Goal: Information Seeking & Learning: Learn about a topic

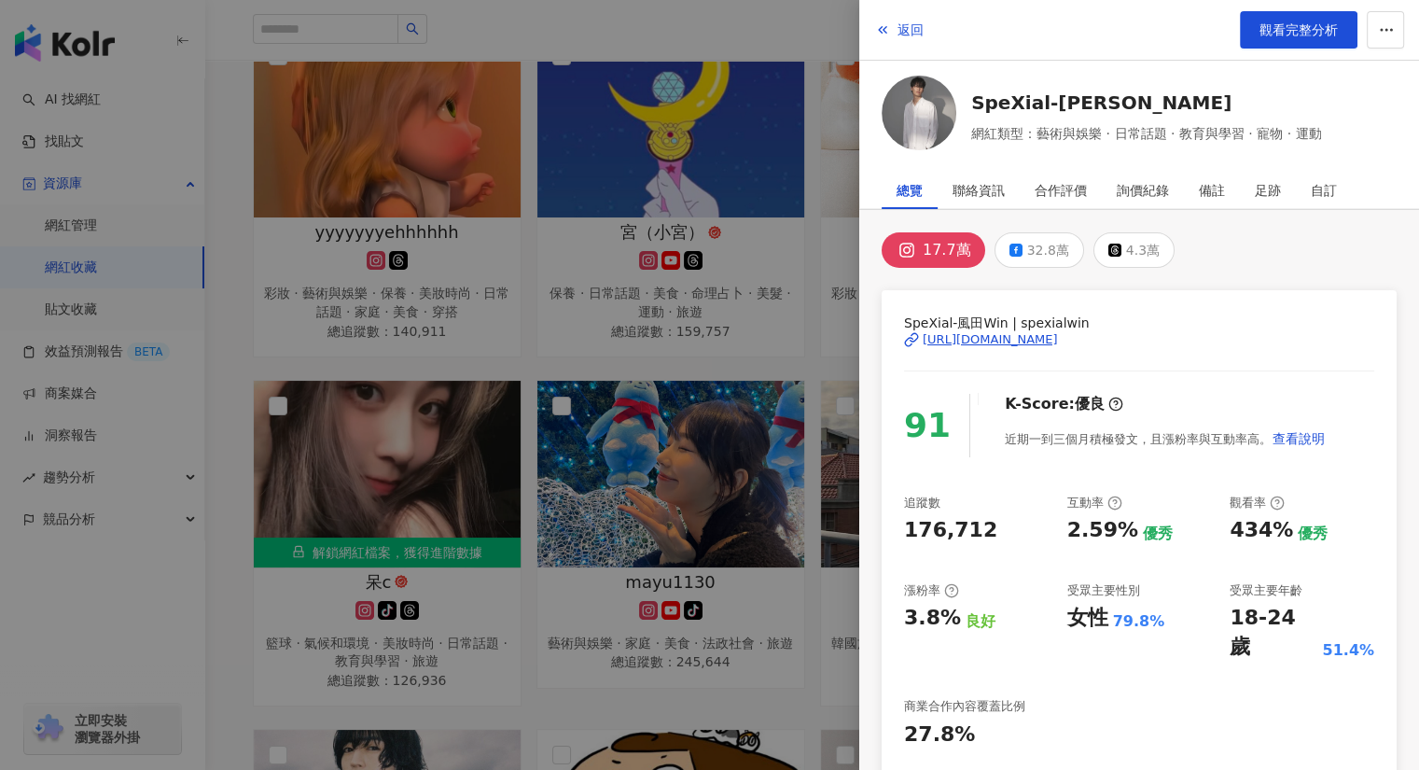
click at [571, 25] on div at bounding box center [709, 385] width 1419 height 770
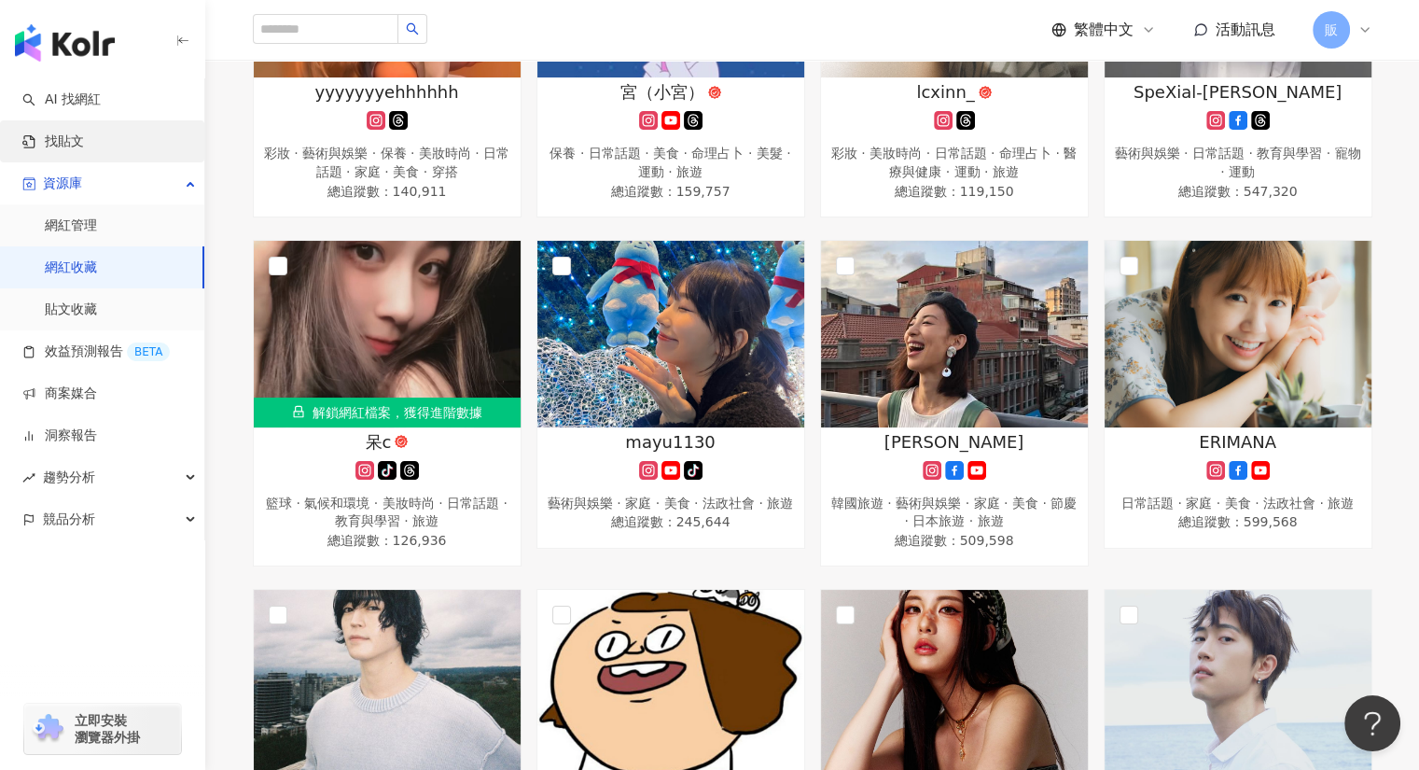
scroll to position [792, 0]
click at [84, 136] on link "找貼文" at bounding box center [53, 141] width 62 height 19
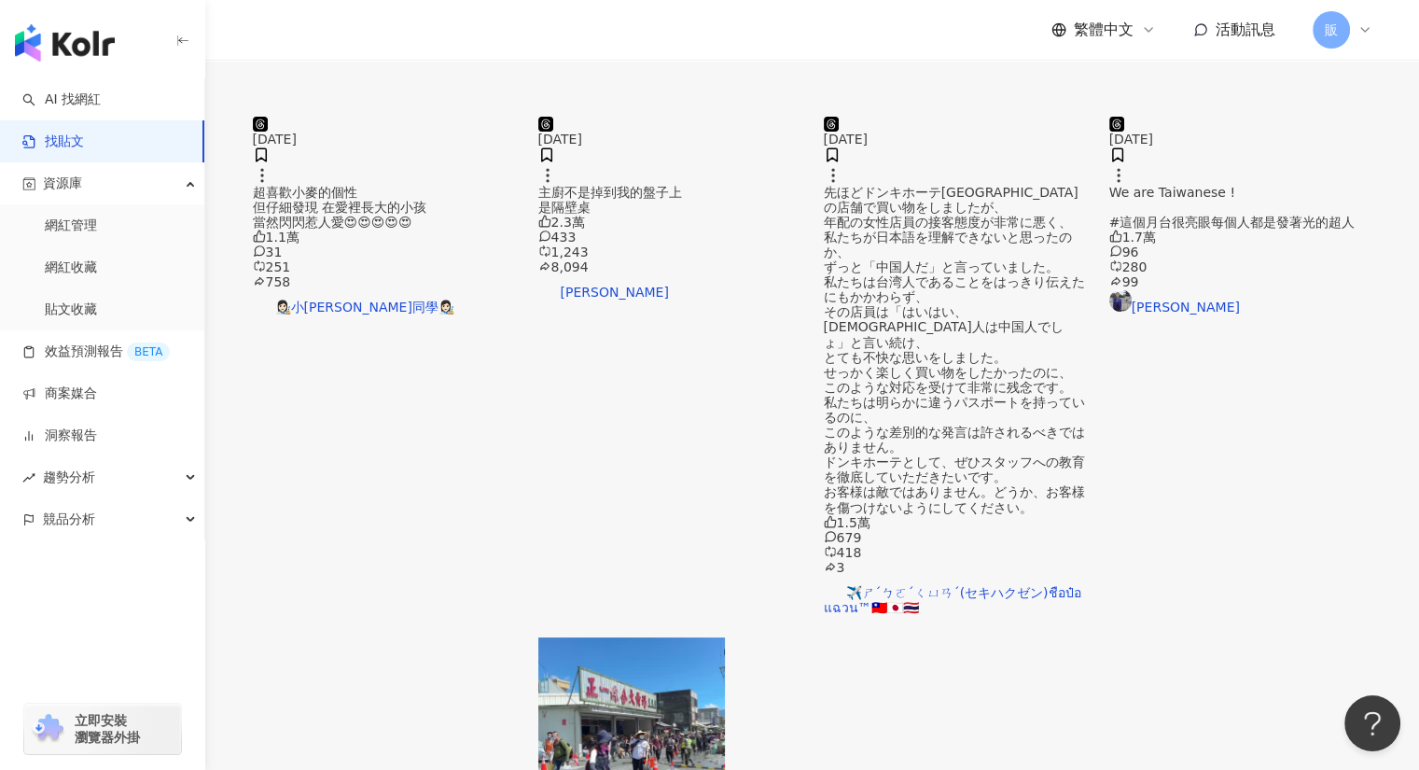
scroll to position [924, 0]
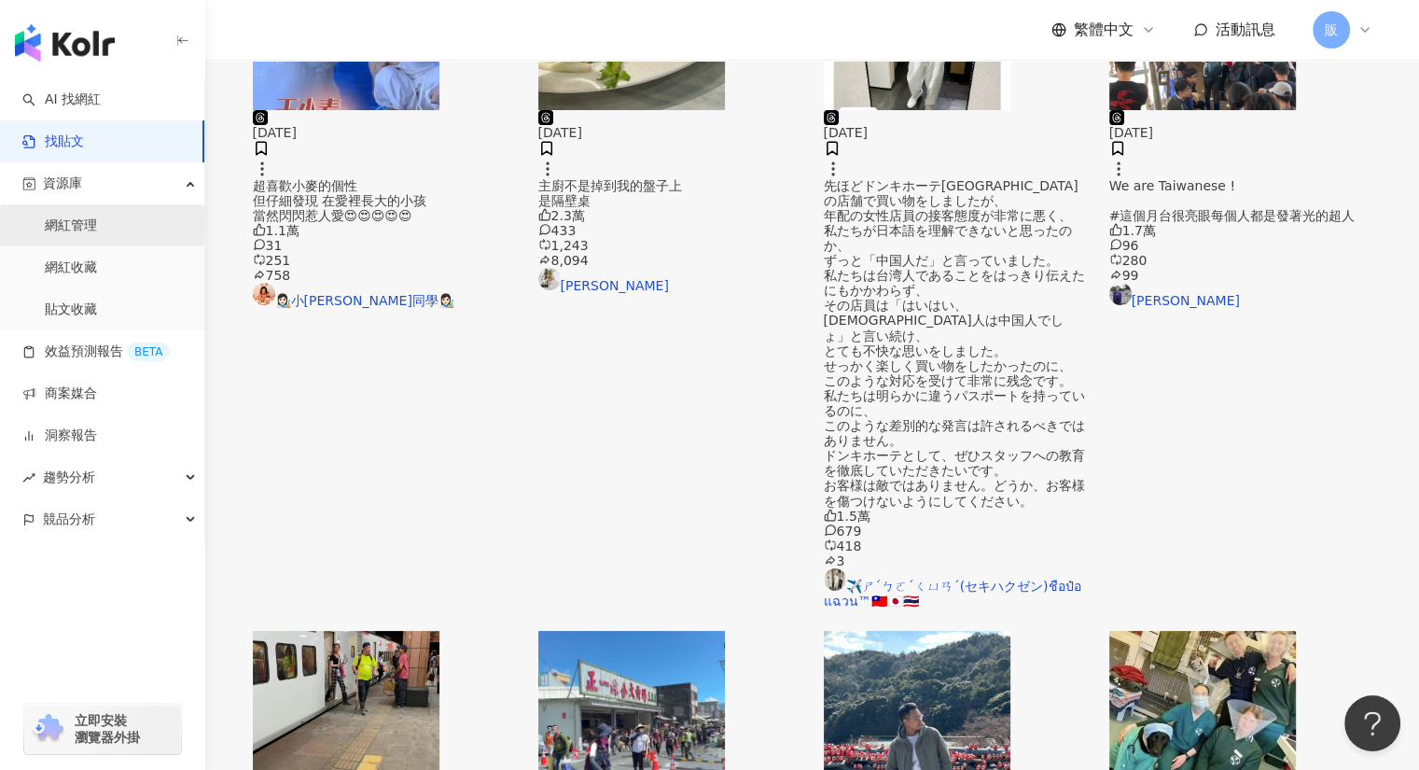
click at [86, 232] on link "網紅管理" at bounding box center [71, 225] width 52 height 19
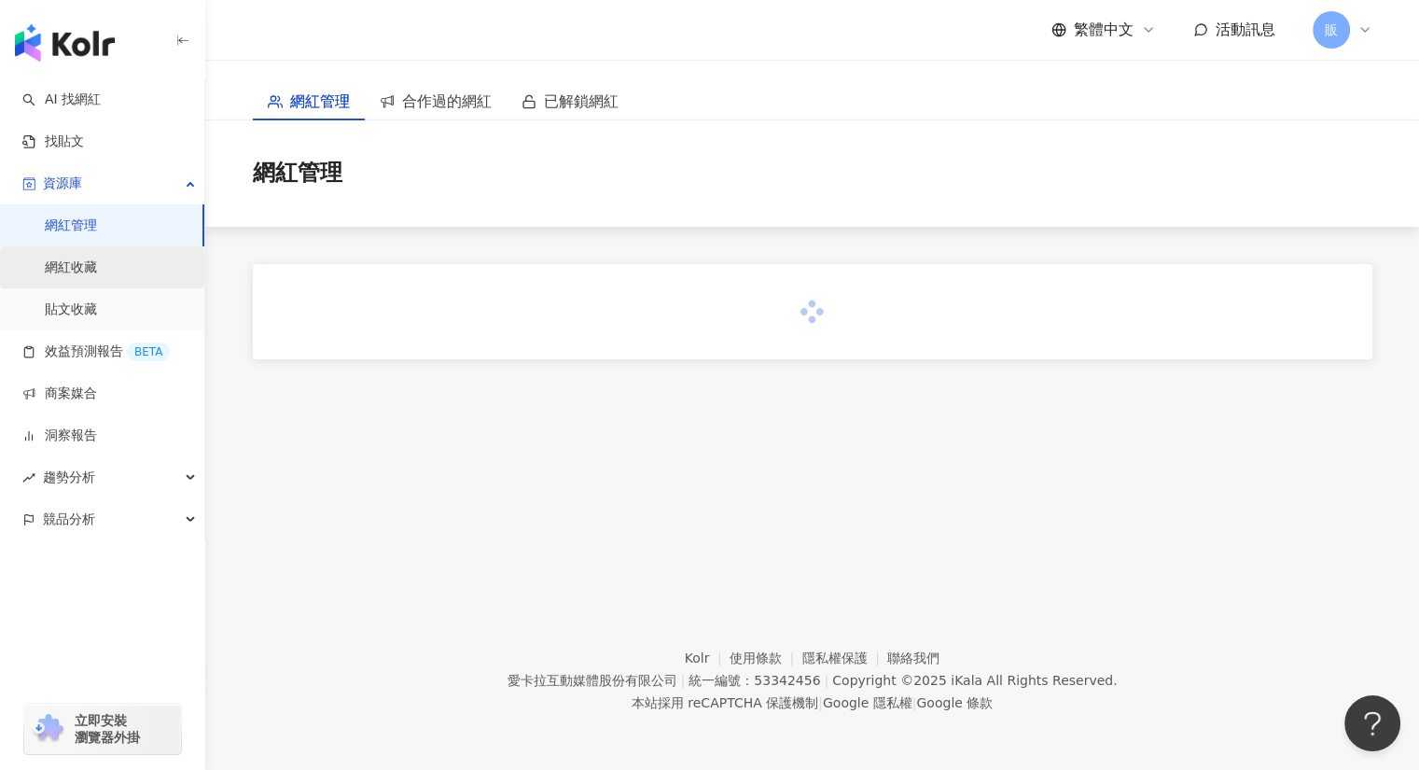
click at [81, 272] on link "網紅收藏" at bounding box center [71, 267] width 52 height 19
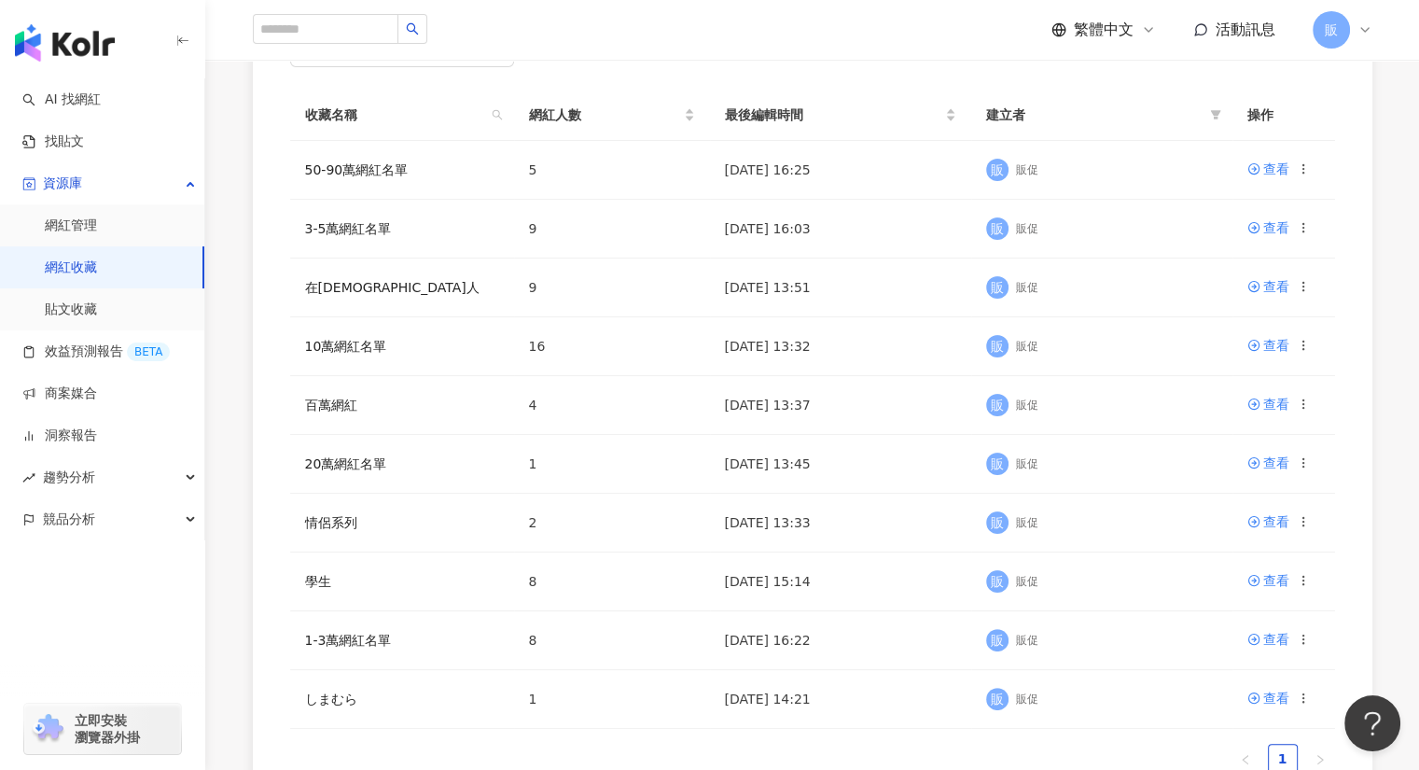
scroll to position [280, 0]
click at [1282, 161] on div "查看" at bounding box center [1276, 167] width 26 height 21
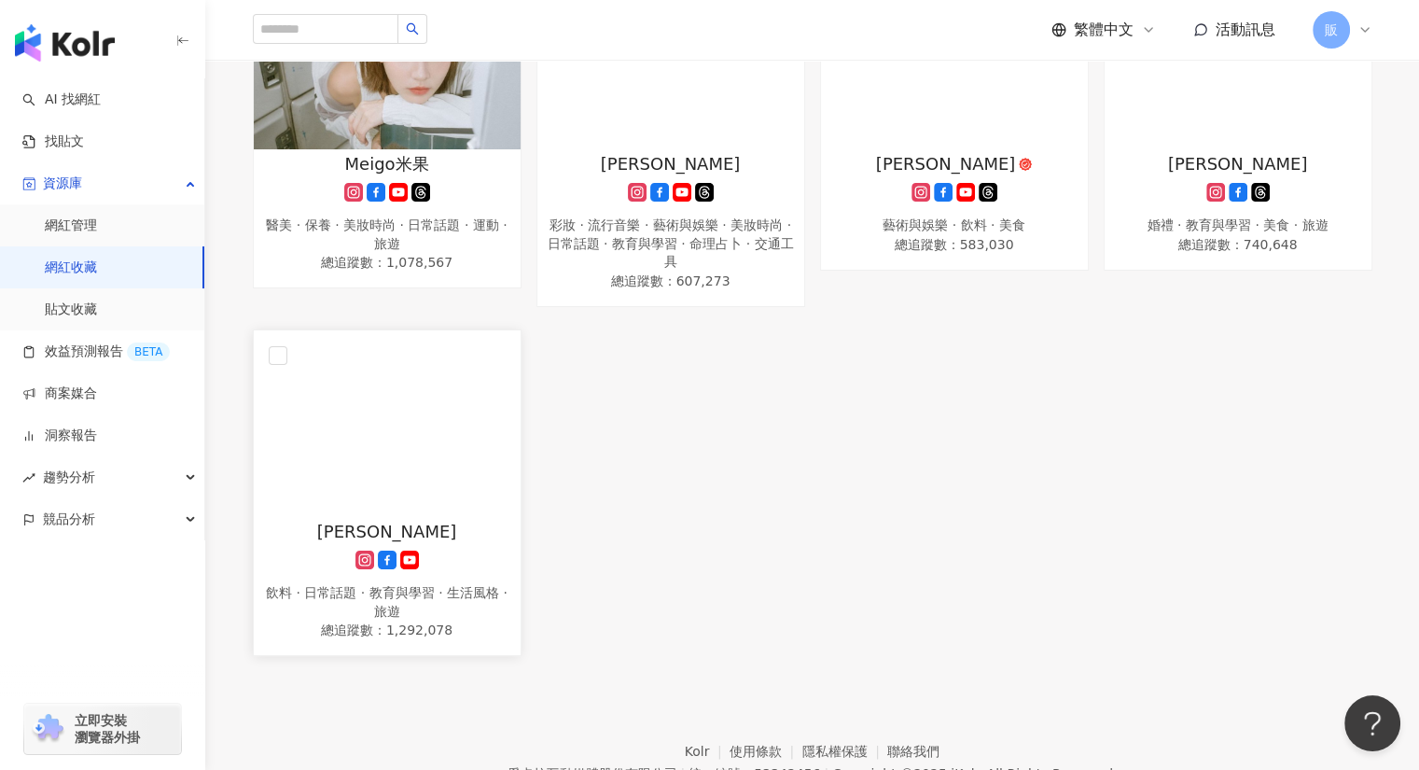
scroll to position [373, 0]
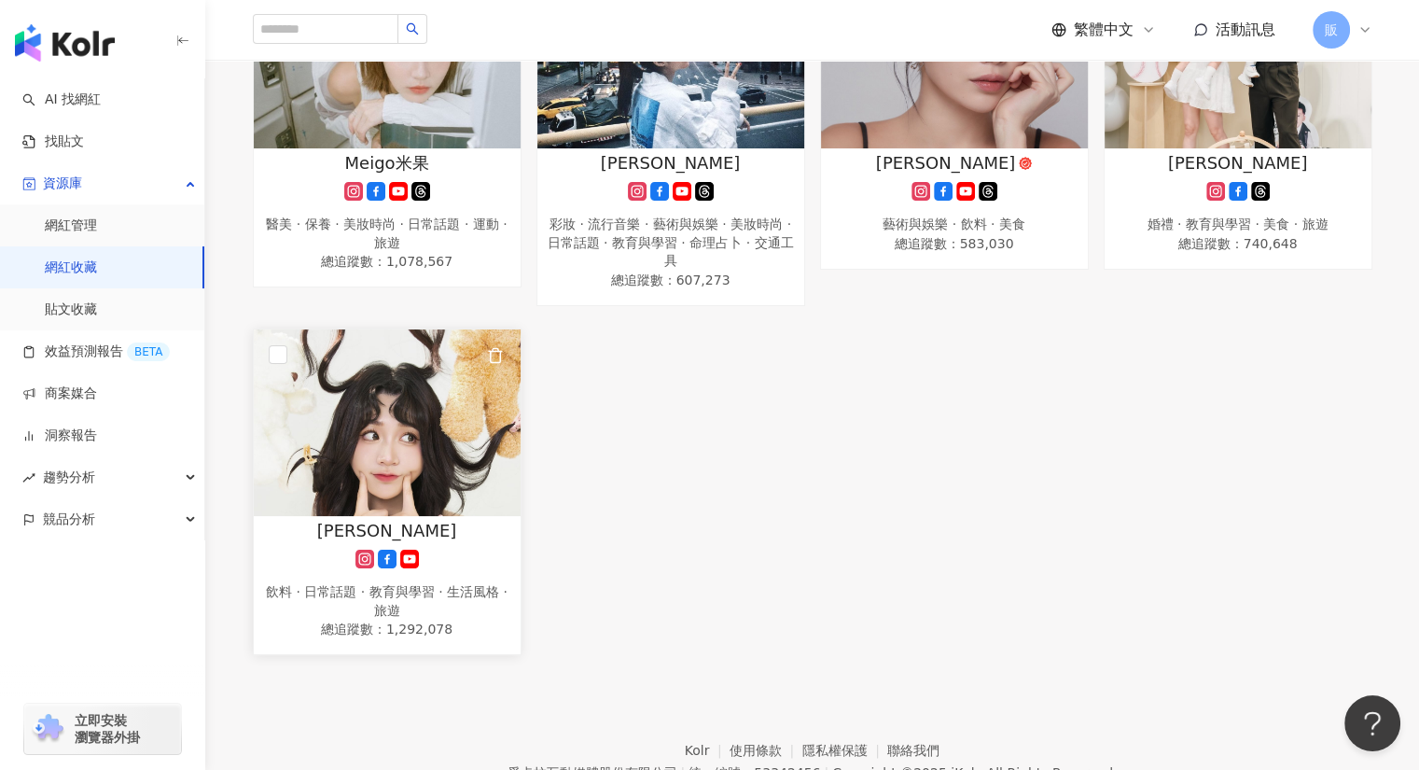
click at [344, 426] on img at bounding box center [387, 422] width 267 height 187
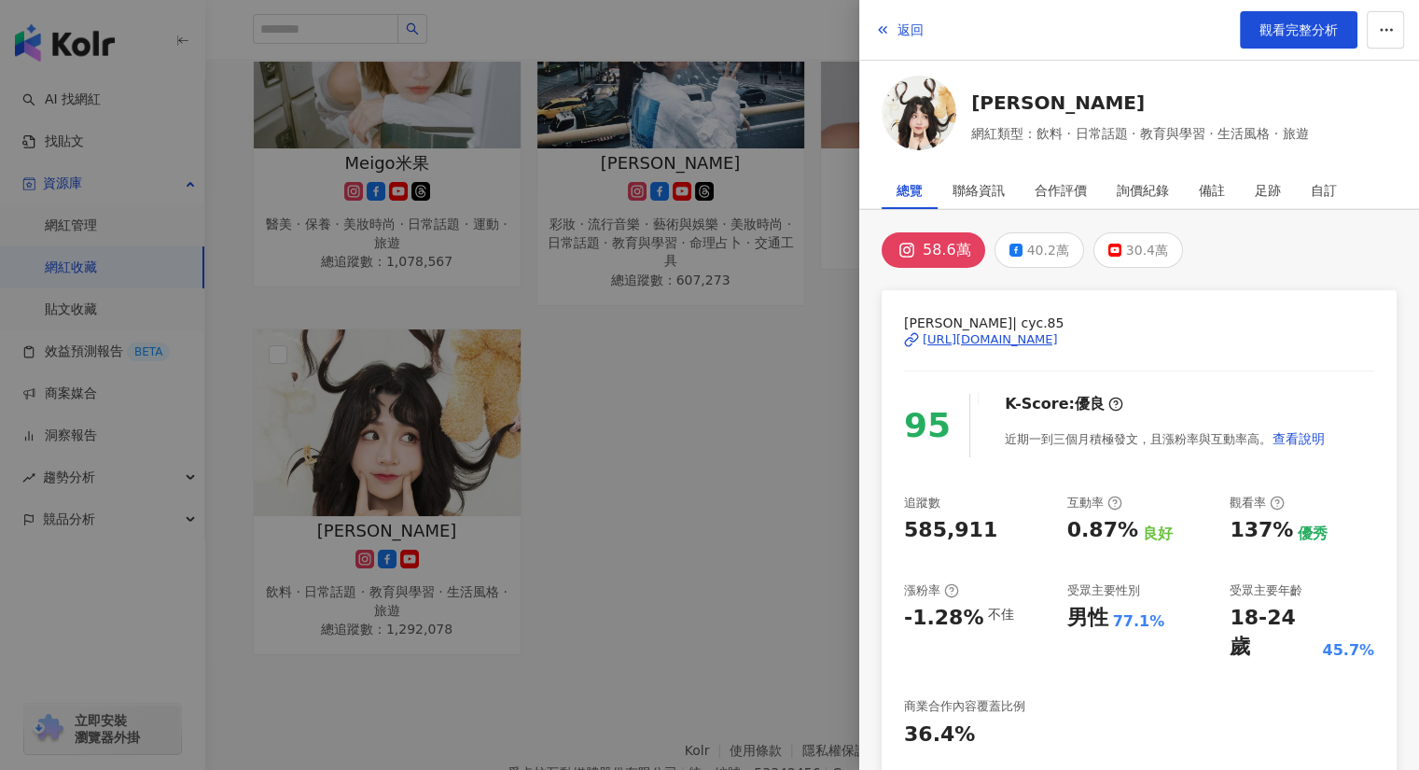
click at [1004, 337] on div "https://www.instagram.com/cyc.85/" at bounding box center [990, 339] width 135 height 17
click at [726, 395] on div at bounding box center [709, 385] width 1419 height 770
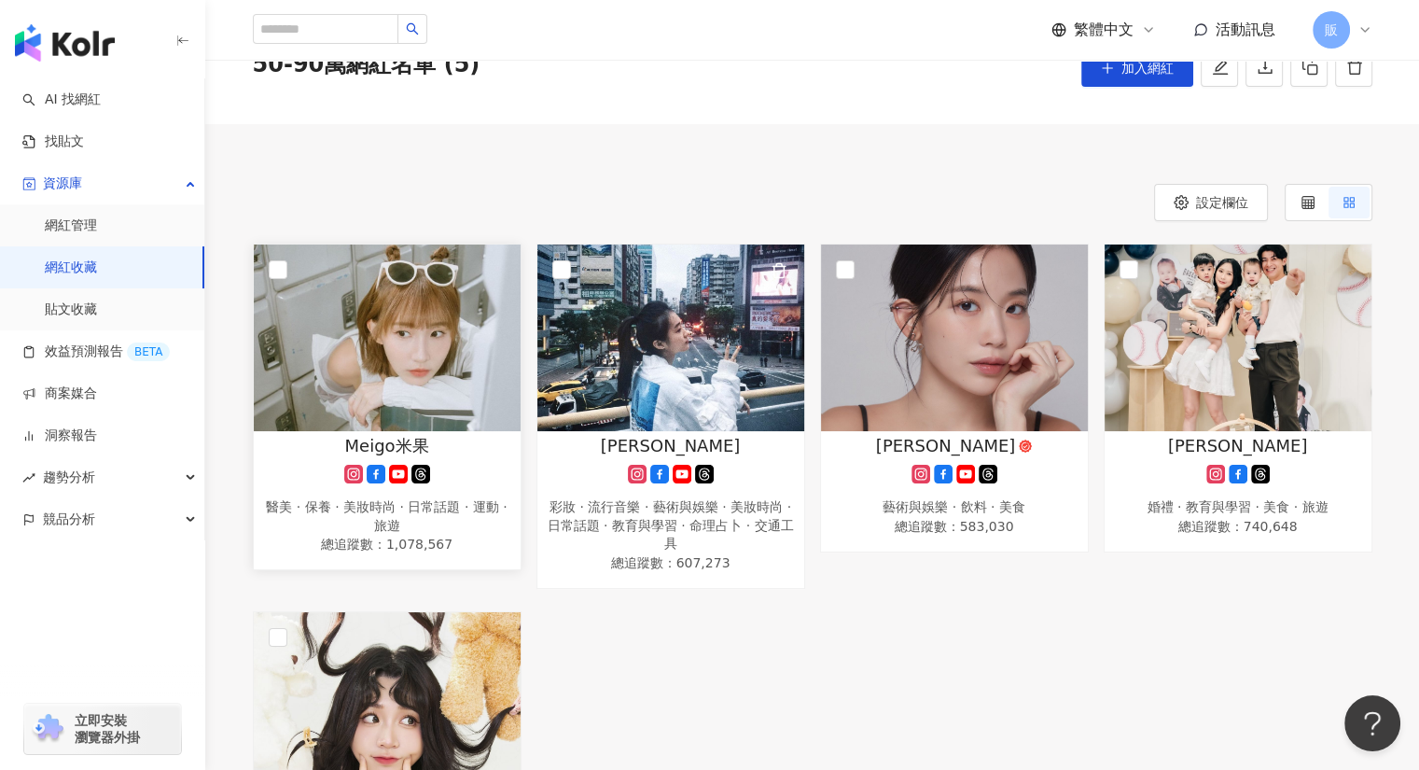
scroll to position [90, 0]
click at [469, 325] on img at bounding box center [387, 338] width 267 height 187
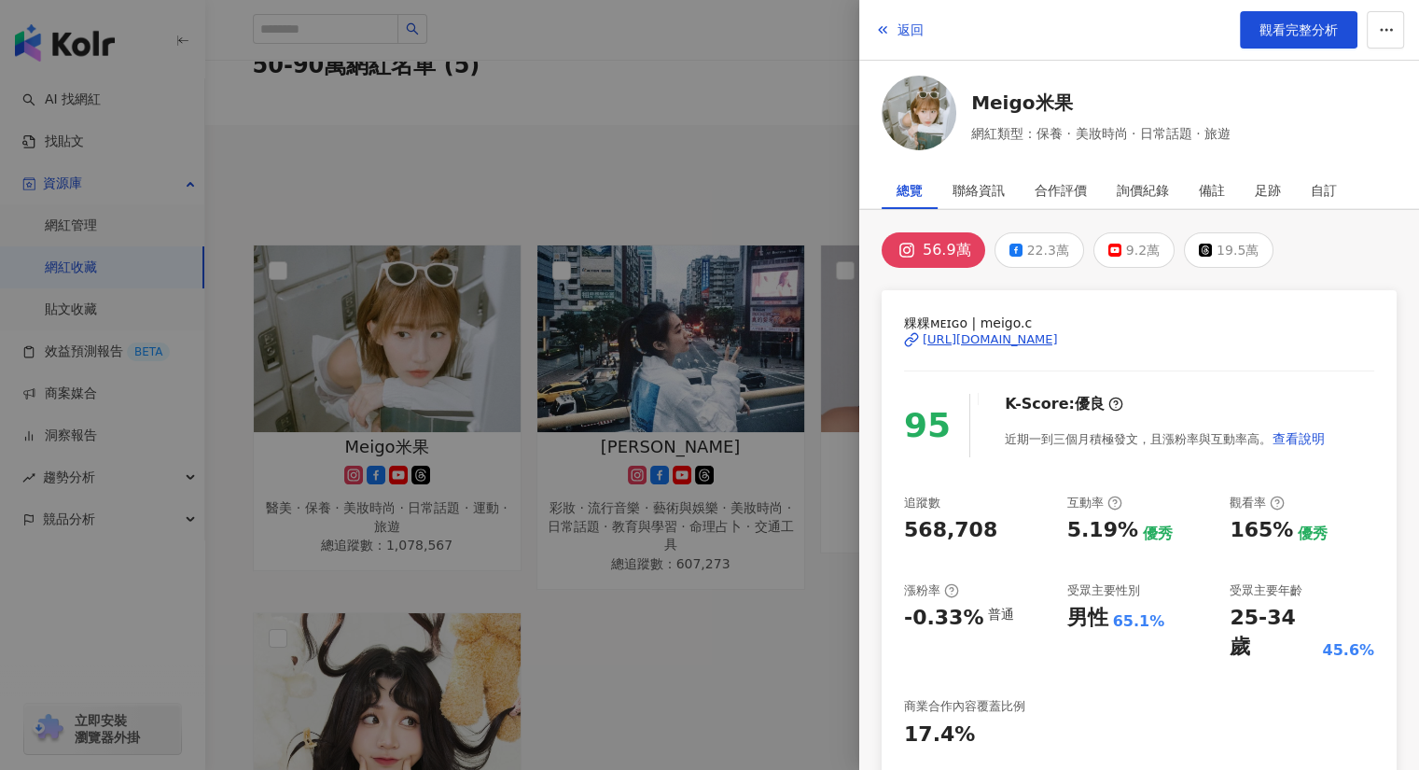
click at [989, 337] on div "https://www.instagram.com/meigo.c/" at bounding box center [990, 339] width 135 height 17
click at [888, 27] on icon "button" at bounding box center [882, 29] width 15 height 15
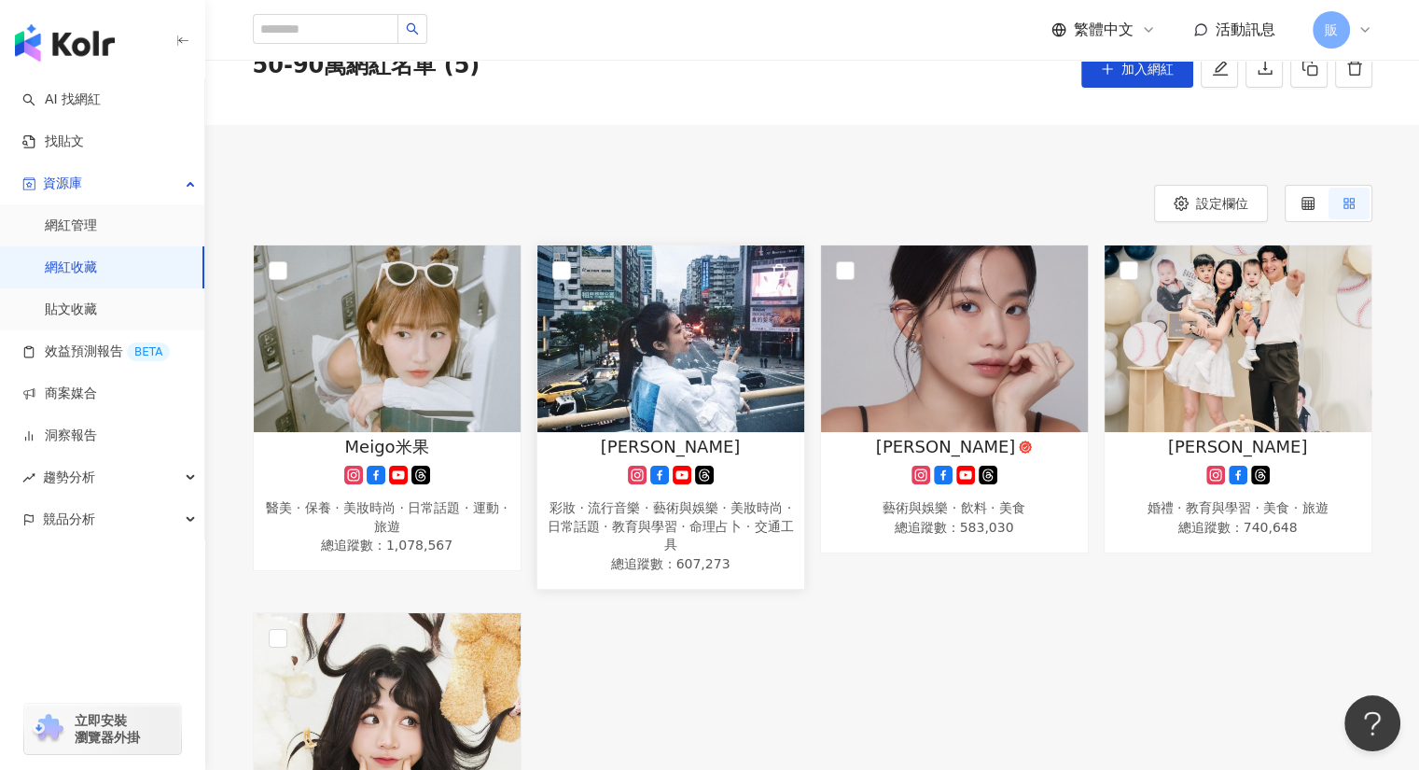
click at [743, 356] on img at bounding box center [670, 338] width 267 height 187
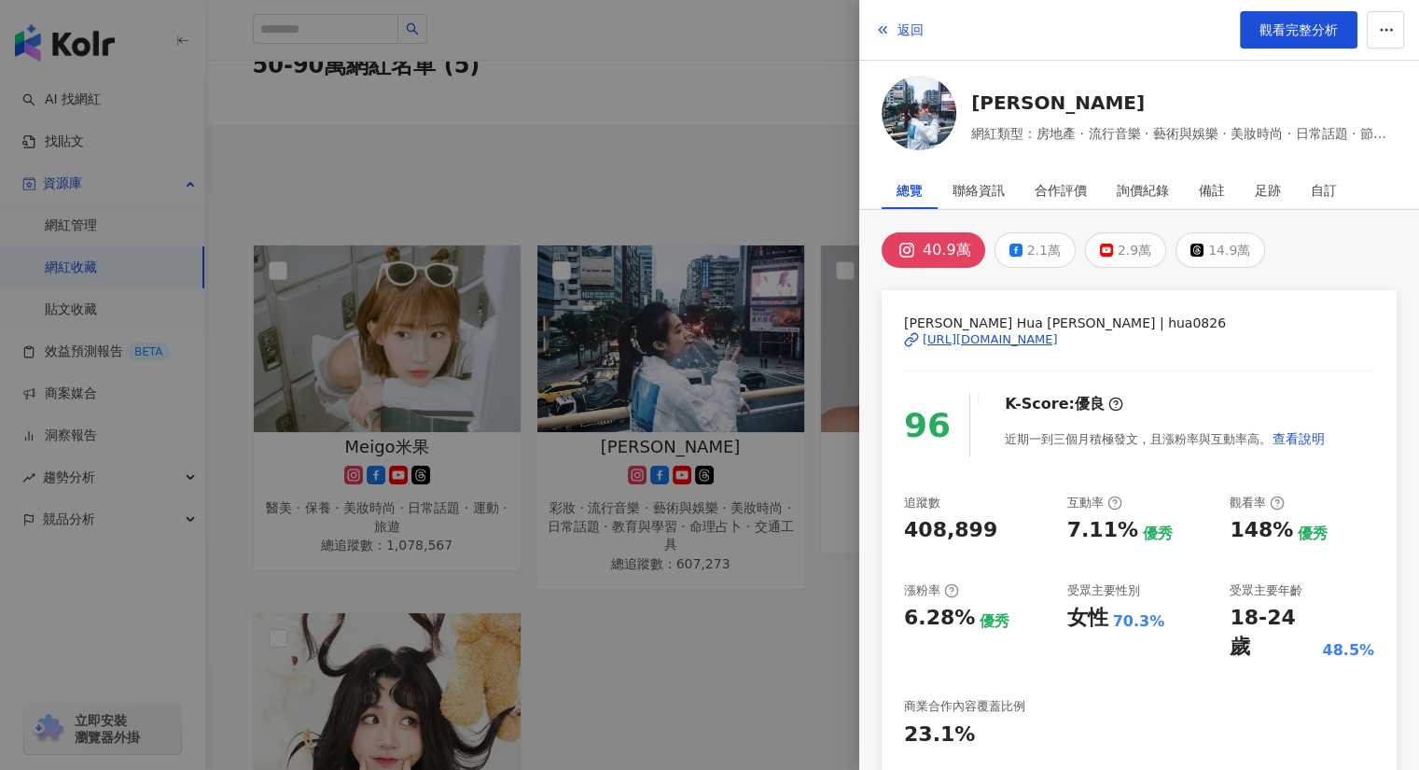
click at [974, 339] on div "https://www.instagram.com/hua0826/" at bounding box center [990, 339] width 135 height 17
click at [750, 152] on div at bounding box center [709, 385] width 1419 height 770
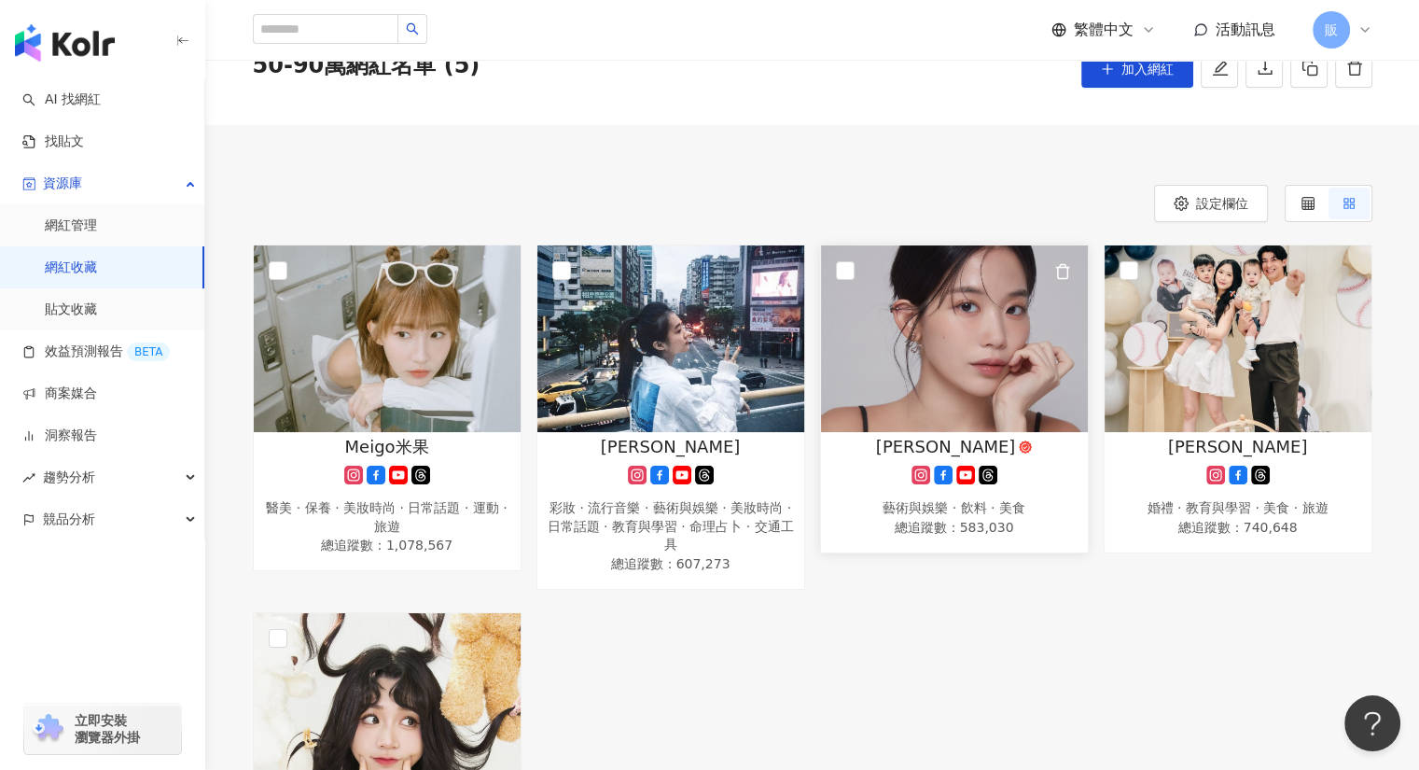
click at [968, 288] on img at bounding box center [954, 338] width 267 height 187
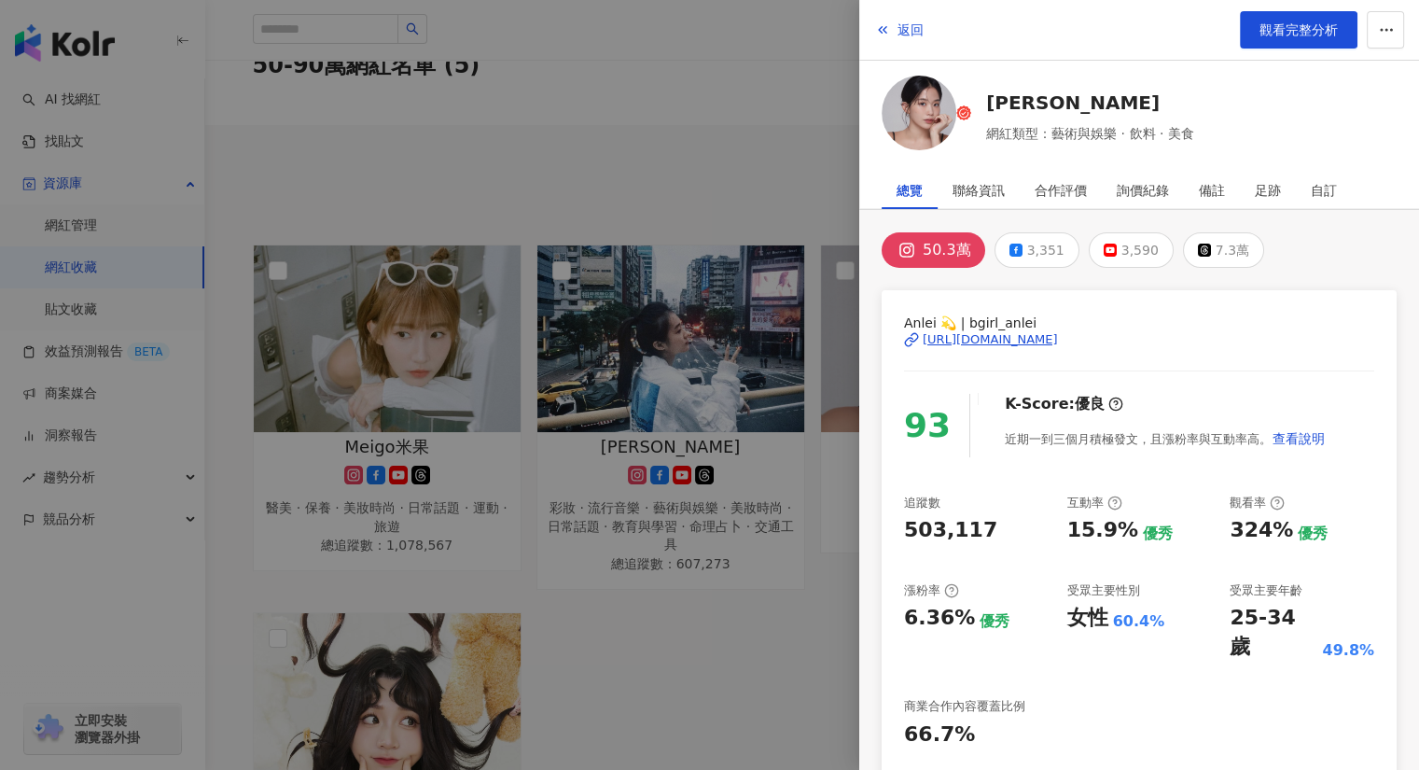
click at [998, 338] on div "https://www.instagram.com/bgirl_anlei/" at bounding box center [990, 339] width 135 height 17
click at [695, 132] on div at bounding box center [709, 385] width 1419 height 770
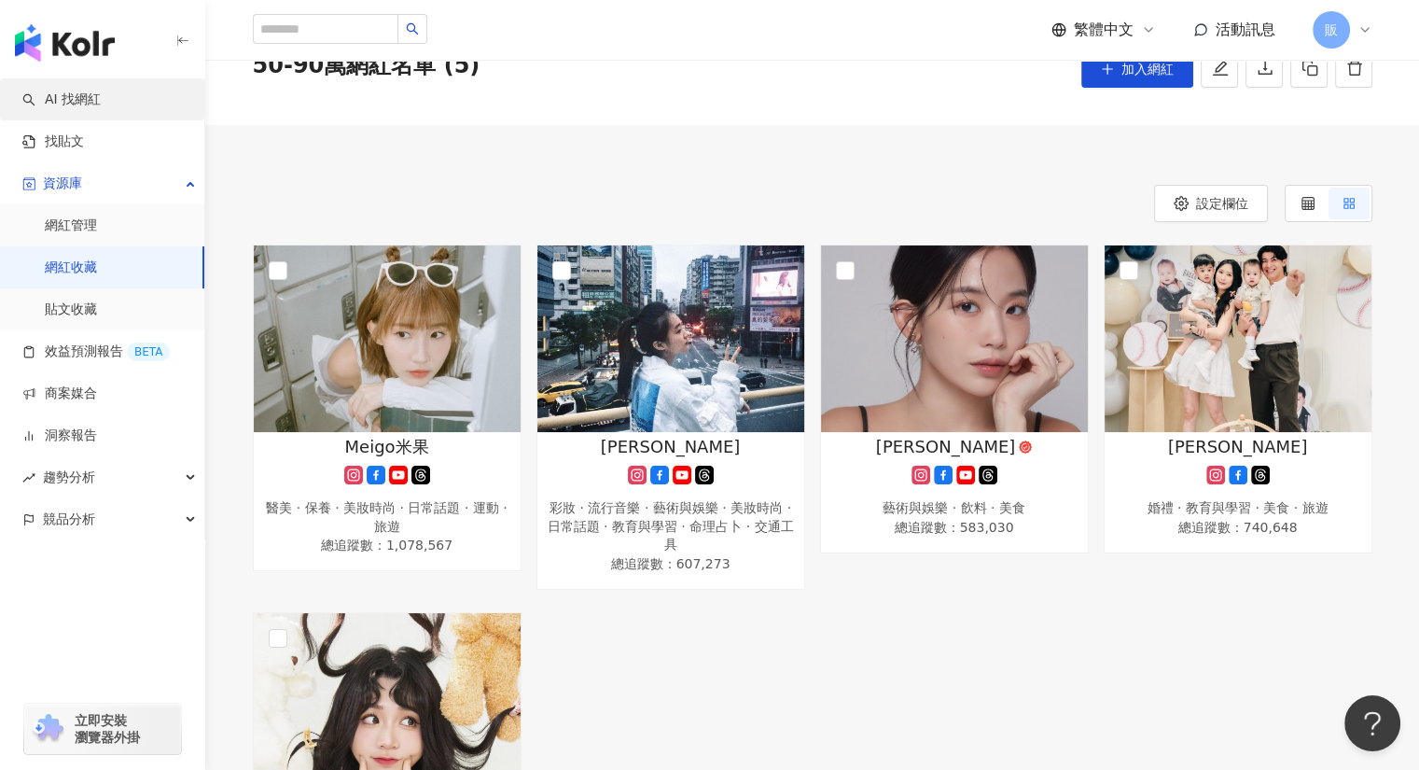
click at [75, 98] on link "AI 找網紅" at bounding box center [61, 100] width 78 height 19
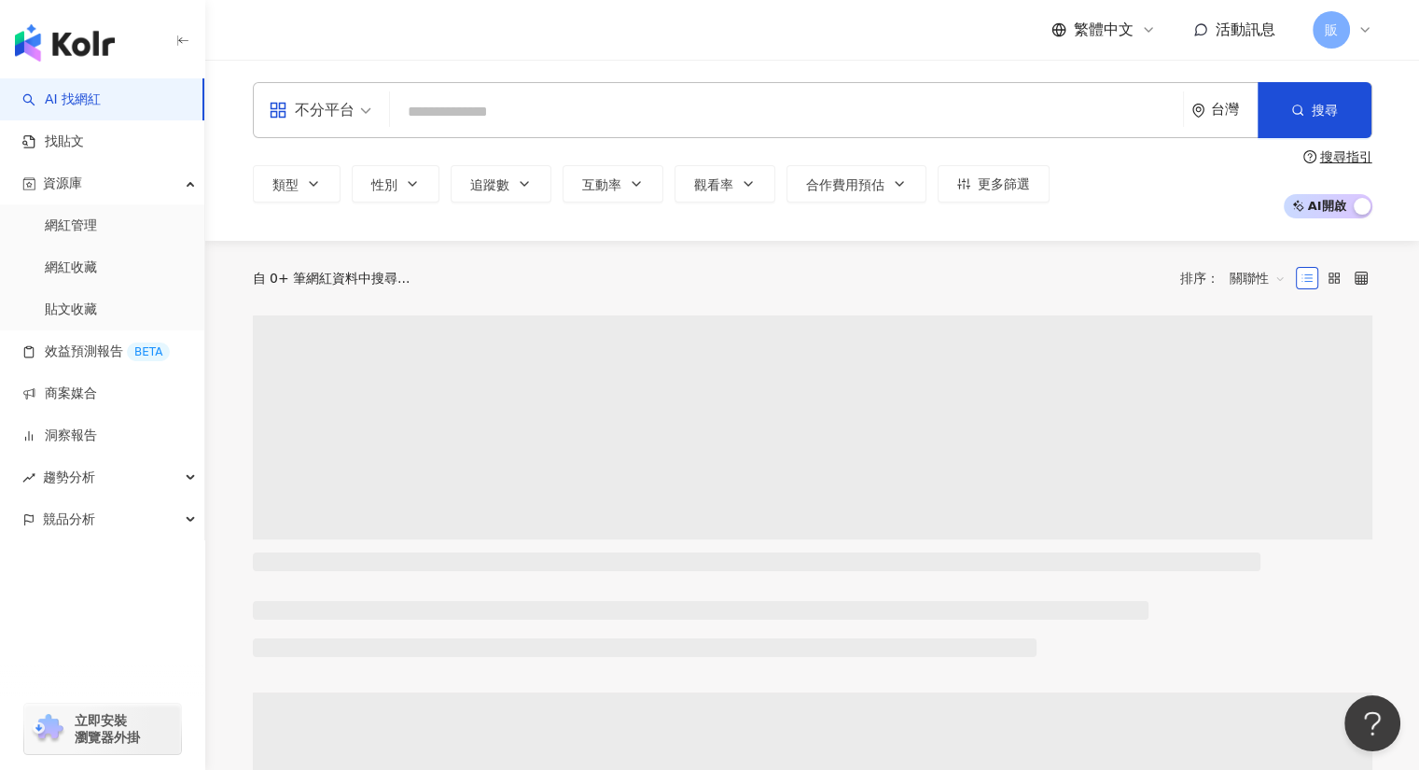
click at [500, 117] on input "search" at bounding box center [786, 111] width 778 height 35
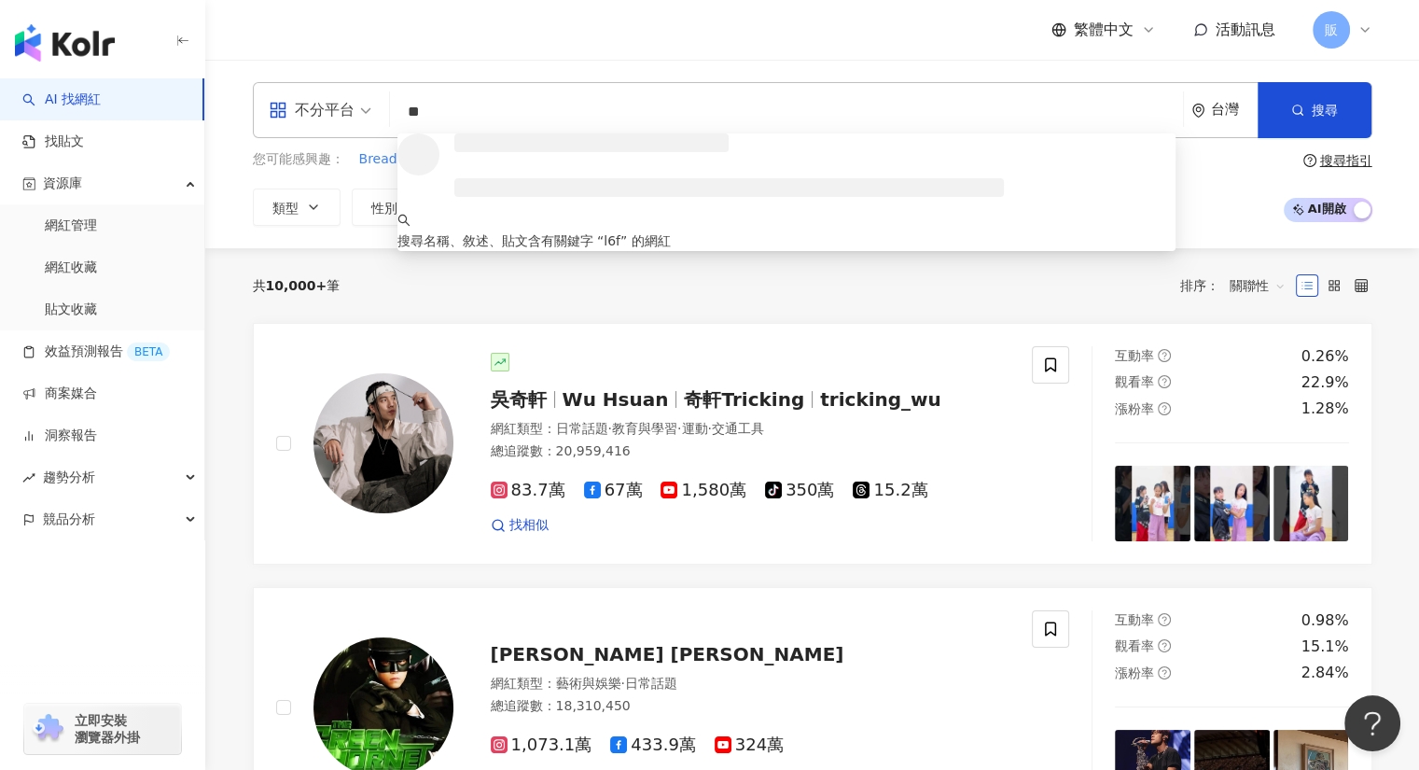
type input "*"
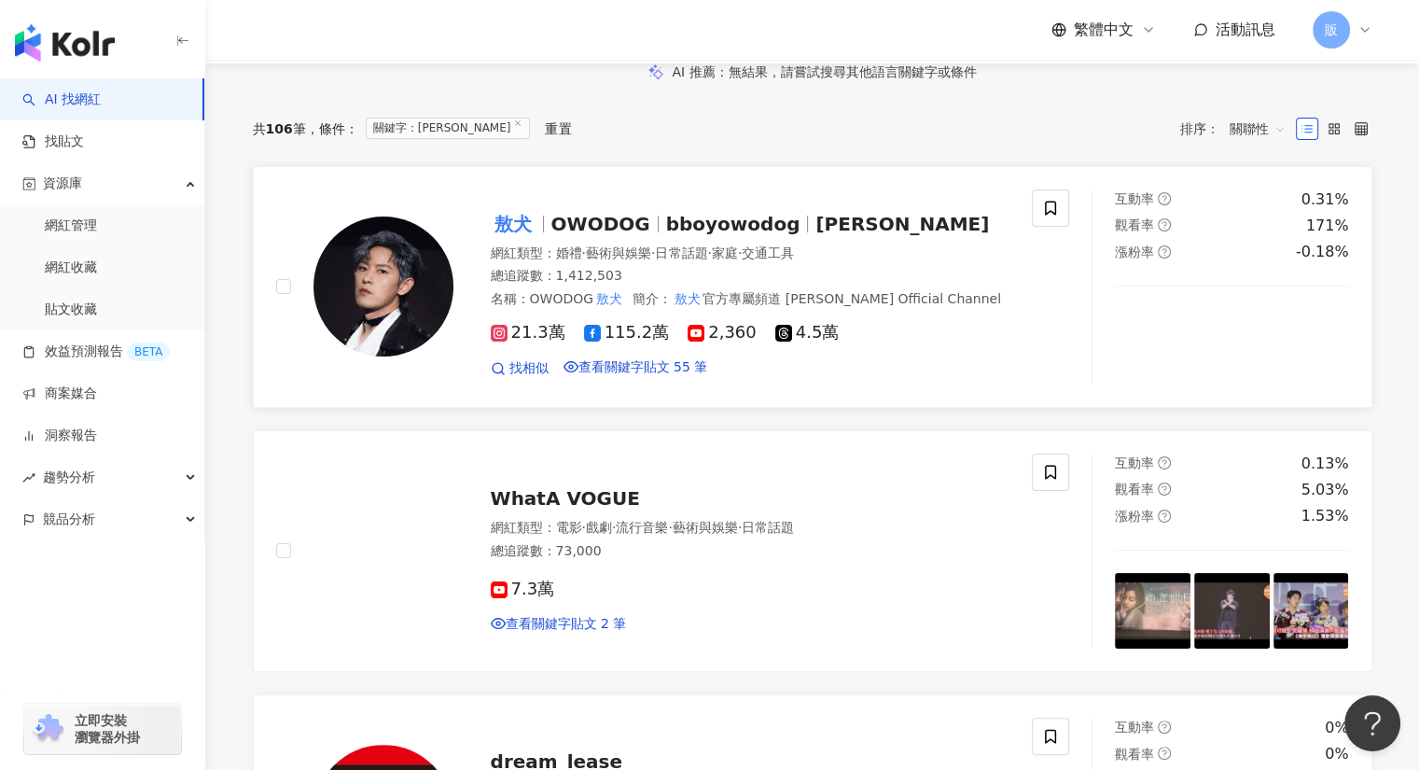
scroll to position [186, 0]
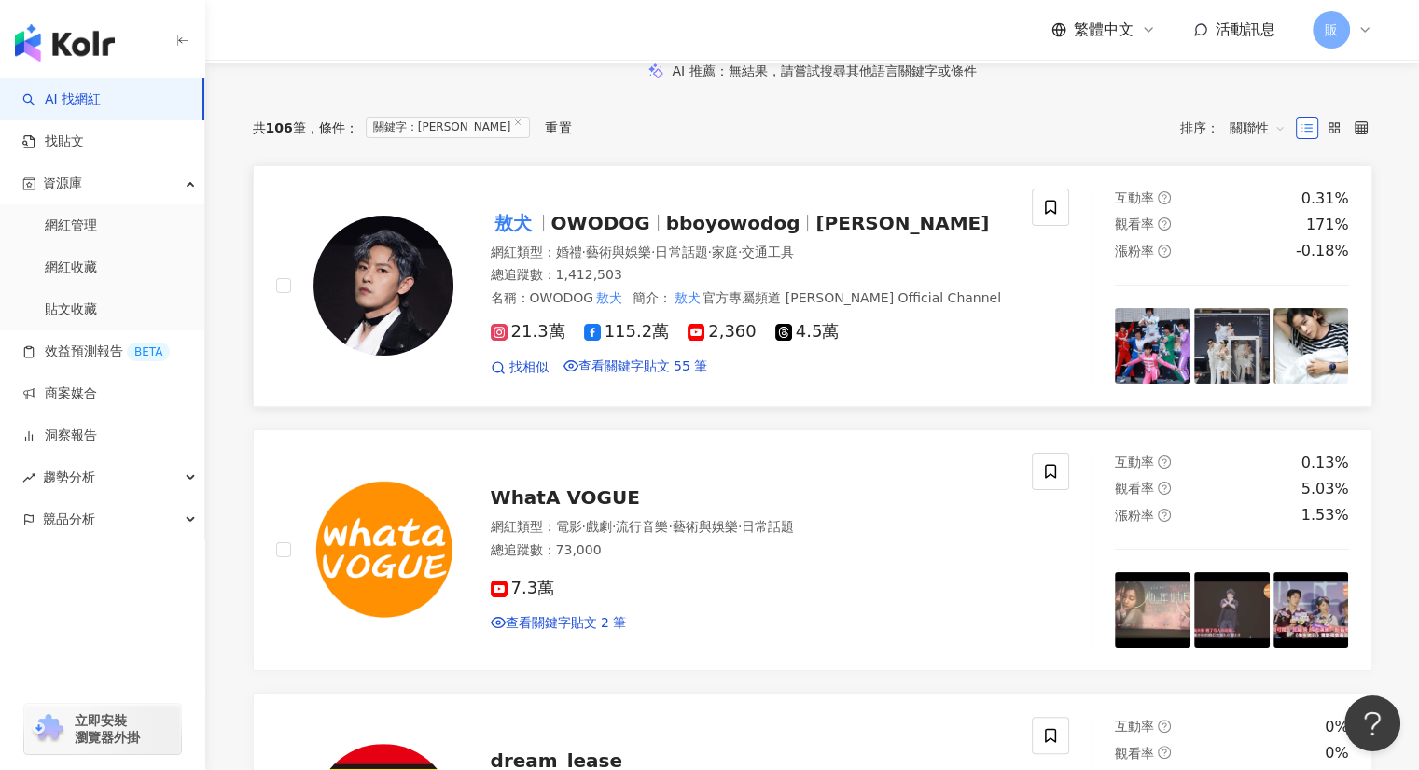
type input "**"
click at [401, 354] on img at bounding box center [384, 286] width 140 height 140
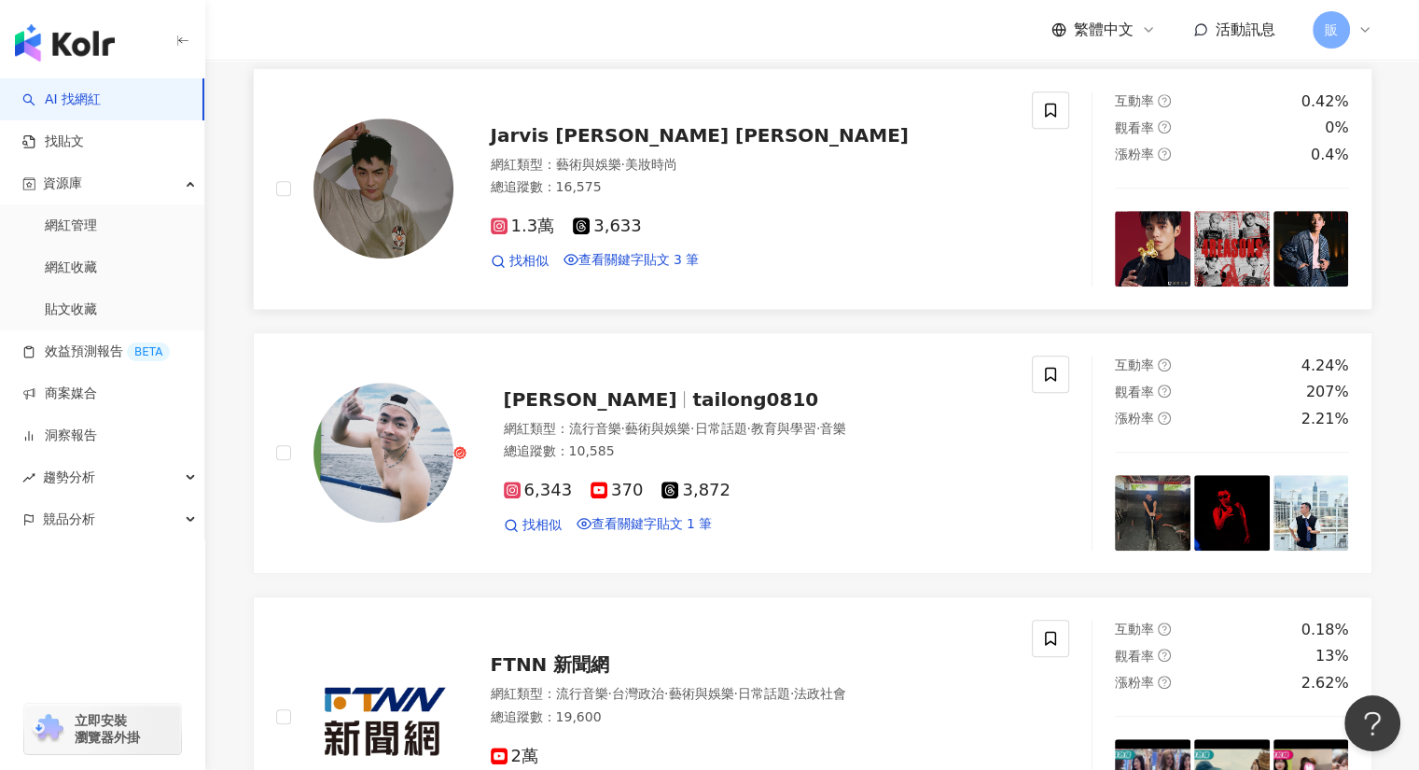
scroll to position [1025, 0]
click at [560, 146] on span "Jarvis Lin 林哲全" at bounding box center [700, 134] width 418 height 22
click at [0, 567] on div "button" at bounding box center [102, 601] width 205 height 123
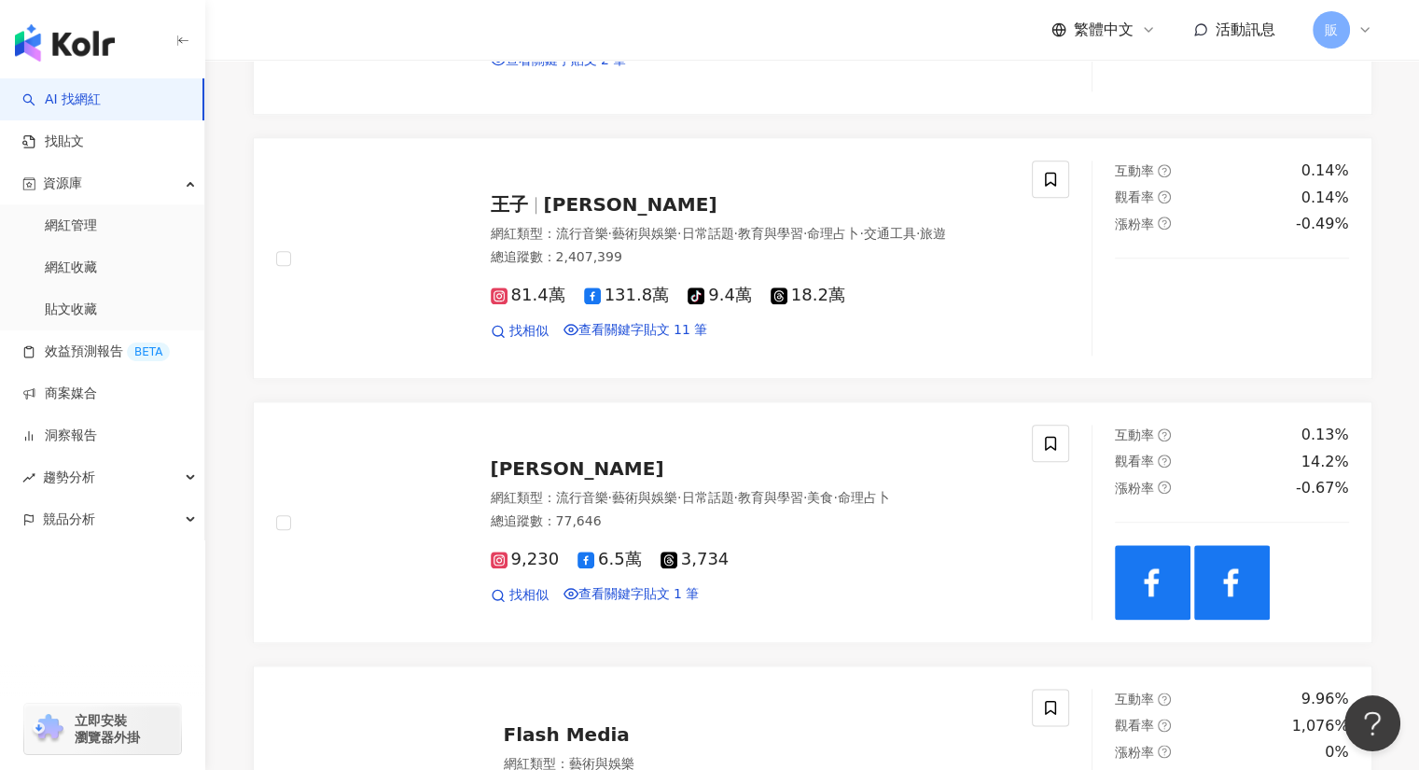
scroll to position [2051, 0]
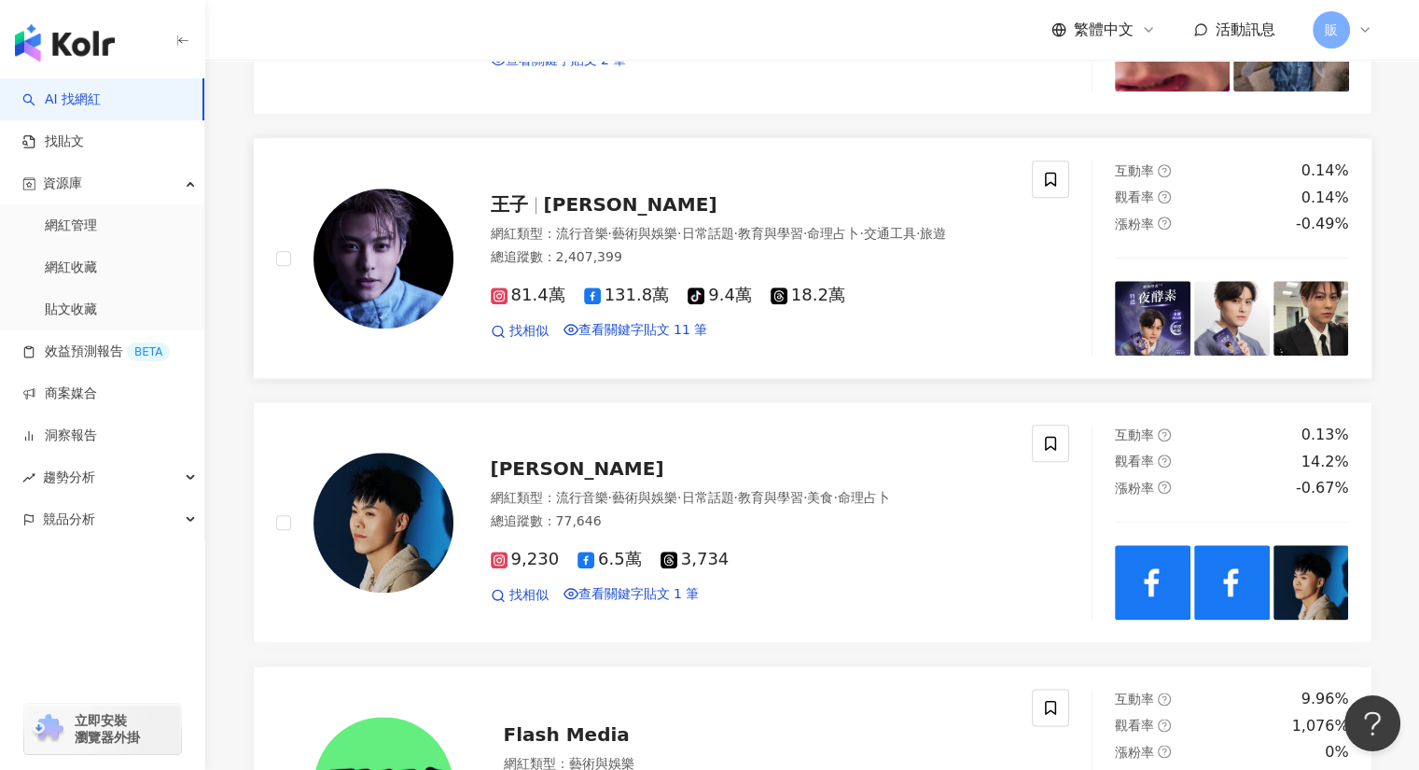
click at [508, 216] on span "王子" at bounding box center [509, 204] width 37 height 22
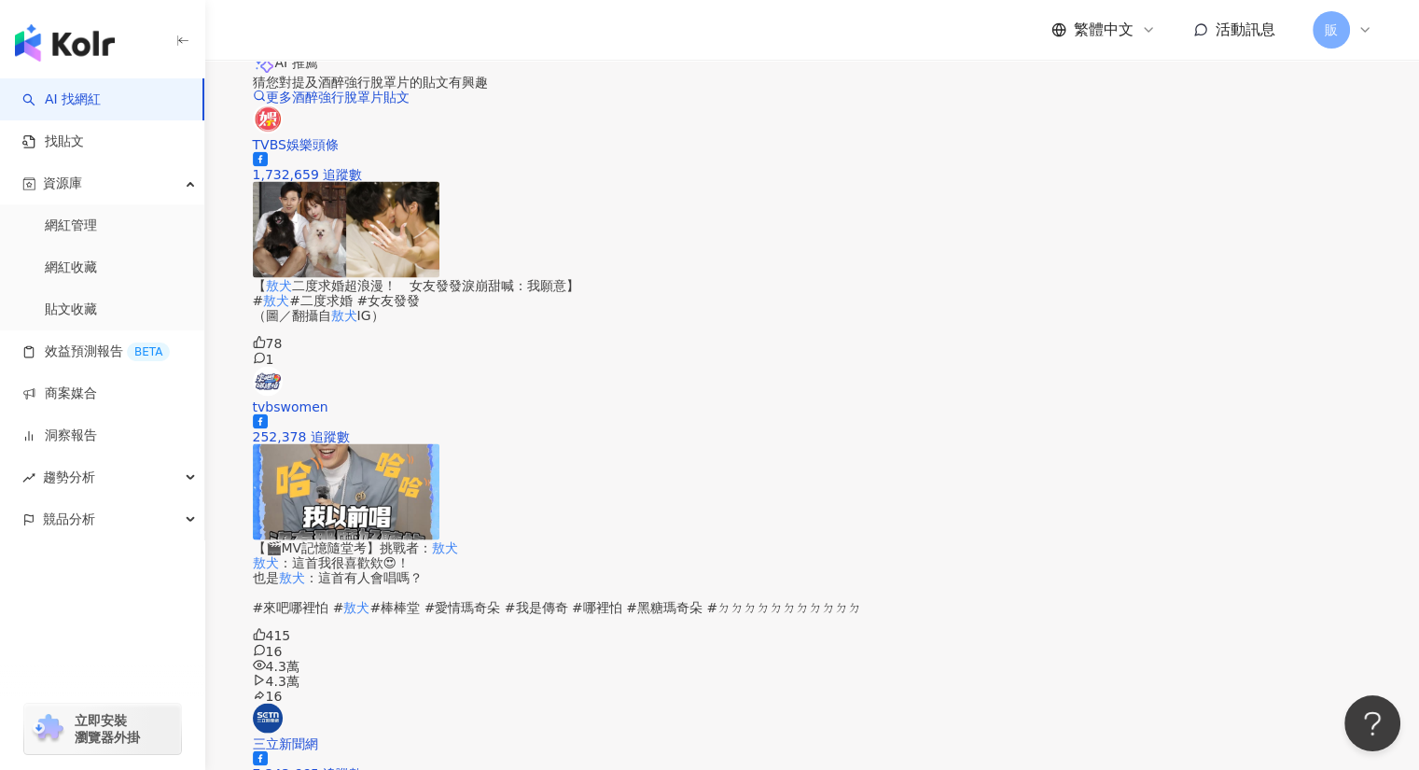
scroll to position [3472, 0]
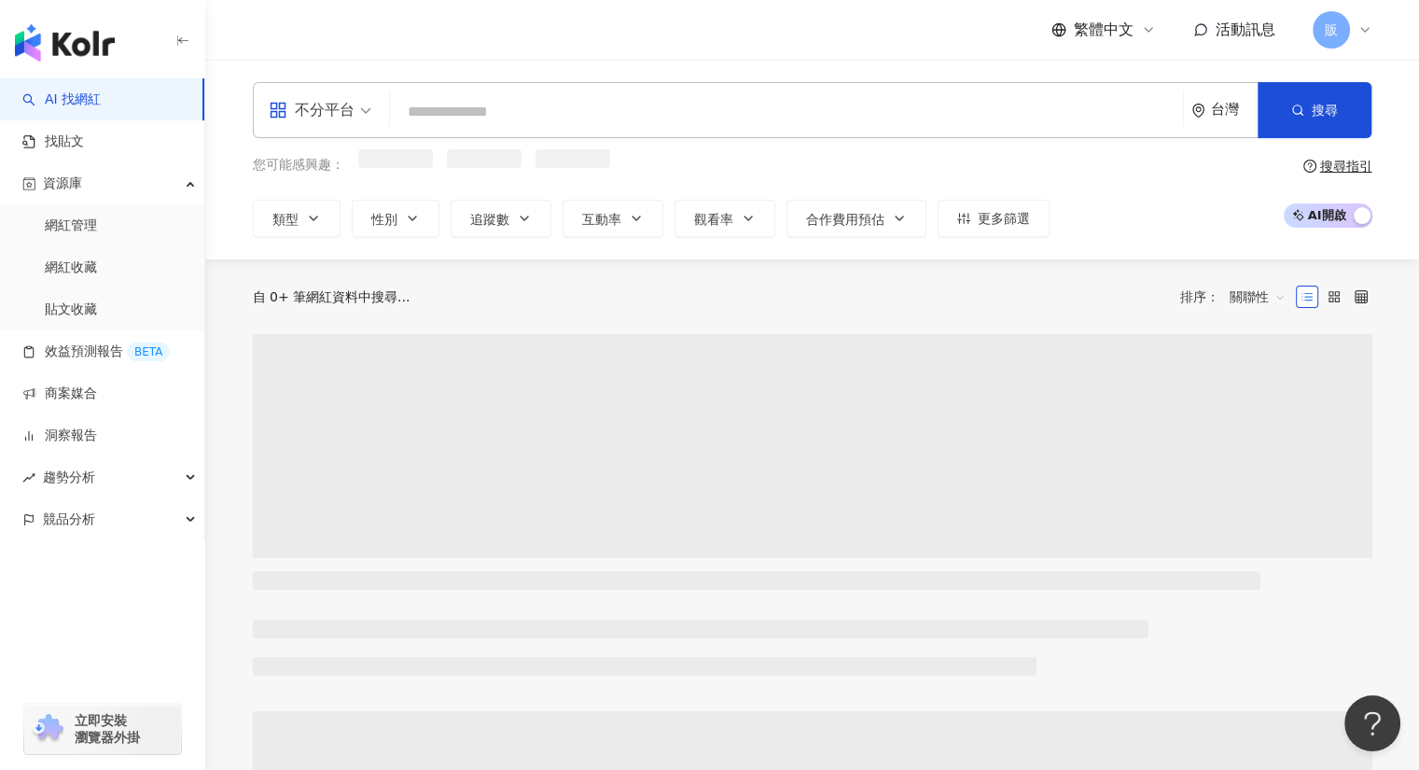
click at [410, 105] on input "search" at bounding box center [786, 111] width 778 height 35
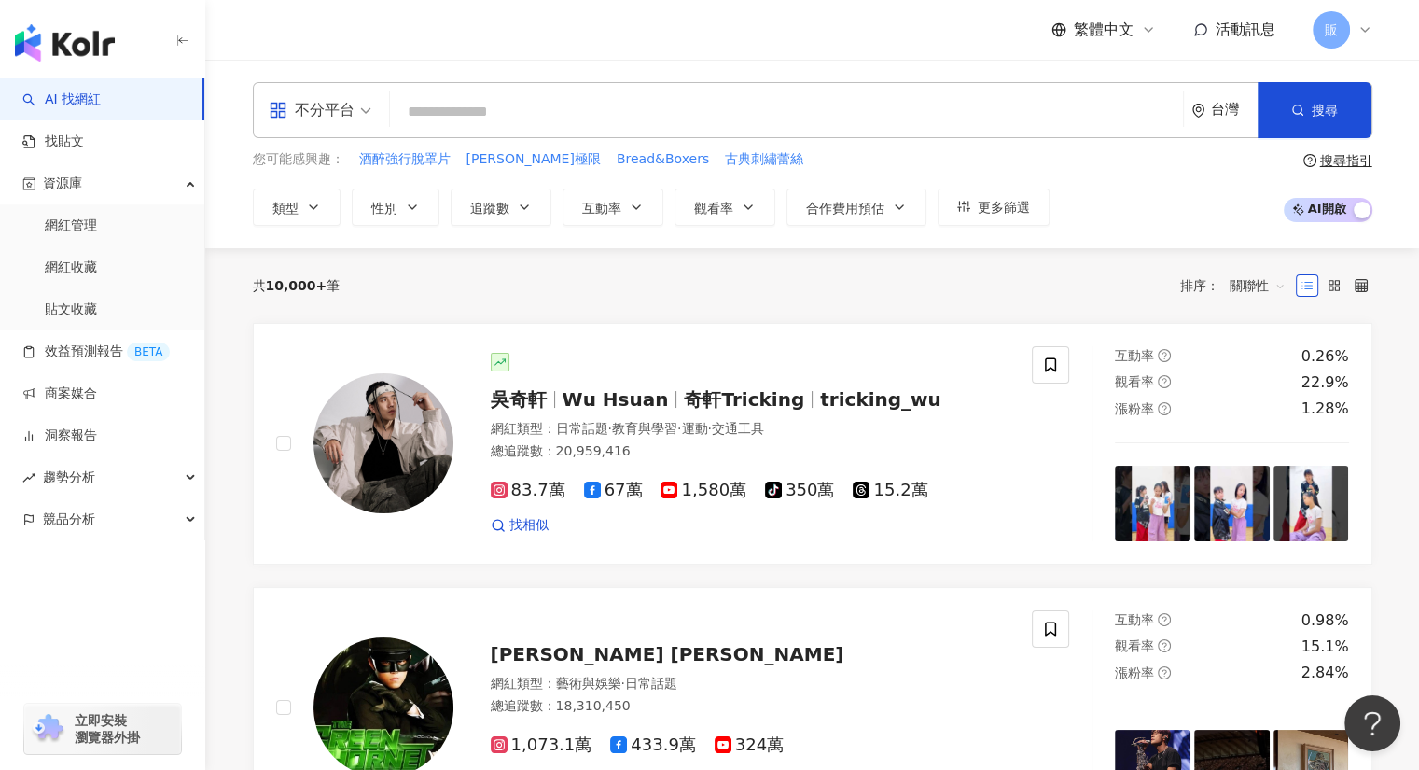
paste input "****"
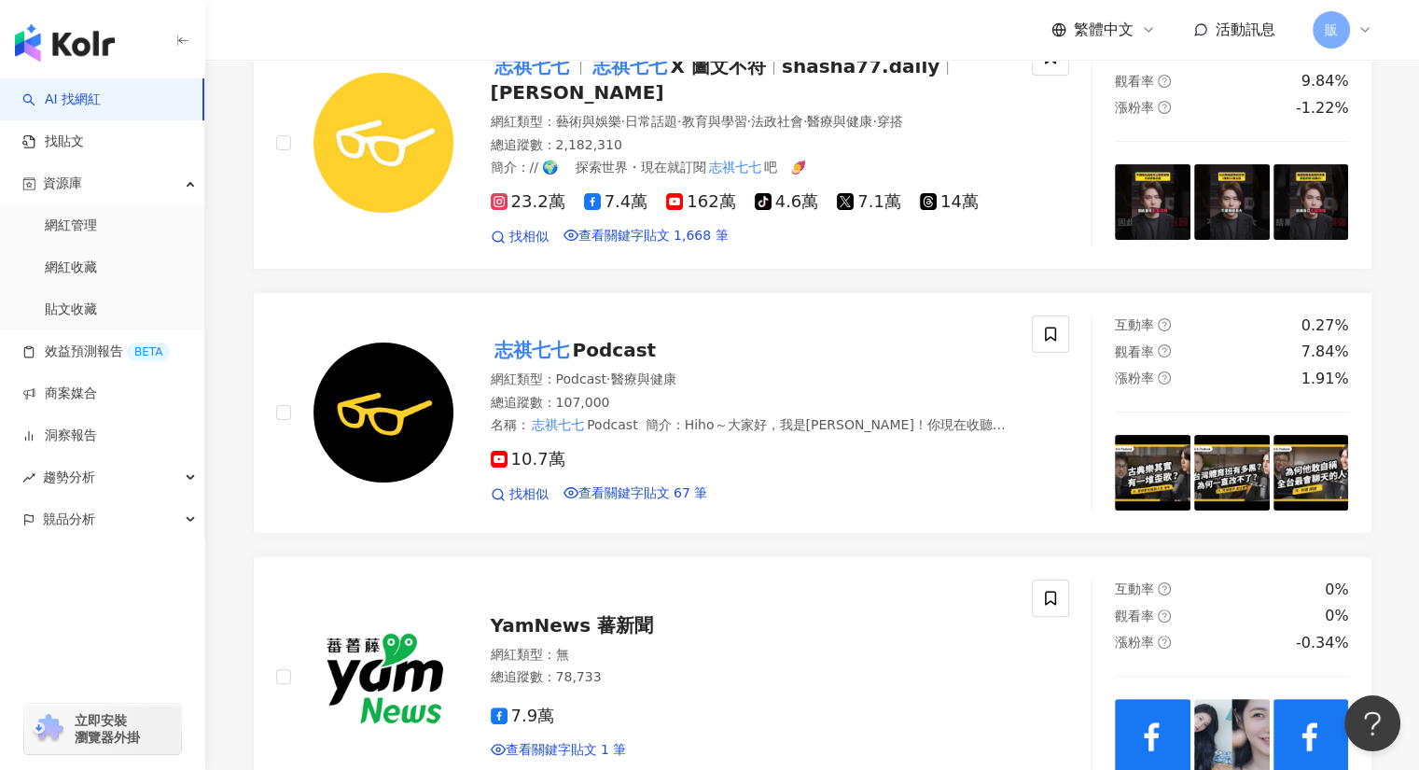
scroll to position [279, 0]
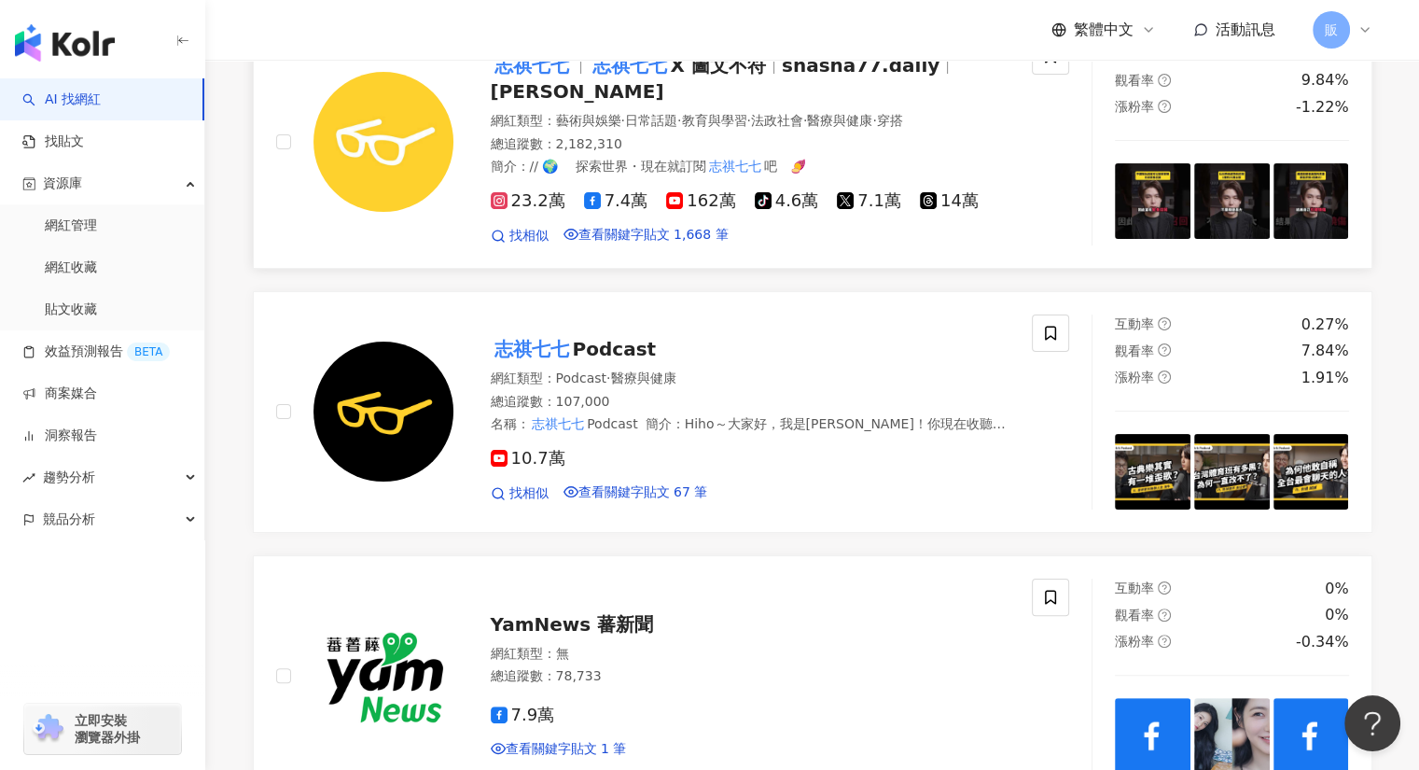
click at [634, 80] on mark "志祺七七" at bounding box center [630, 65] width 82 height 30
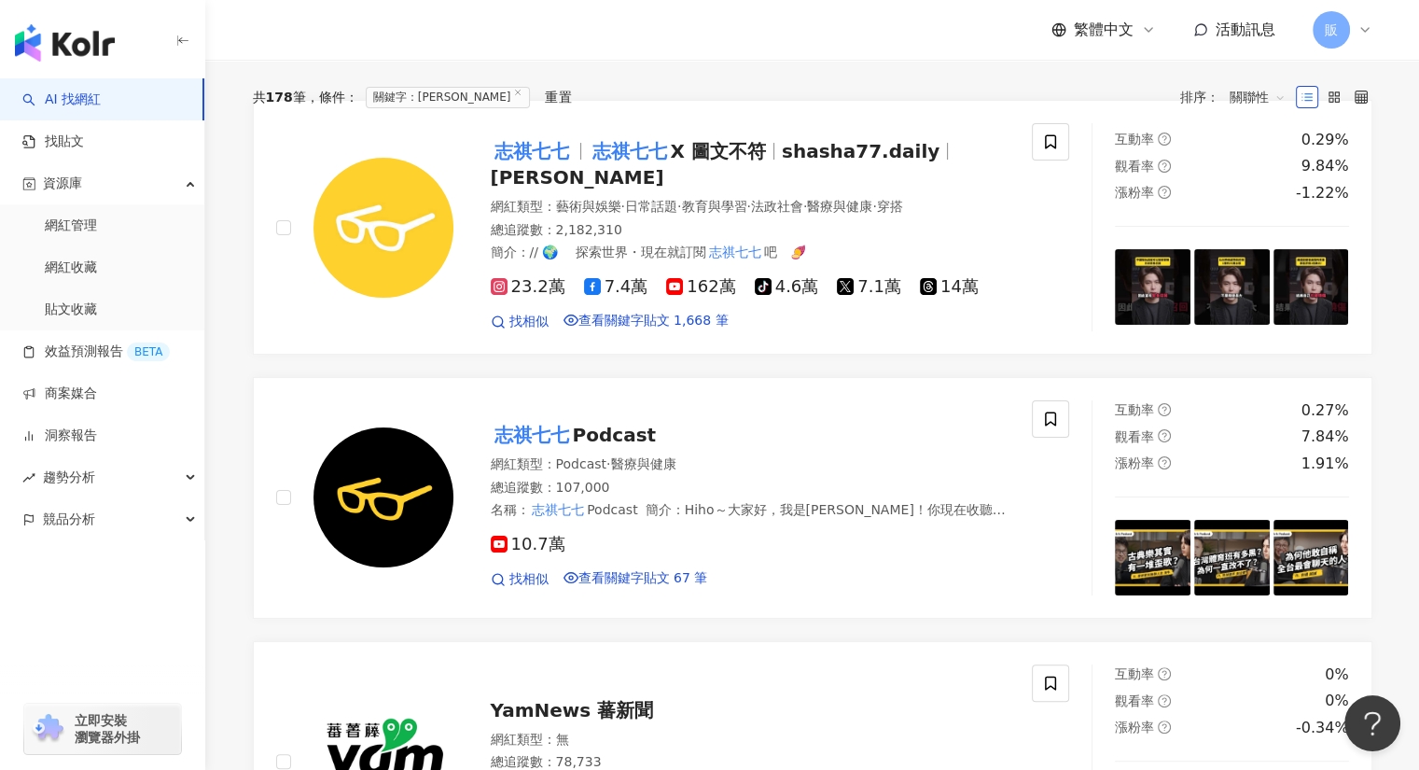
scroll to position [0, 0]
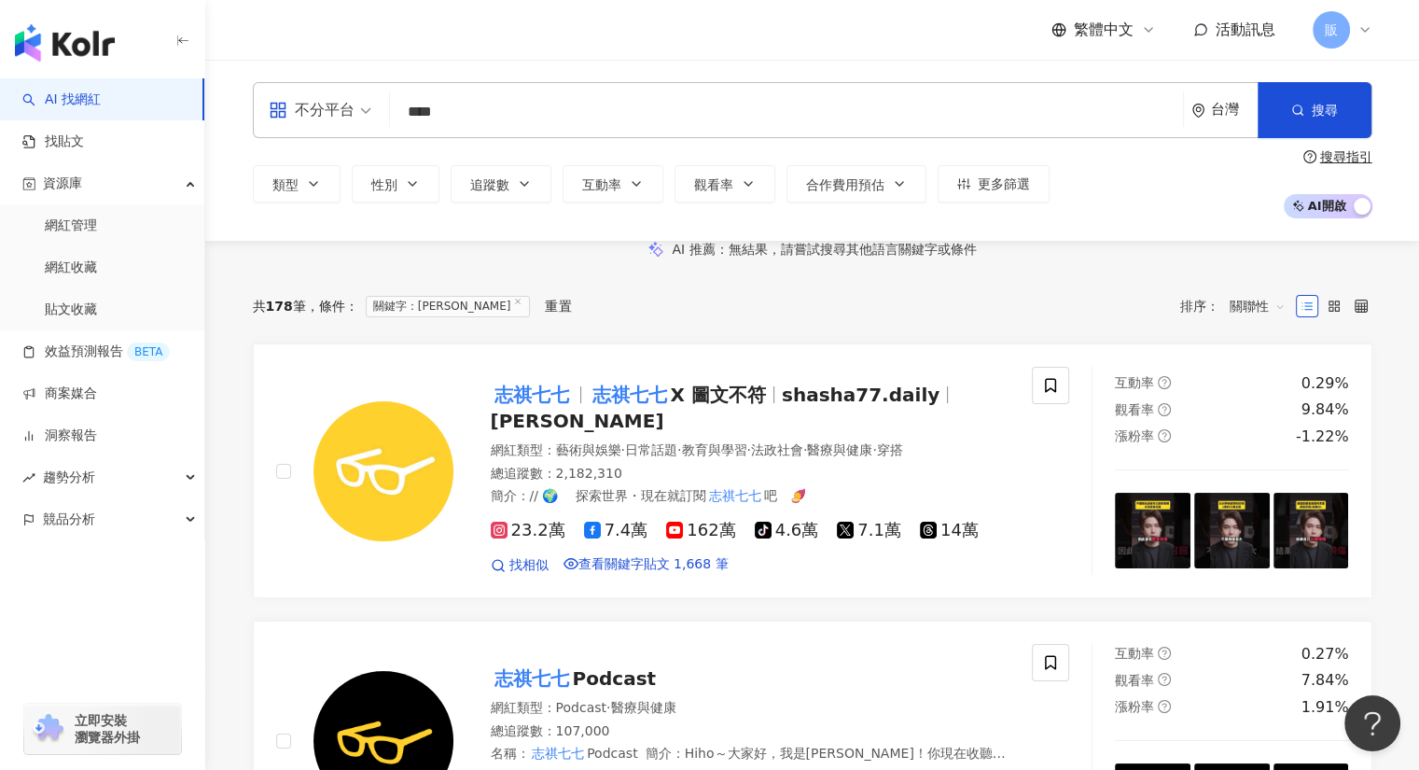
click at [505, 102] on input "****" at bounding box center [786, 111] width 778 height 35
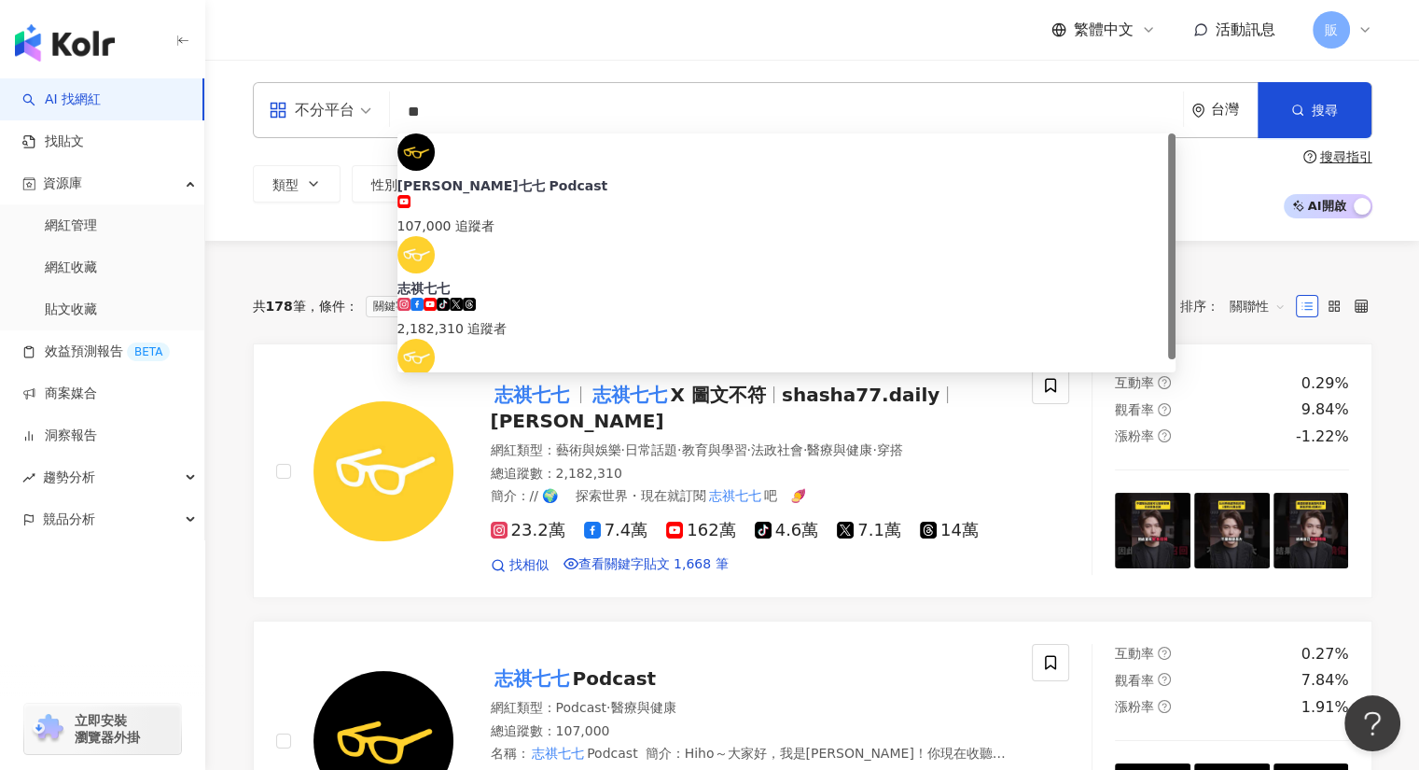
type input "*"
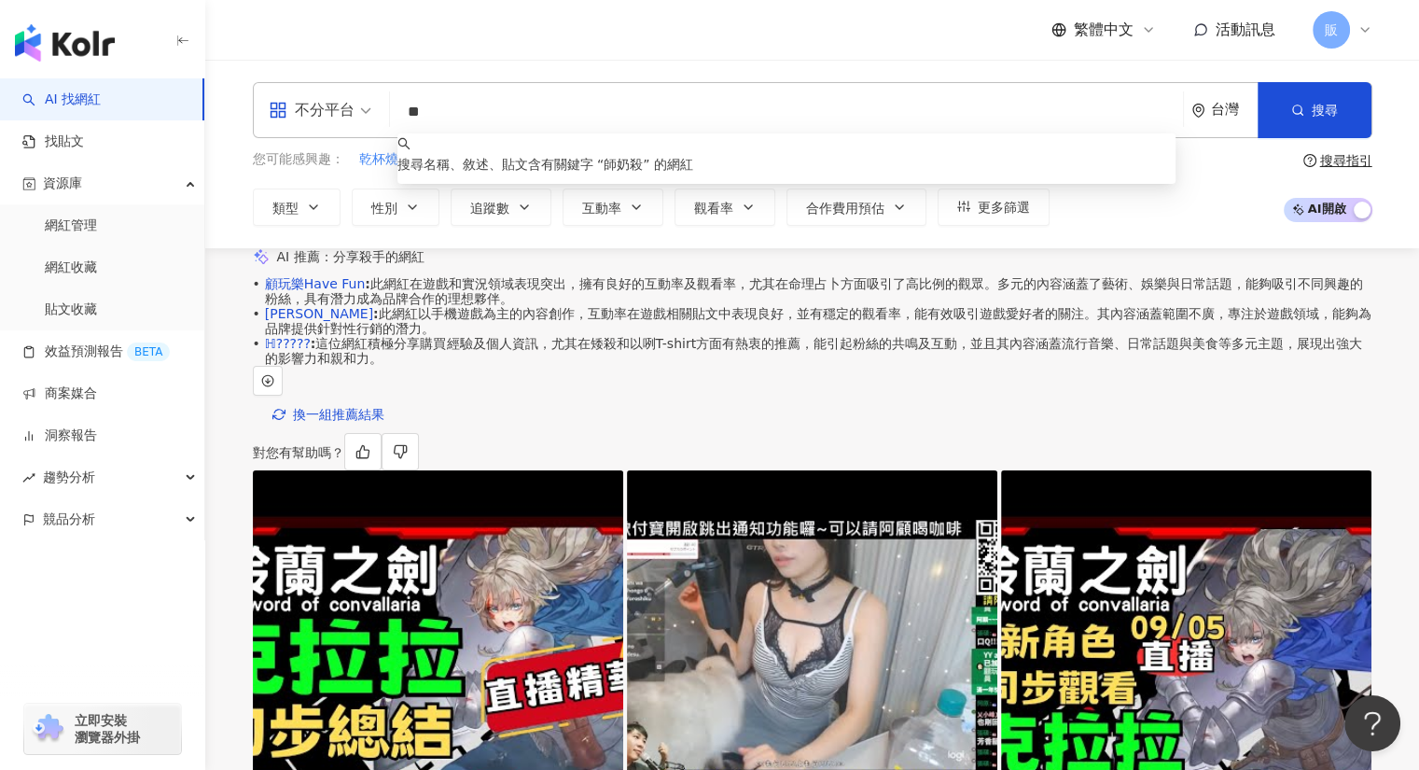
type input "*"
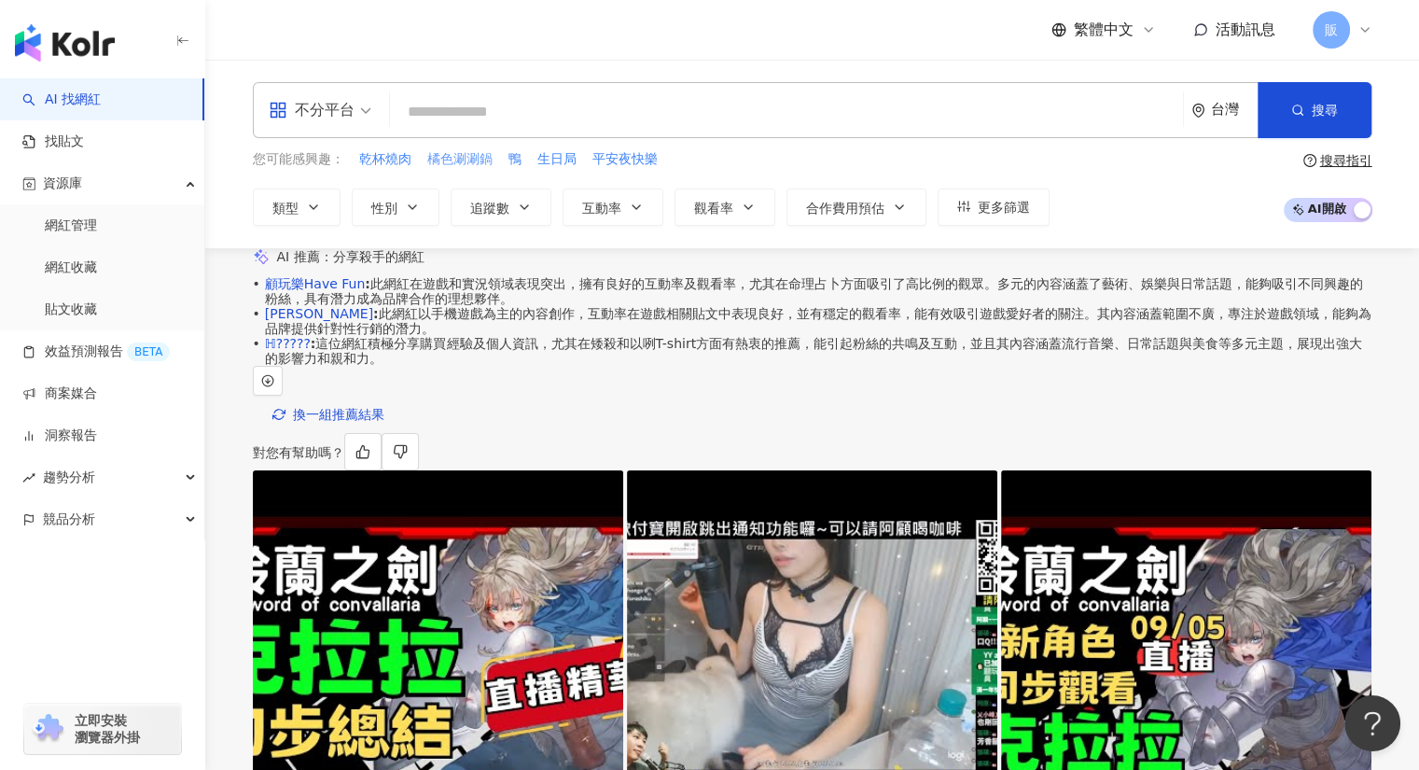
paste input "**"
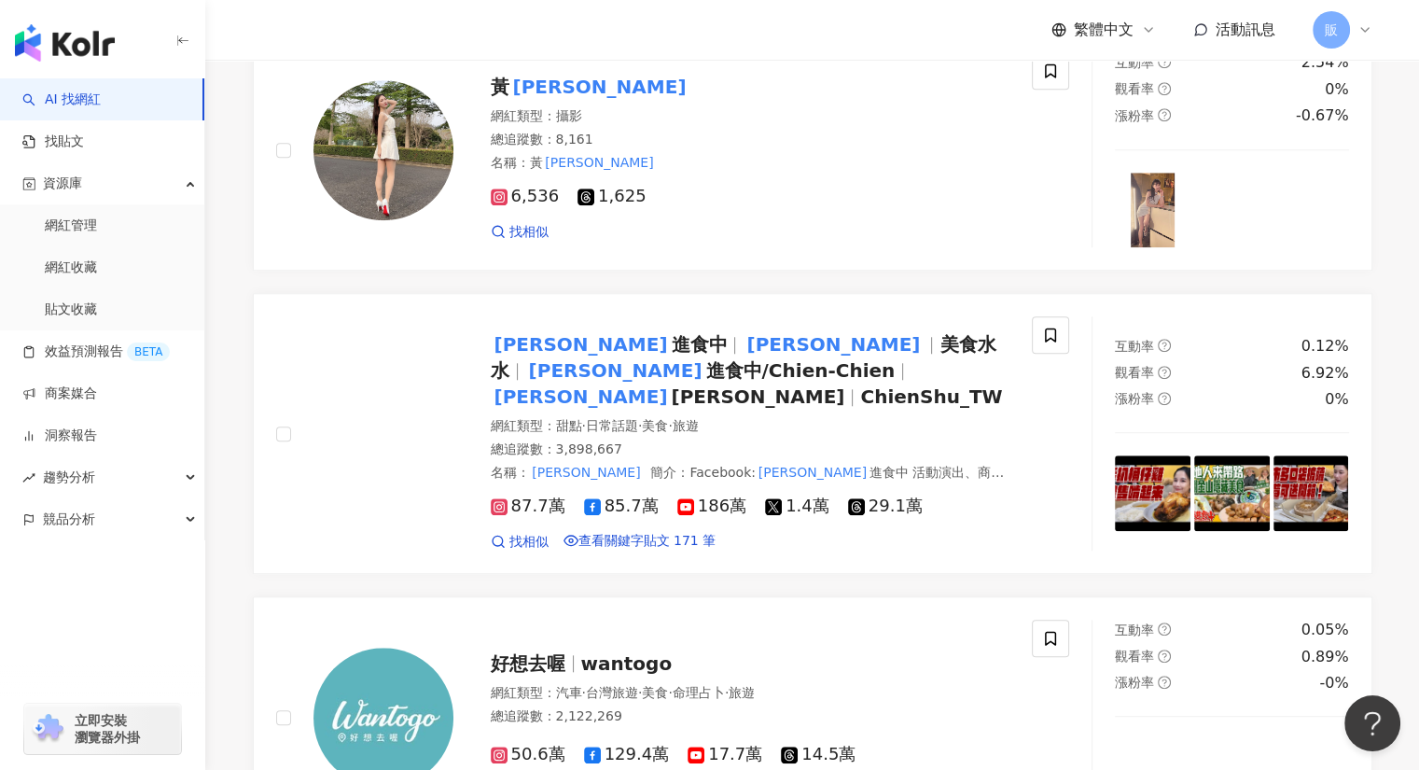
scroll to position [1584, 0]
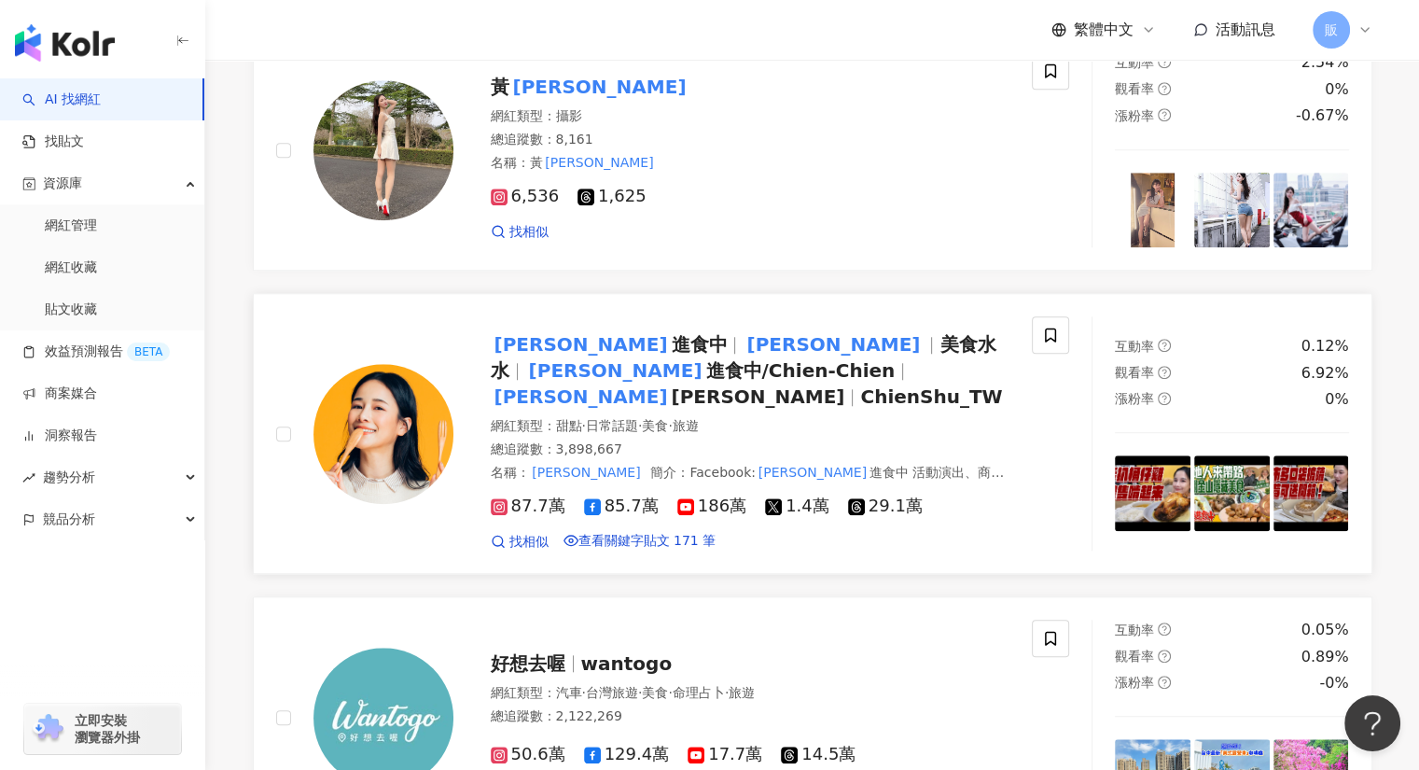
type input "**"
click at [743, 359] on mark "千千" at bounding box center [833, 344] width 181 height 30
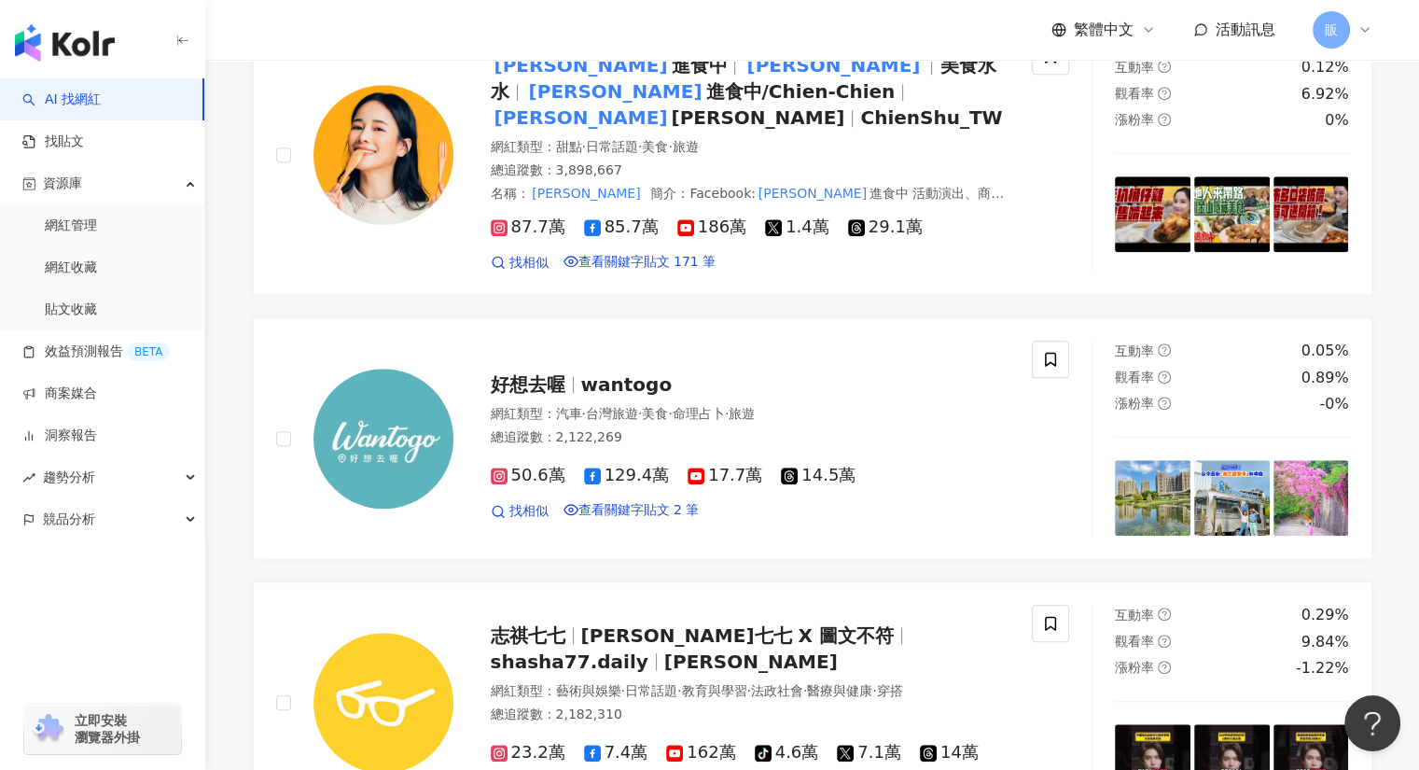
scroll to position [1864, 0]
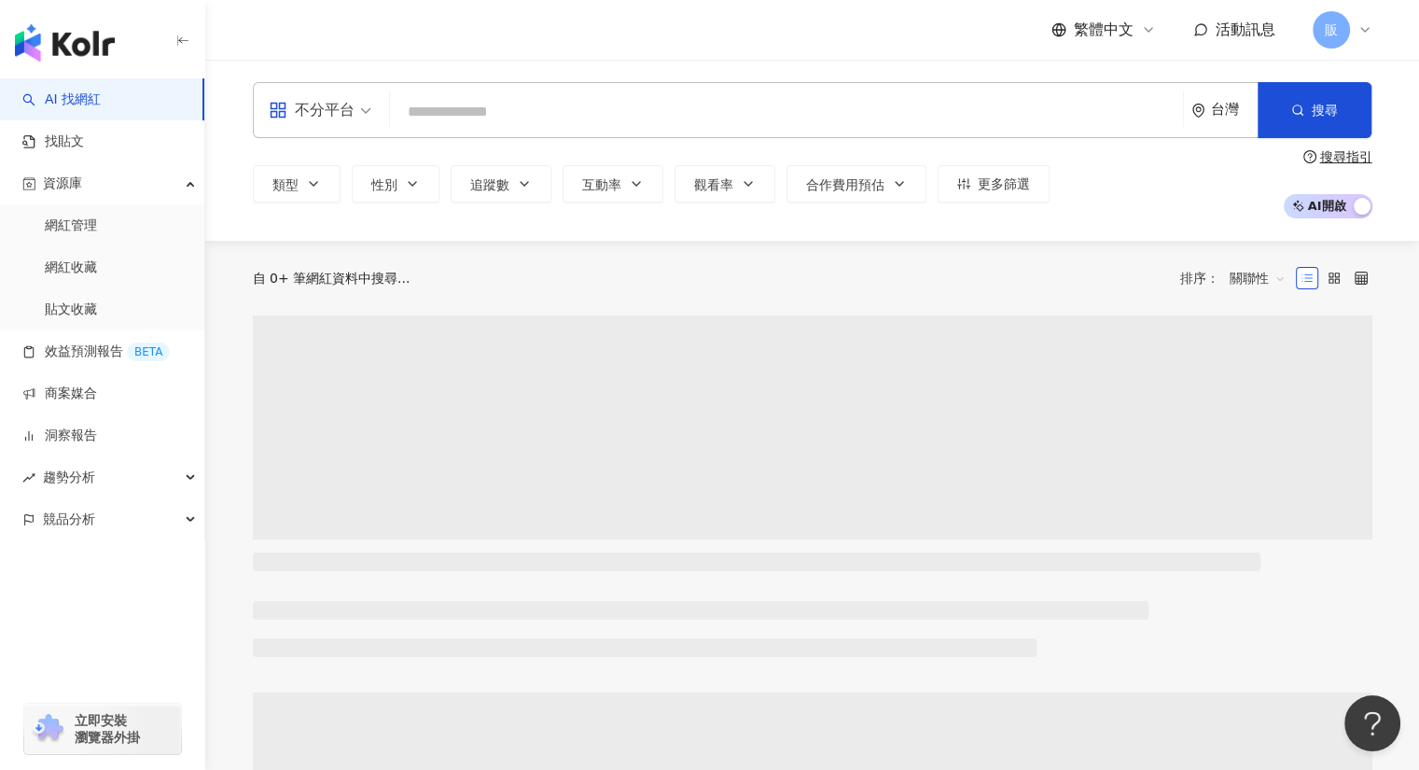
click at [437, 114] on input "search" at bounding box center [786, 111] width 778 height 35
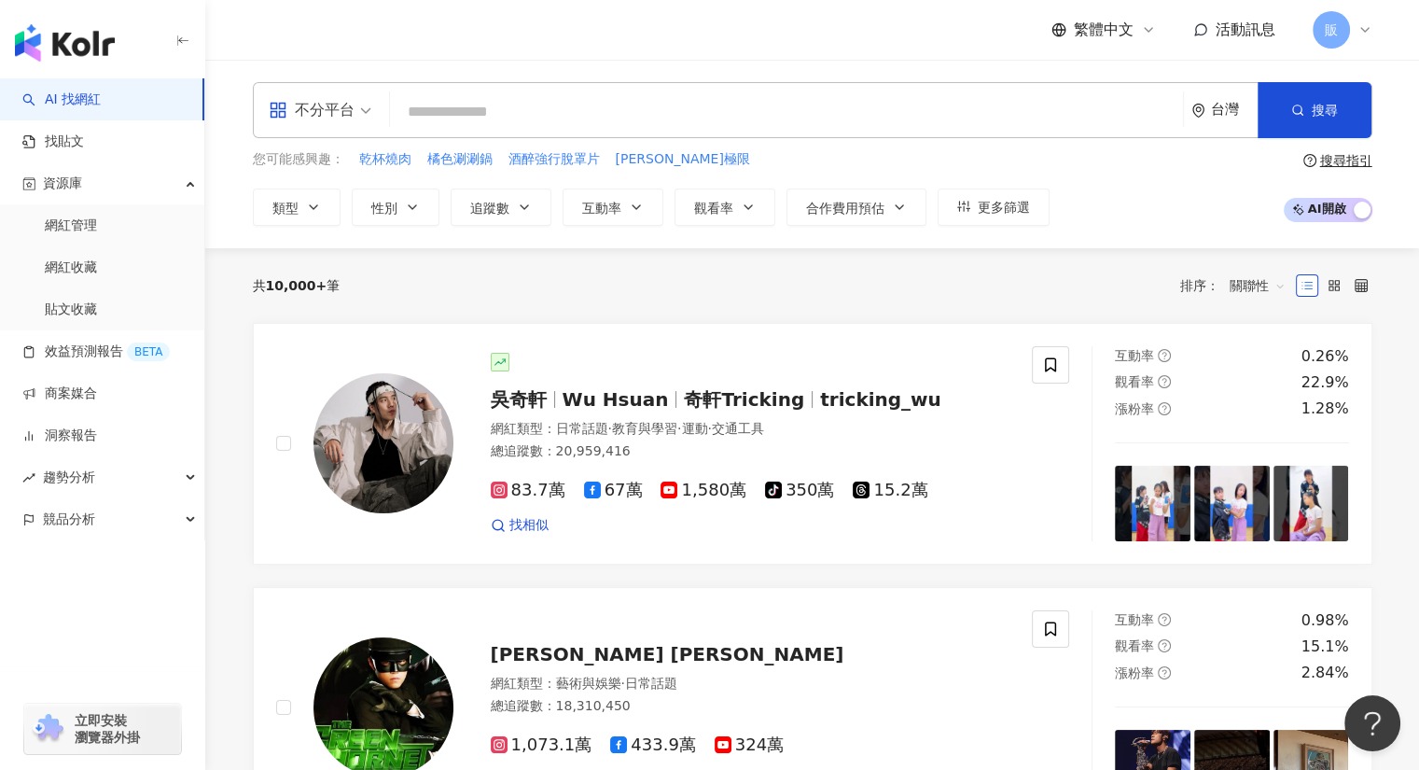
paste input "**"
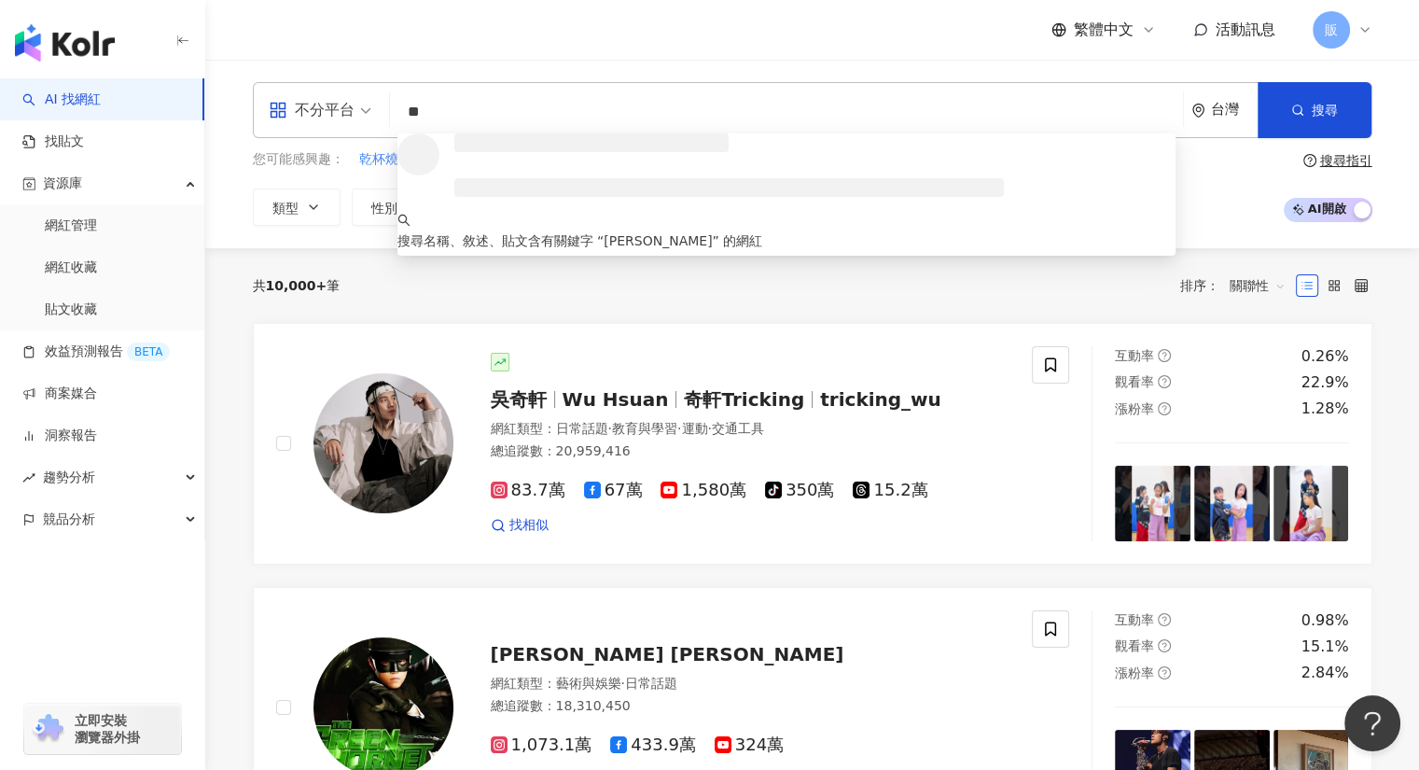
type input "*"
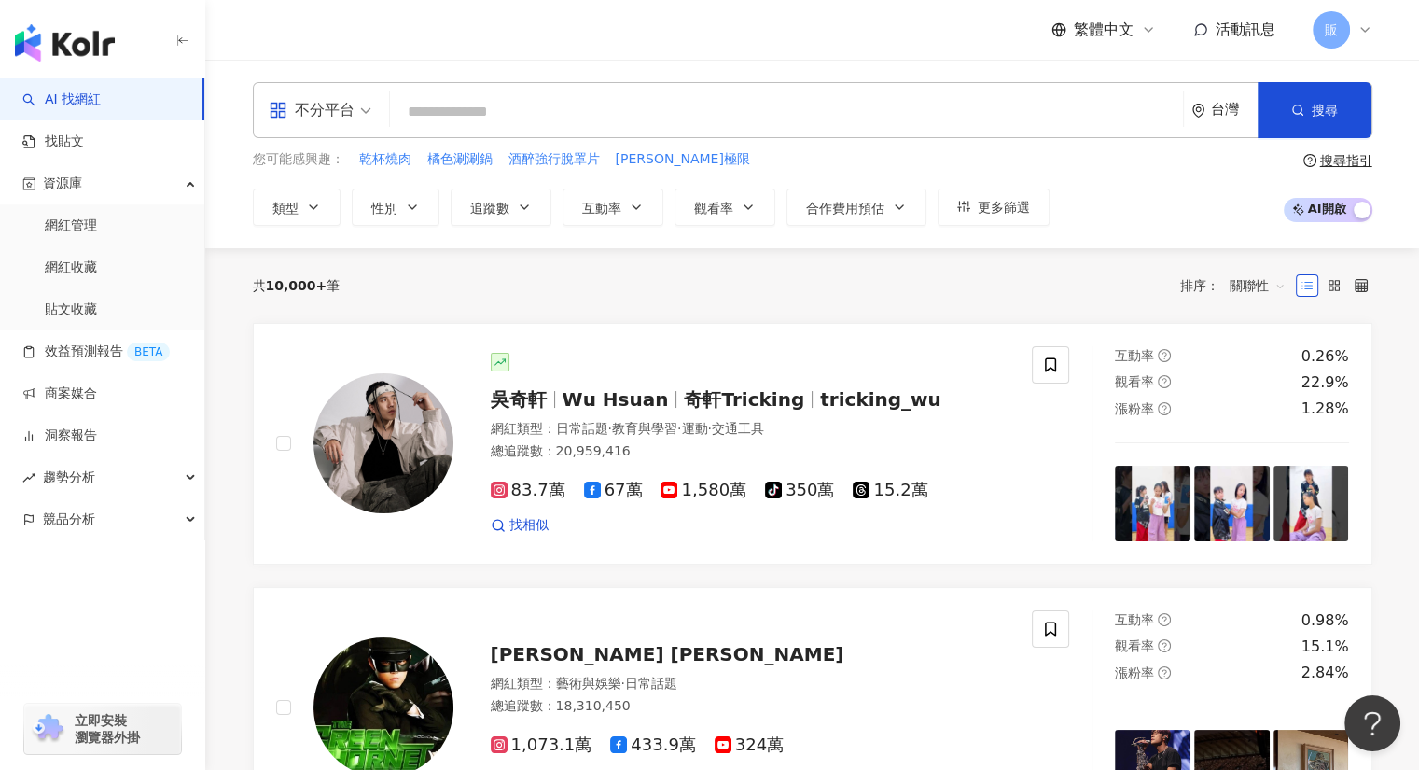
click at [383, 115] on div "不分平台 台灣 搜尋 71845ac3-1b37-403d-9371-5de06ca47d72 千千 2,700 追蹤者 千千 tiktok-icon 11,…" at bounding box center [813, 110] width 1120 height 56
click at [426, 116] on input "search" at bounding box center [786, 111] width 778 height 35
paste input "********"
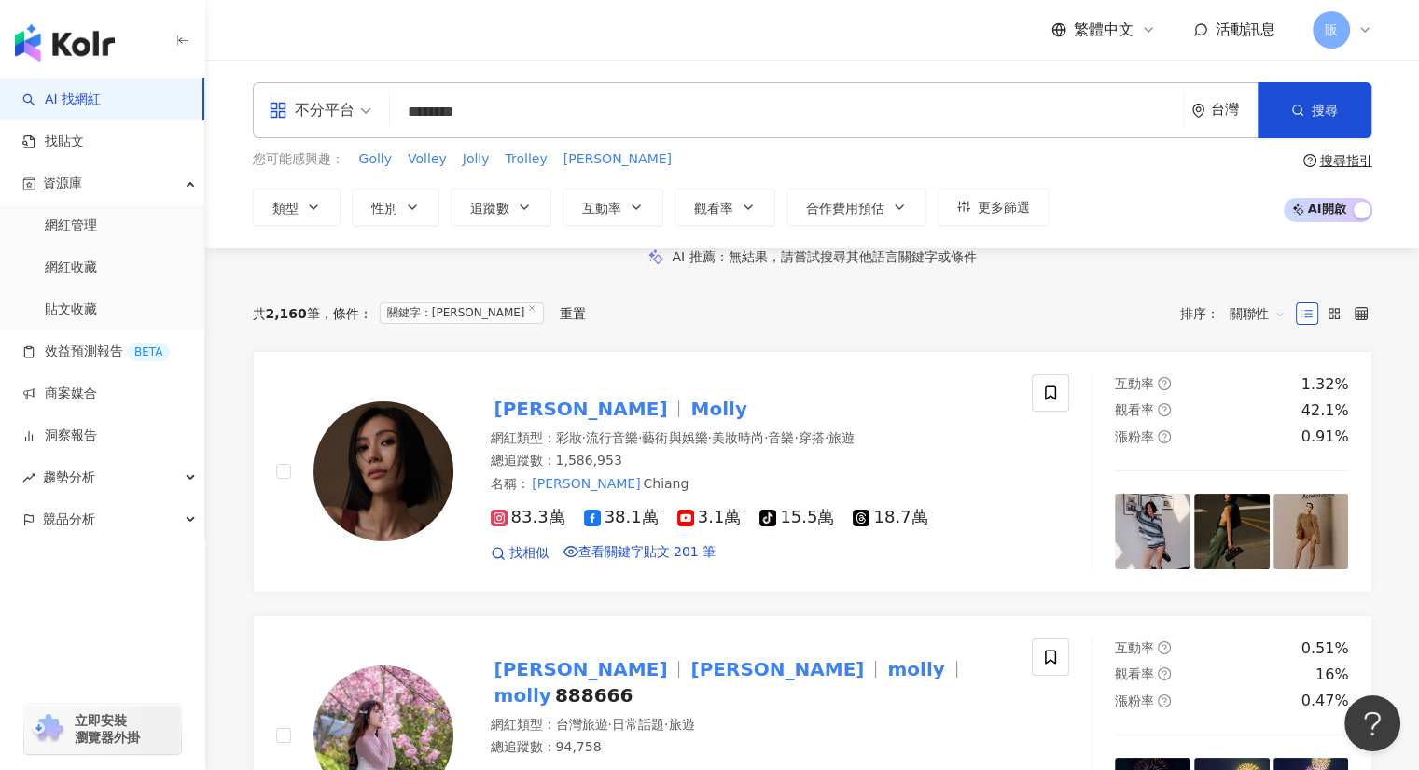
type input "********"
click at [495, 54] on div "繁體中文 活動訊息 販" at bounding box center [813, 30] width 1120 height 60
click at [508, 104] on input "********" at bounding box center [786, 111] width 778 height 35
click at [494, 116] on input "search" at bounding box center [786, 111] width 778 height 35
paste input "****"
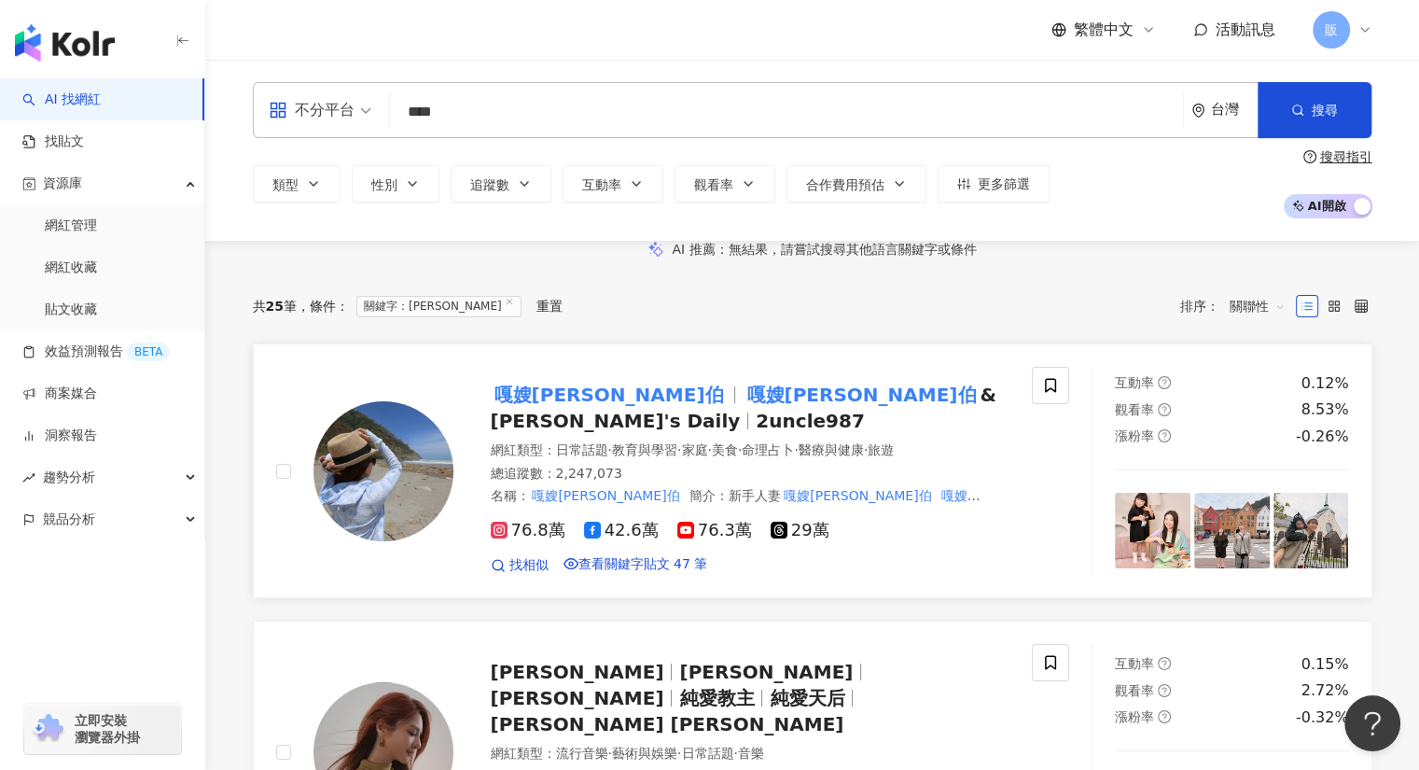
click at [549, 410] on mark "嘎嫂二伯" at bounding box center [609, 395] width 237 height 30
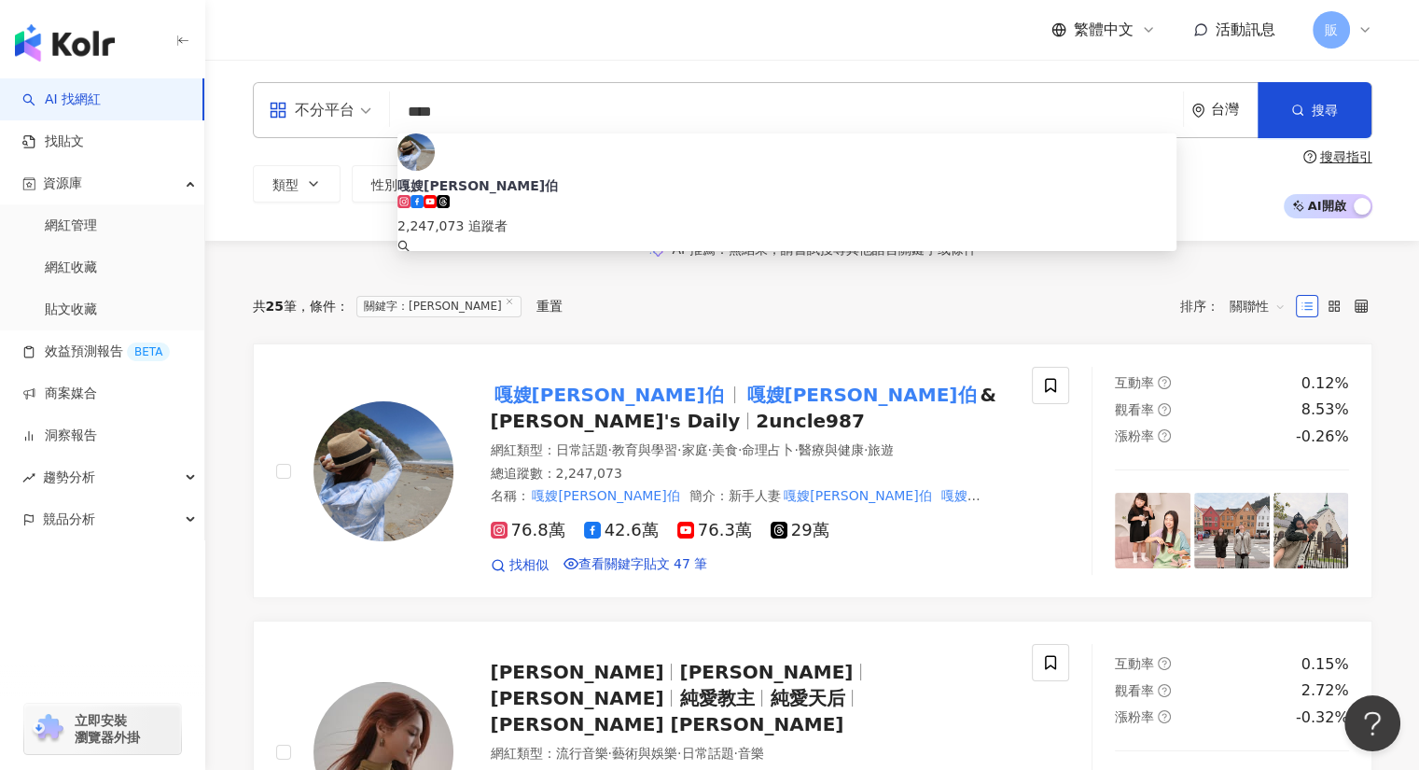
drag, startPoint x: 484, startPoint y: 120, endPoint x: 564, endPoint y: 120, distance: 79.3
click at [484, 119] on input "****" at bounding box center [786, 111] width 778 height 35
type input "*"
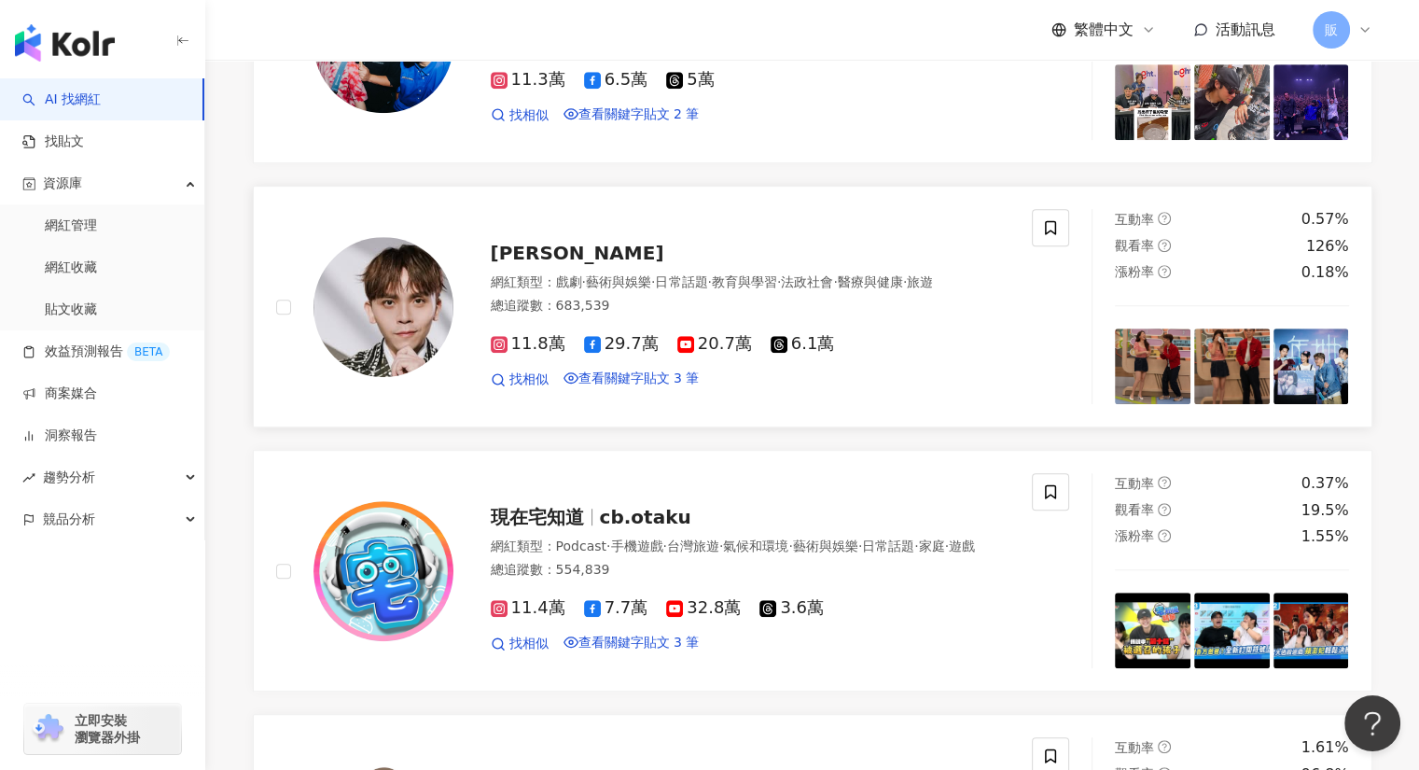
scroll to position [933, 0]
click at [513, 264] on span "黃豪平" at bounding box center [578, 253] width 174 height 22
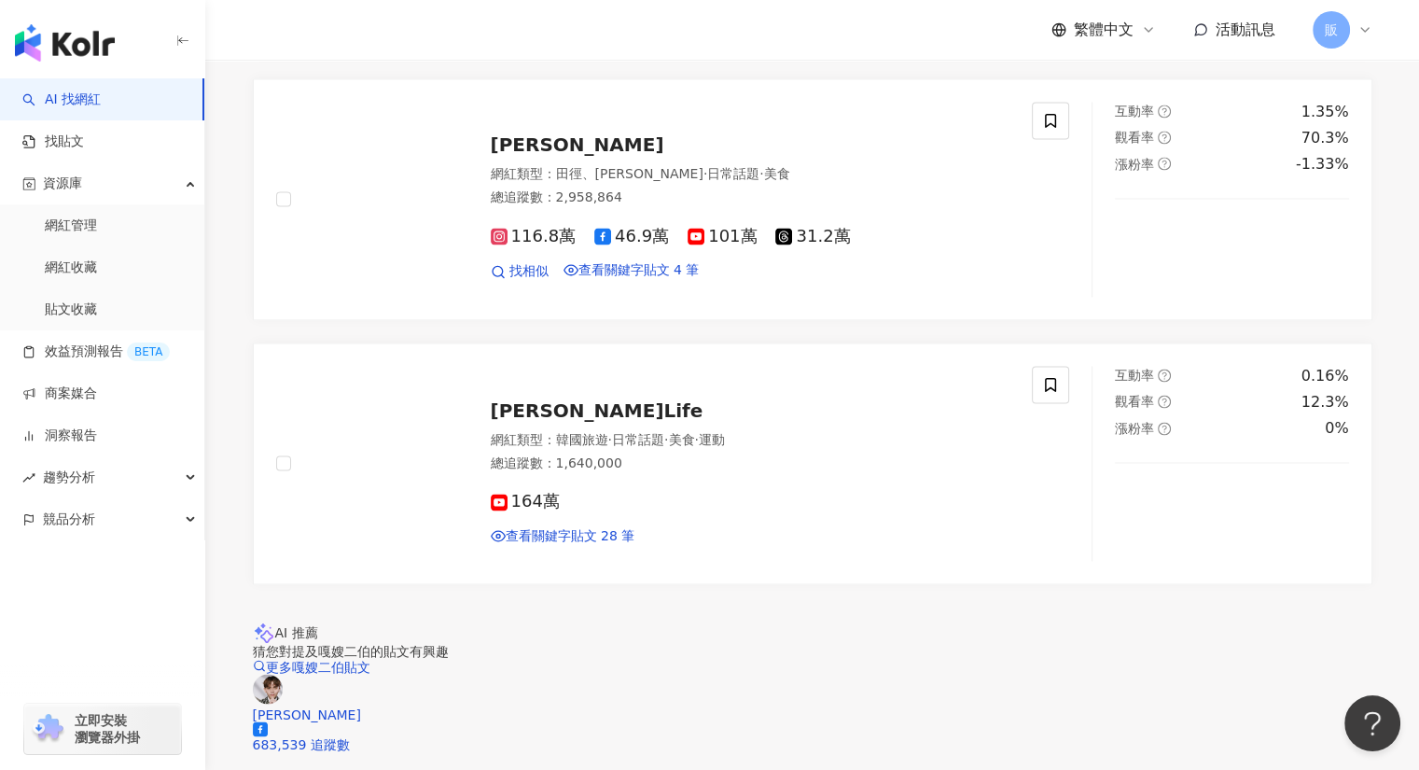
scroll to position [2891, 0]
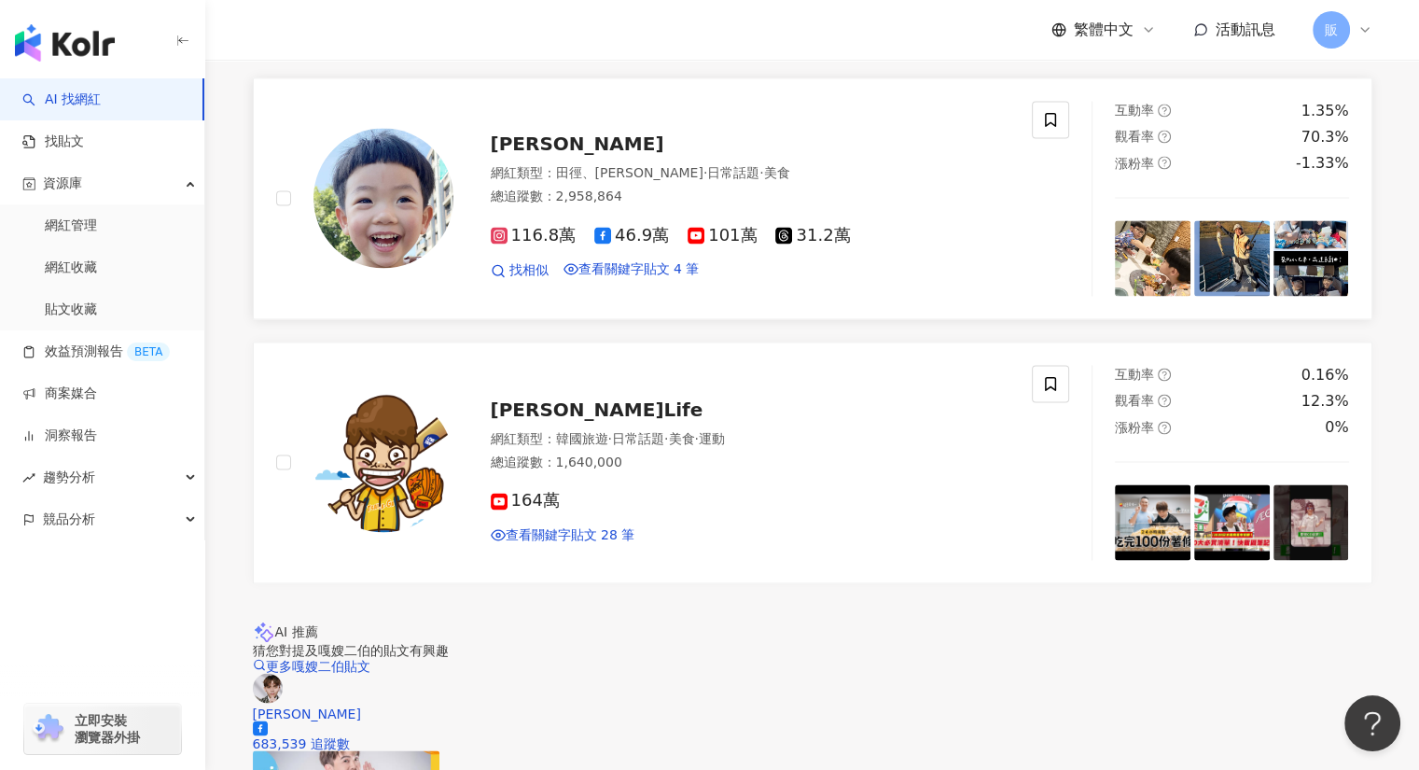
click at [518, 155] on span "蔡桃貴" at bounding box center [578, 143] width 174 height 22
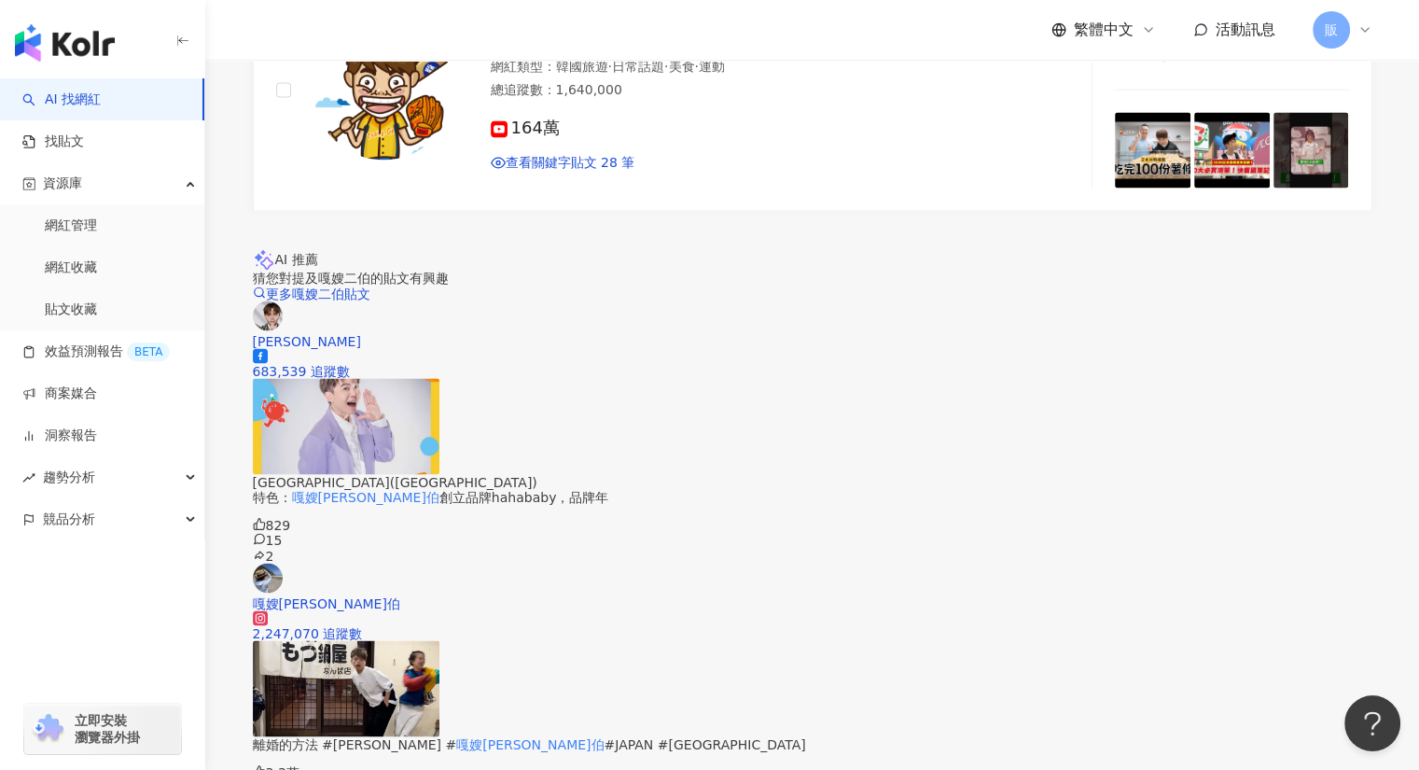
scroll to position [3263, 0]
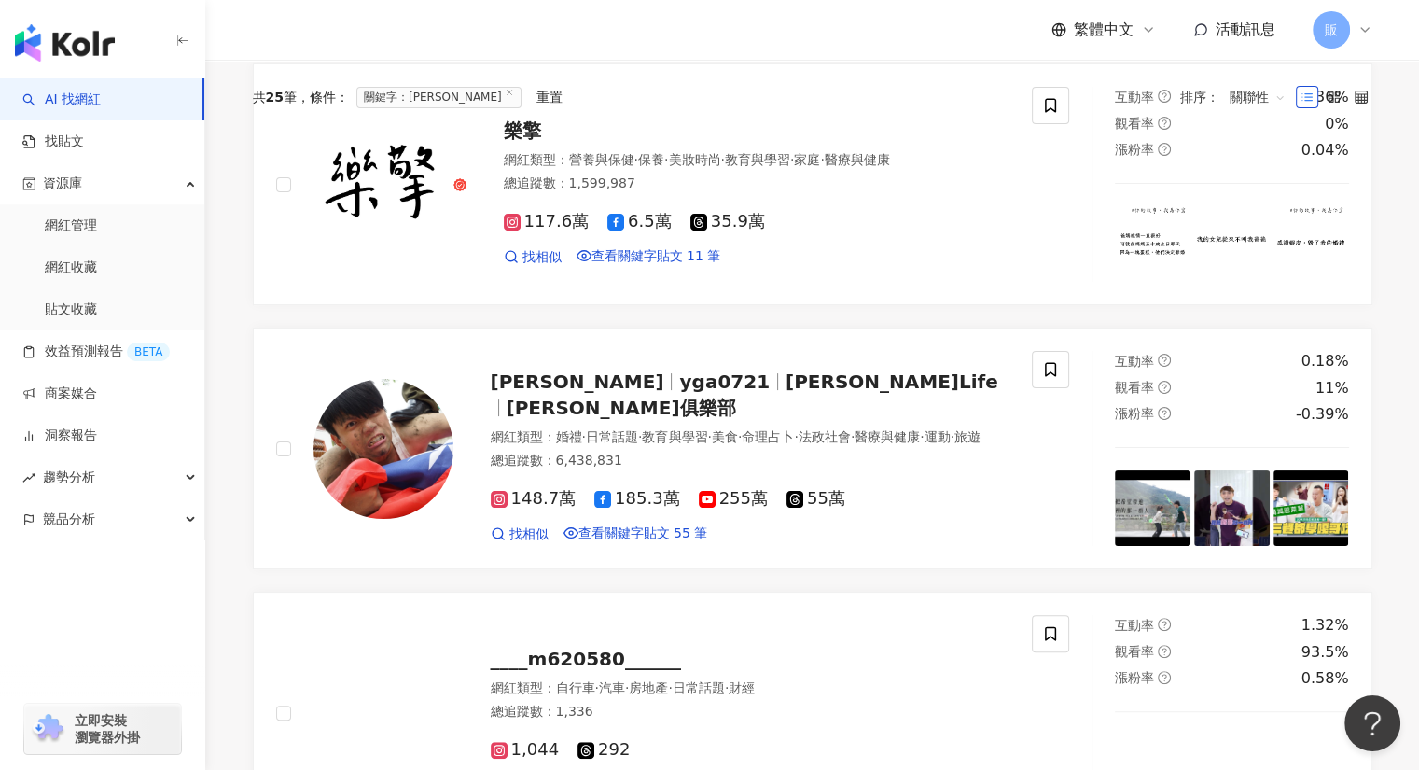
scroll to position [0, 0]
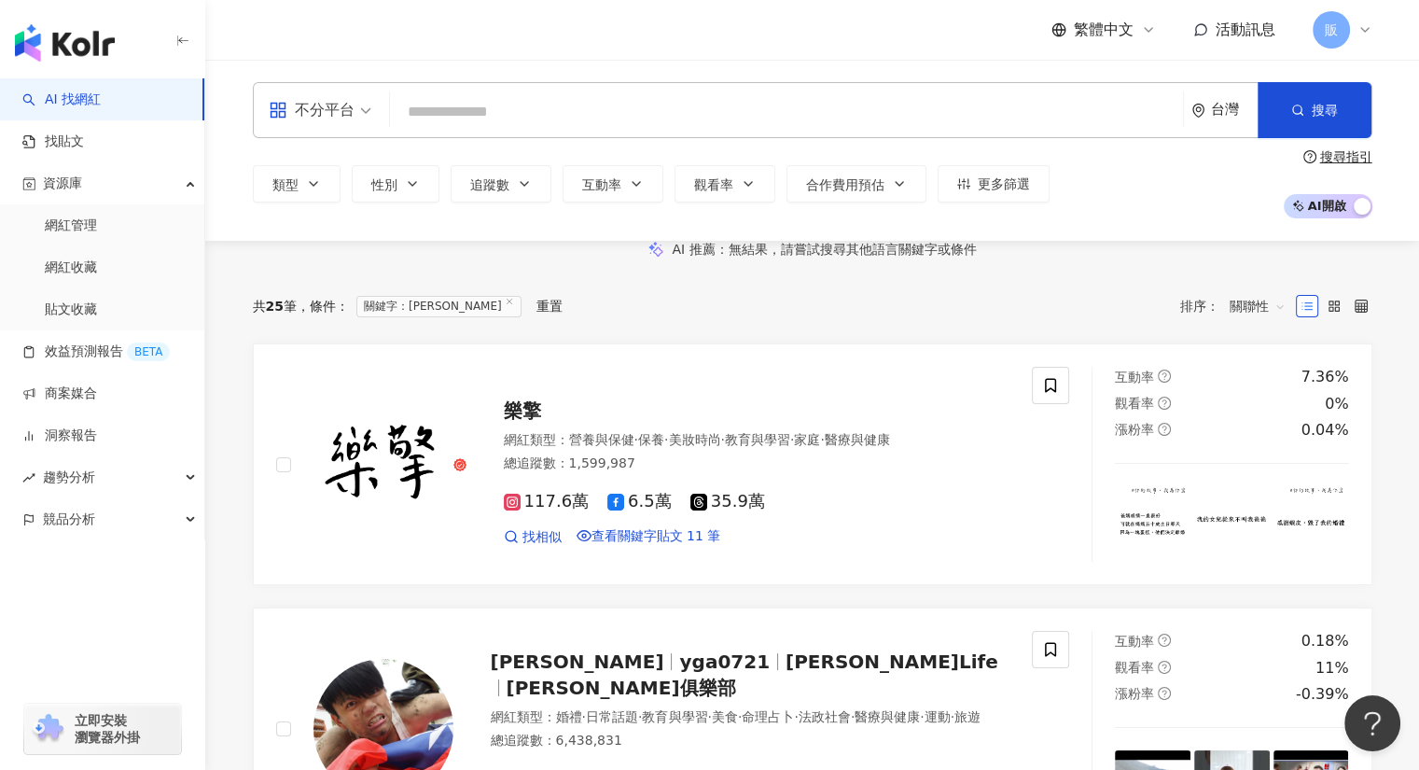
click at [355, 229] on div "不分平台 台灣 搜尋 a98ebf78-4f24-479b-9956-298c9e479fa7 嘎嫂二伯 2,247,073 追蹤者 搜尋名稱、敘述、貼文含有…" at bounding box center [812, 150] width 1214 height 181
click at [412, 100] on input "search" at bounding box center [786, 111] width 778 height 35
paste input "***"
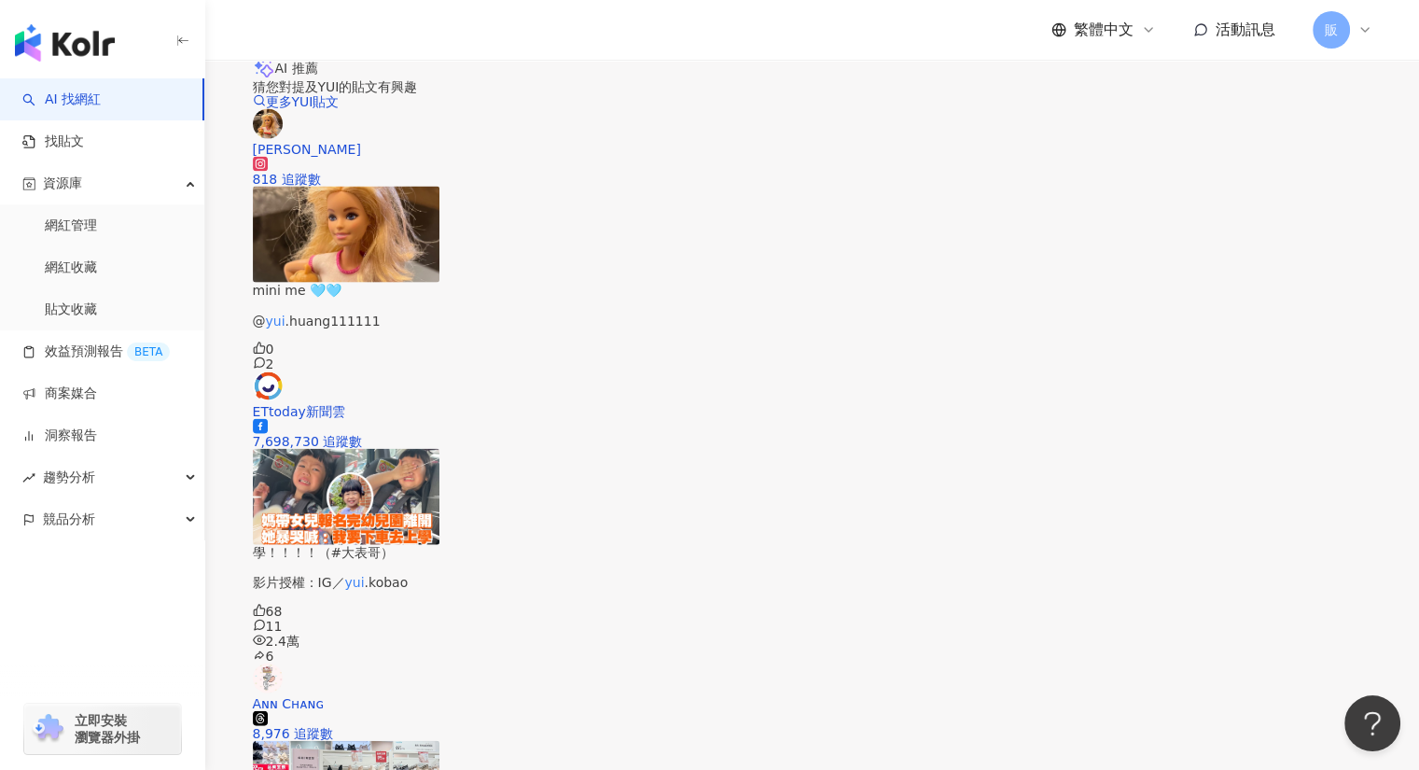
scroll to position [4008, 0]
type input "***"
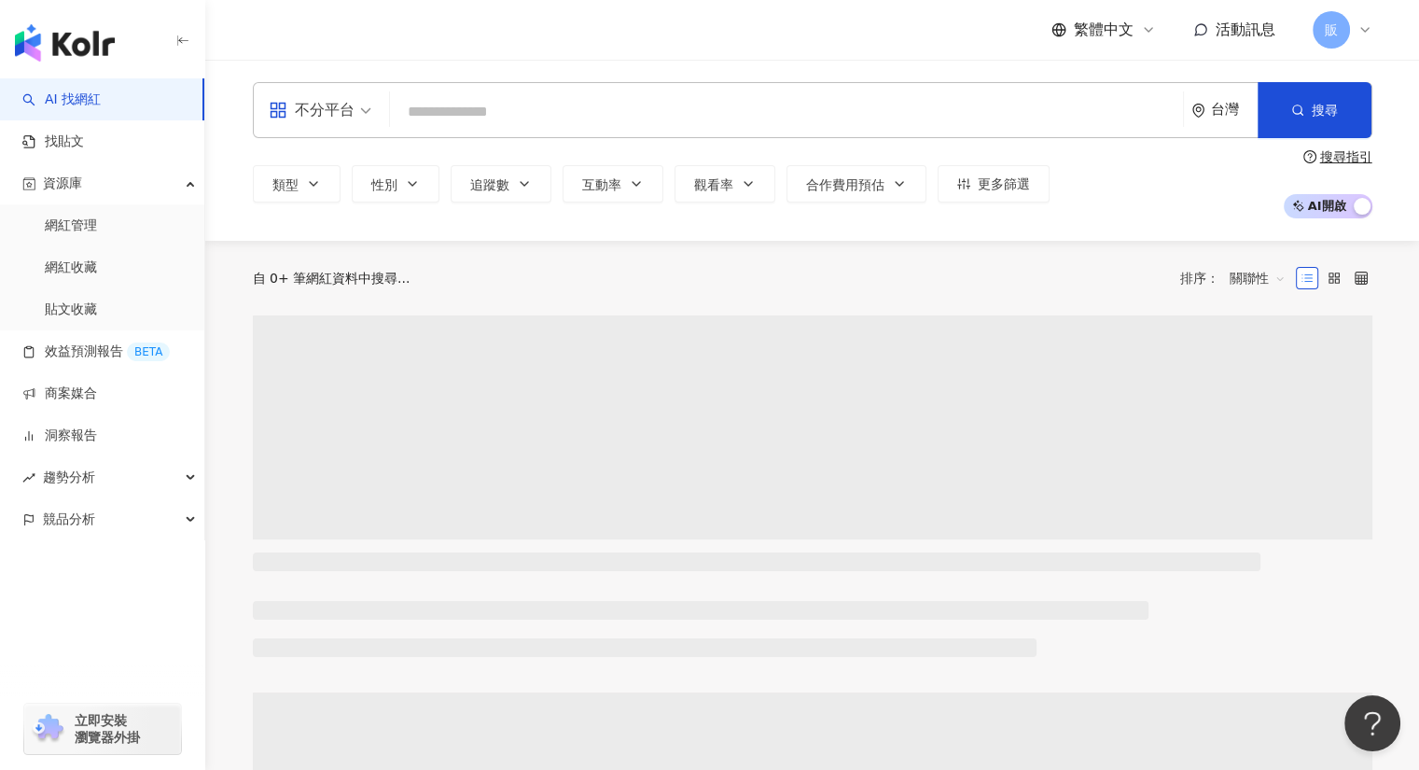
drag, startPoint x: 405, startPoint y: 105, endPoint x: 419, endPoint y: 109, distance: 14.8
click at [416, 107] on input "search" at bounding box center [786, 111] width 778 height 35
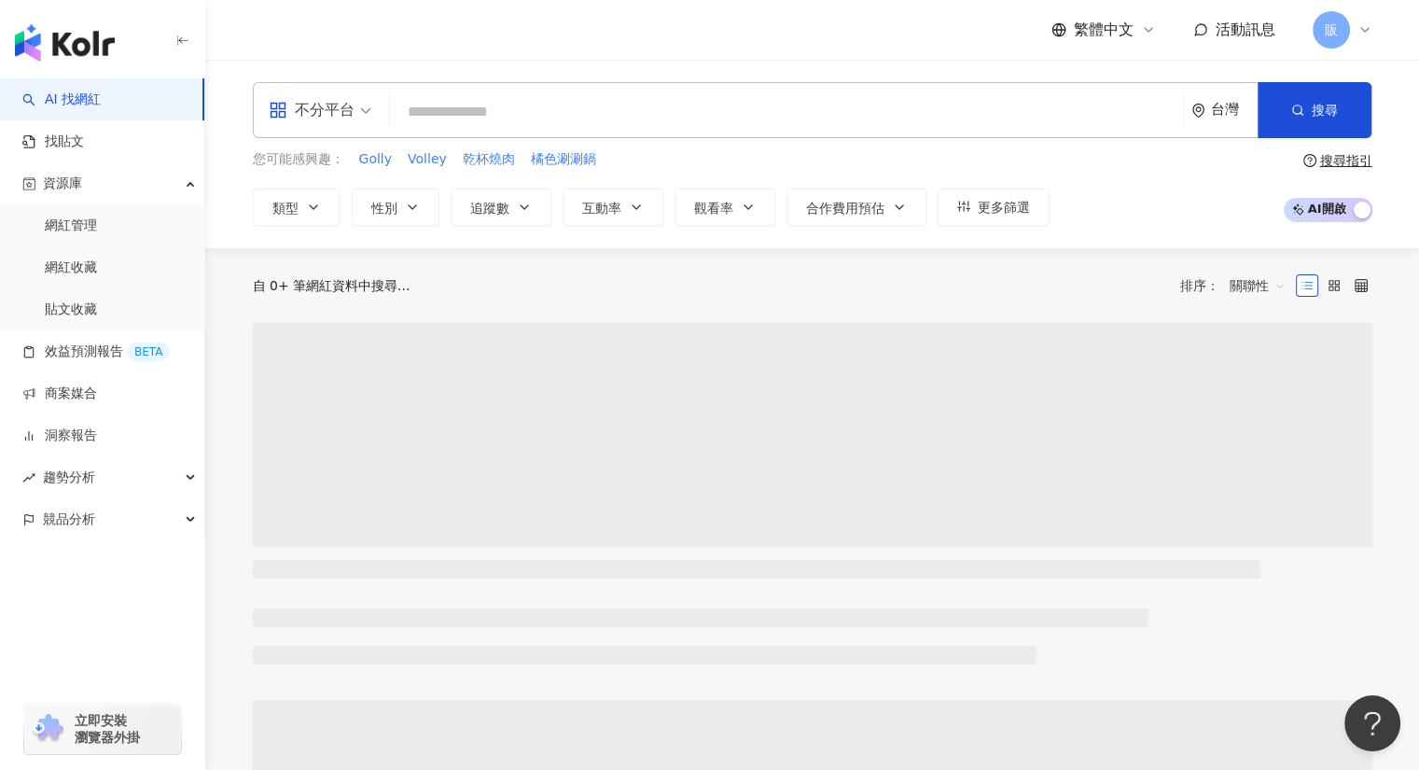
paste input "**********"
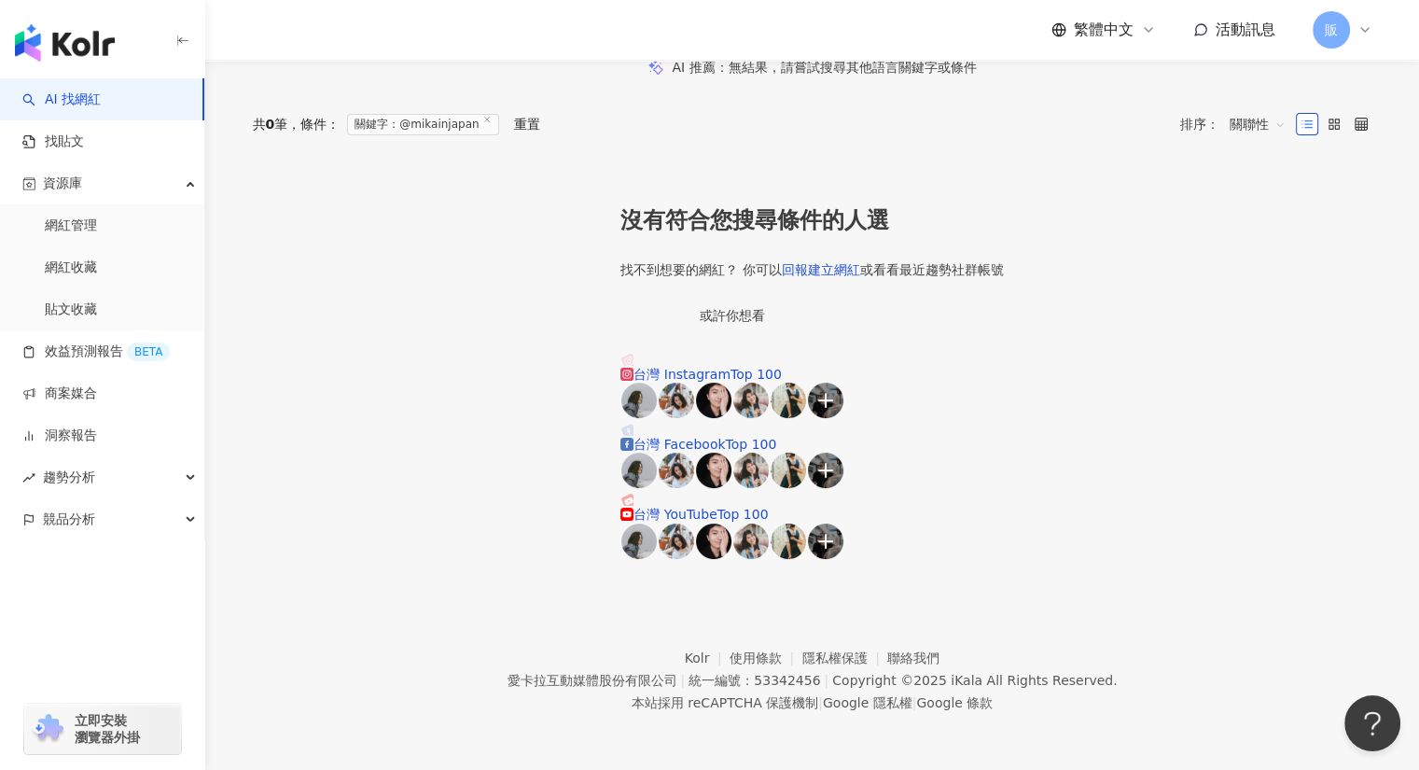
scroll to position [219, 0]
type input "**********"
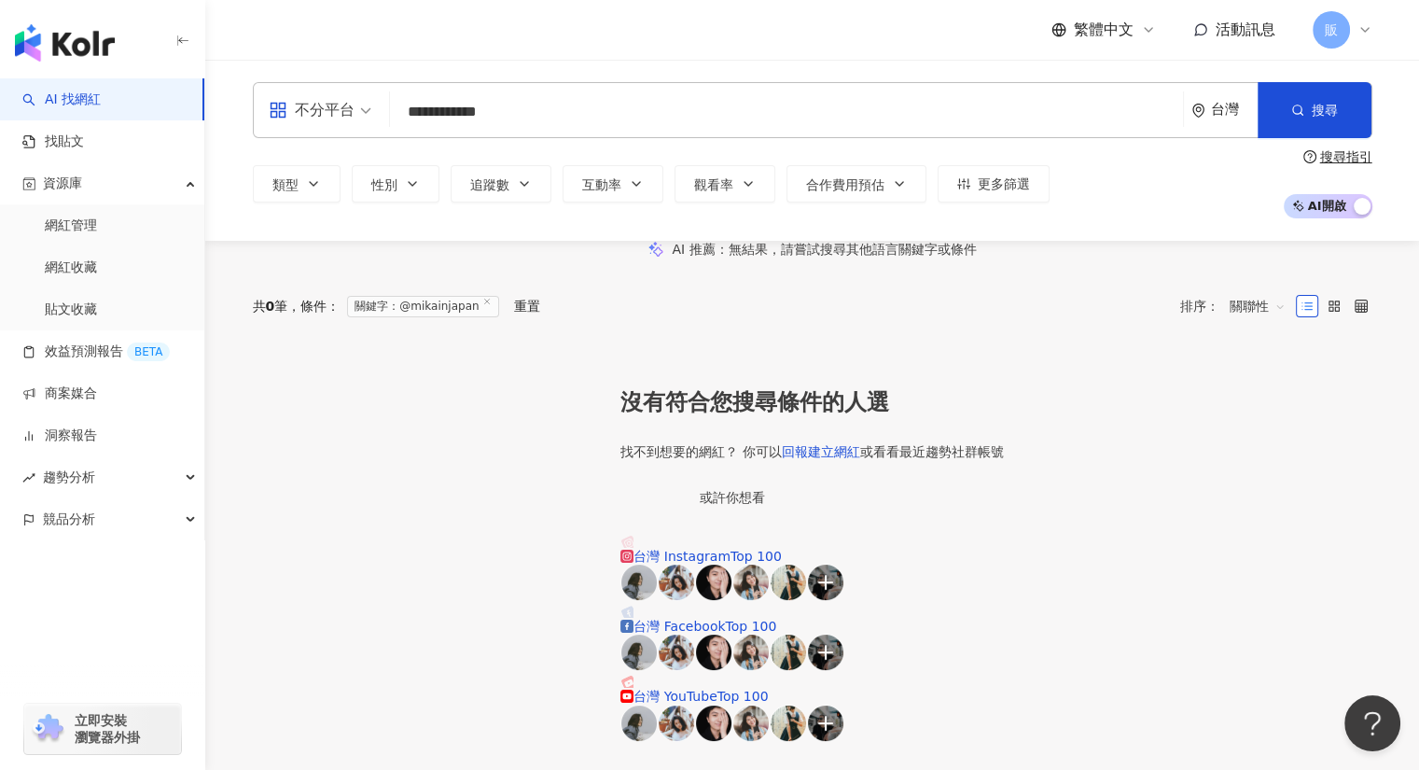
drag, startPoint x: 337, startPoint y: 229, endPoint x: 381, endPoint y: 146, distance: 93.9
click at [340, 218] on div "**********" at bounding box center [812, 150] width 1214 height 181
click at [416, 105] on input "**********" at bounding box center [786, 111] width 778 height 35
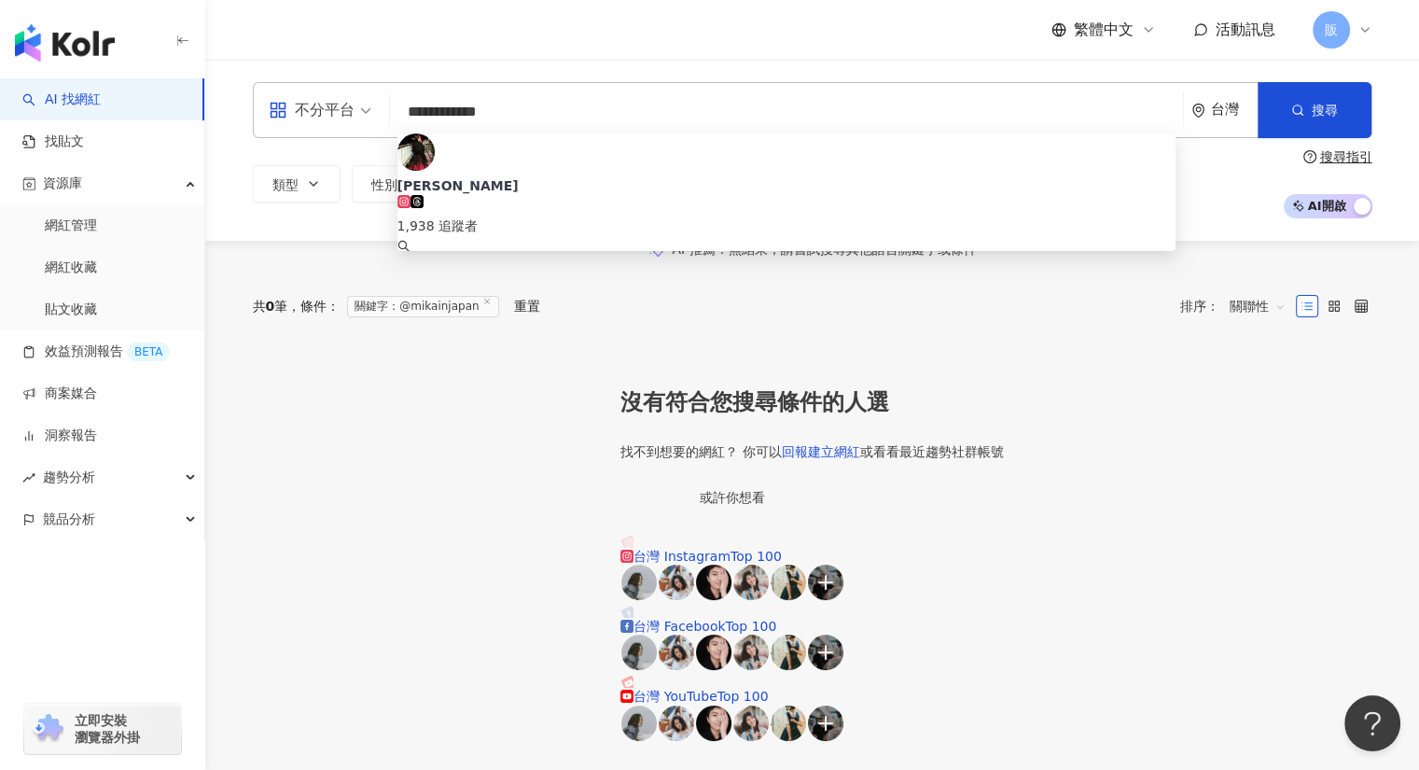
drag, startPoint x: 397, startPoint y: 111, endPoint x: 567, endPoint y: 117, distance: 170.8
click at [567, 117] on input "**********" at bounding box center [786, 111] width 779 height 35
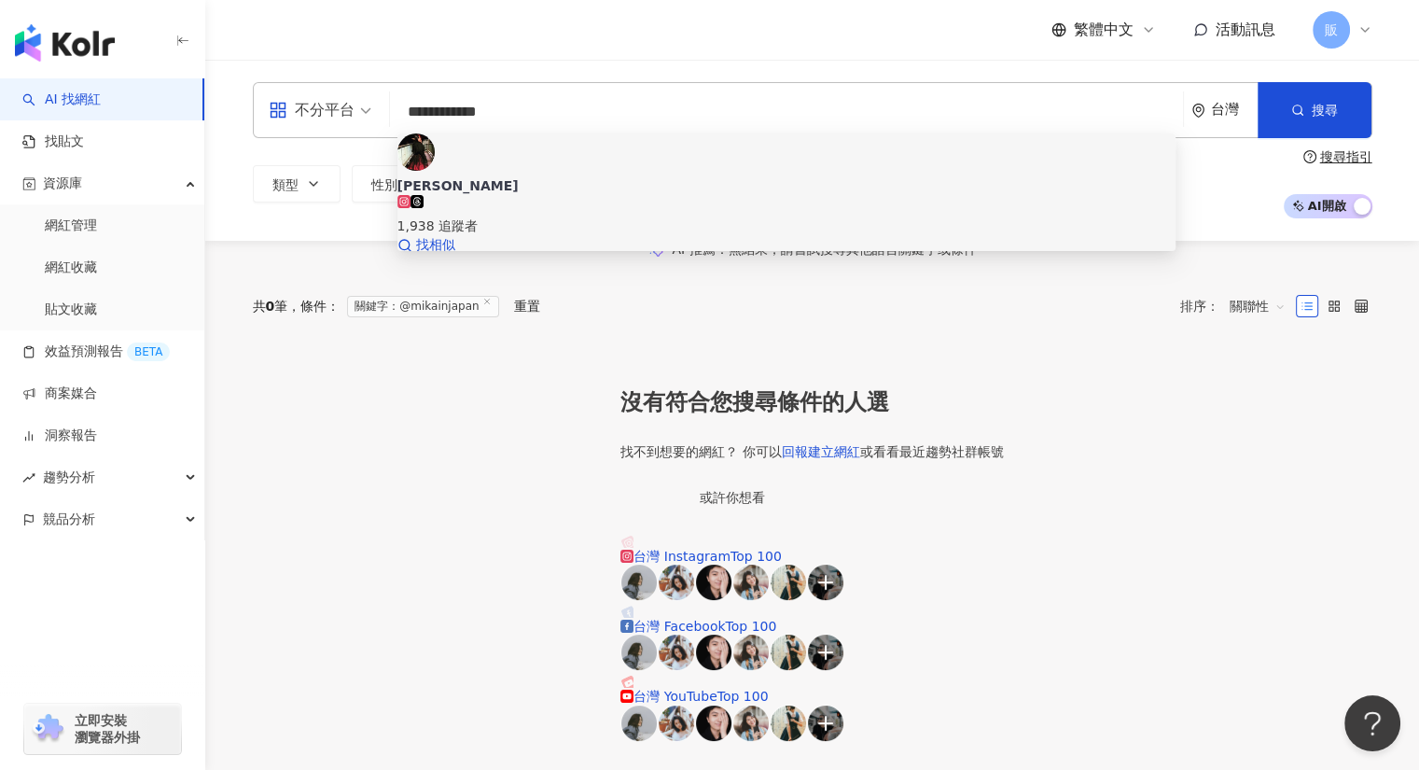
click at [515, 176] on span "Mika" at bounding box center [786, 185] width 779 height 19
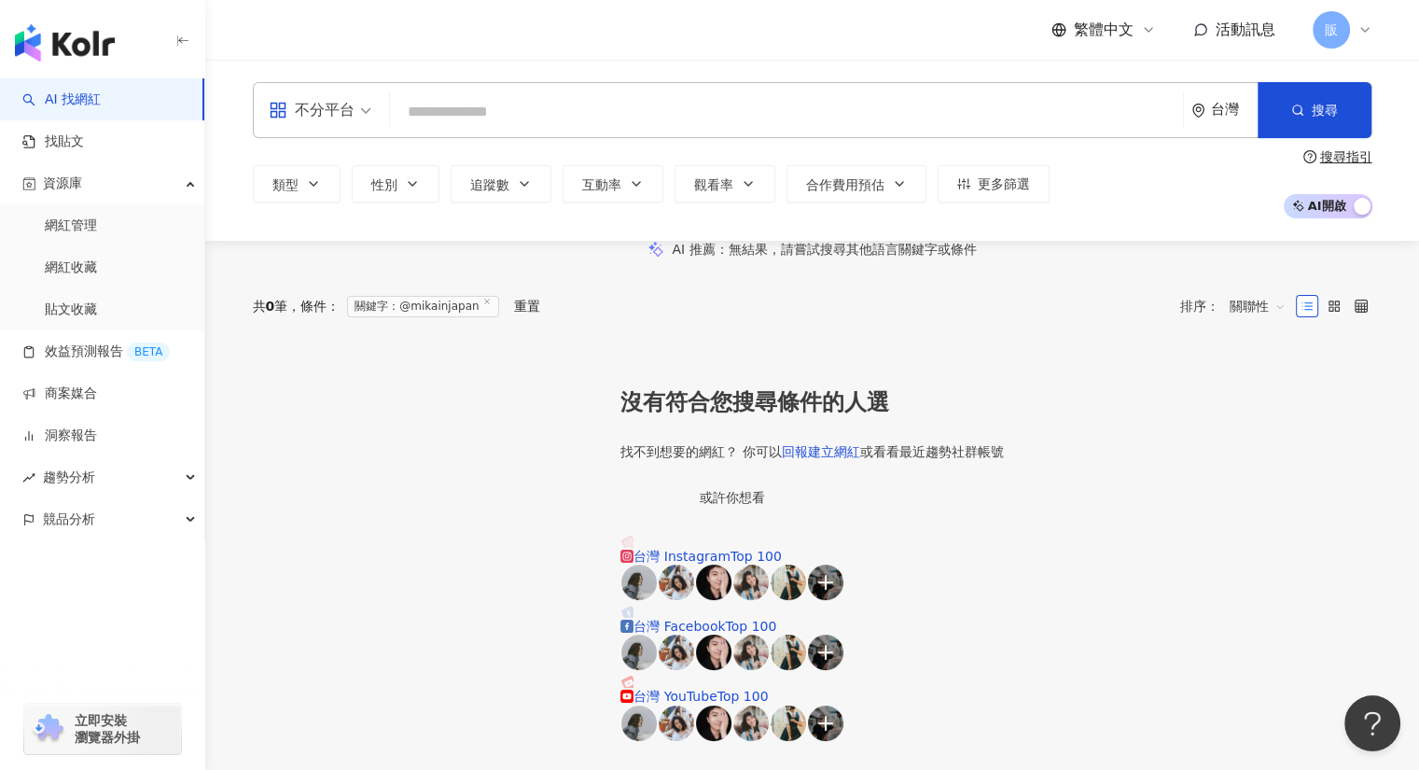
click at [439, 123] on input "search" at bounding box center [786, 111] width 779 height 35
paste input "****"
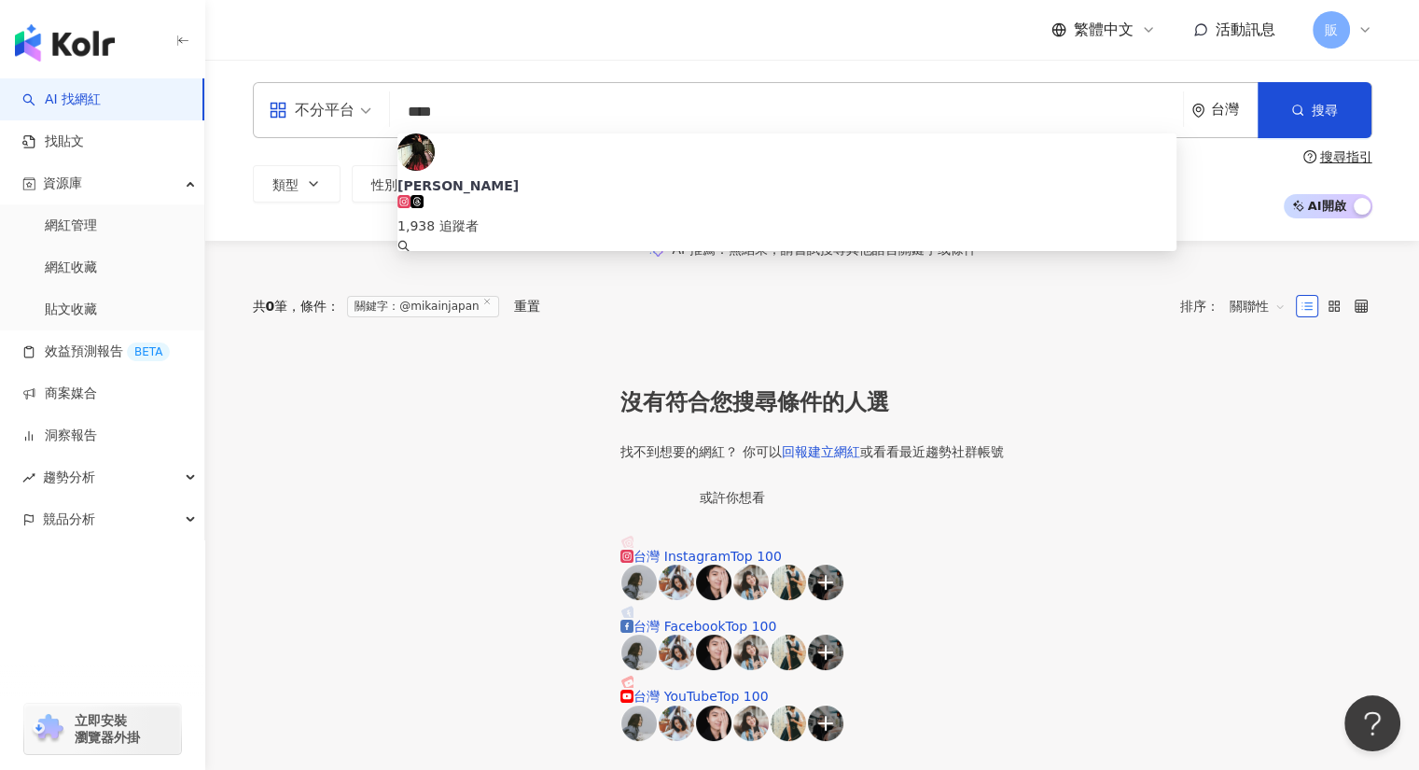
click at [439, 123] on input "****" at bounding box center [786, 111] width 779 height 35
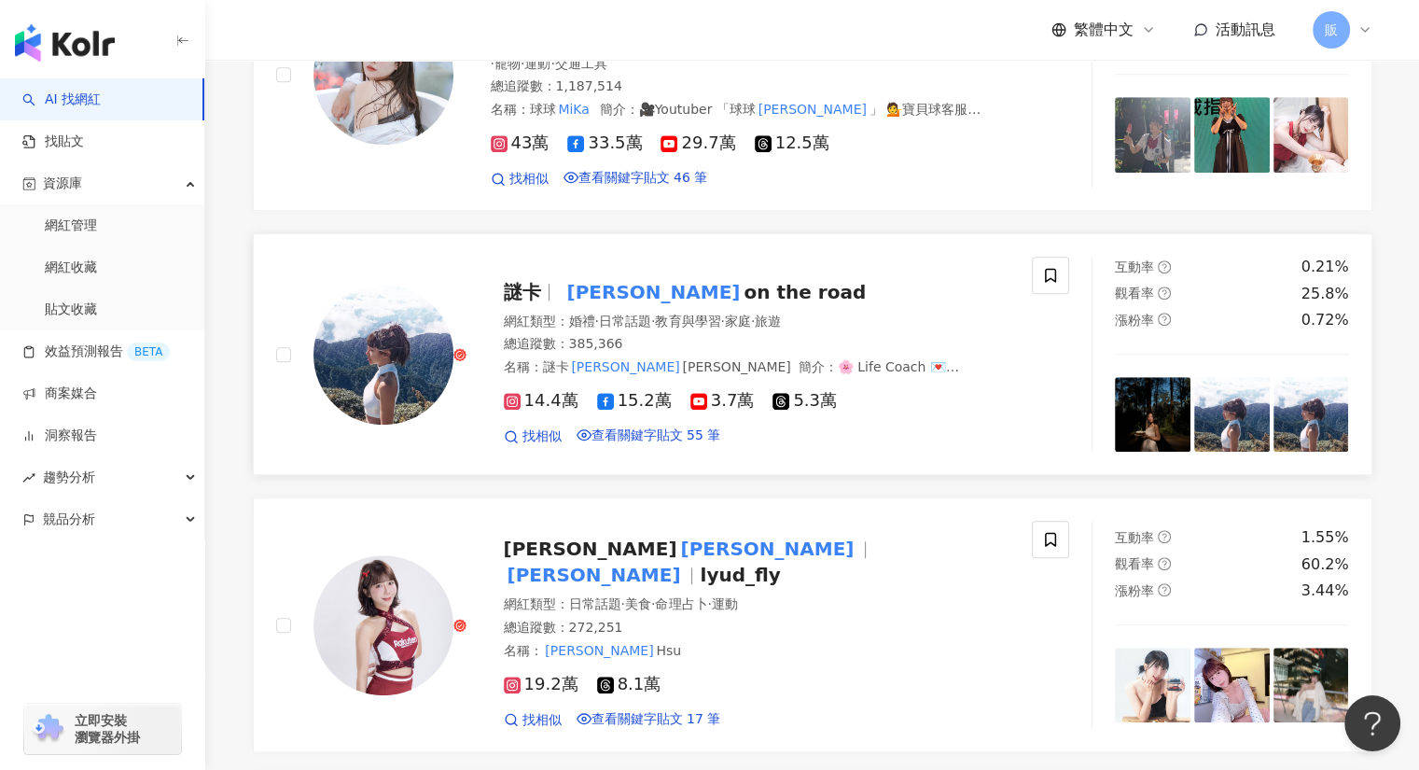
scroll to position [1492, 0]
type input "****"
click at [508, 302] on span "謎卡" at bounding box center [522, 291] width 37 height 22
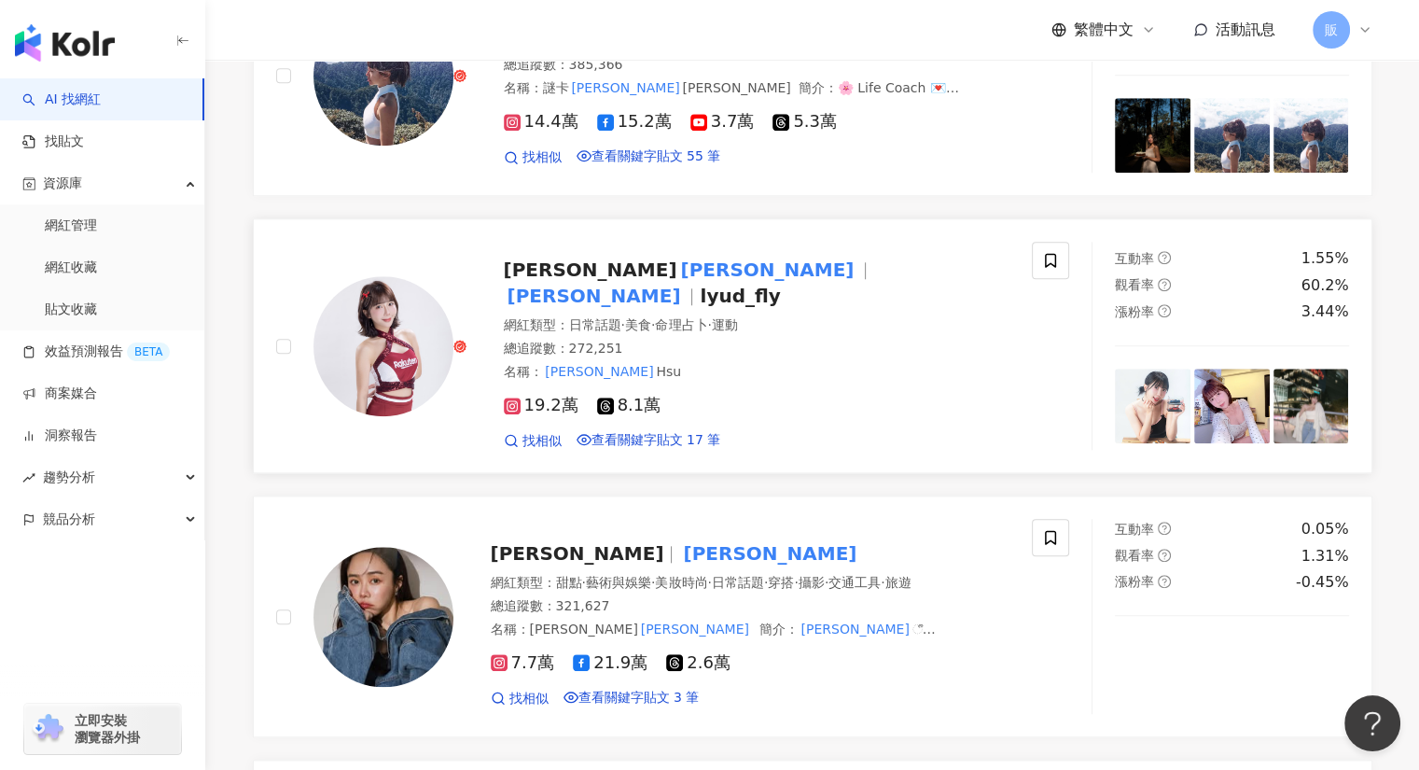
scroll to position [1771, 0]
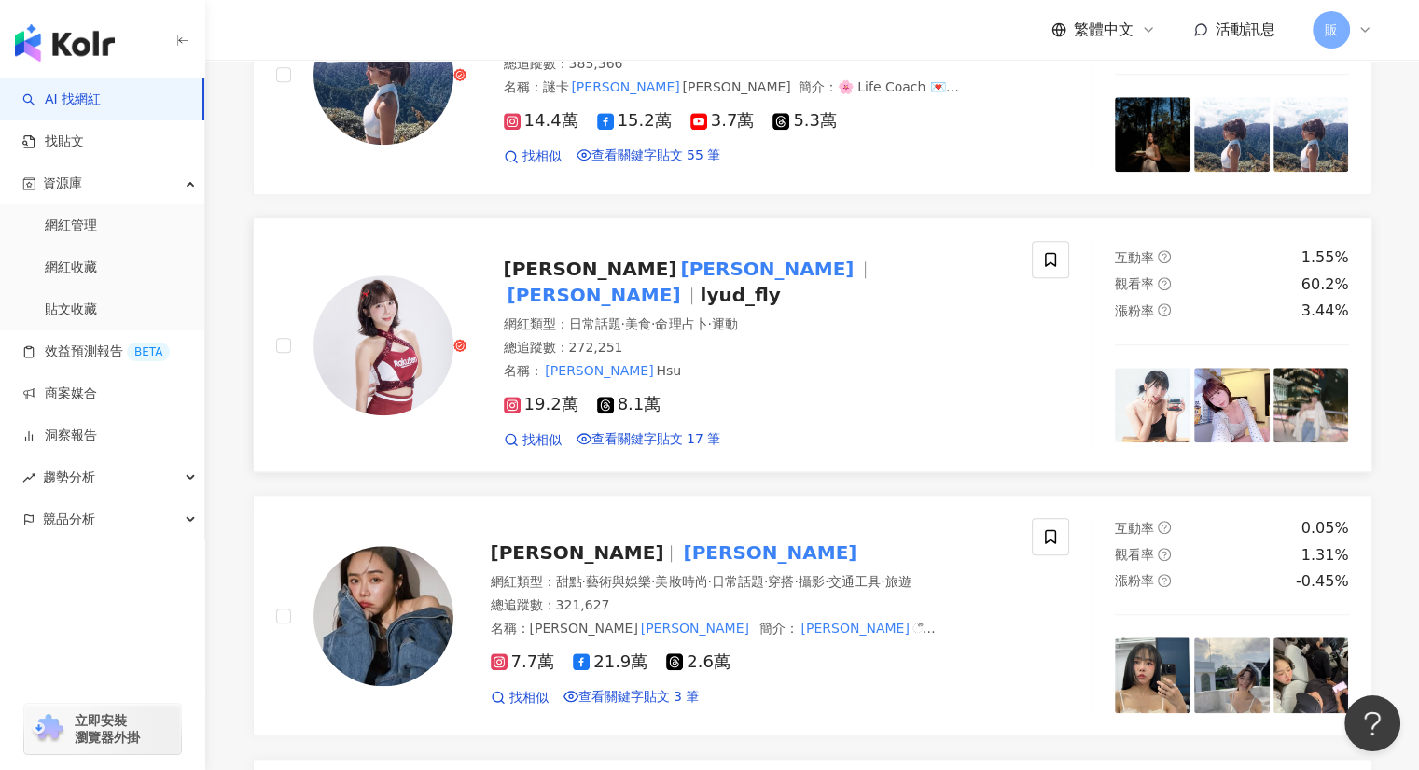
click at [528, 280] on span "蜜卡登" at bounding box center [591, 269] width 174 height 22
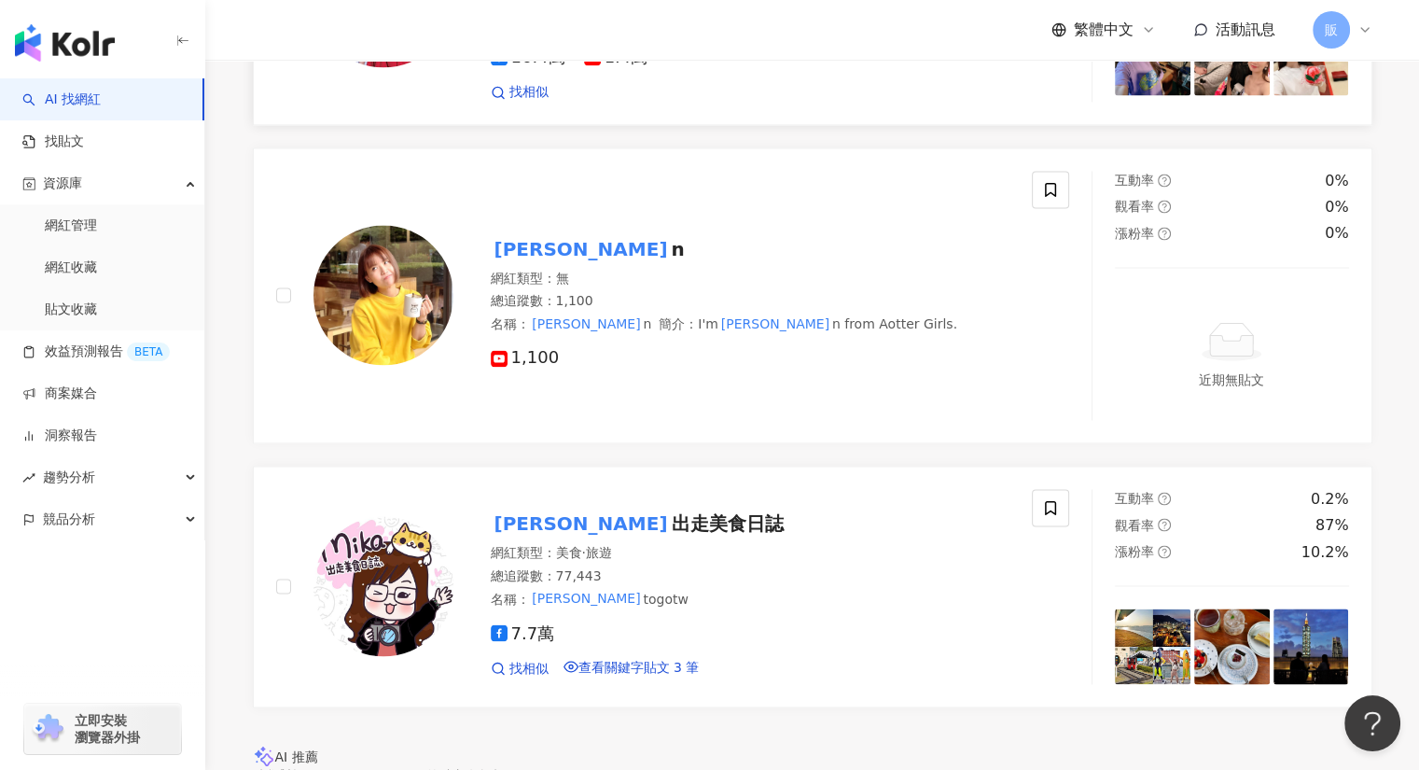
scroll to position [2703, 0]
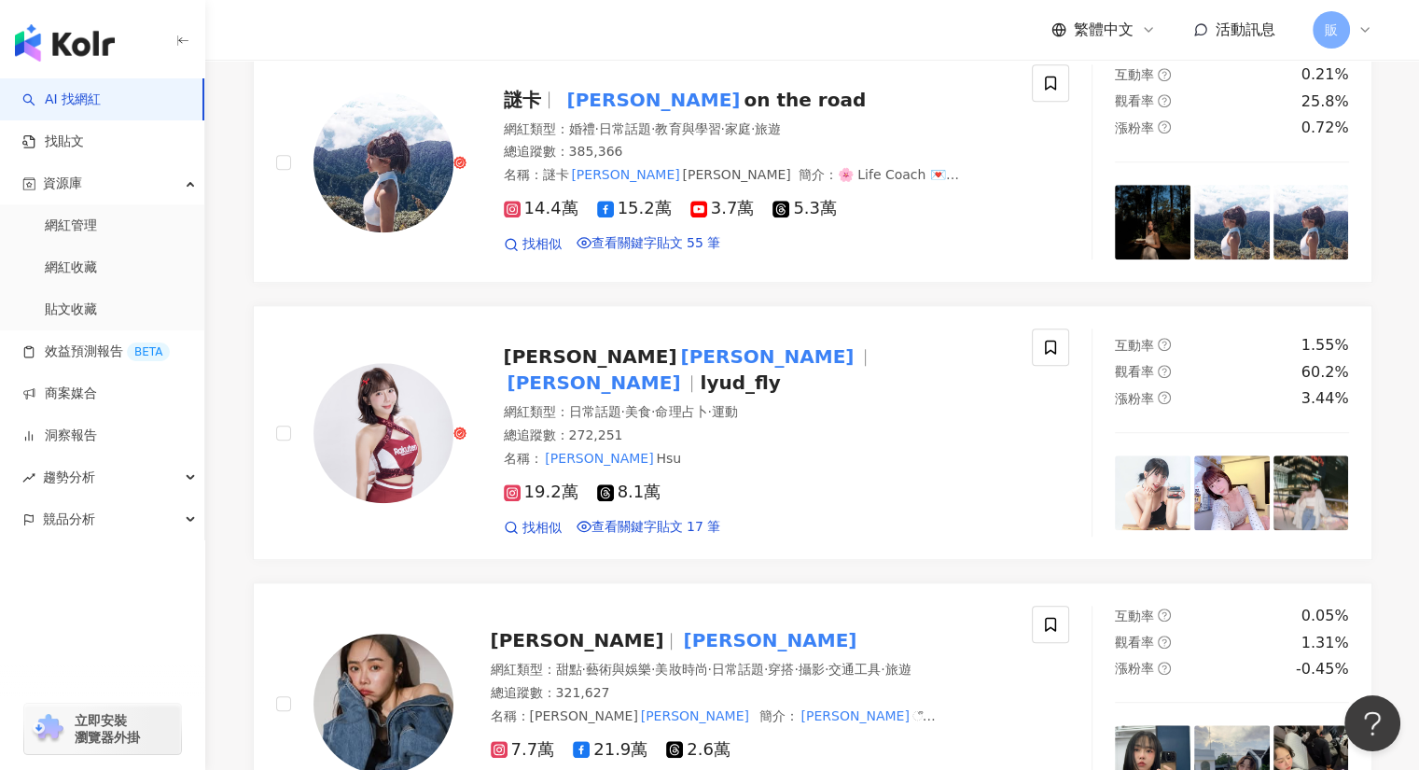
scroll to position [1679, 0]
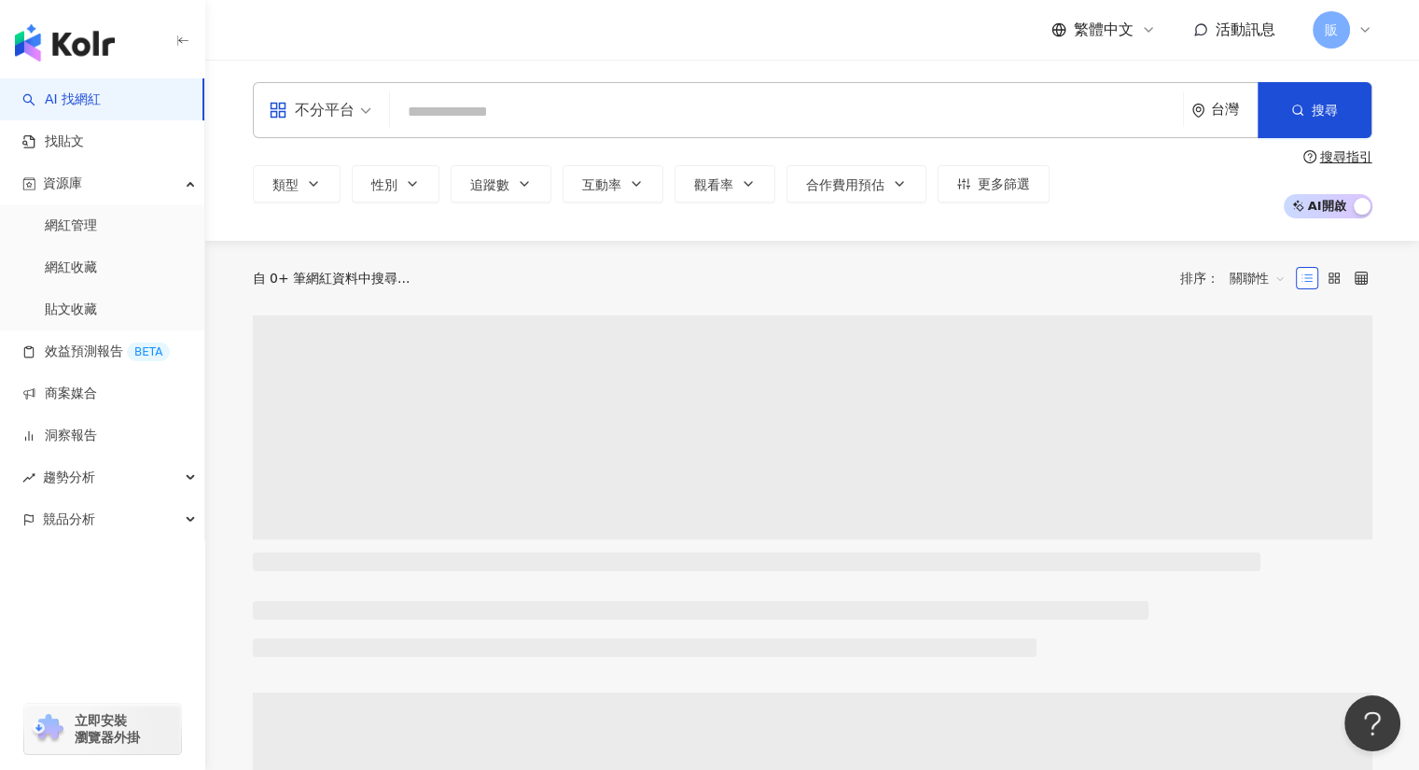
click at [433, 119] on input "search" at bounding box center [786, 111] width 779 height 35
paste input "**********"
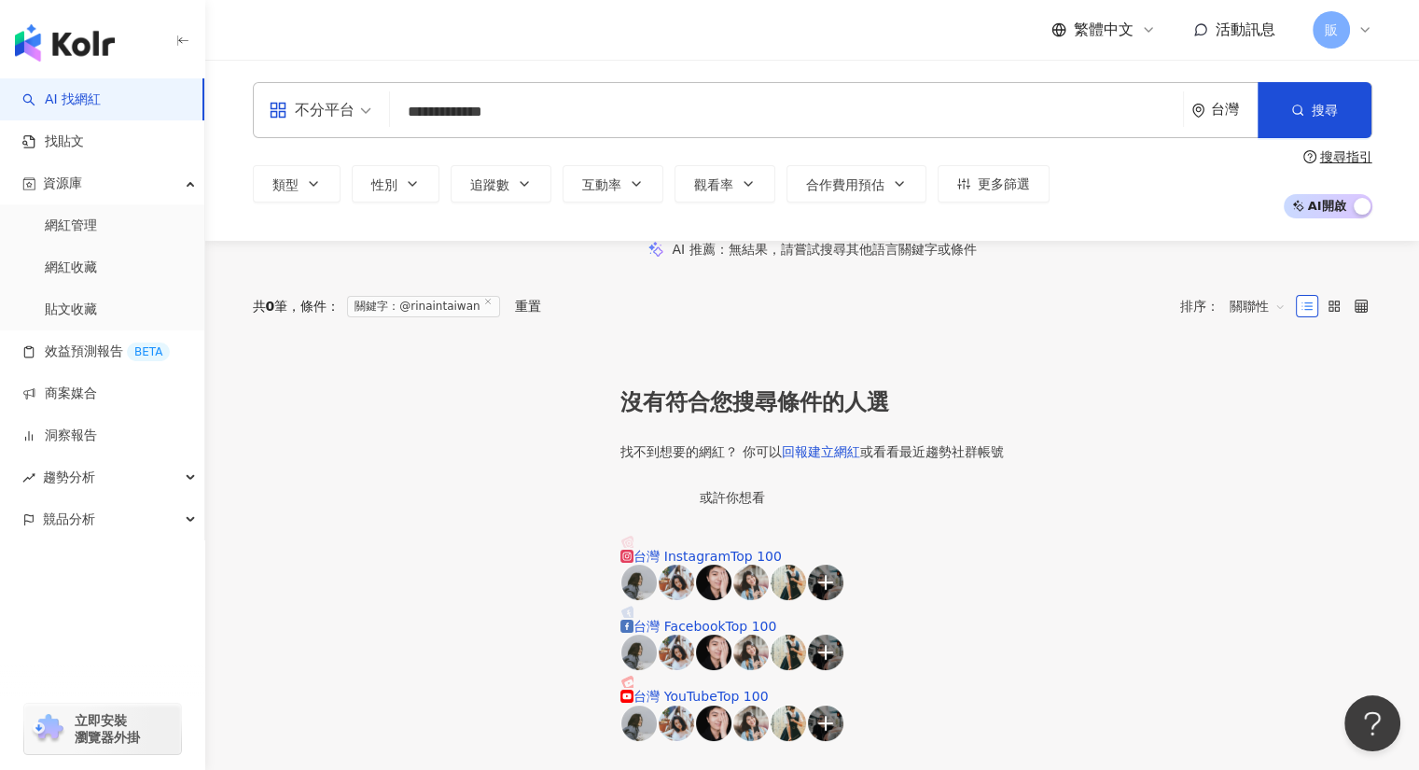
type input "**********"
drag, startPoint x: 297, startPoint y: 270, endPoint x: 314, endPoint y: 243, distance: 32.3
click at [297, 258] on div "AI 推薦 ： 無結果，請嘗試搜尋其他語言關鍵字或條件" at bounding box center [813, 249] width 1120 height 17
drag, startPoint x: 522, startPoint y: 111, endPoint x: 355, endPoint y: 111, distance: 167.0
click at [355, 111] on div "**********" at bounding box center [813, 110] width 1120 height 56
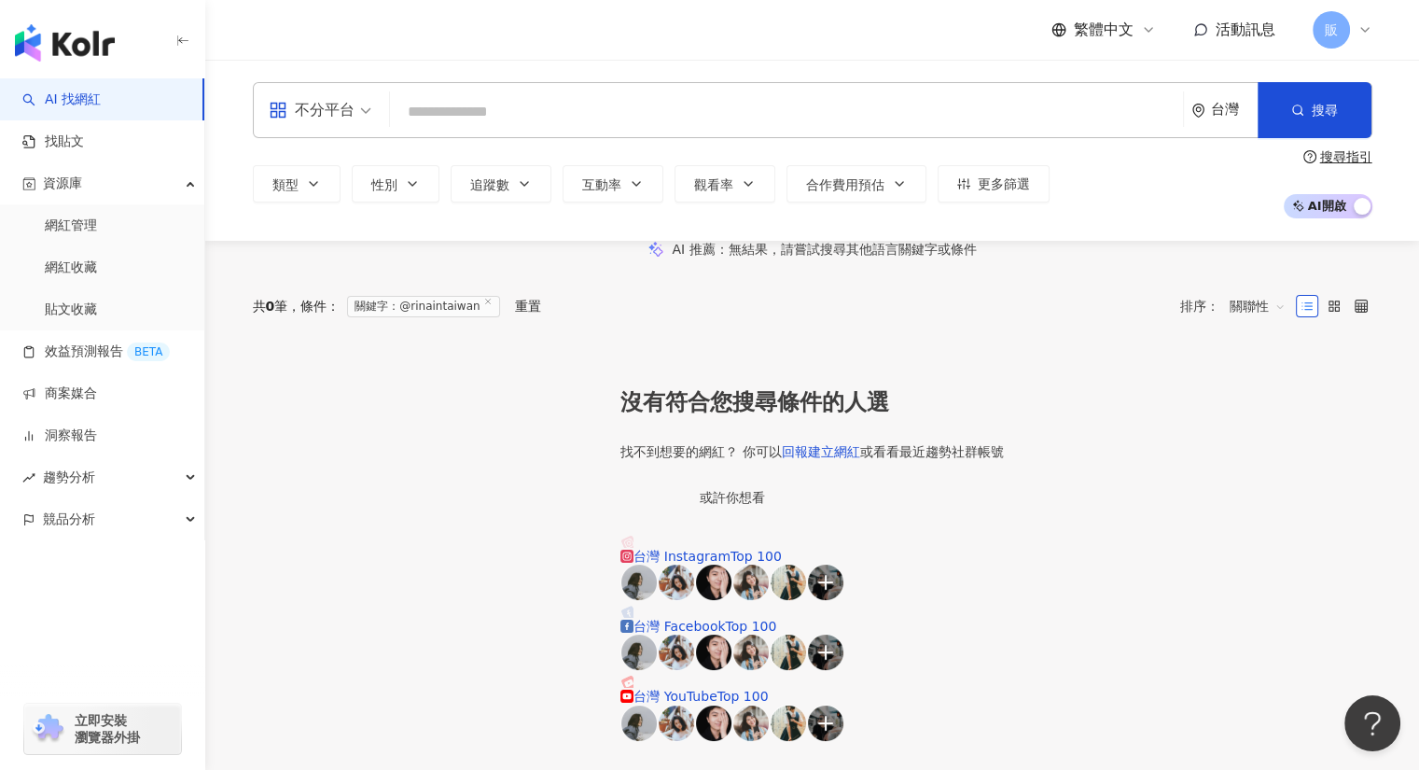
paste input "****"
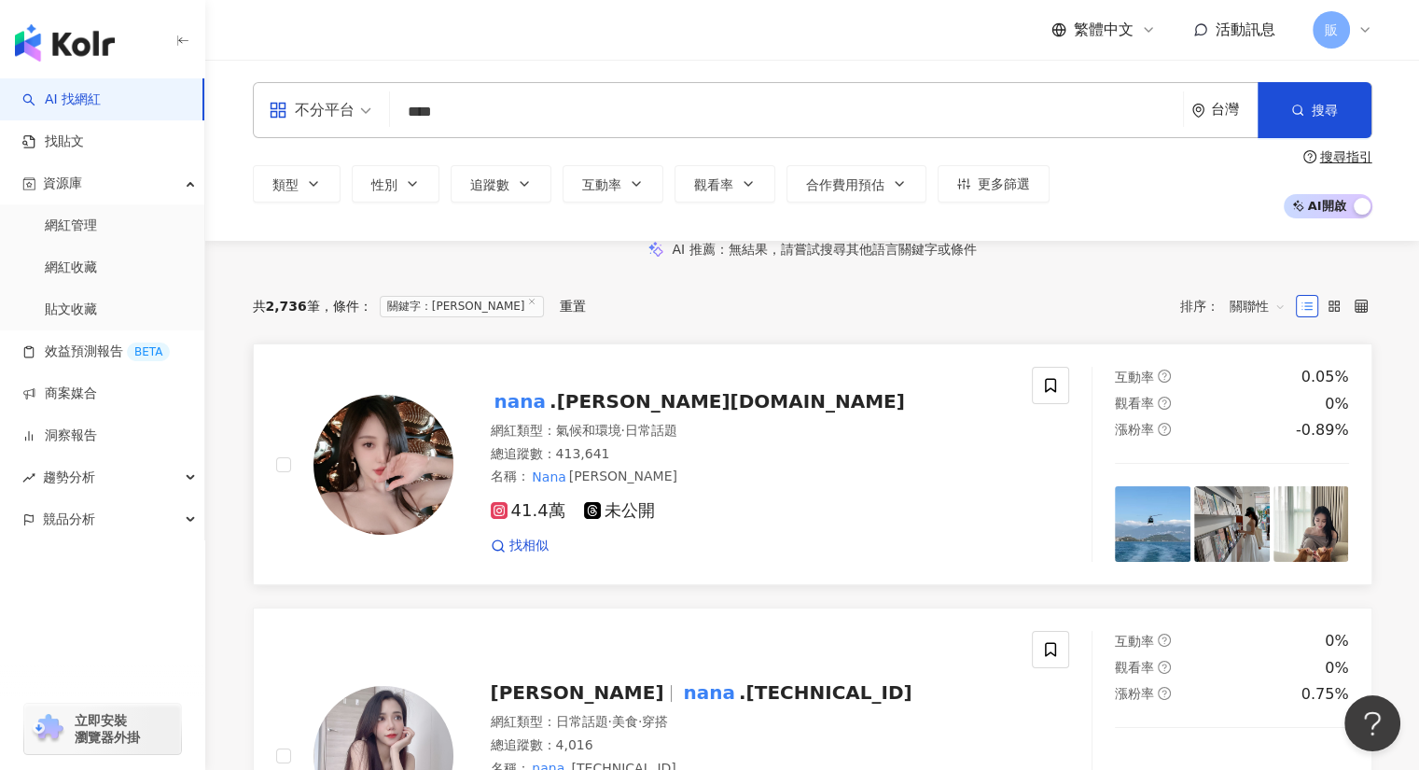
type input "****"
click at [567, 412] on span ".chen.tw" at bounding box center [727, 401] width 355 height 22
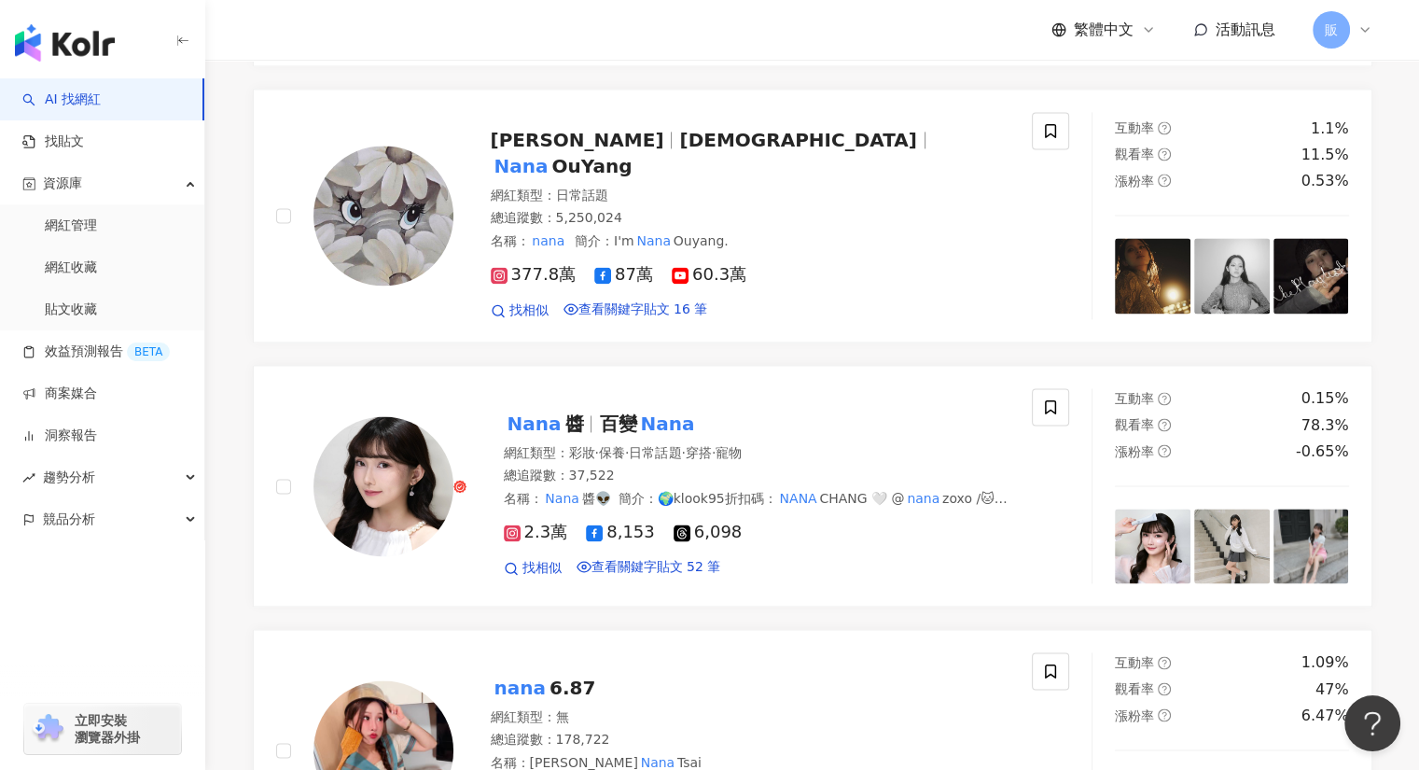
scroll to position [2703, 0]
click at [532, 439] on mark "Nana" at bounding box center [535, 424] width 62 height 30
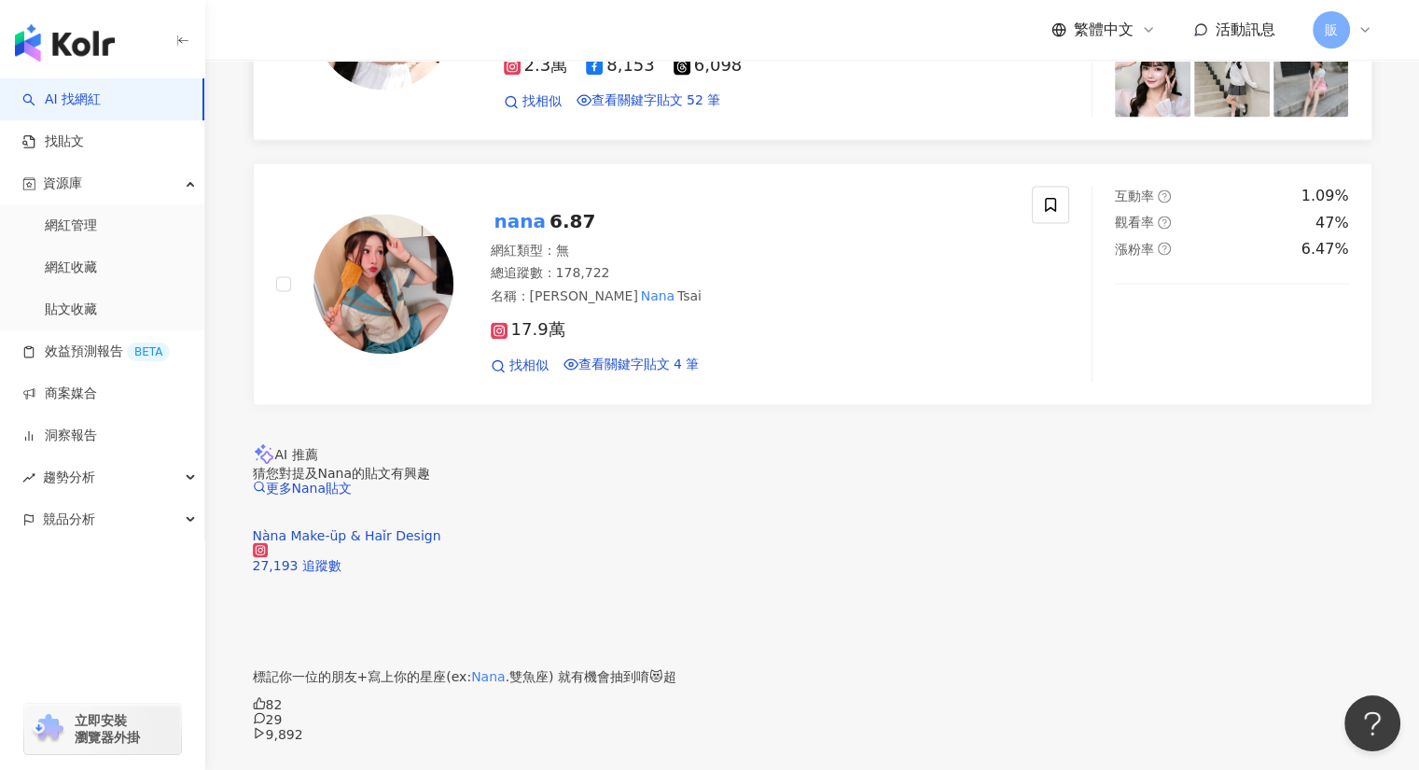
scroll to position [3170, 0]
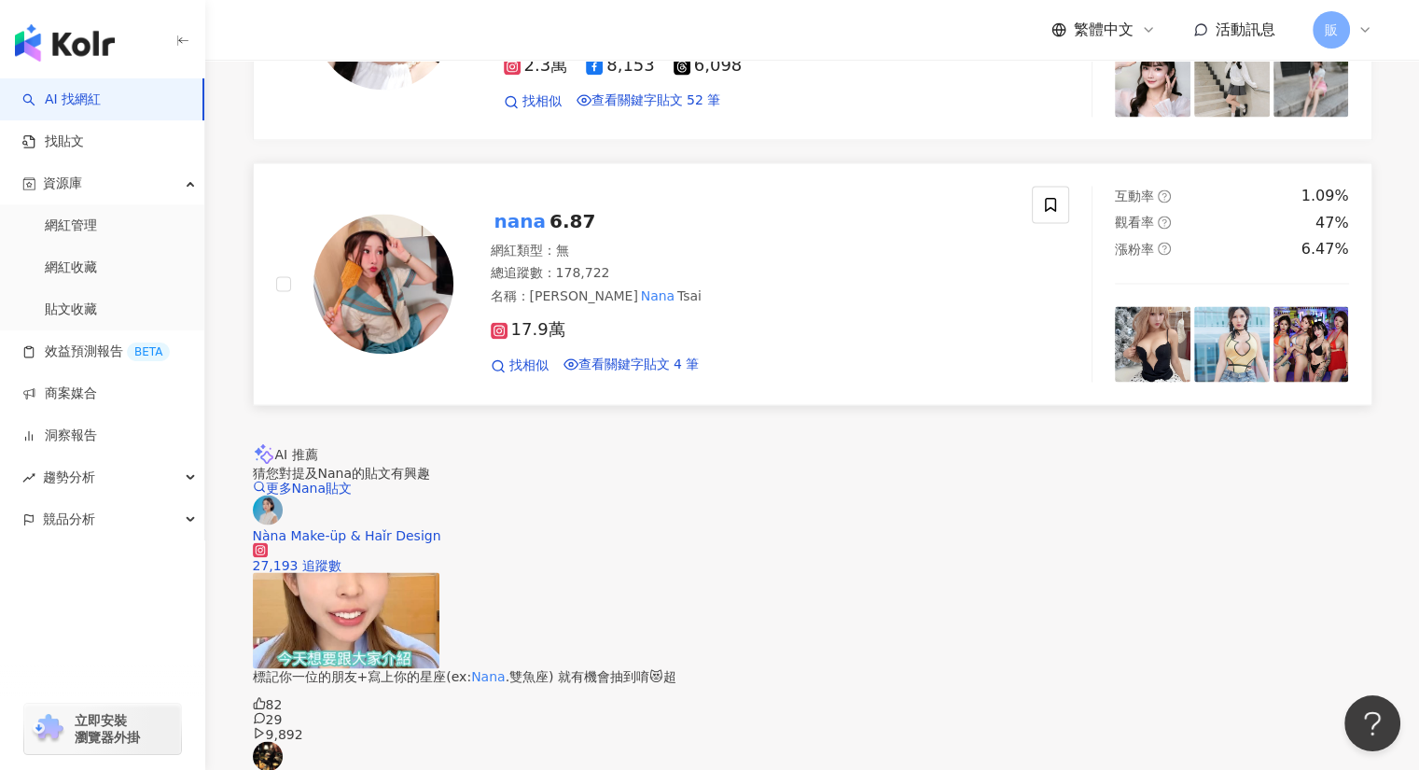
click at [556, 232] on span "6.87" at bounding box center [573, 221] width 46 height 22
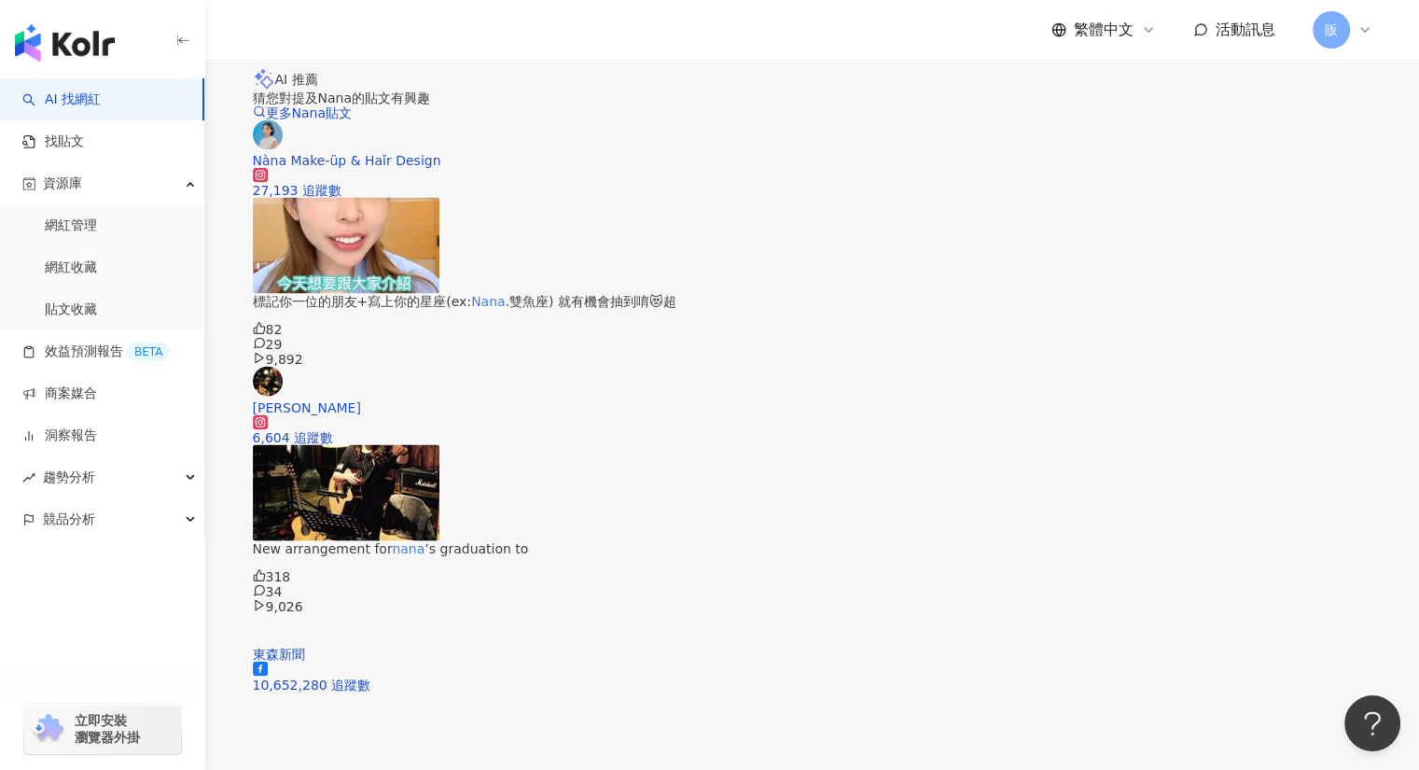
scroll to position [3544, 0]
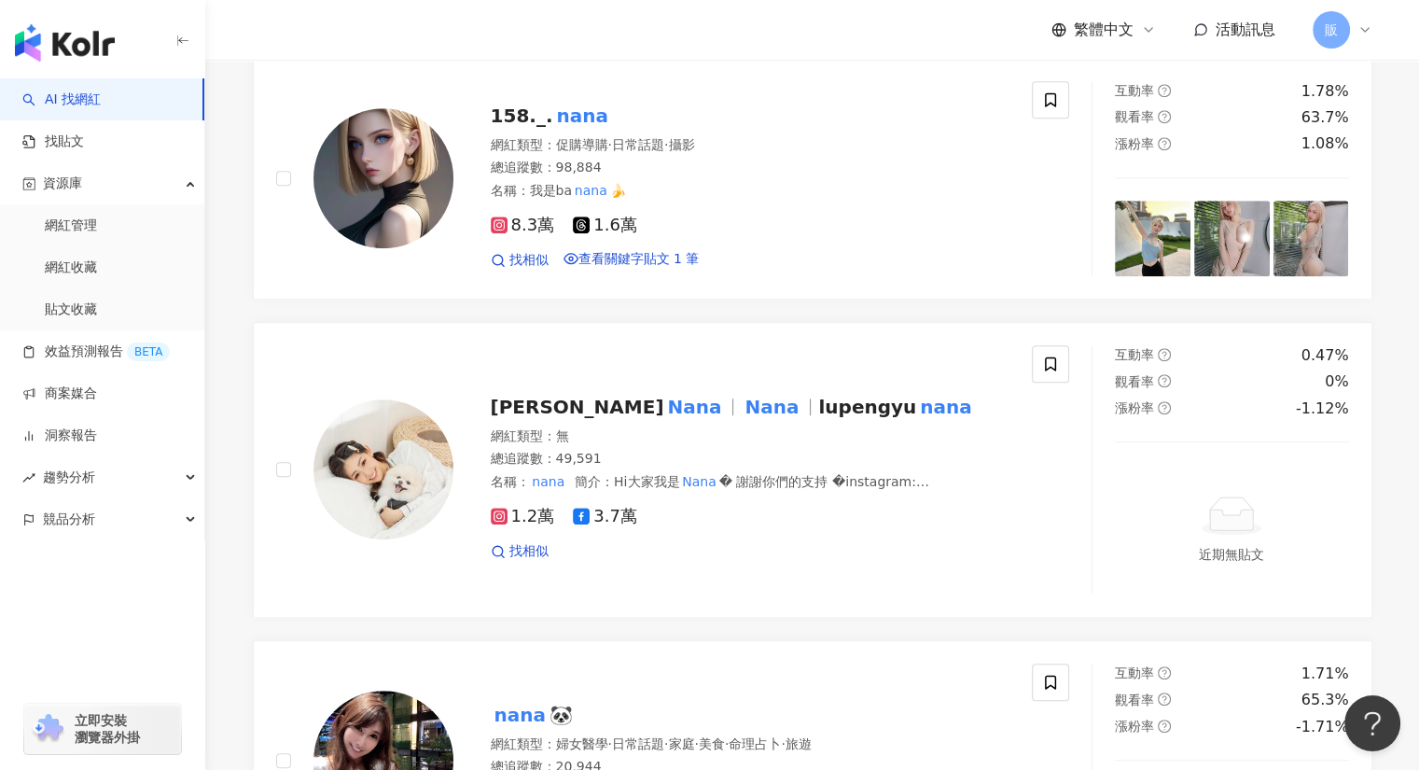
scroll to position [3792, 0]
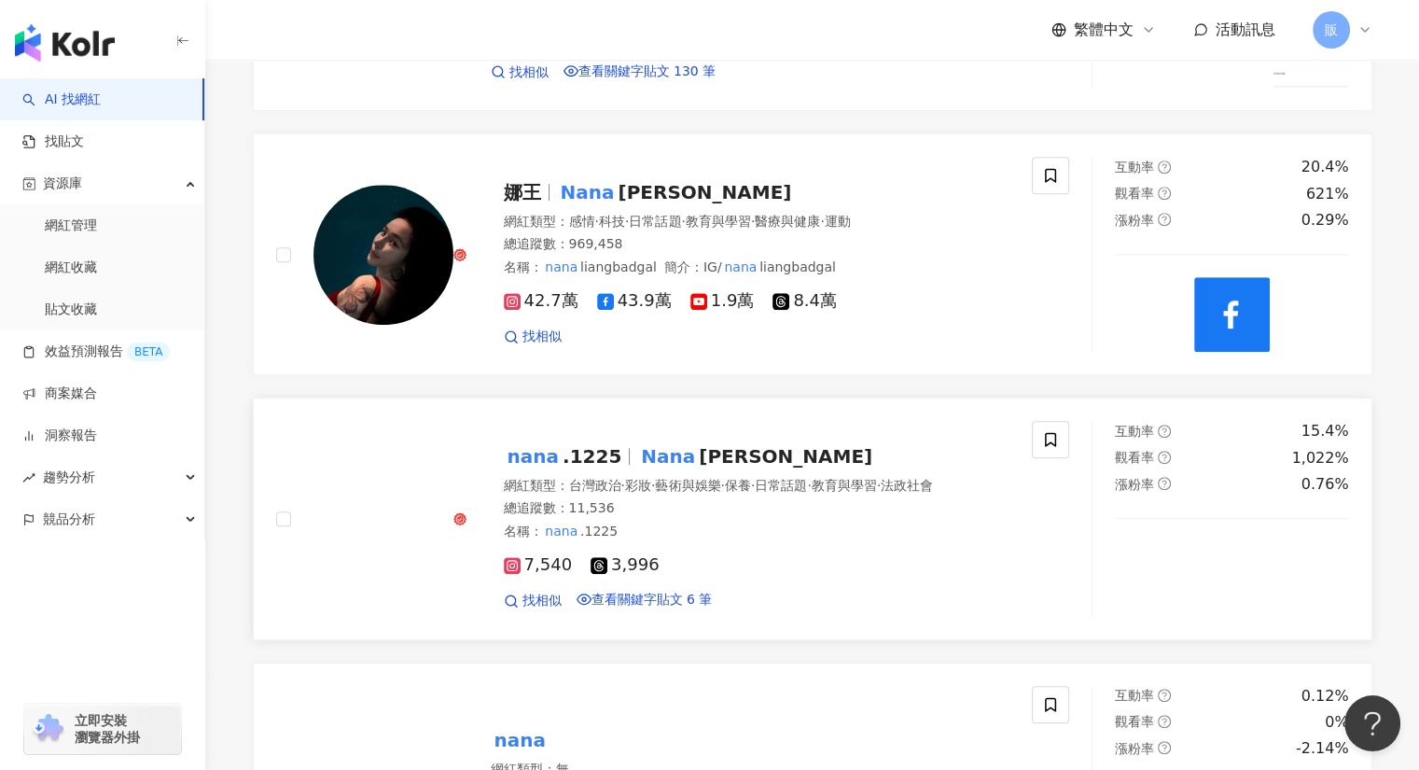
scroll to position [1005, 0]
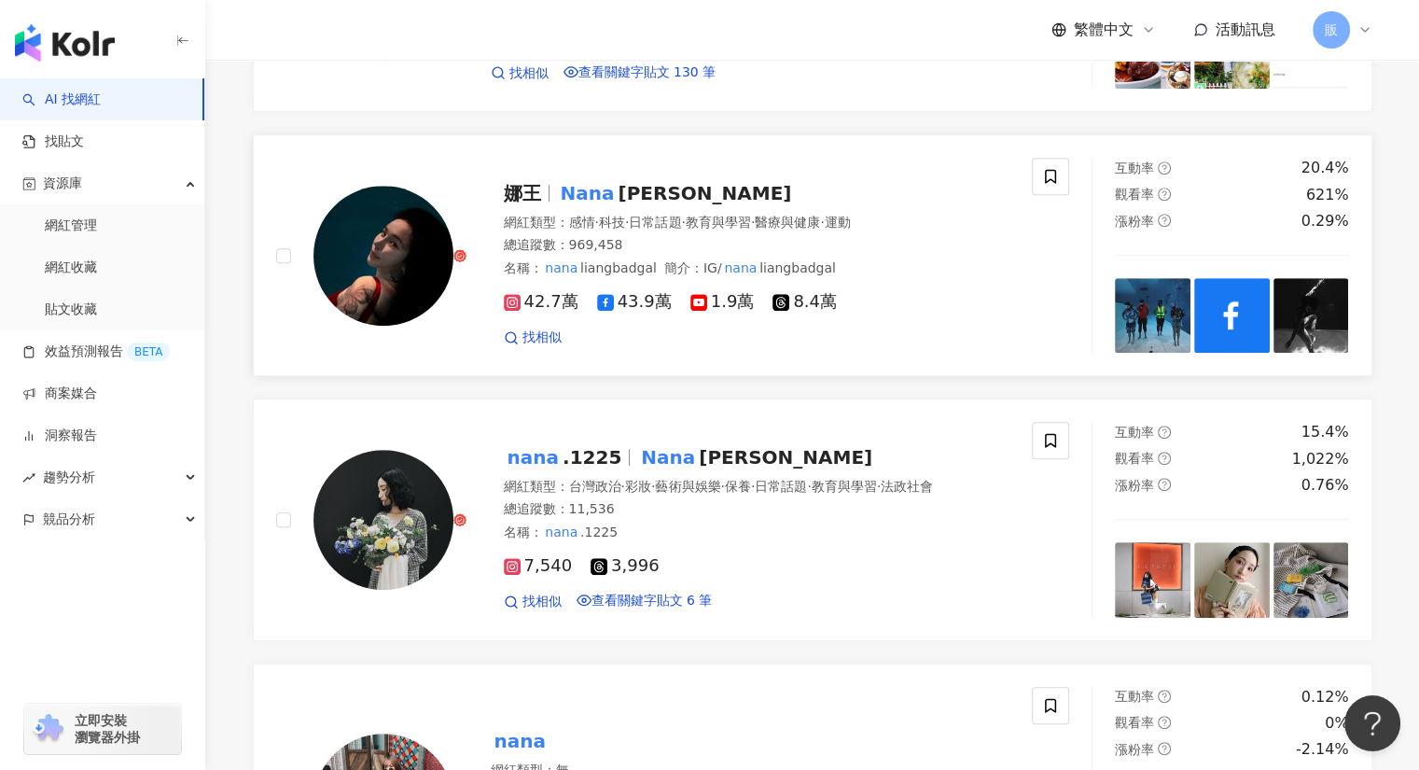
click at [571, 208] on mark "Nana" at bounding box center [588, 193] width 62 height 30
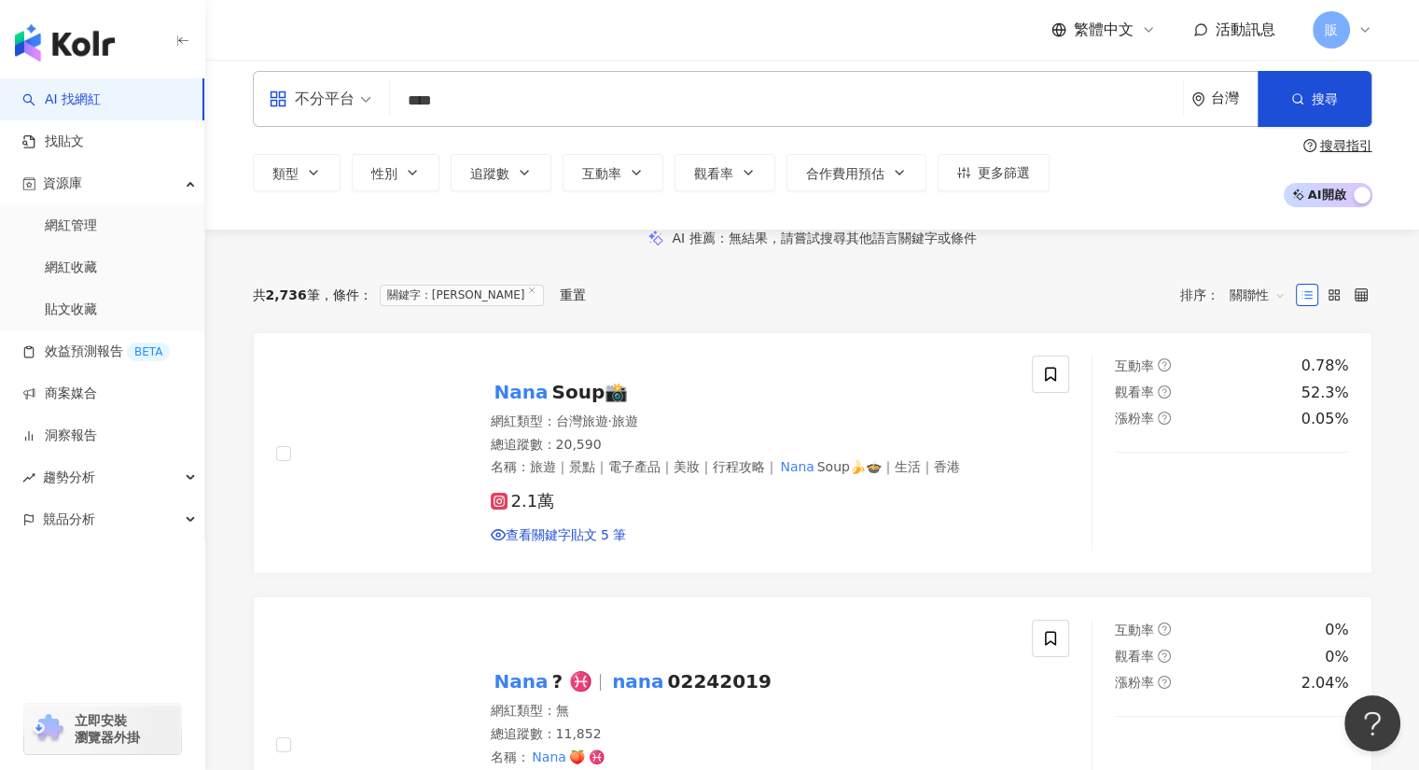
scroll to position [0, 0]
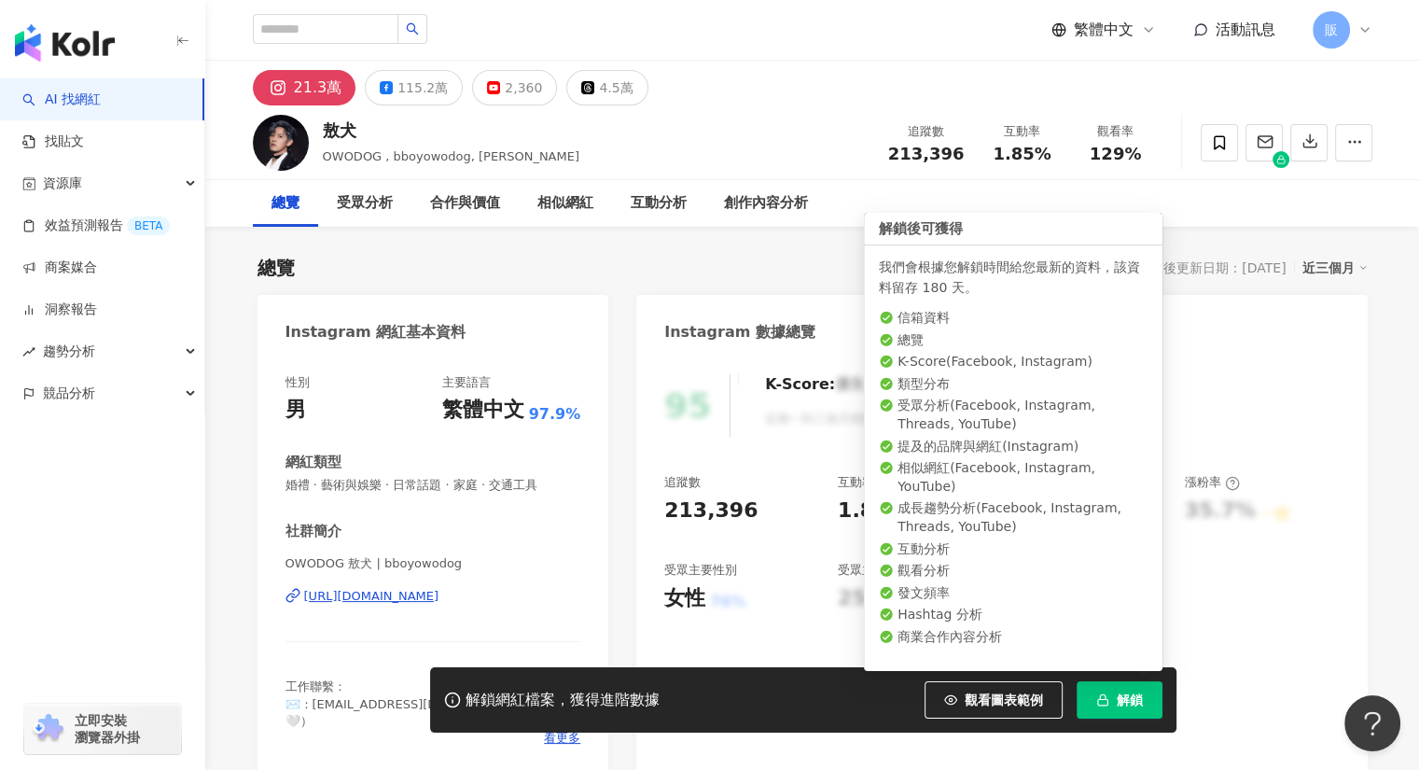
click at [1122, 701] on span "解鎖" at bounding box center [1130, 699] width 26 height 15
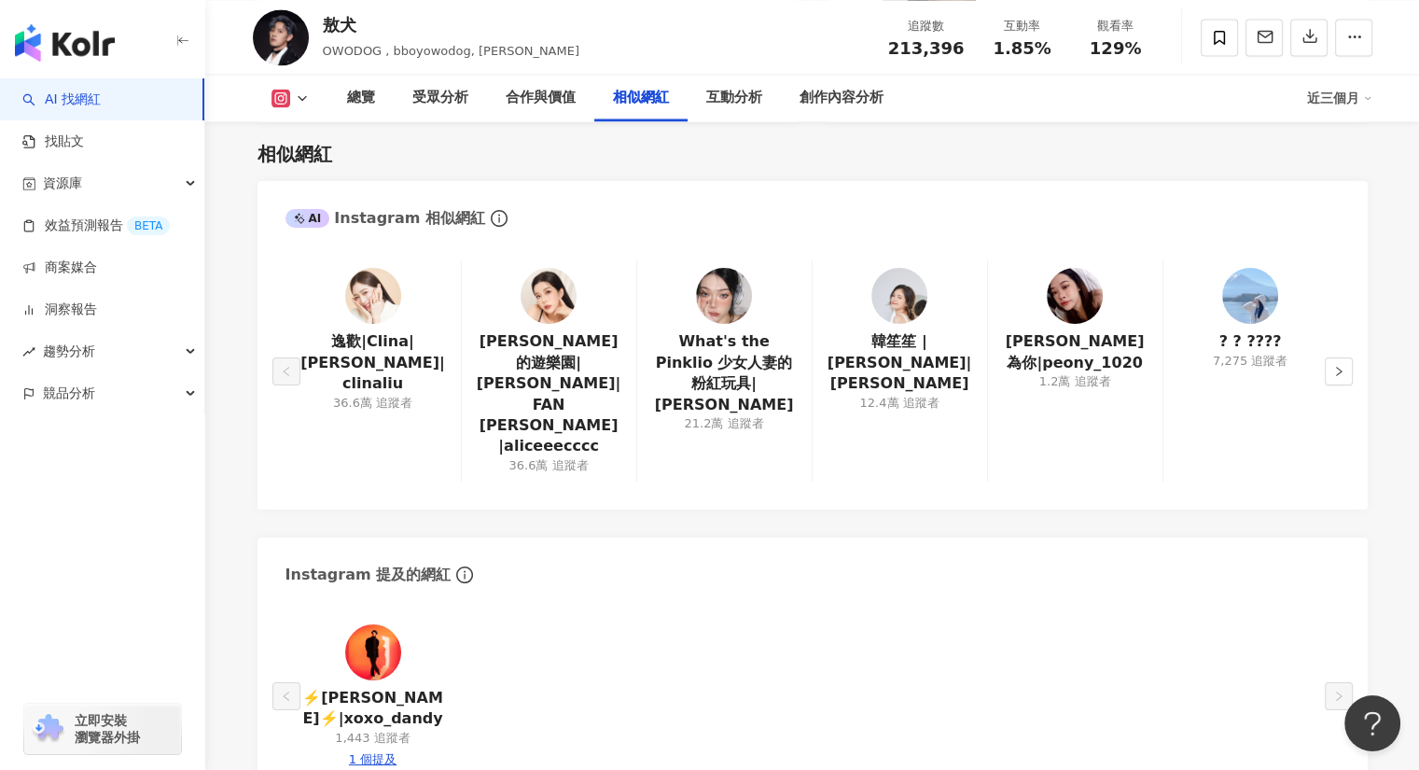
scroll to position [3082, 0]
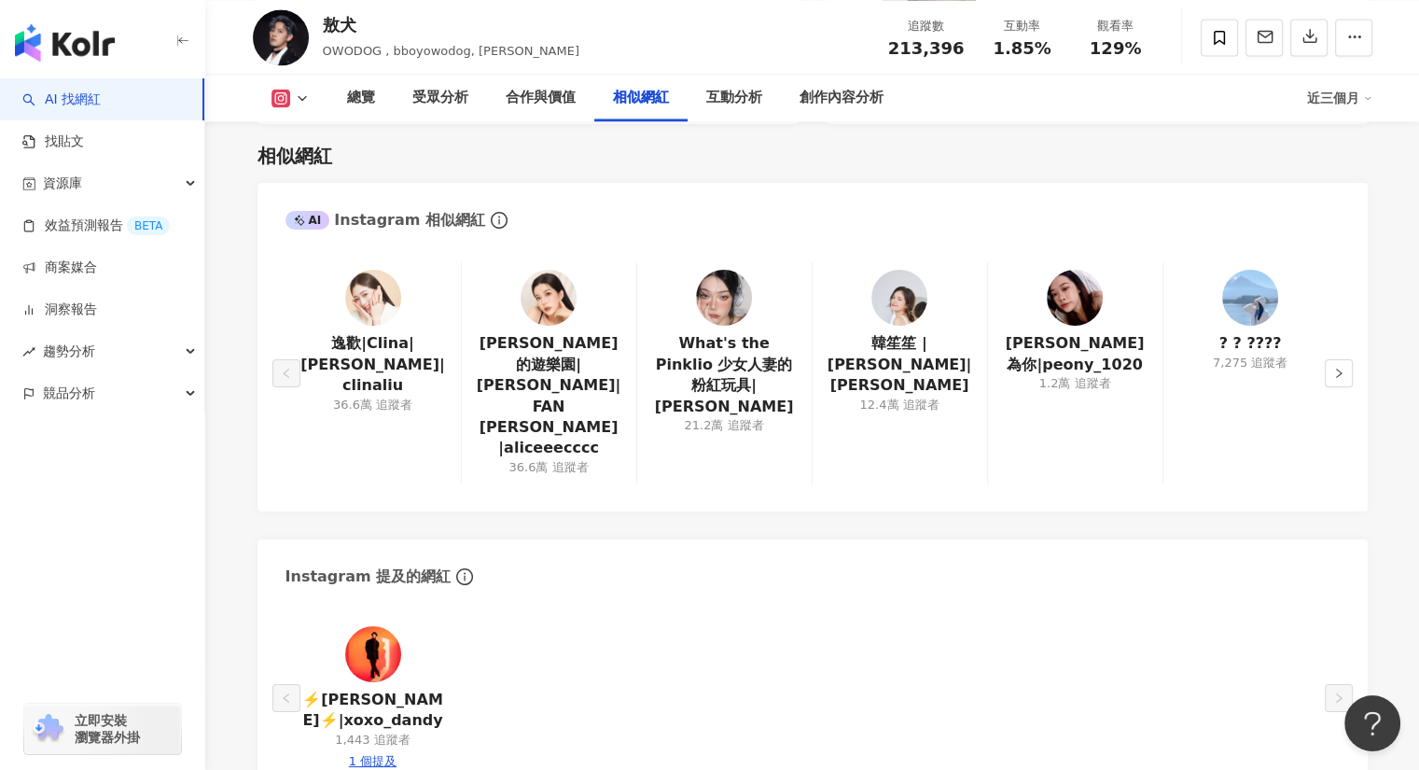
click at [370, 270] on img at bounding box center [373, 298] width 56 height 56
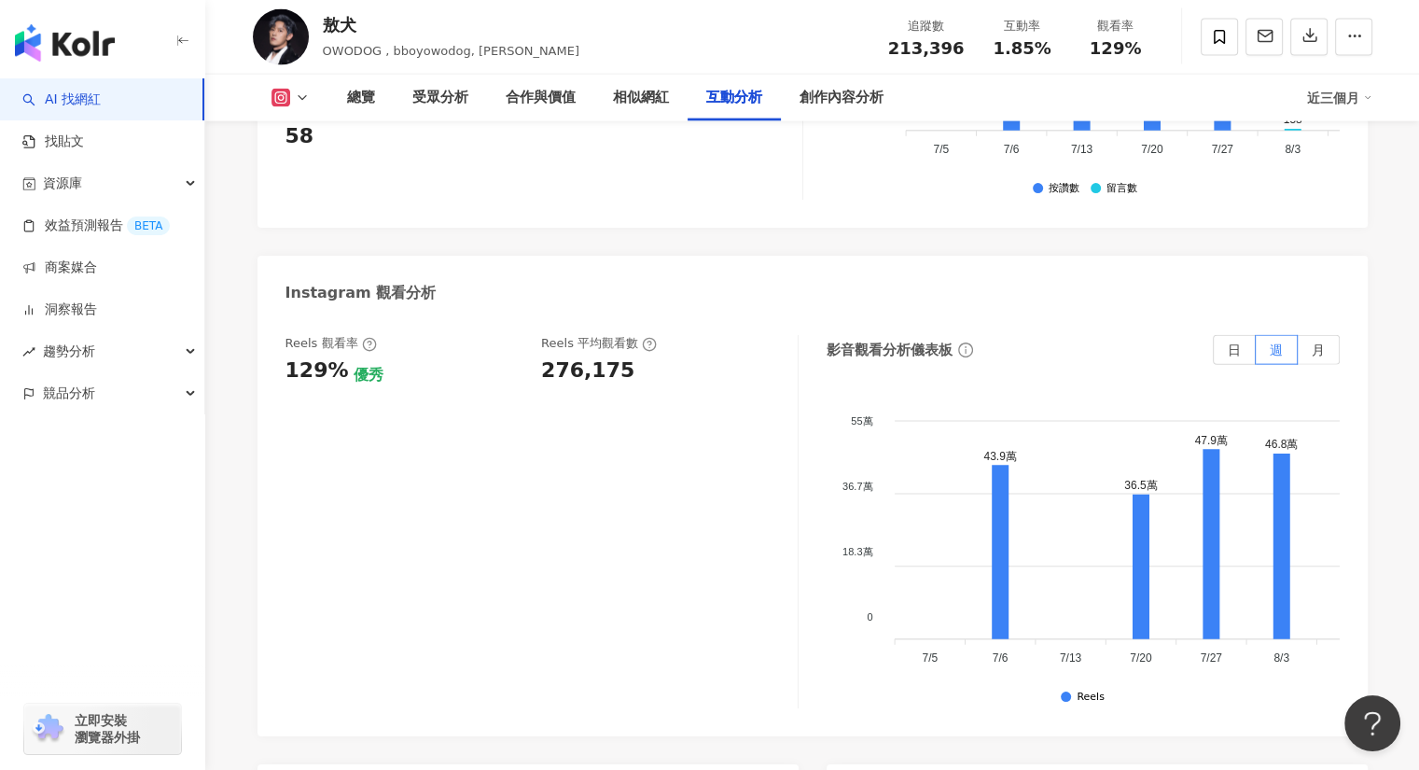
scroll to position [4199, 0]
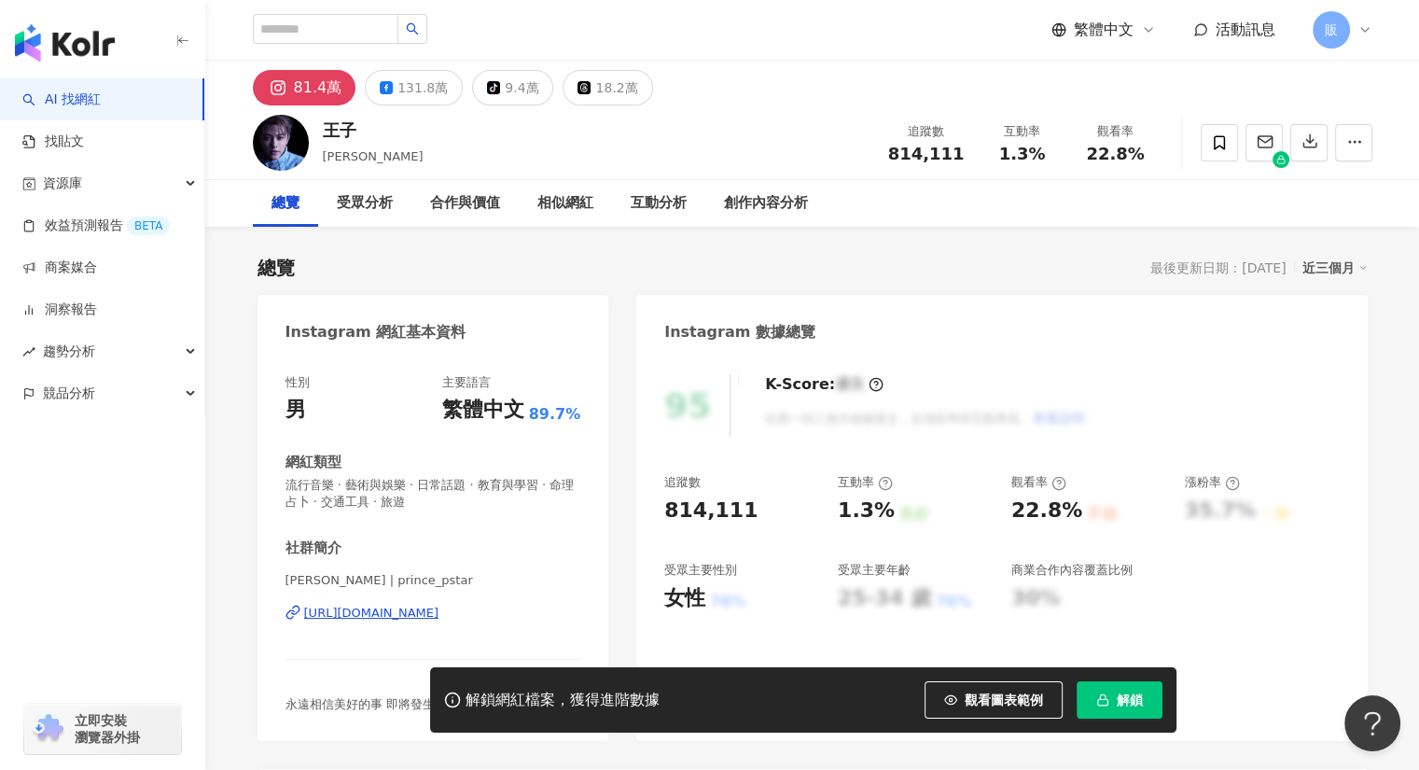
click at [429, 616] on div "https://www.instagram.com/prince_pstar/" at bounding box center [371, 613] width 135 height 17
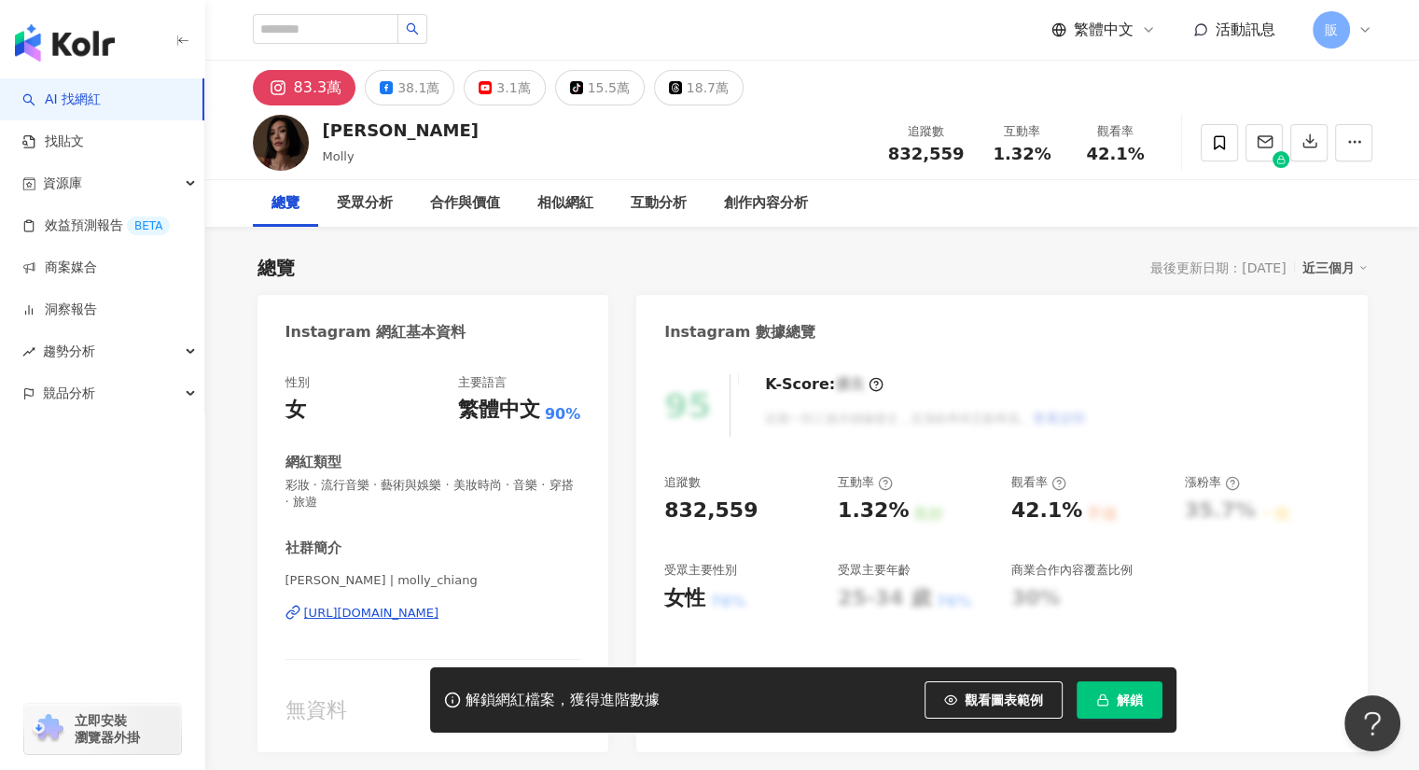
click at [439, 613] on div "[URL][DOMAIN_NAME]" at bounding box center [371, 613] width 135 height 17
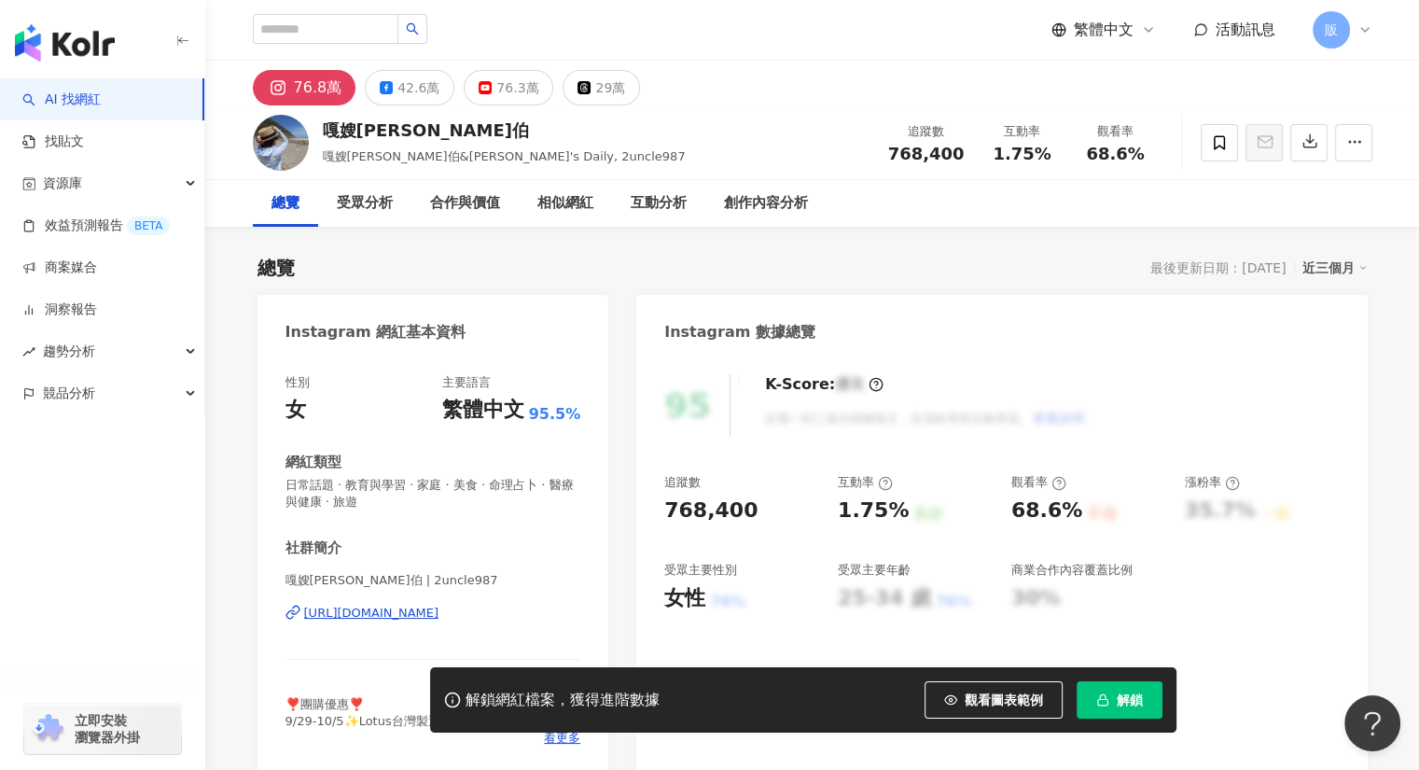
click at [439, 613] on div "[URL][DOMAIN_NAME]" at bounding box center [371, 613] width 135 height 17
click at [328, 33] on input "search" at bounding box center [326, 29] width 146 height 30
paste input "****"
type input "****"
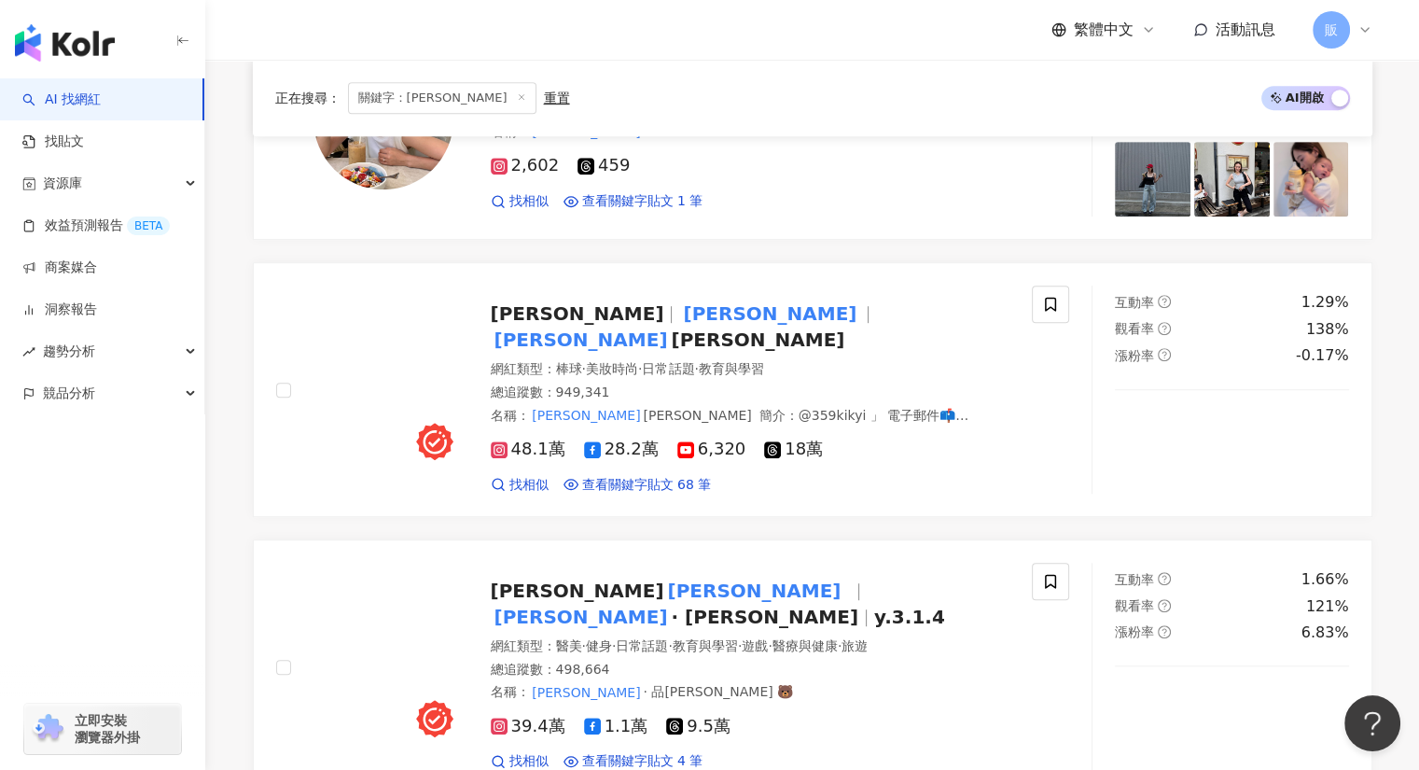
scroll to position [931, 0]
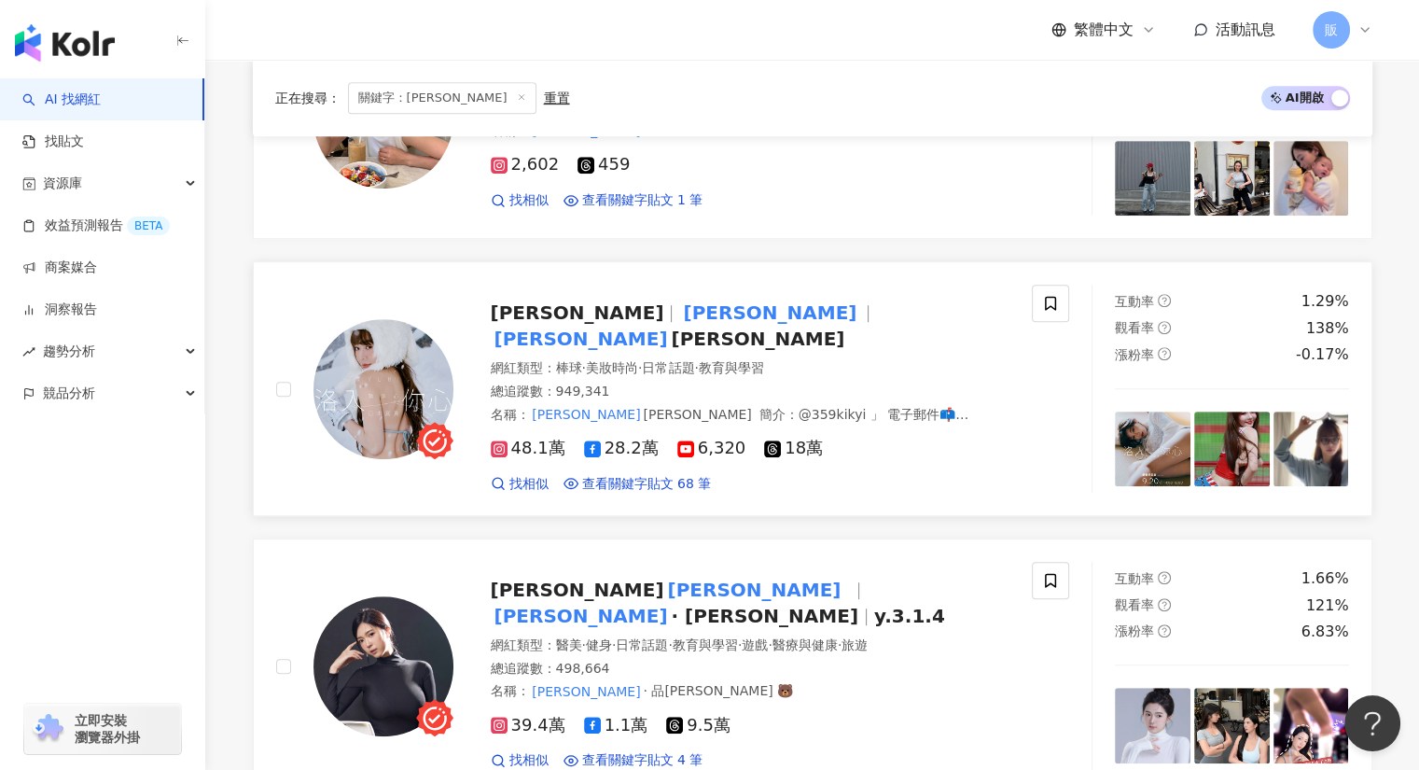
click at [536, 315] on span "陳怡叡" at bounding box center [578, 312] width 174 height 22
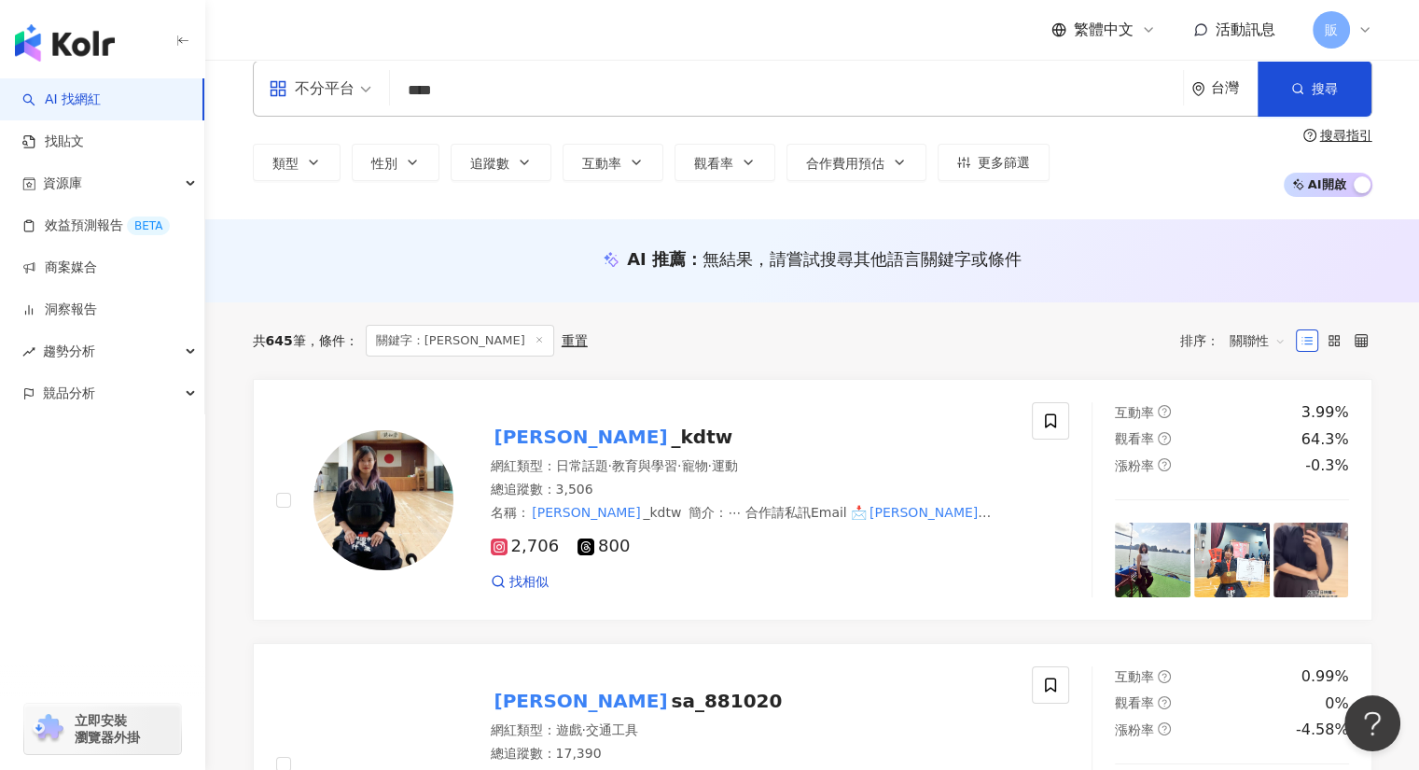
scroll to position [0, 0]
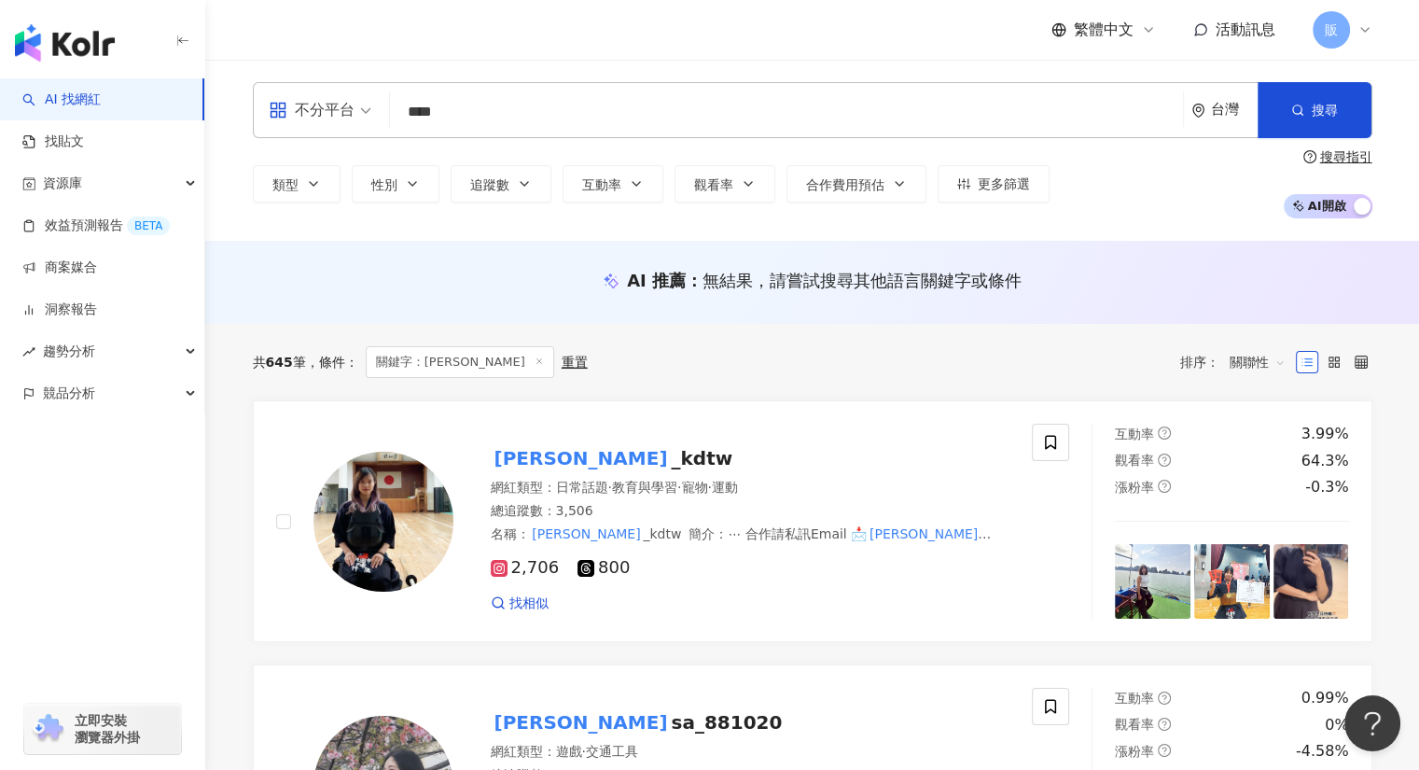
click at [455, 114] on input "****" at bounding box center [786, 111] width 778 height 35
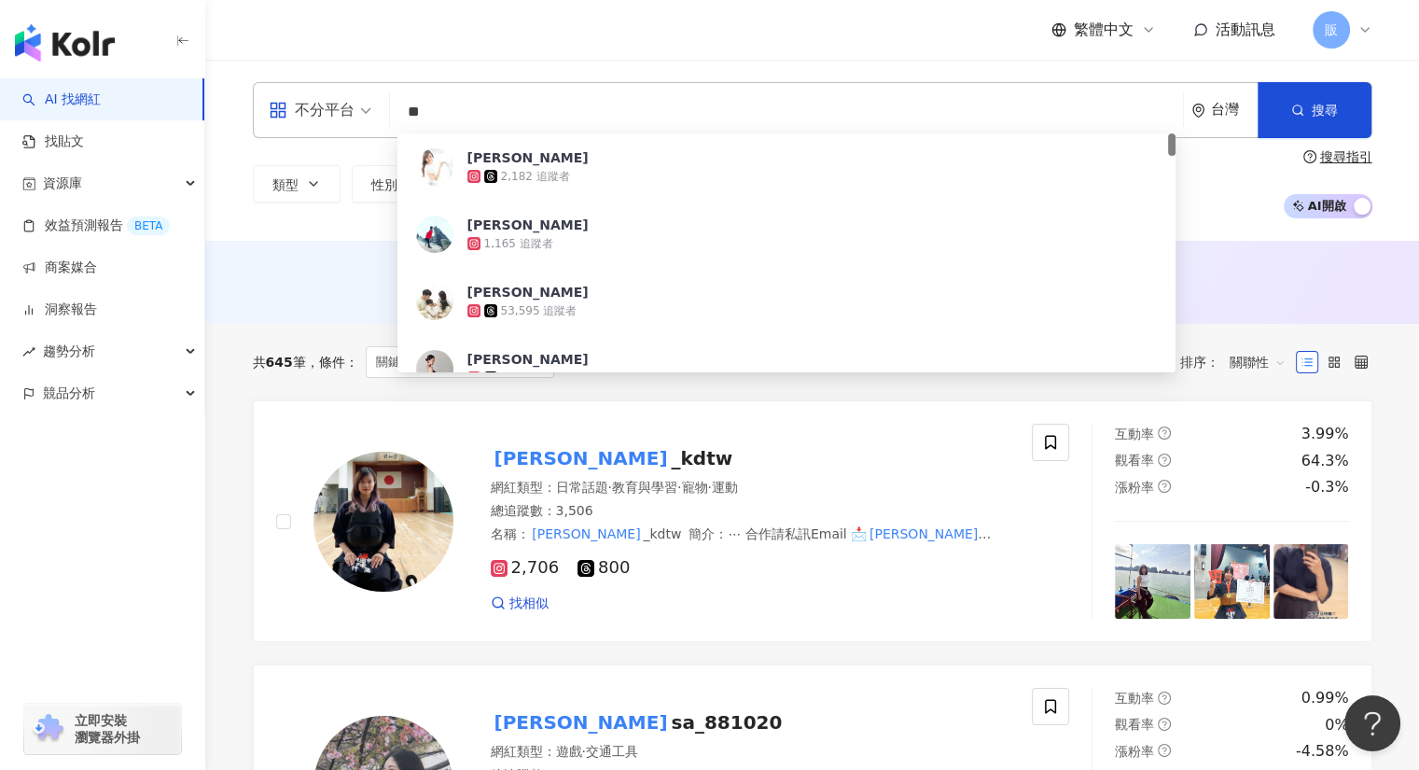
type input "*"
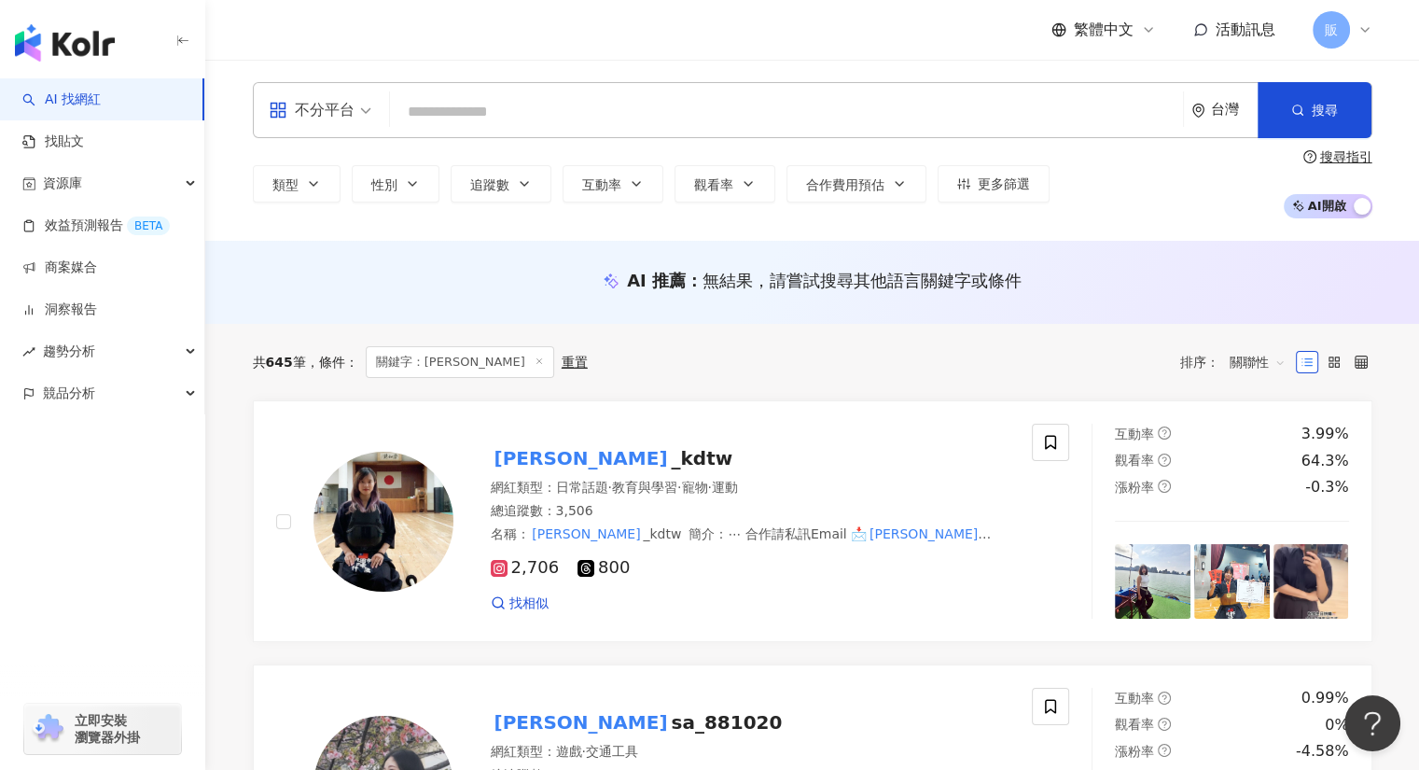
paste input "**"
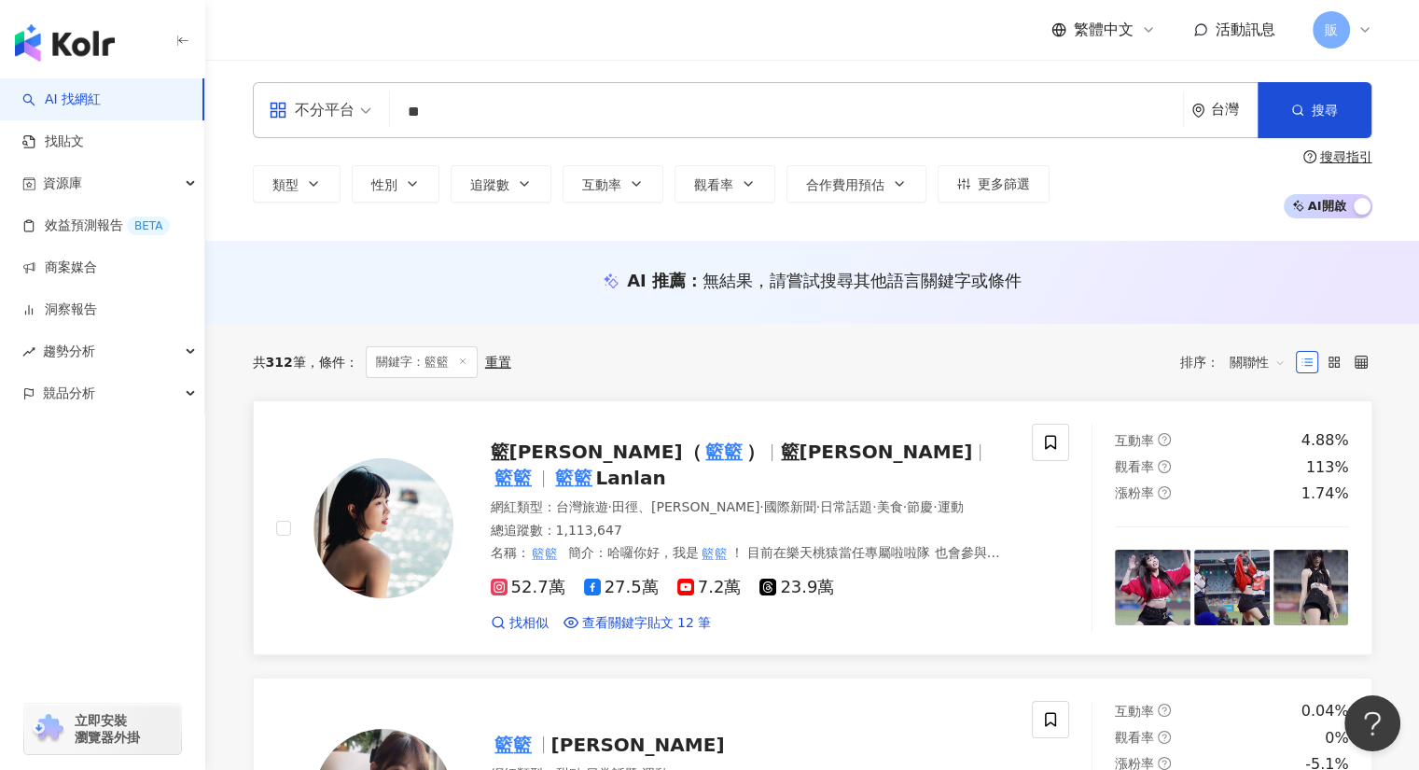
type input "**"
click at [507, 453] on span "籃靖玟（" at bounding box center [596, 451] width 211 height 22
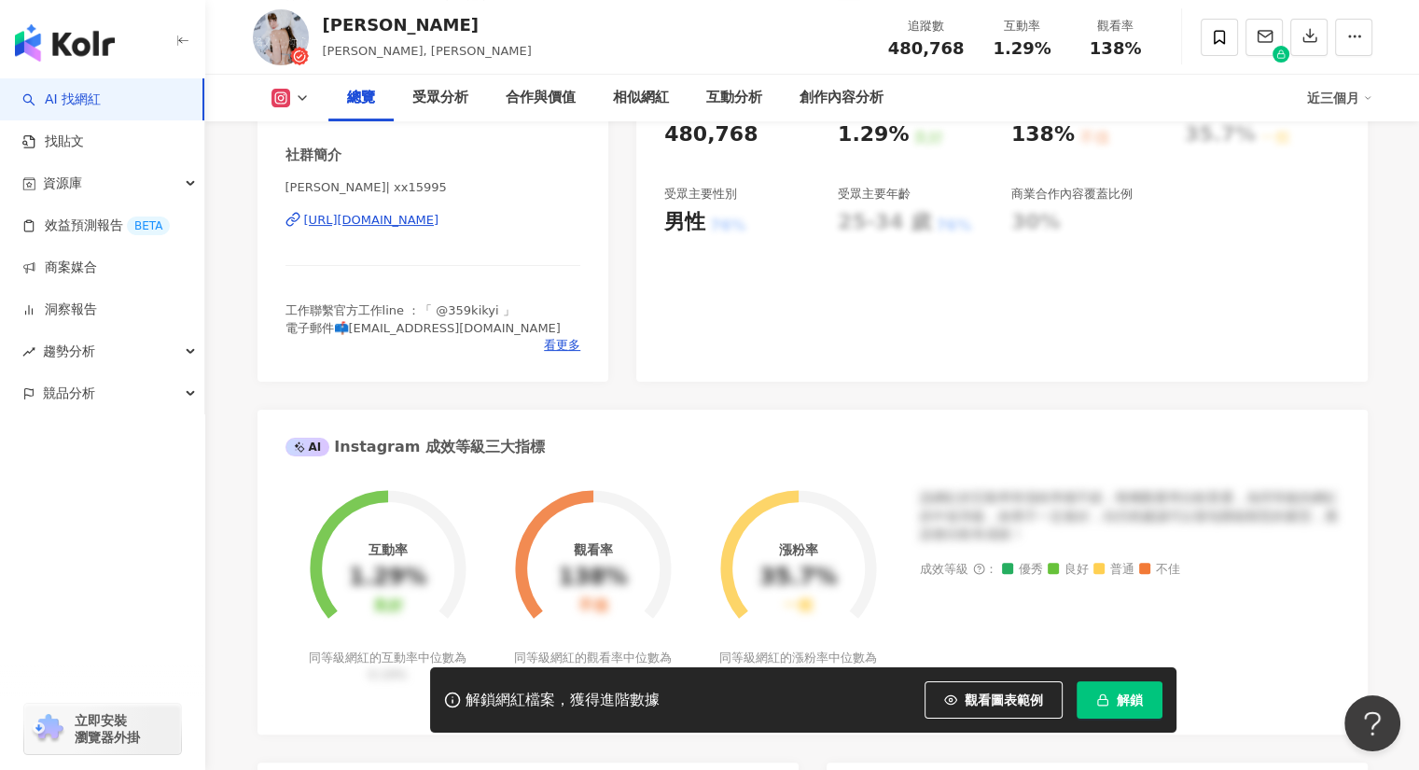
scroll to position [374, 0]
click at [413, 222] on div "[URL][DOMAIN_NAME]" at bounding box center [371, 222] width 135 height 17
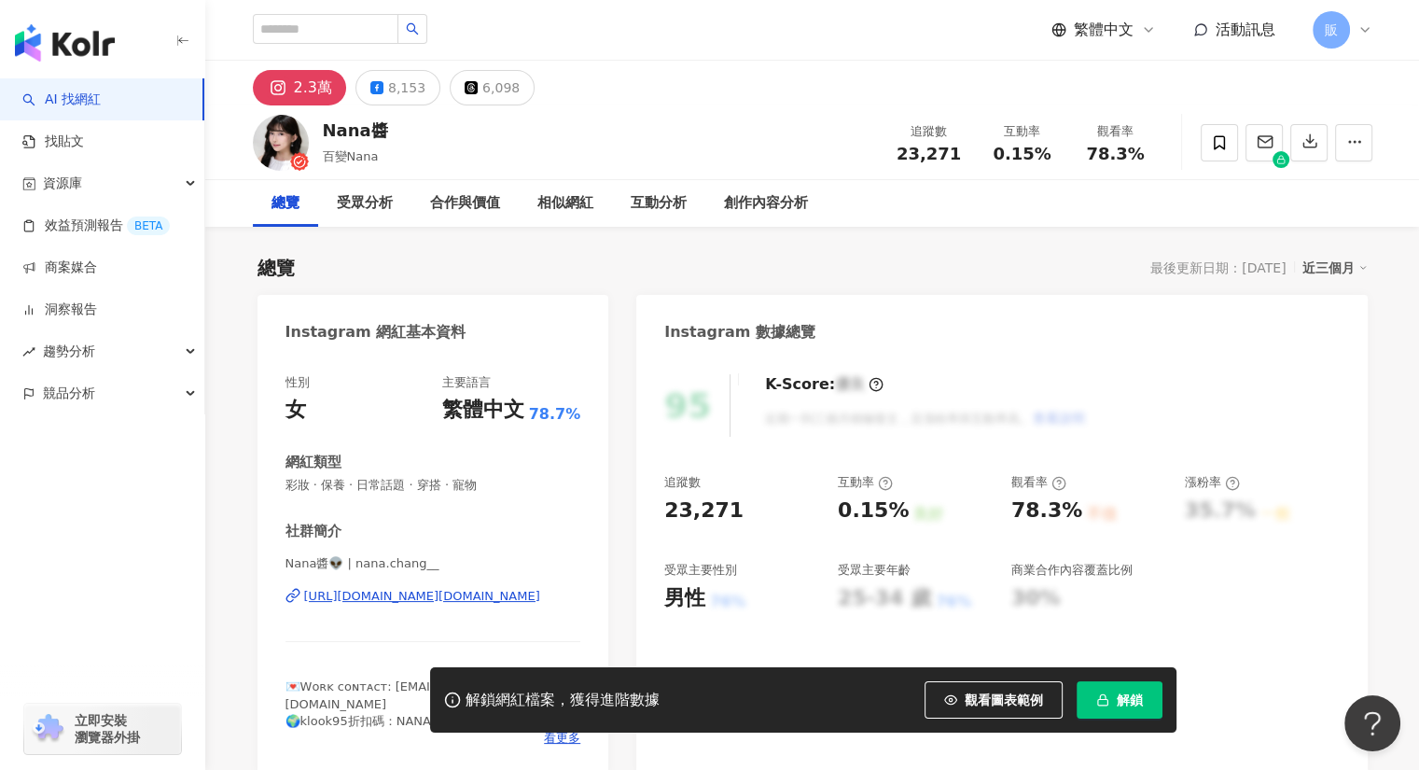
click at [506, 595] on div "https://www.instagram.com/nana.chang__/" at bounding box center [422, 596] width 236 height 17
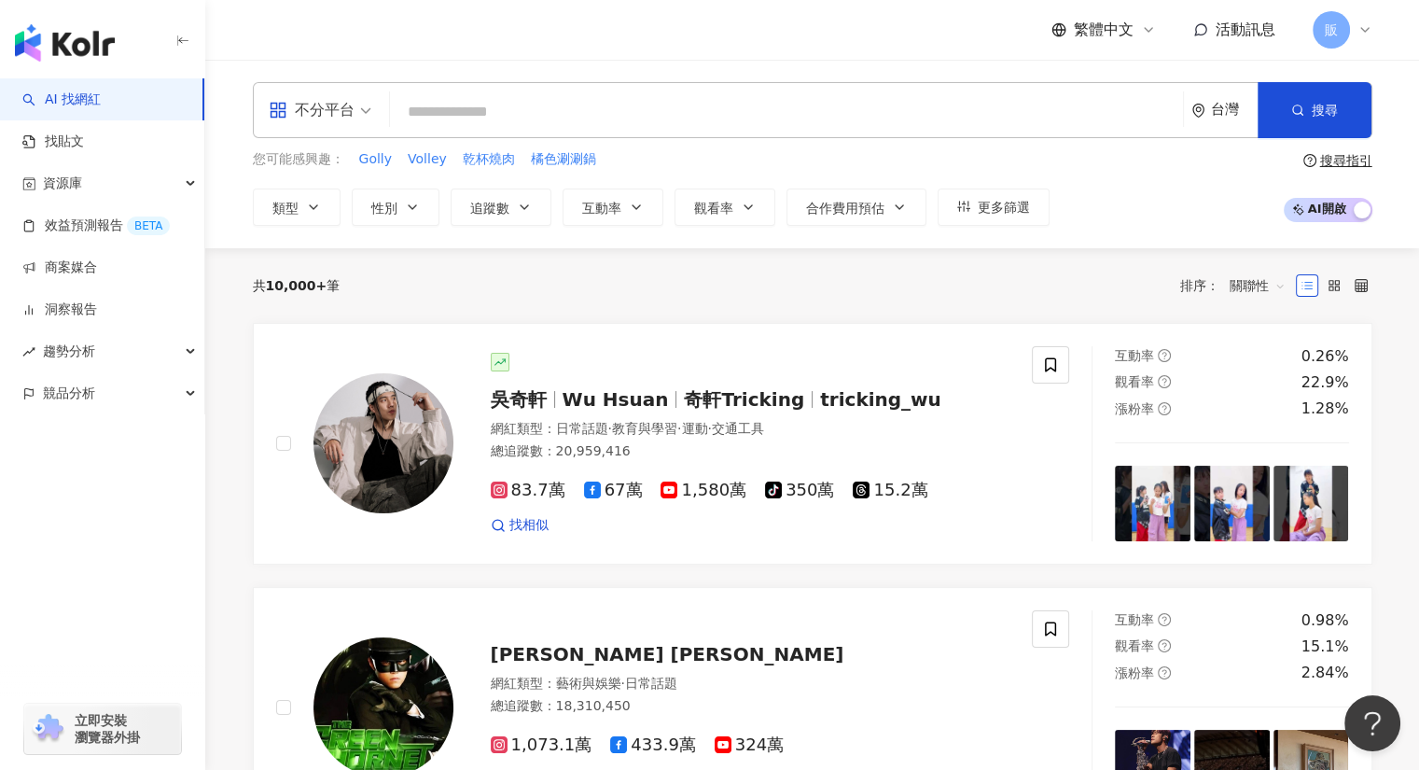
click at [421, 115] on input "search" at bounding box center [786, 111] width 778 height 35
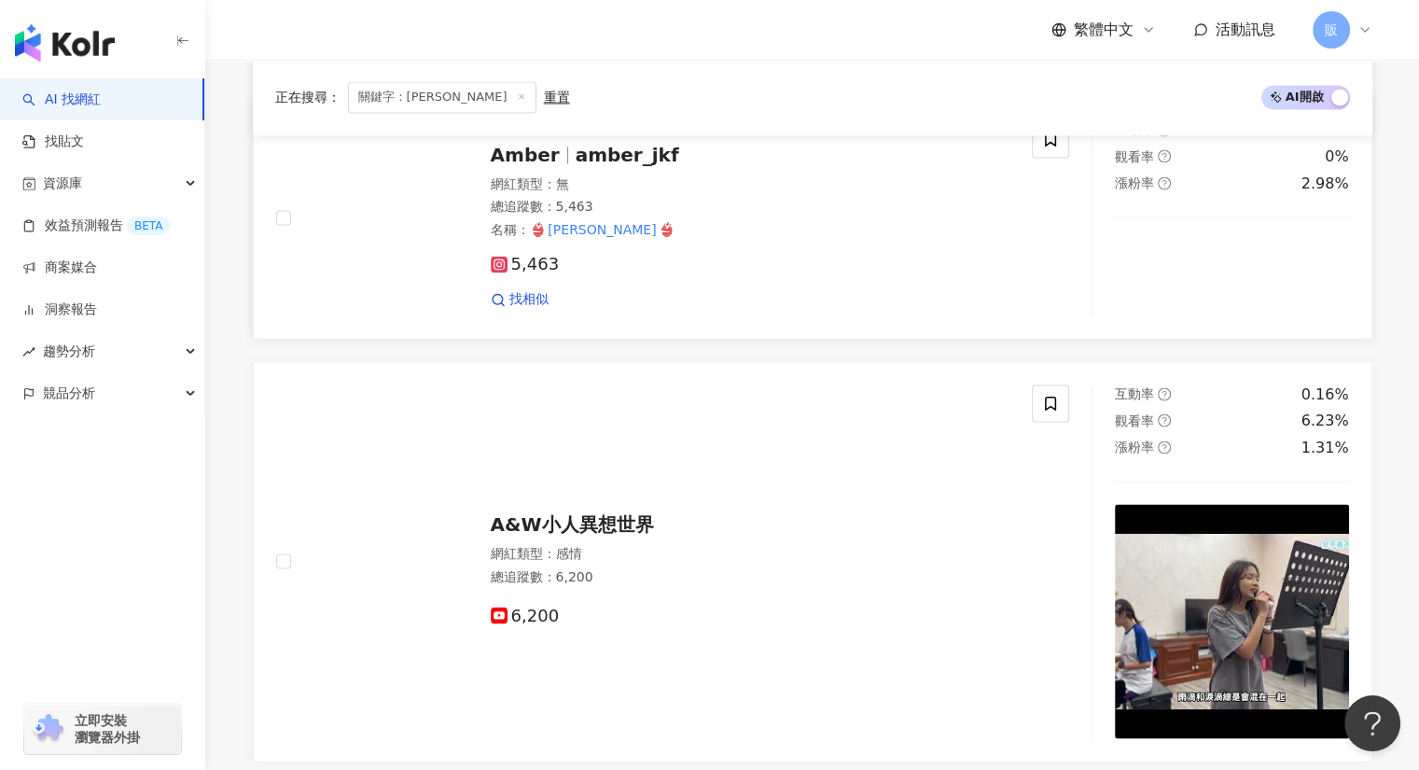
scroll to position [3077, 0]
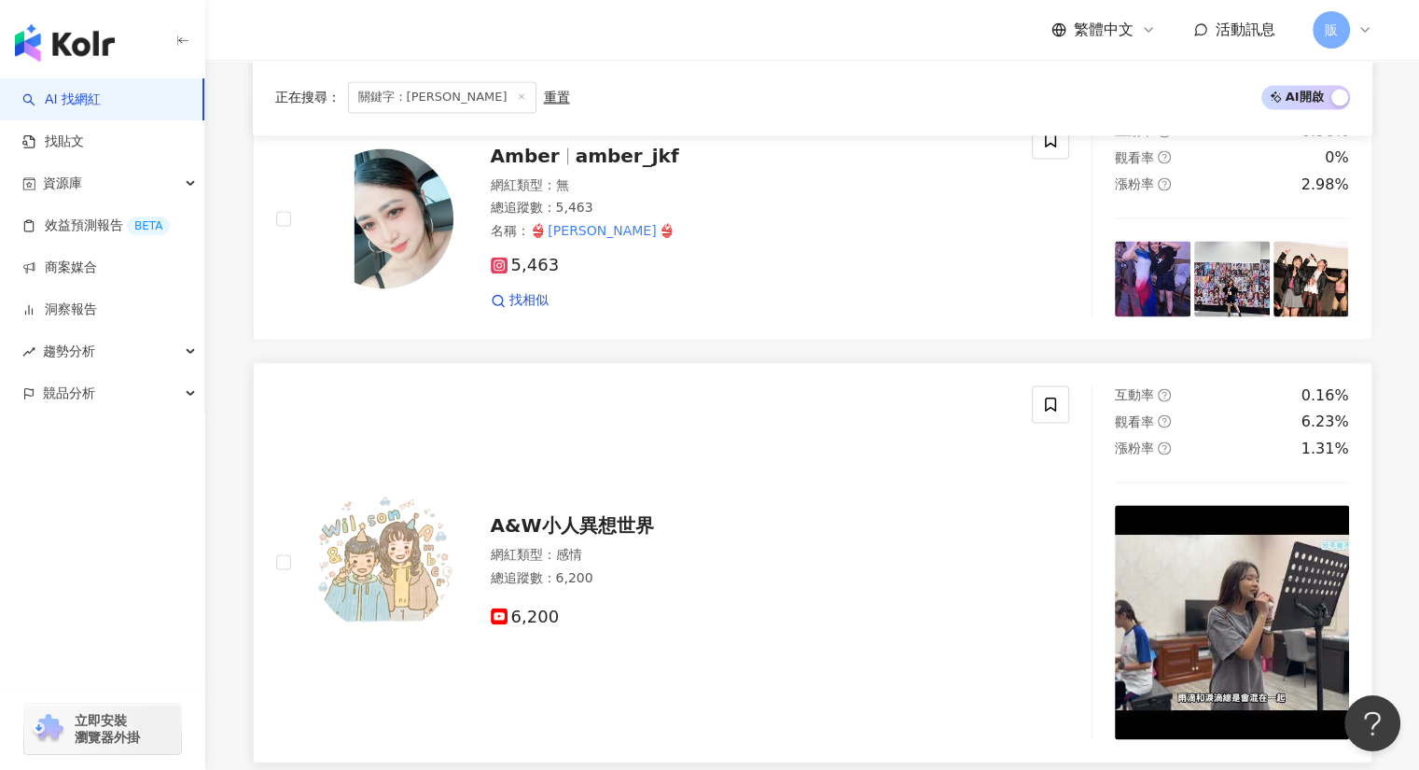
type input "*******"
click at [571, 524] on span "A&W小人異想世界" at bounding box center [572, 524] width 163 height 22
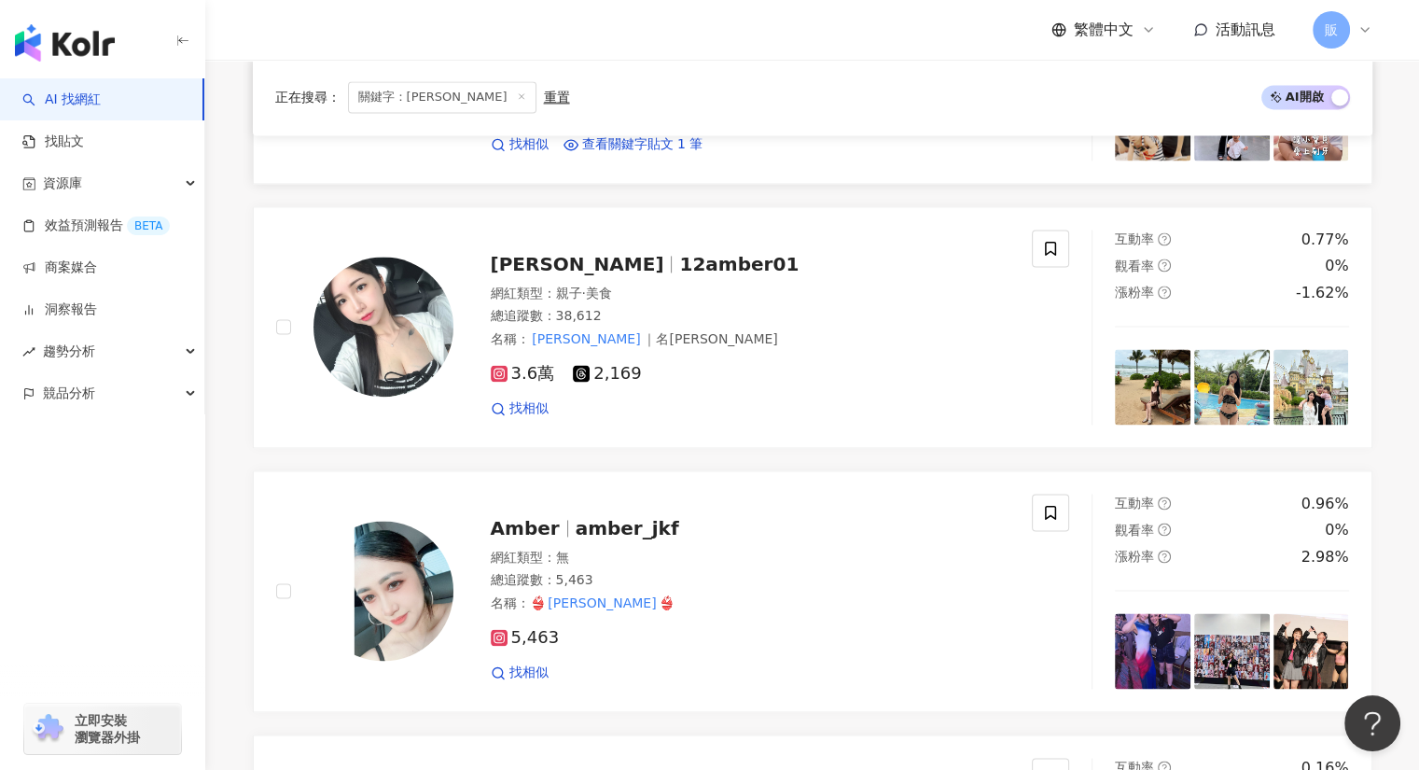
scroll to position [2704, 0]
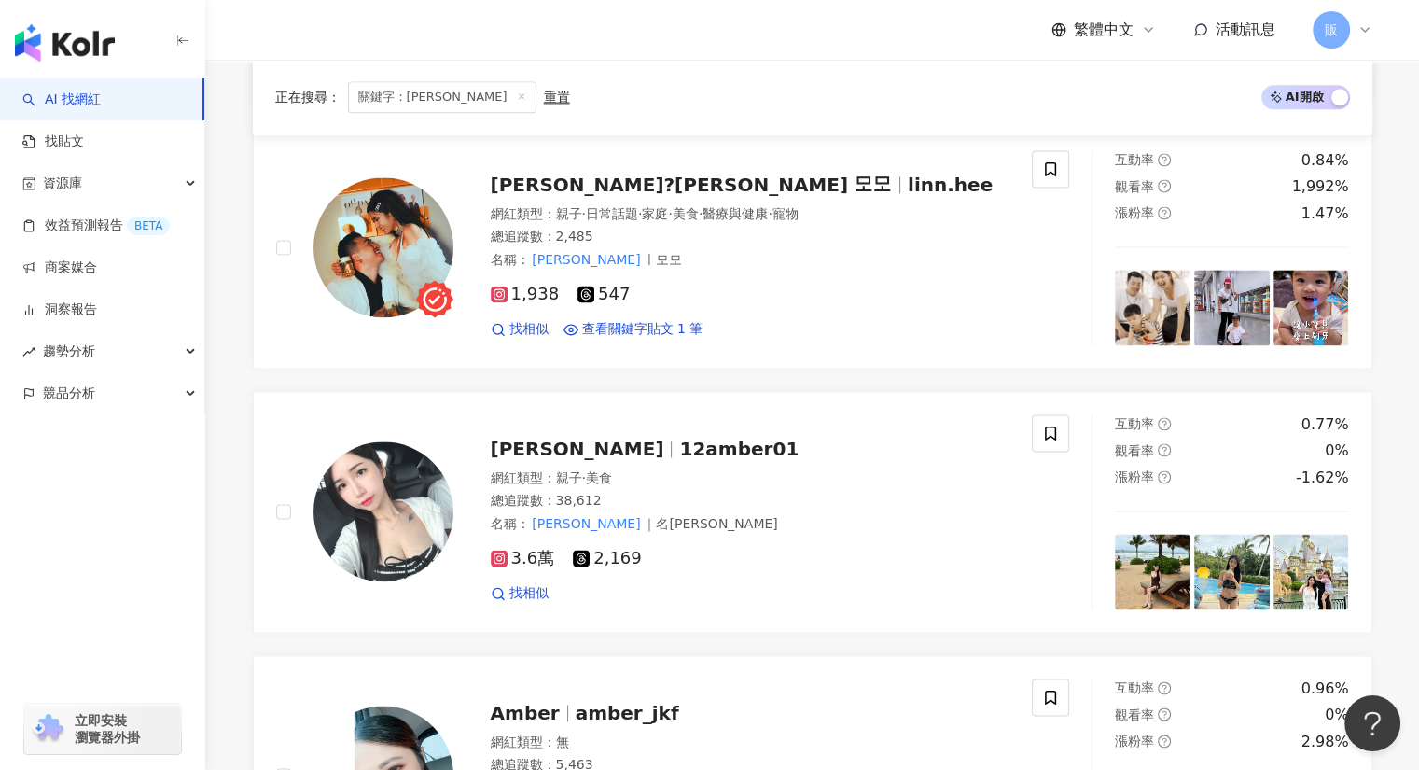
click at [450, 101] on span "關鍵字：Amber安柏" at bounding box center [442, 98] width 188 height 32
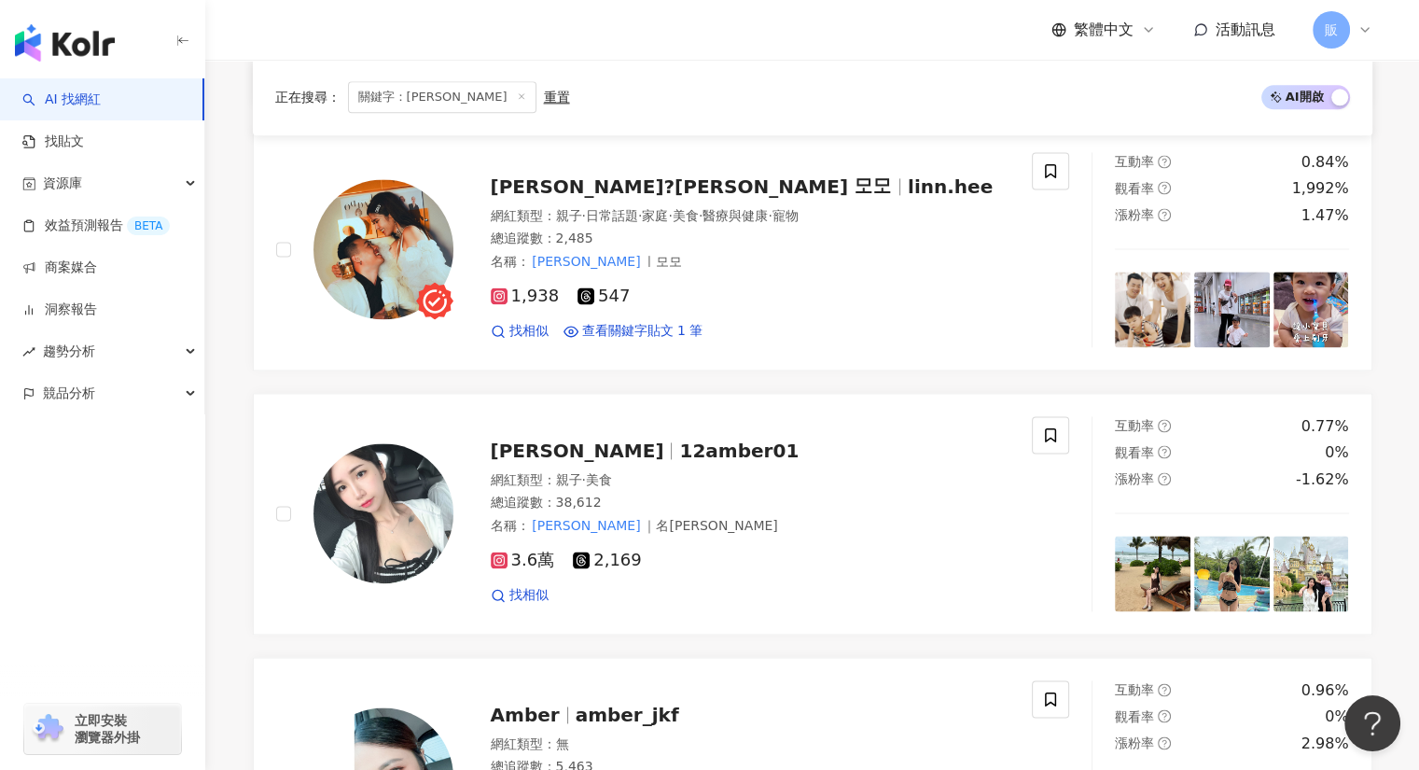
click at [517, 95] on icon at bounding box center [521, 96] width 9 height 9
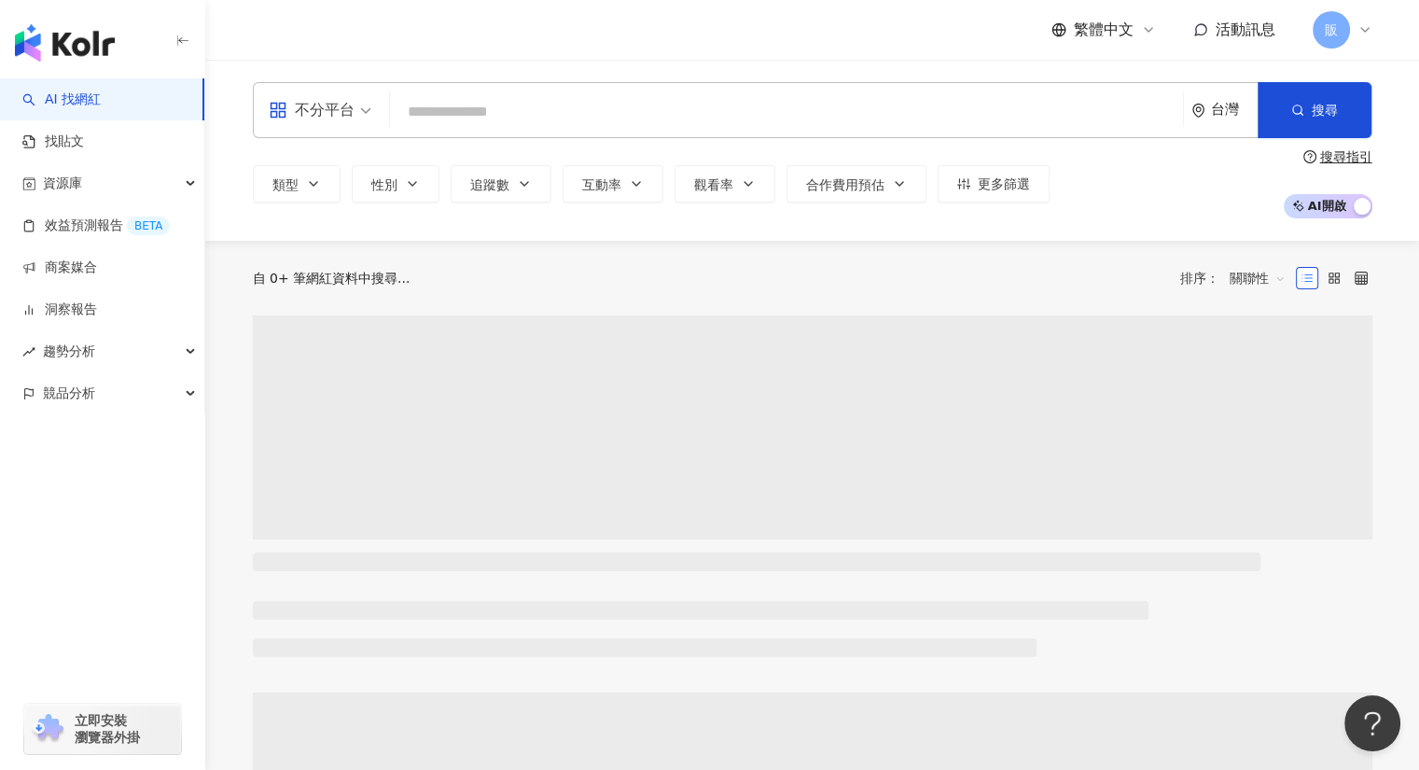
click at [425, 113] on input "search" at bounding box center [786, 111] width 778 height 35
paste input "****"
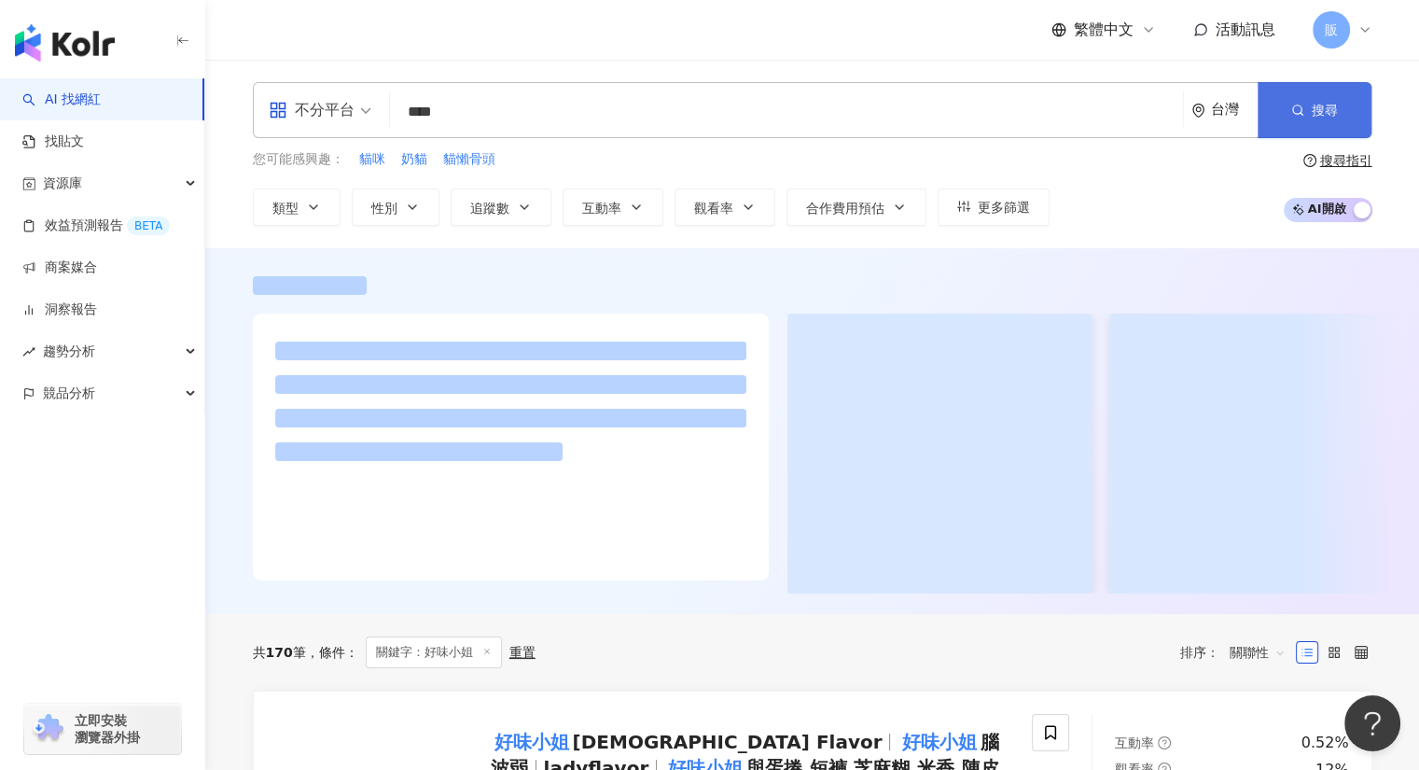
type input "****"
click at [1324, 111] on span "搜尋" at bounding box center [1325, 110] width 26 height 15
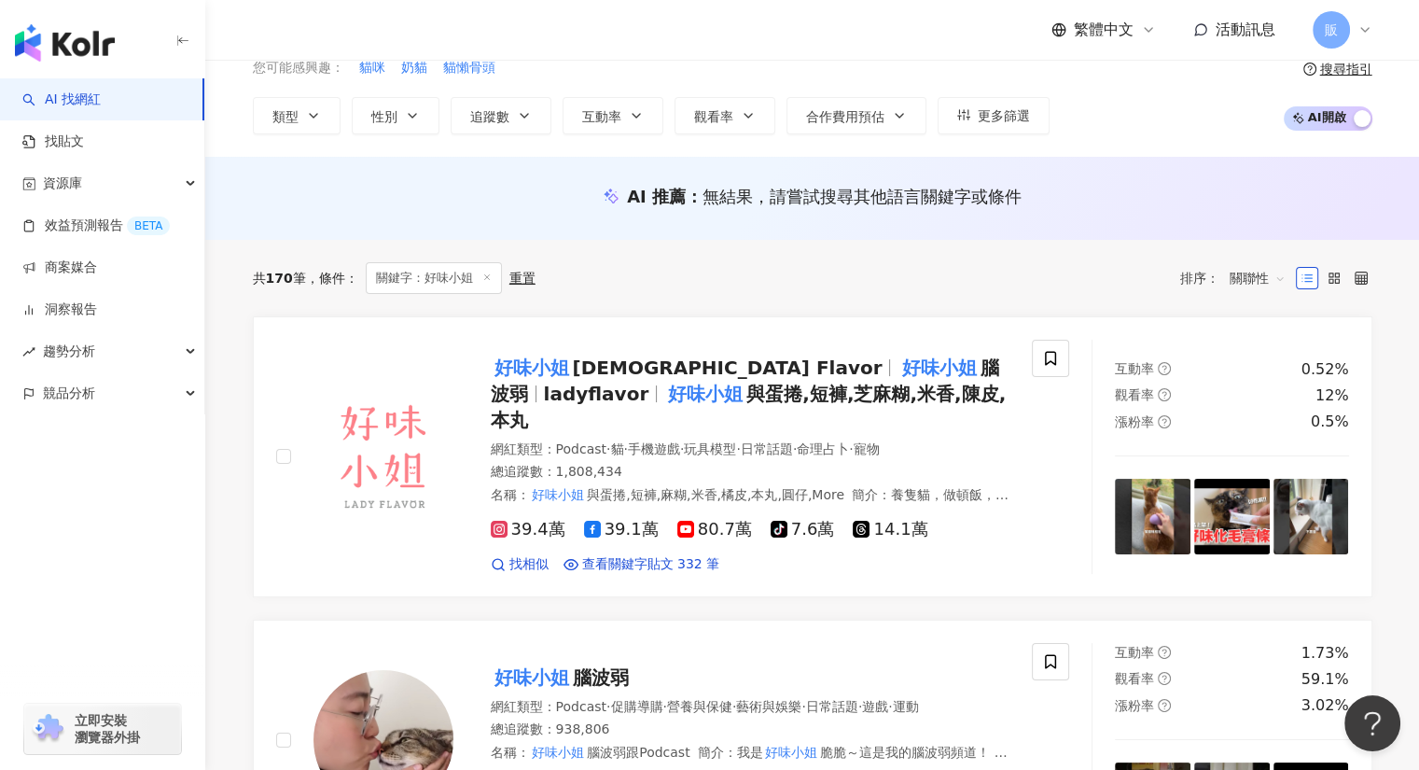
scroll to position [91, 0]
click at [373, 420] on img at bounding box center [384, 456] width 140 height 140
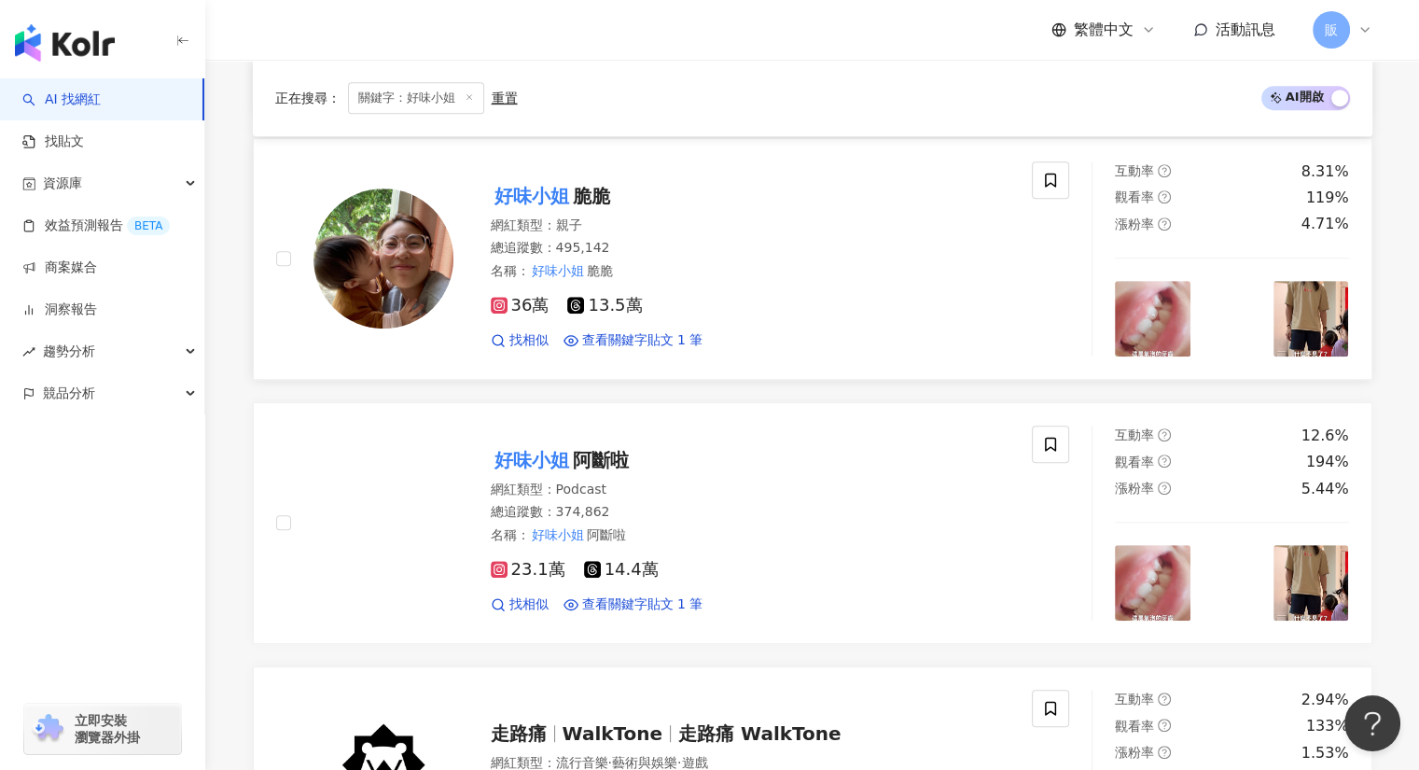
scroll to position [838, 0]
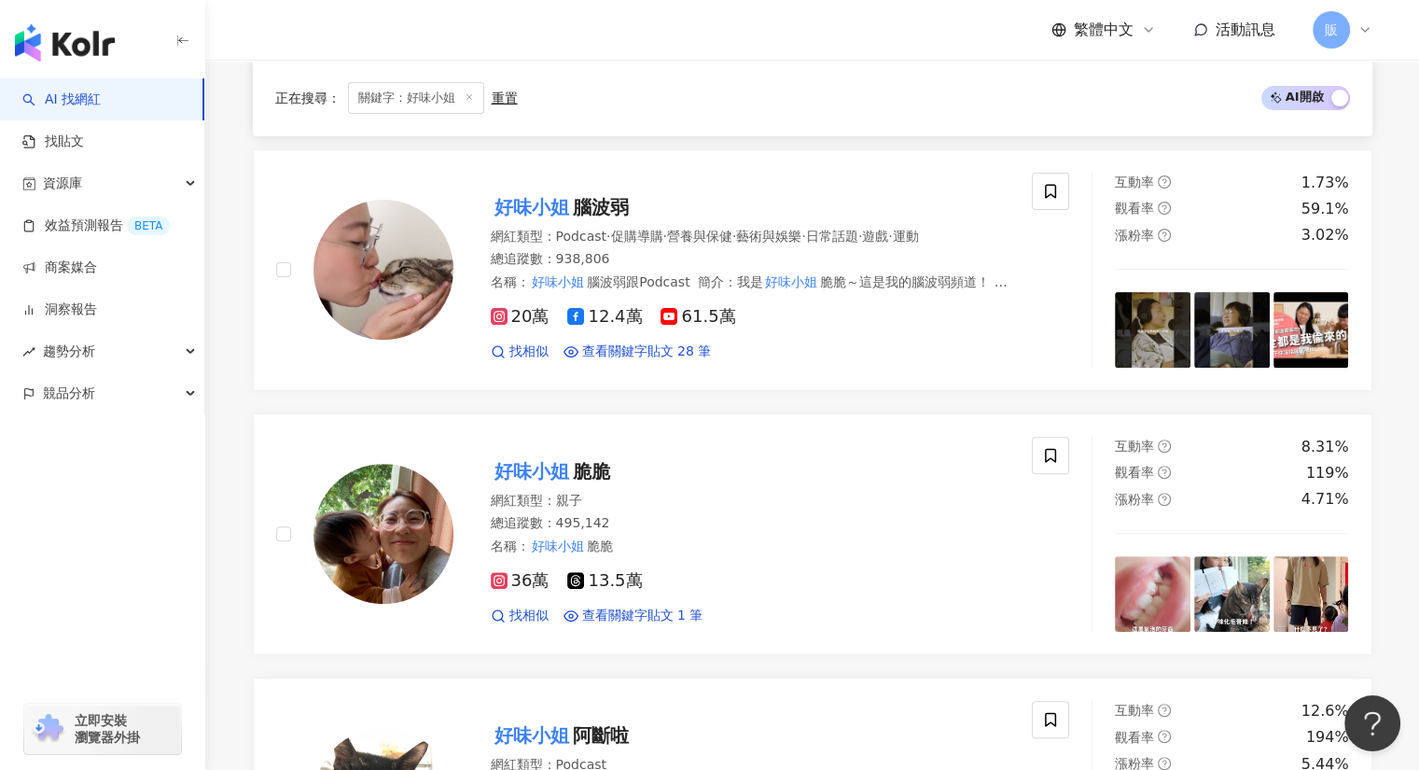
click at [407, 97] on span "關鍵字：好味小姐" at bounding box center [416, 98] width 136 height 32
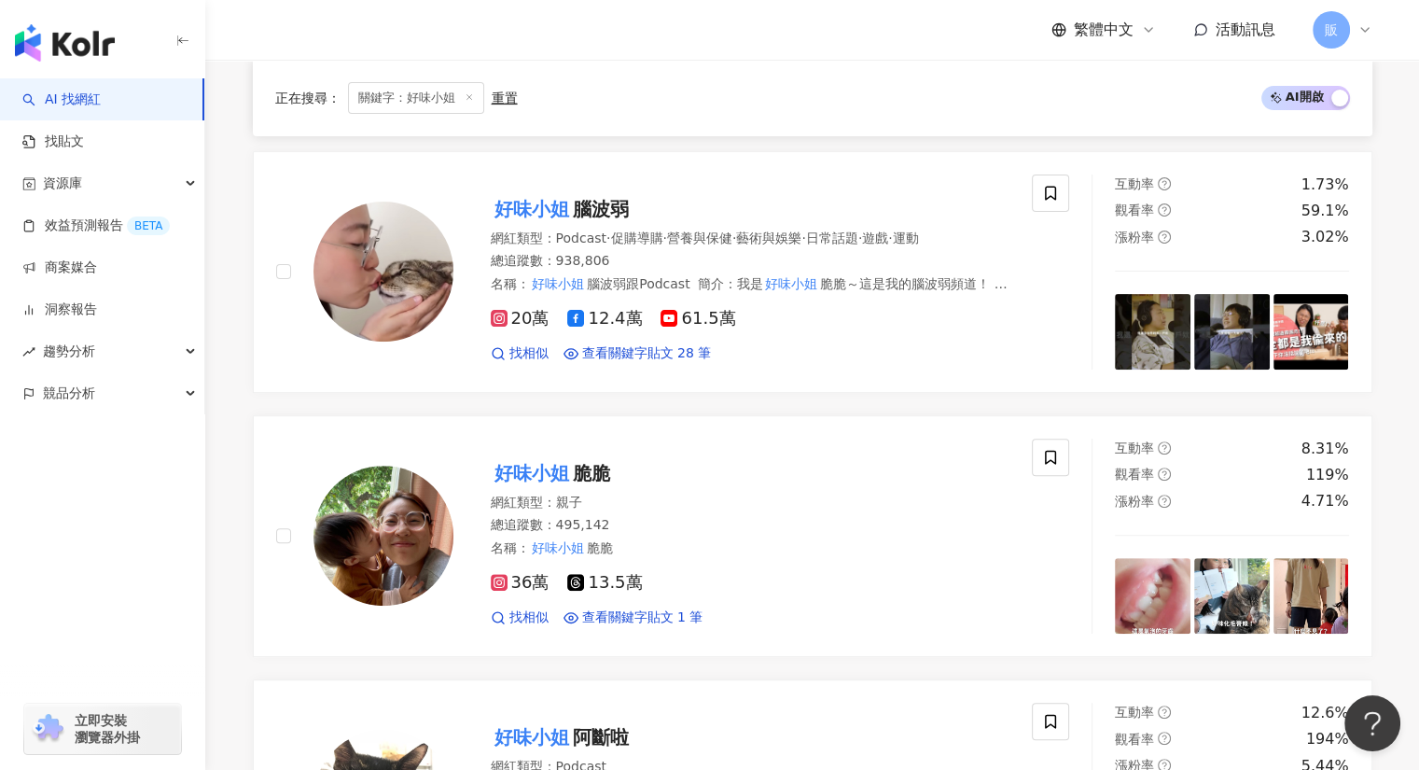
scroll to position [559, 0]
click at [460, 98] on span "關鍵字：好味小姐" at bounding box center [416, 98] width 136 height 32
click at [471, 95] on icon at bounding box center [469, 96] width 9 height 9
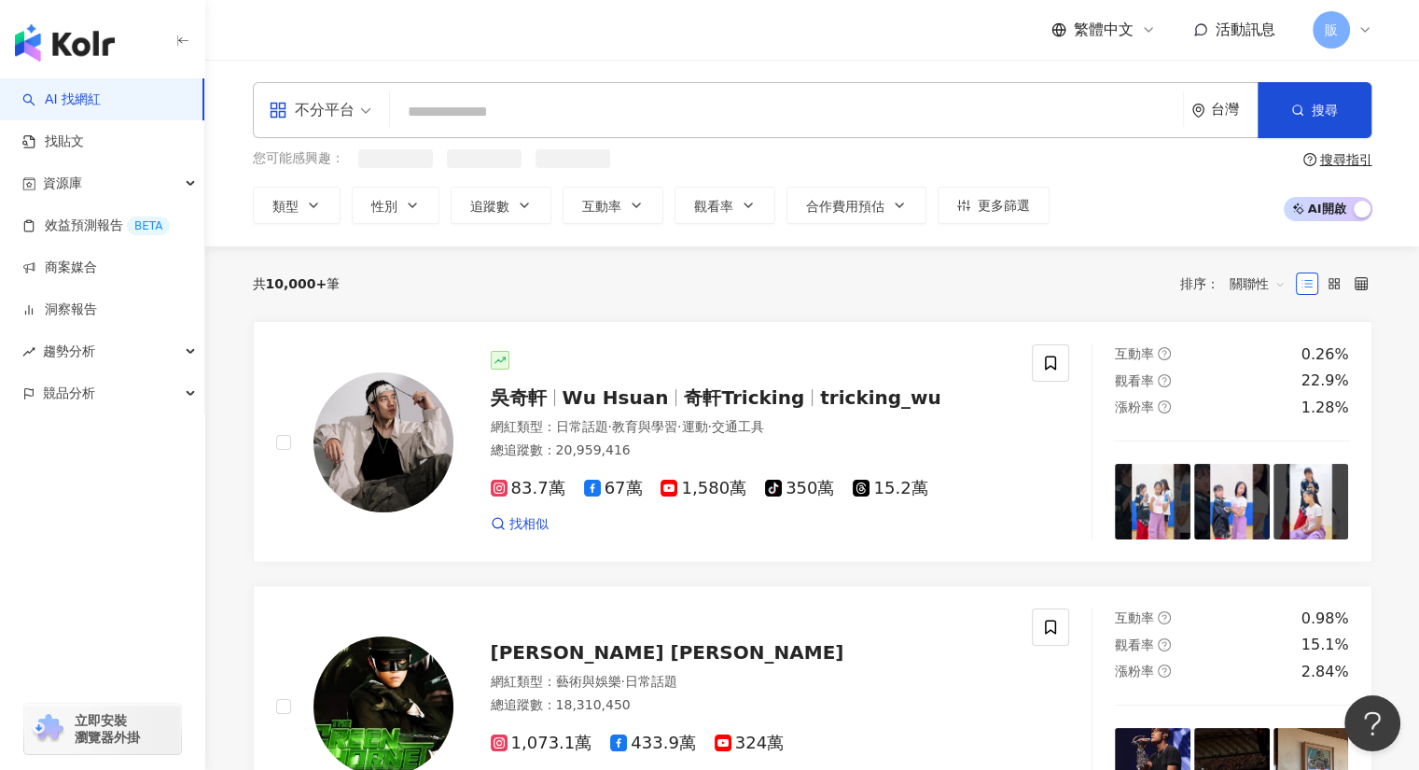
click at [467, 115] on input "search" at bounding box center [786, 111] width 778 height 35
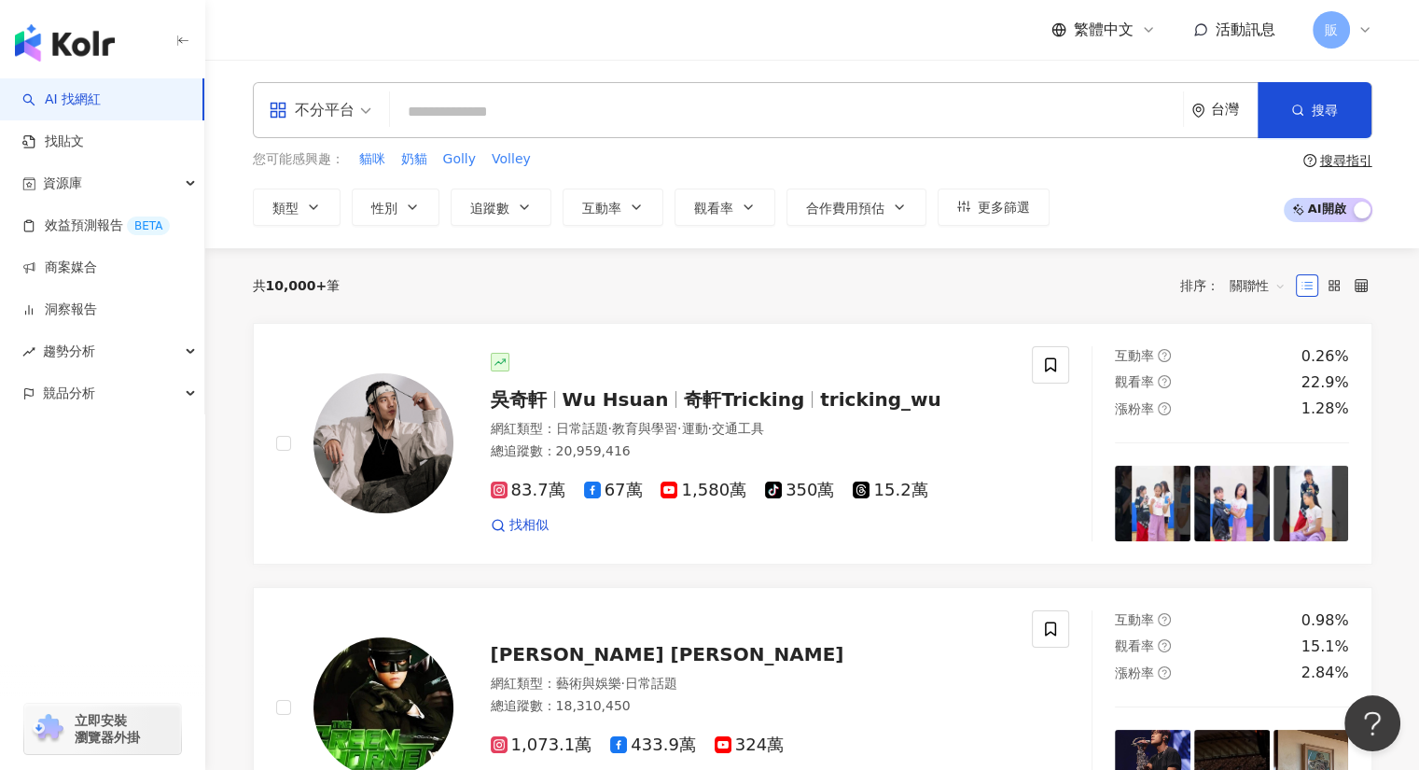
paste input "**"
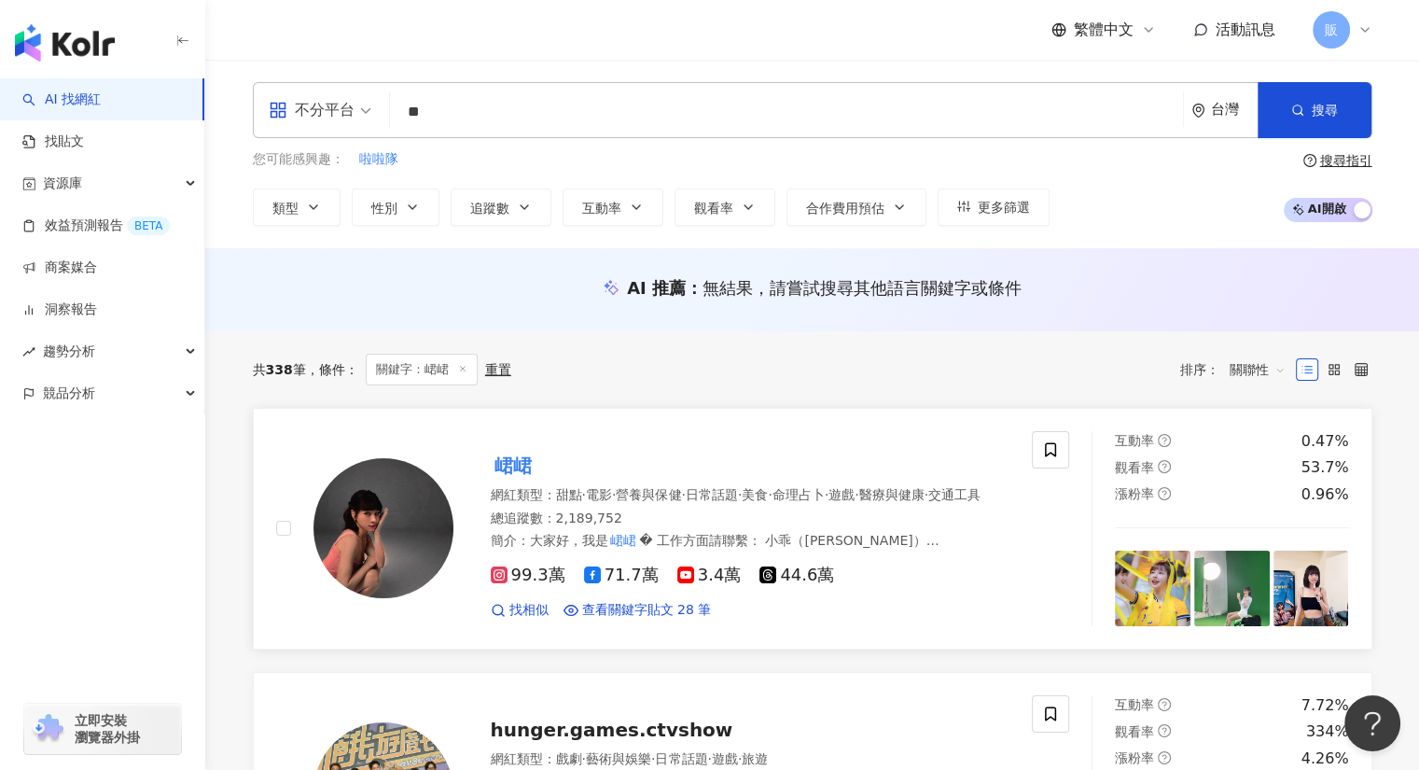
type input "**"
click at [513, 465] on mark "峮峮" at bounding box center [513, 466] width 45 height 30
click at [66, 187] on span "資源庫" at bounding box center [62, 183] width 39 height 42
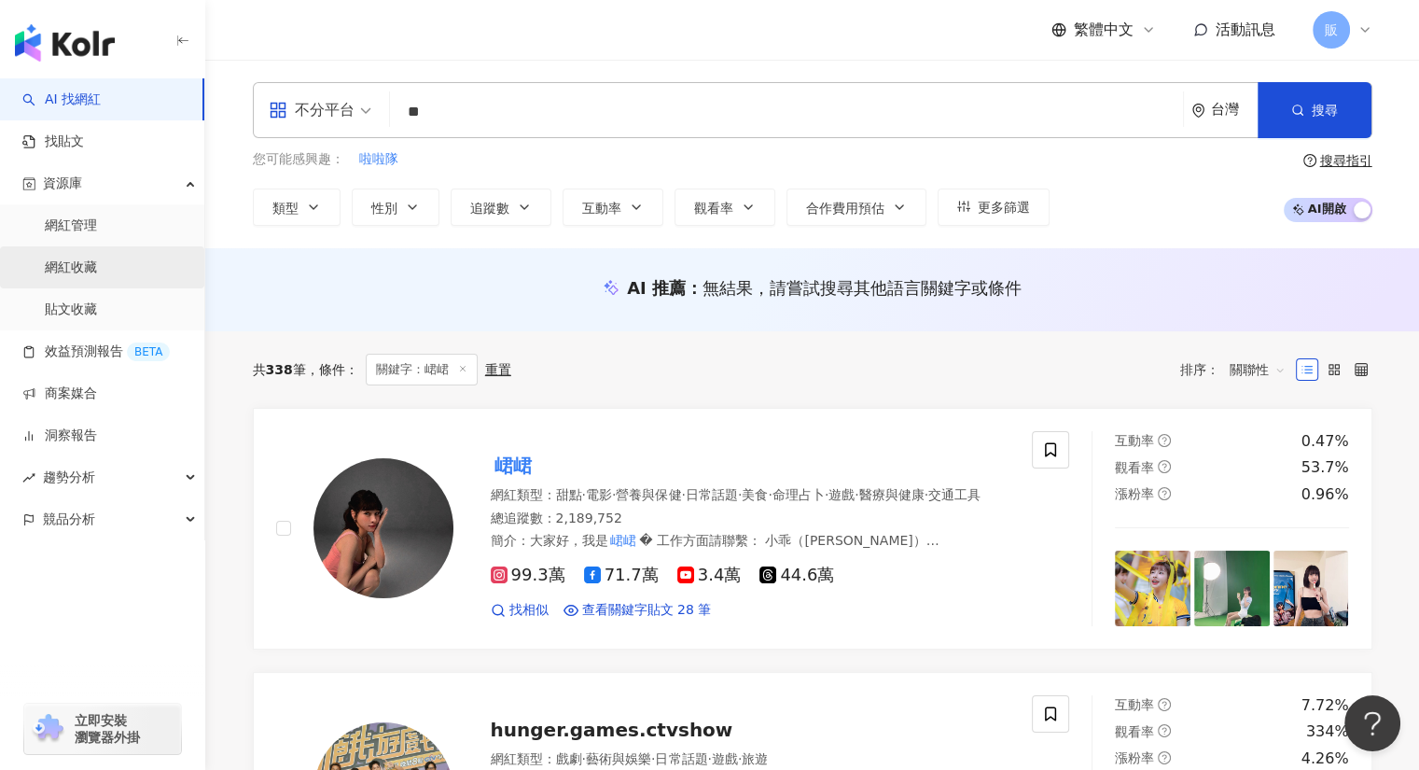
click at [91, 262] on link "網紅收藏" at bounding box center [71, 267] width 52 height 19
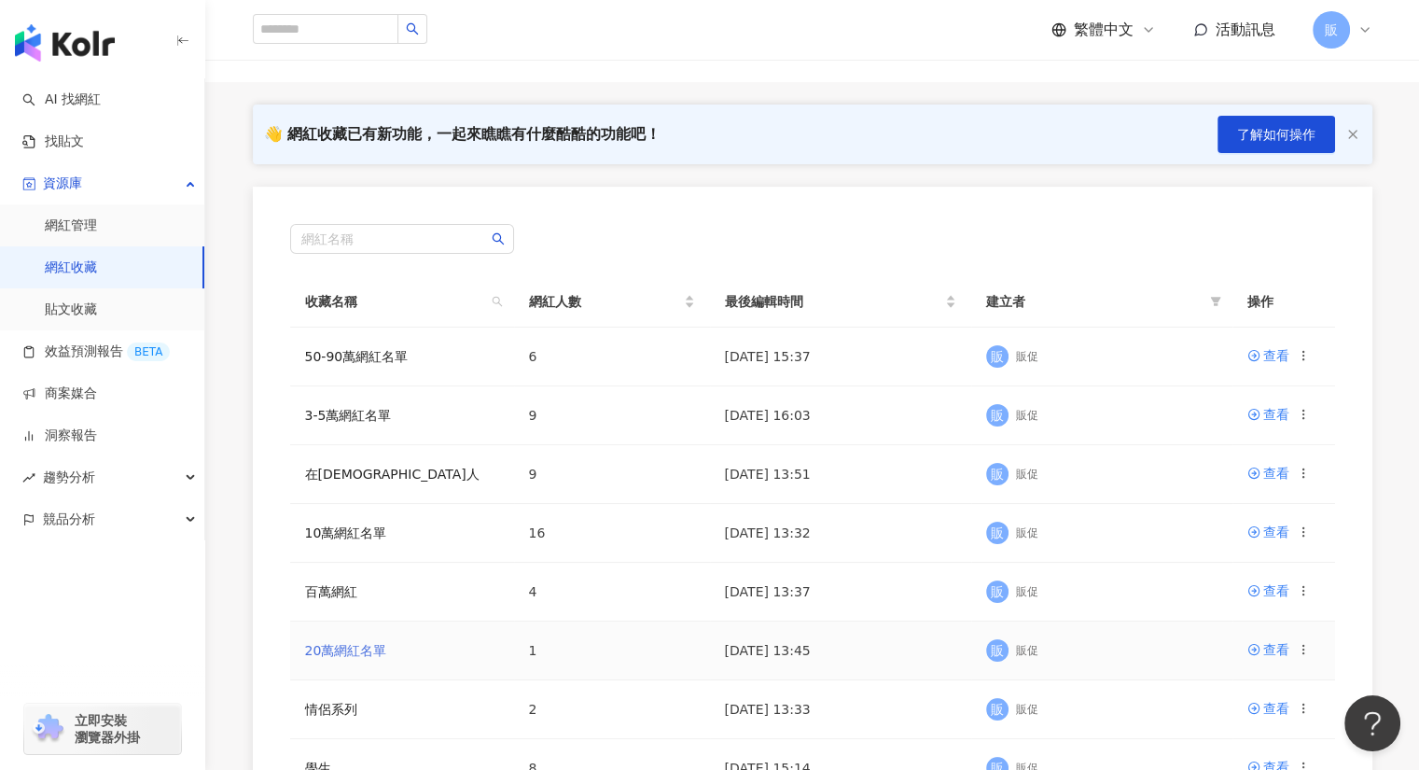
scroll to position [91, 0]
click at [1268, 647] on div "查看" at bounding box center [1276, 649] width 26 height 21
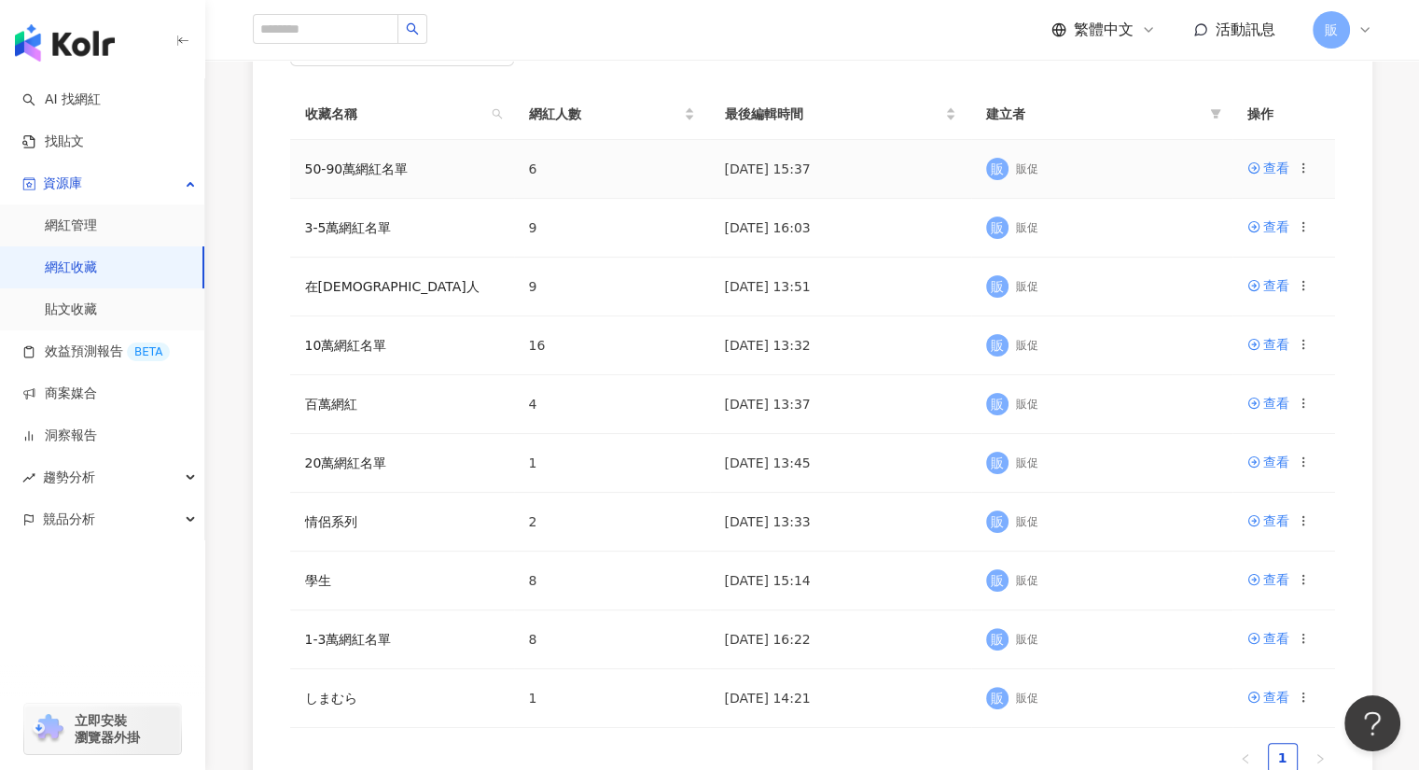
scroll to position [280, 0]
click at [1261, 342] on link "查看" at bounding box center [1268, 343] width 42 height 21
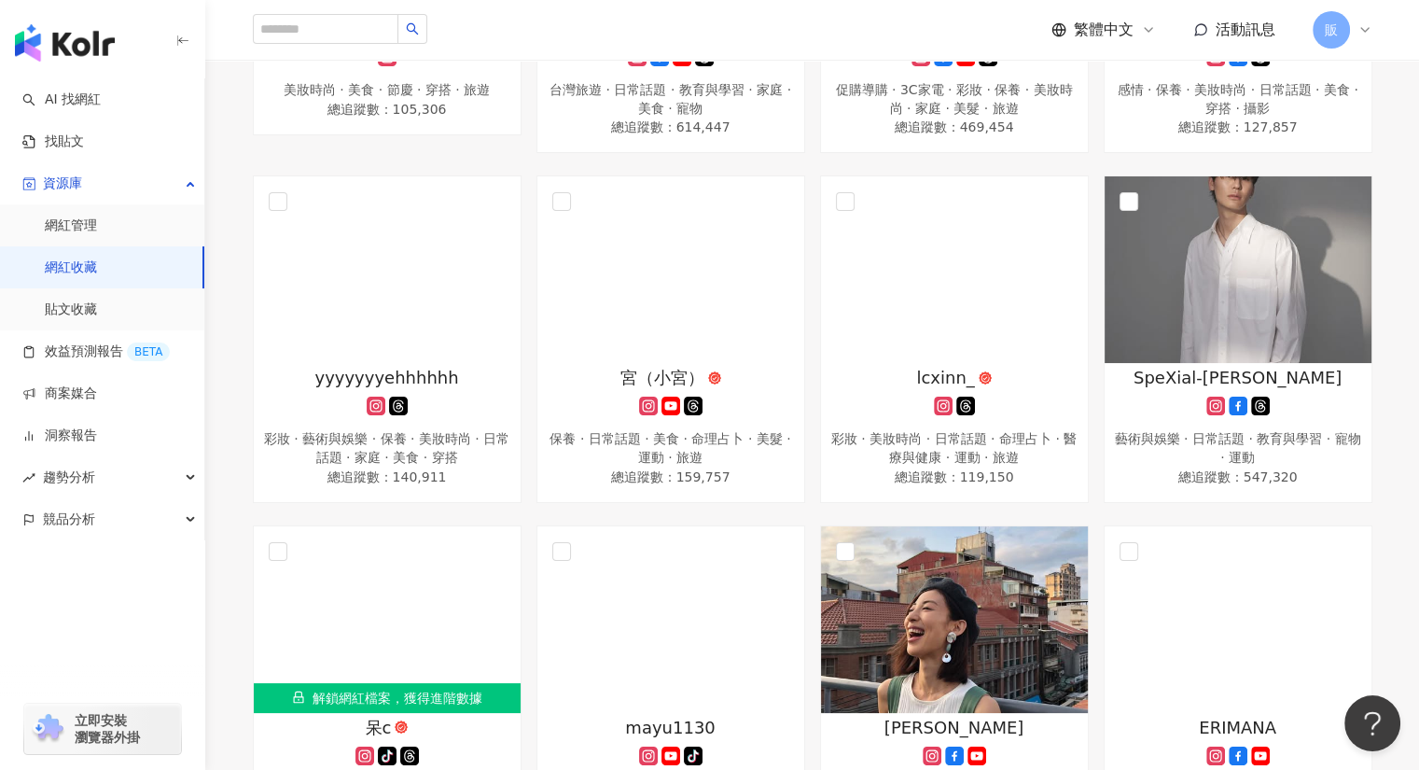
scroll to position [508, 0]
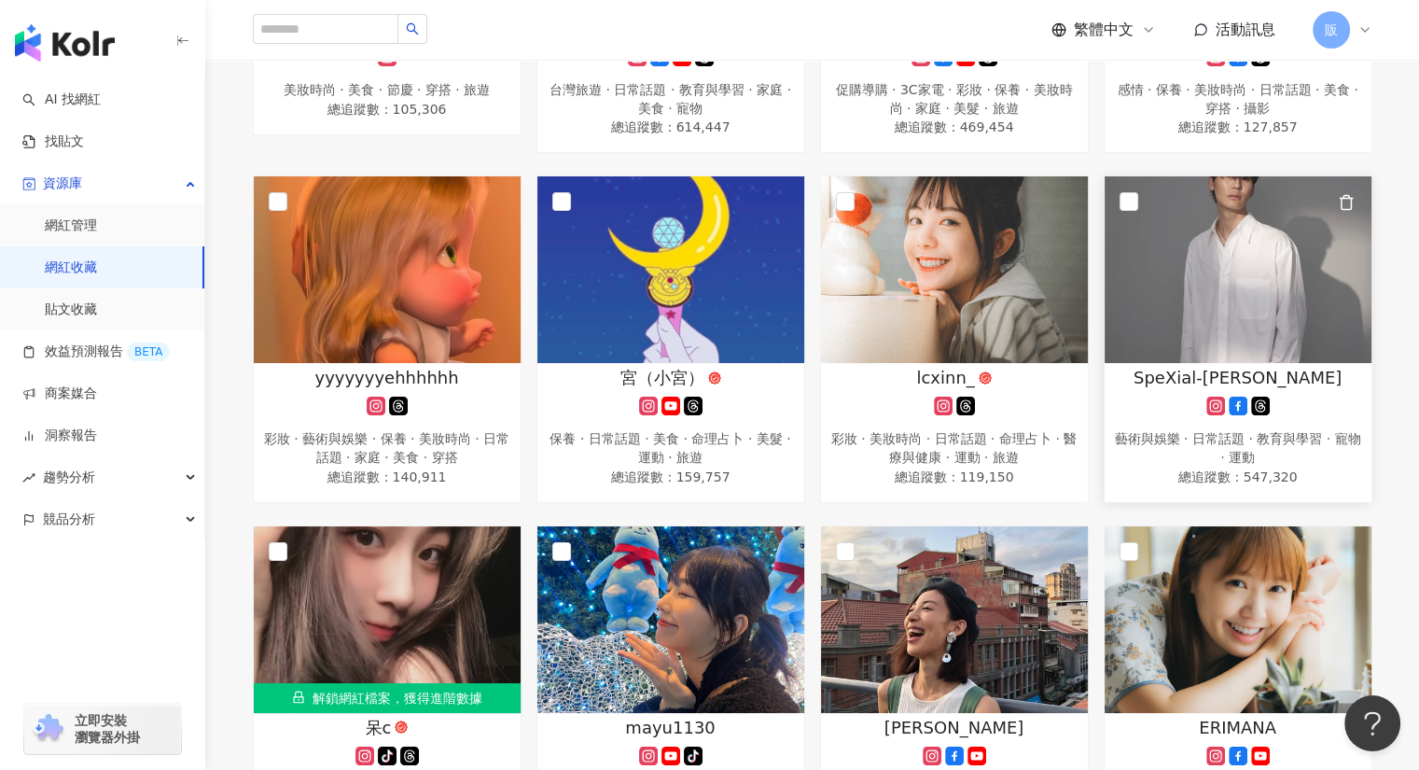
click at [1199, 309] on img at bounding box center [1238, 269] width 267 height 187
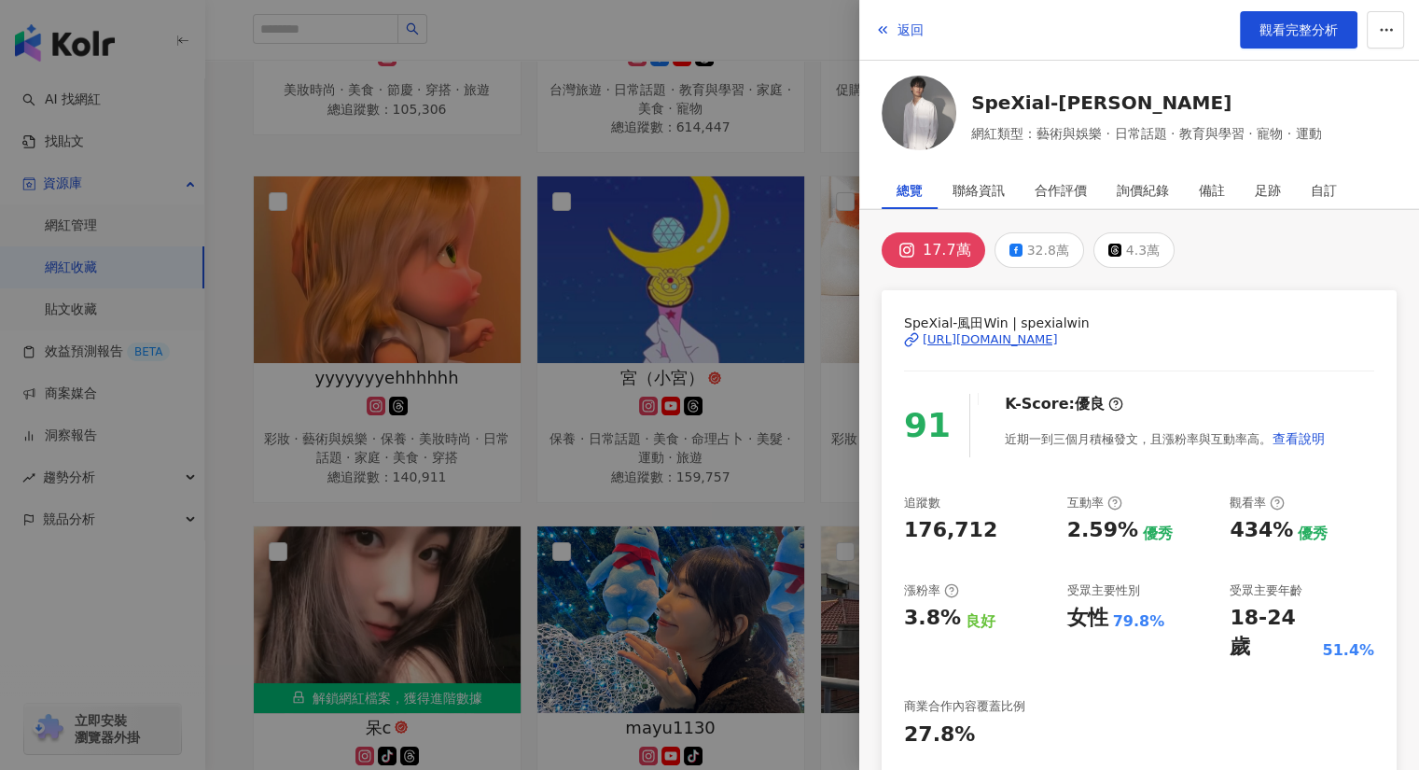
click at [674, 23] on div at bounding box center [709, 385] width 1419 height 770
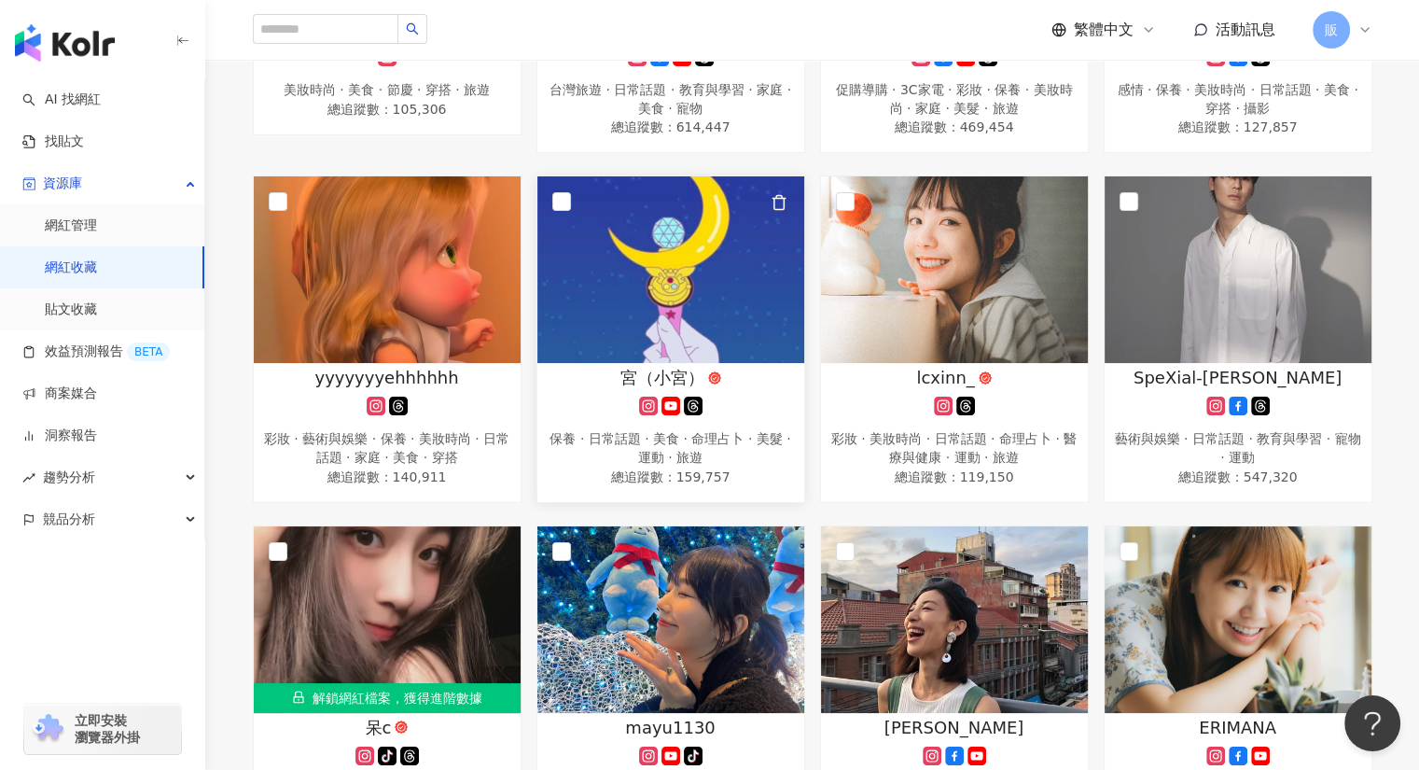
click at [687, 276] on img at bounding box center [670, 269] width 267 height 187
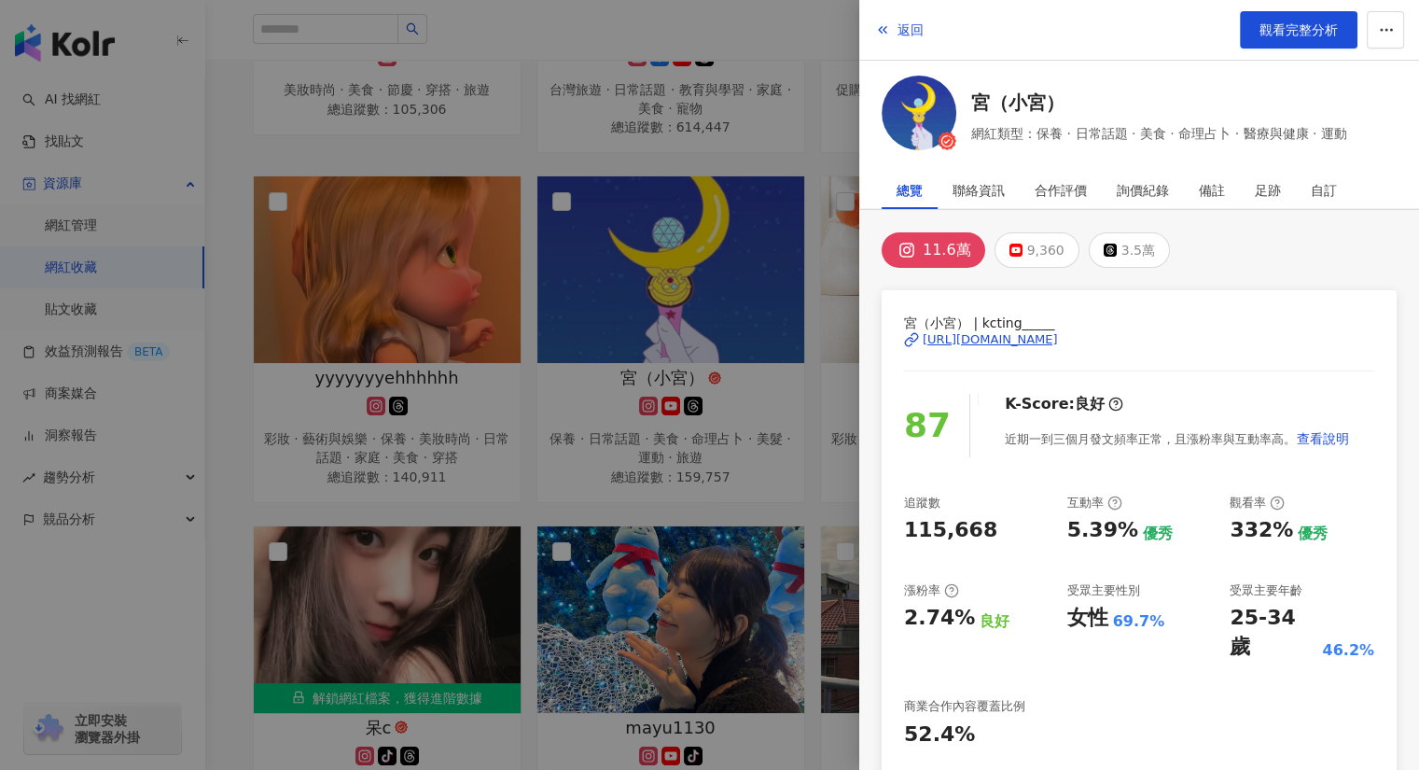
click at [814, 29] on div at bounding box center [709, 385] width 1419 height 770
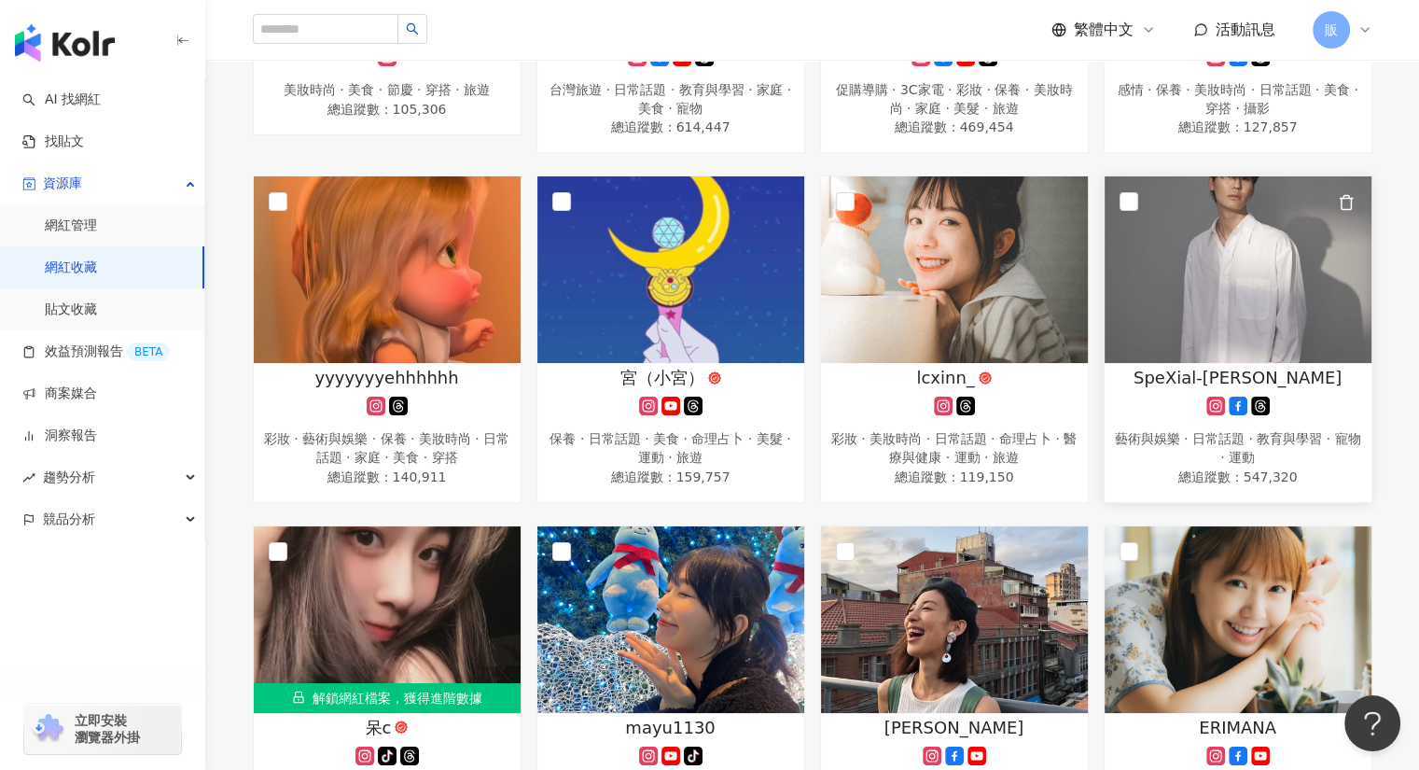
click at [1156, 262] on img at bounding box center [1238, 269] width 267 height 187
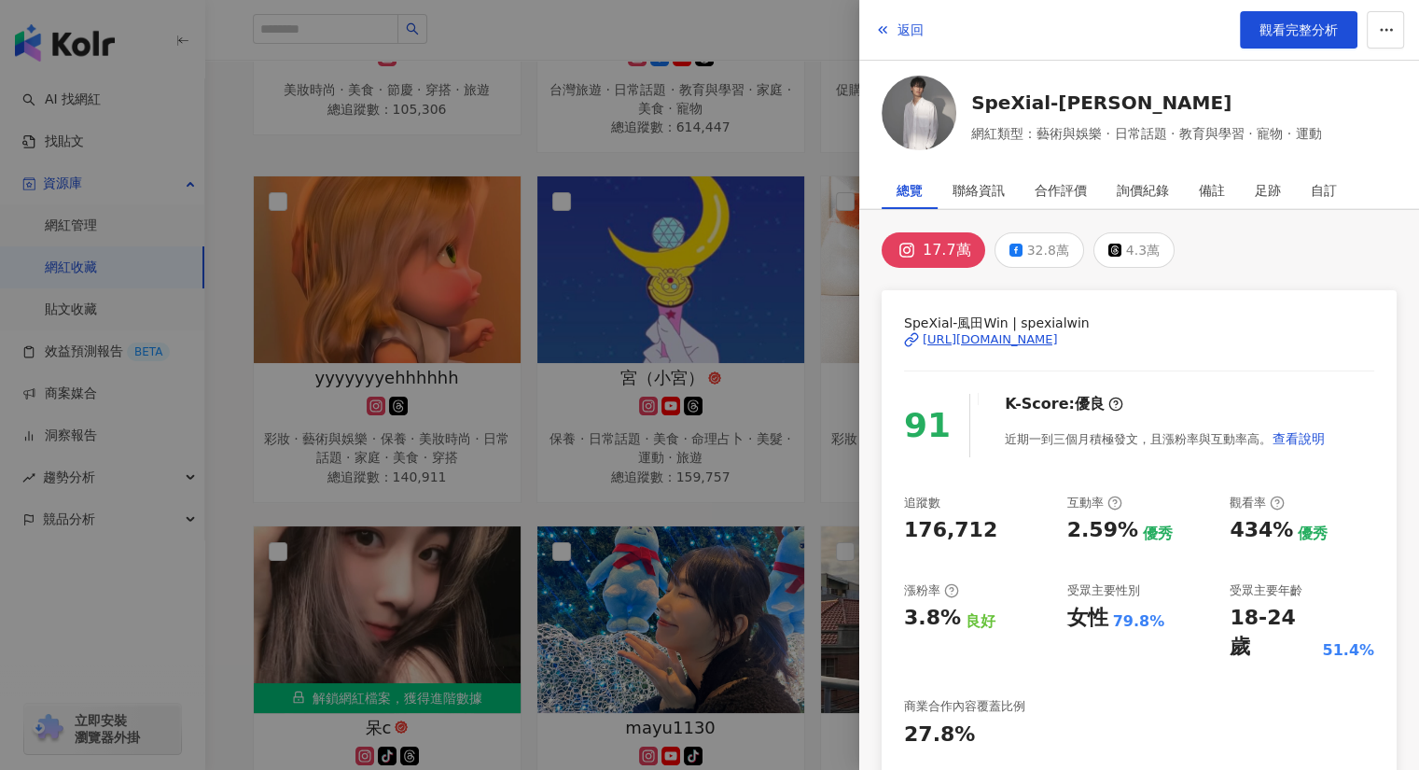
click at [732, 30] on div at bounding box center [709, 385] width 1419 height 770
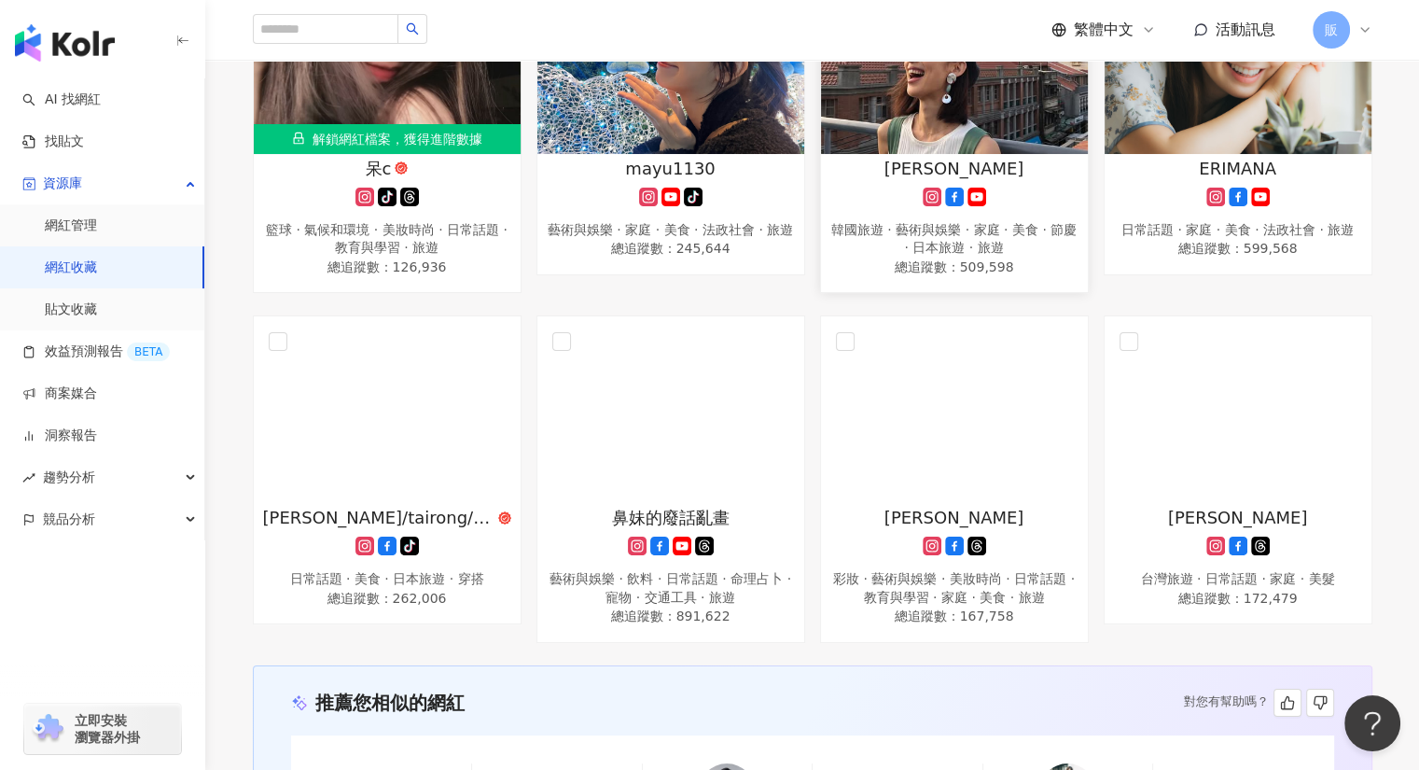
scroll to position [1066, 0]
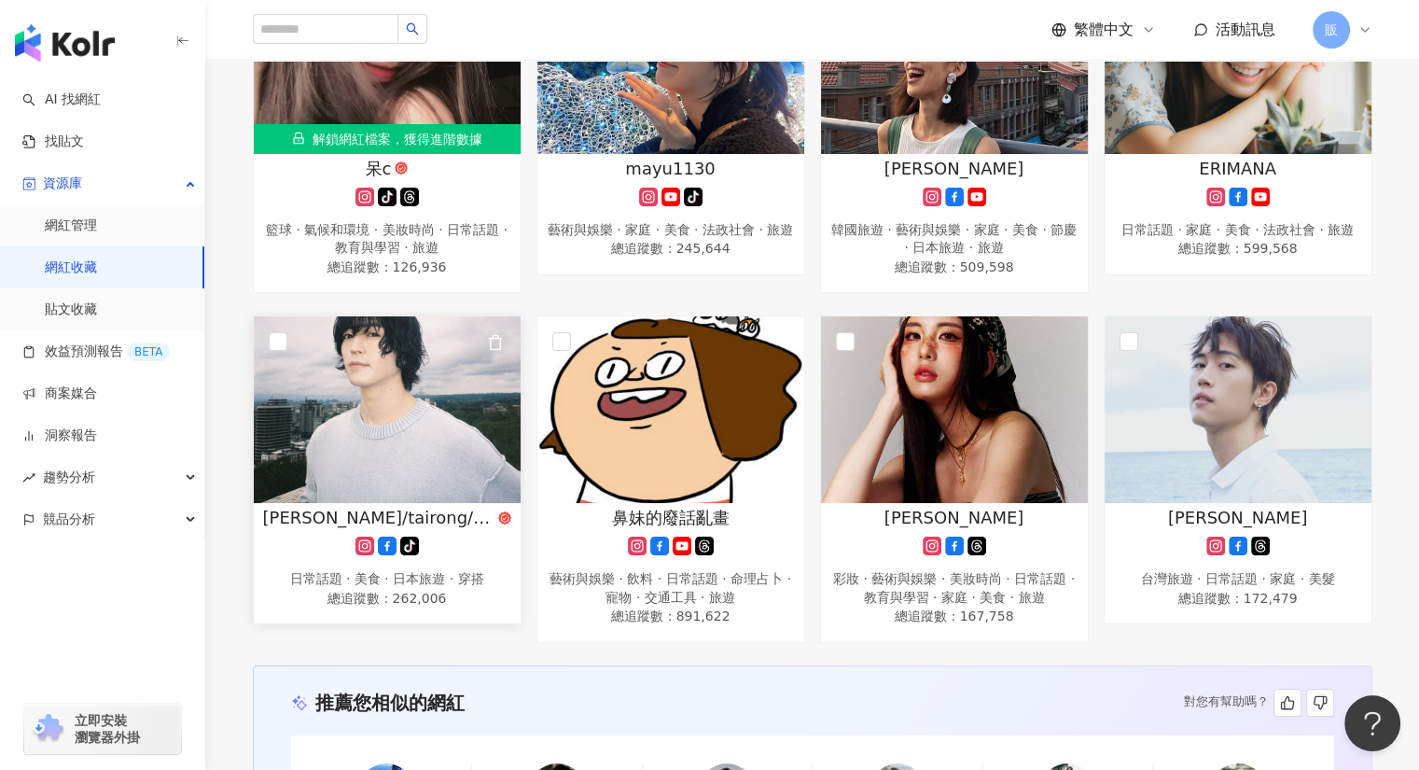
click at [389, 402] on img at bounding box center [387, 409] width 267 height 187
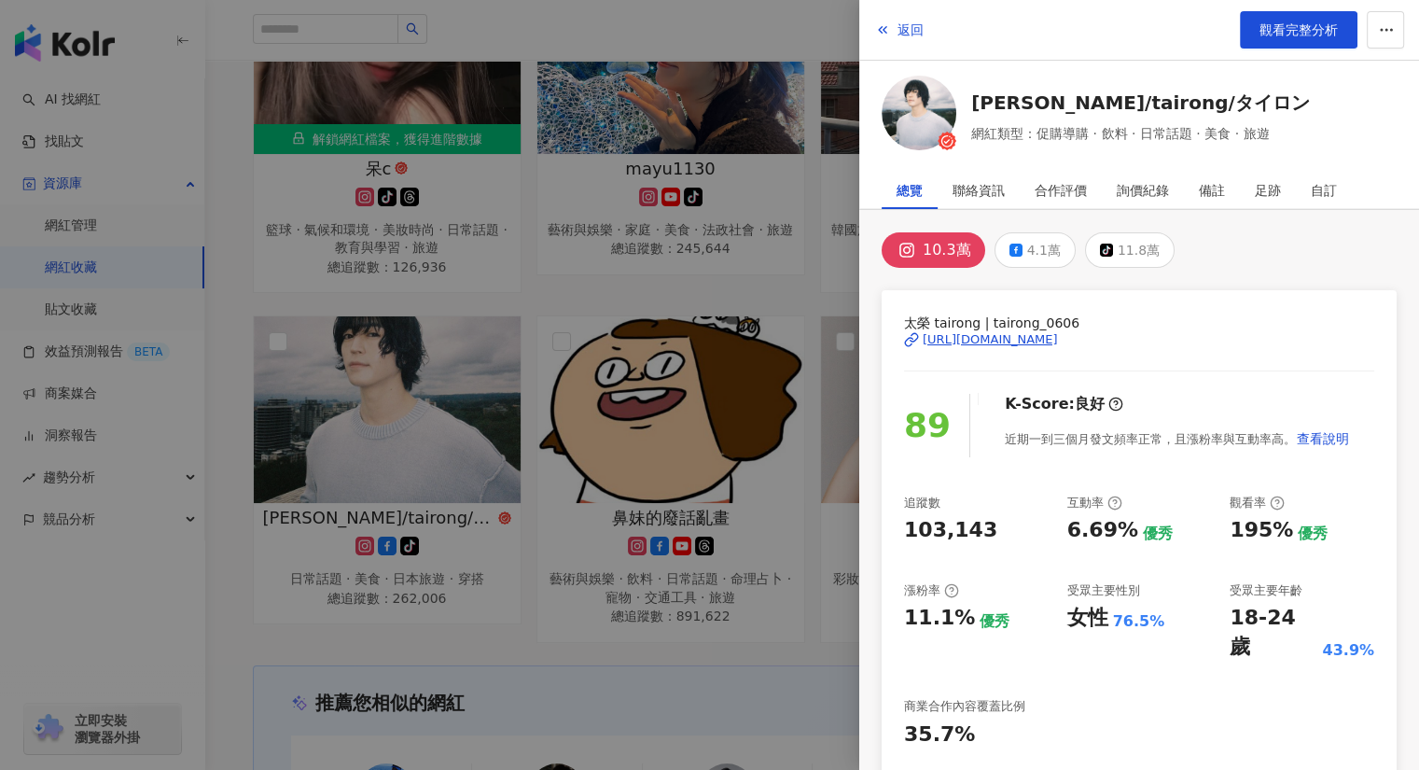
click at [802, 25] on div at bounding box center [709, 385] width 1419 height 770
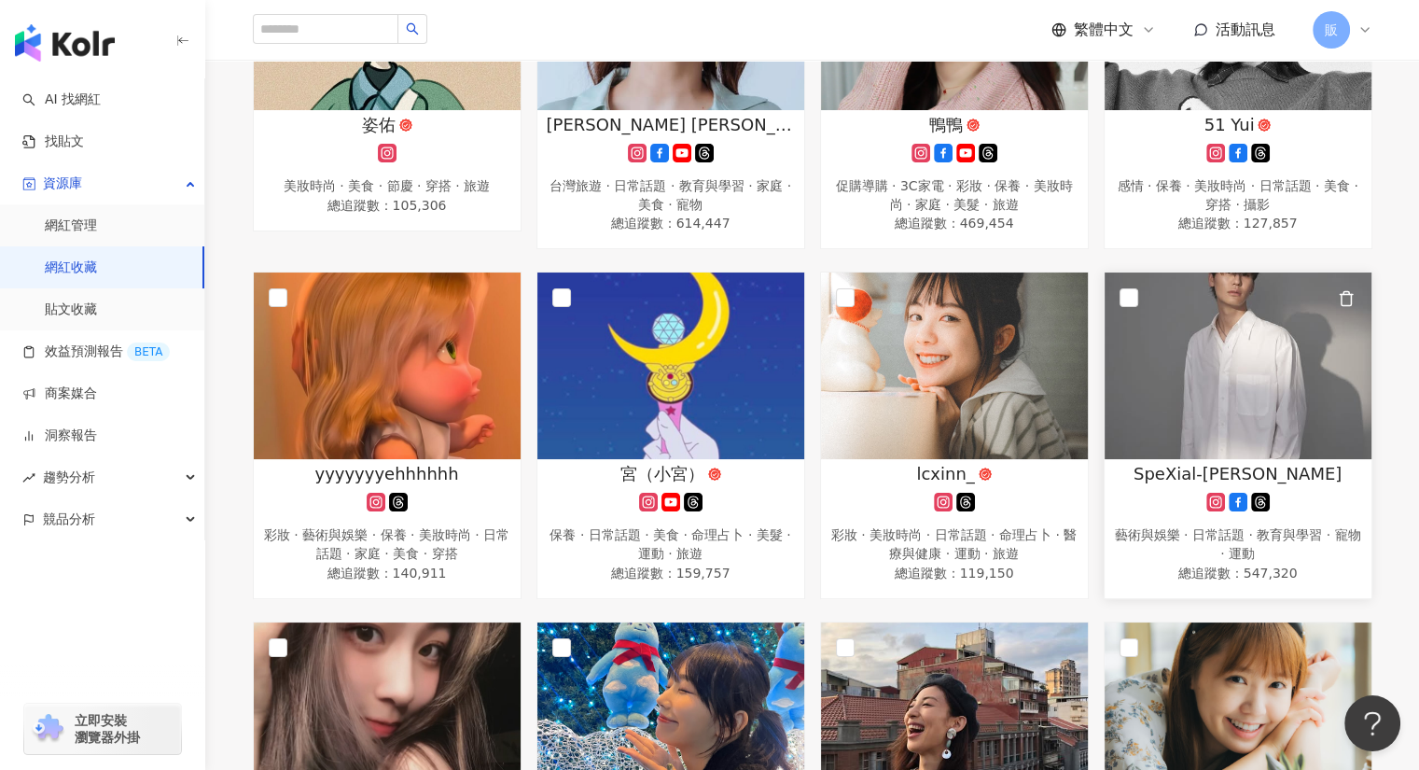
scroll to position [412, 0]
click at [1202, 371] on img at bounding box center [1238, 365] width 267 height 187
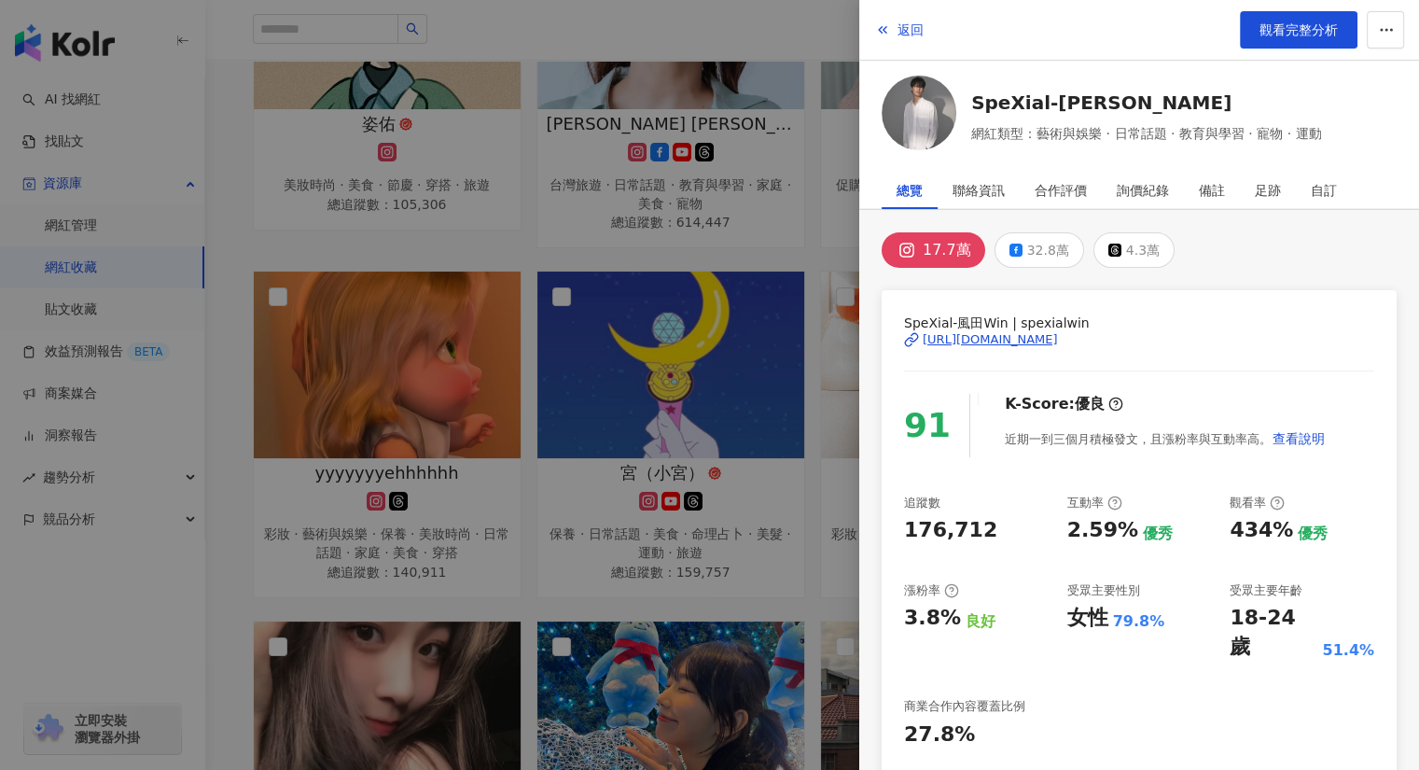
click at [736, 40] on div at bounding box center [709, 385] width 1419 height 770
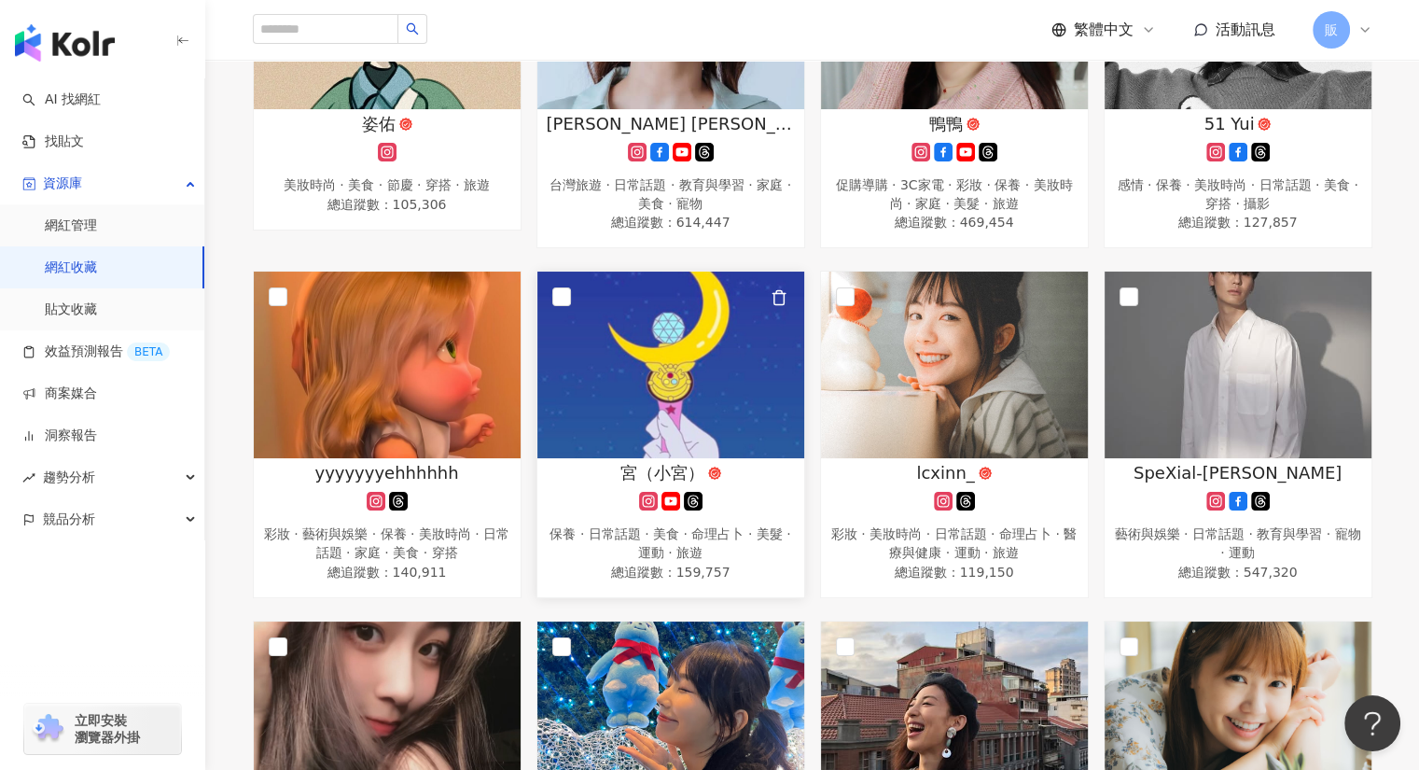
click at [625, 362] on img at bounding box center [670, 365] width 267 height 187
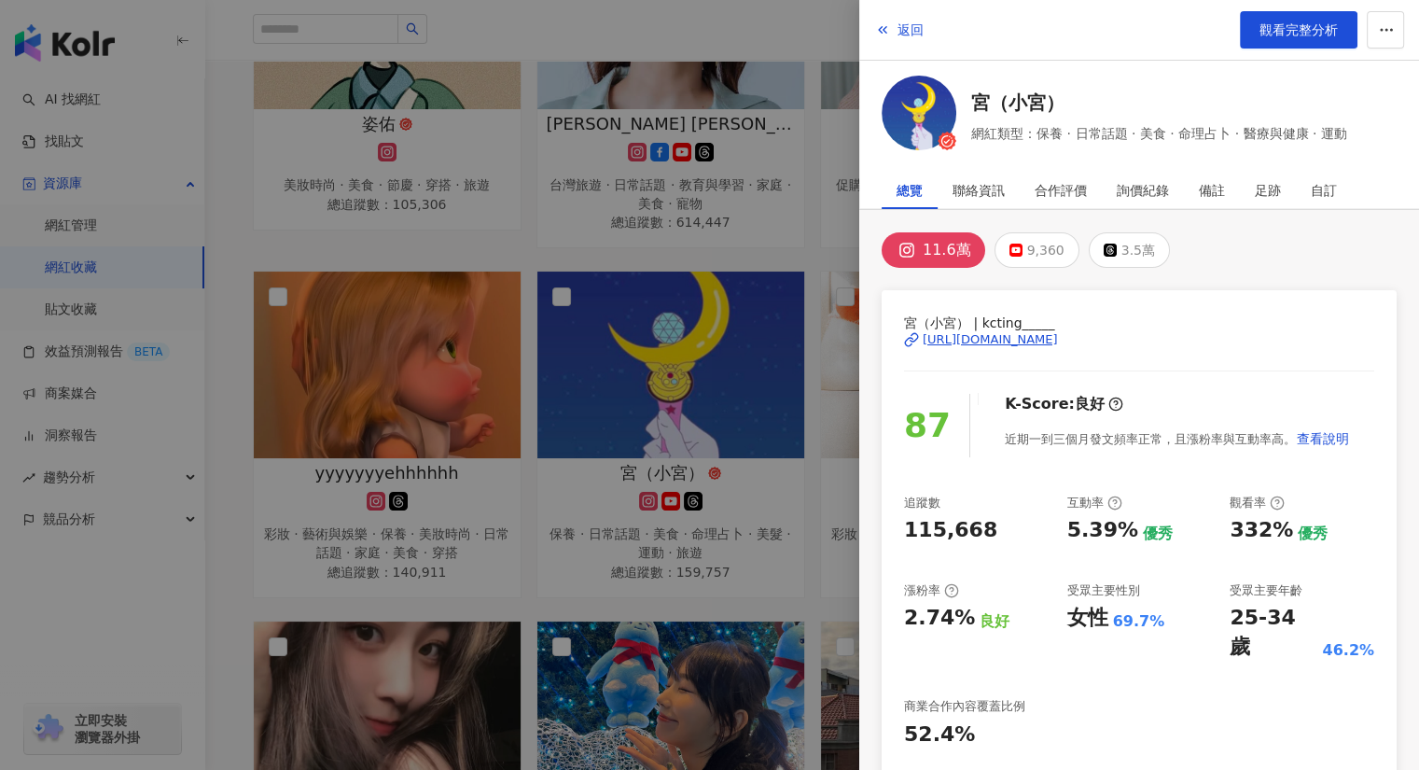
click at [665, 16] on div at bounding box center [709, 385] width 1419 height 770
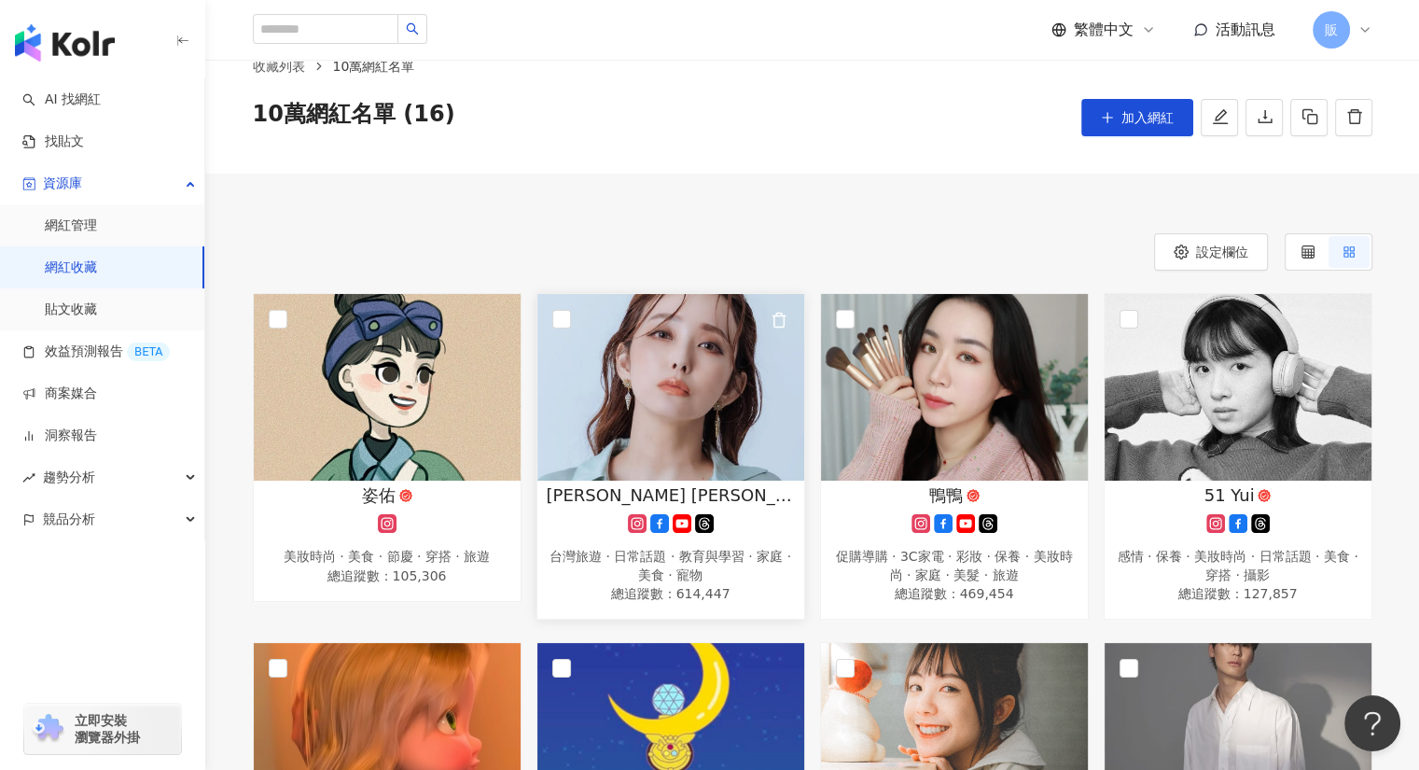
scroll to position [40, 0]
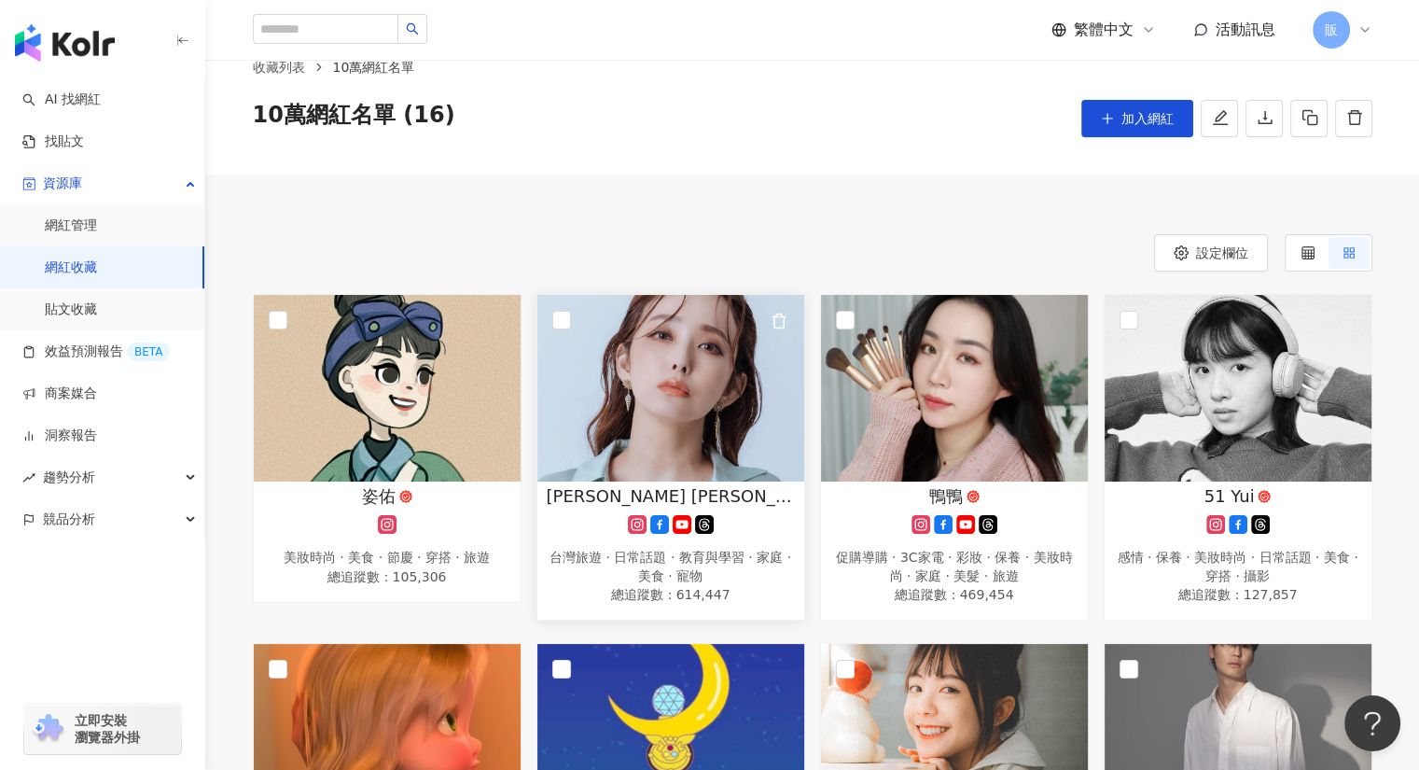
click at [693, 319] on img at bounding box center [670, 388] width 267 height 187
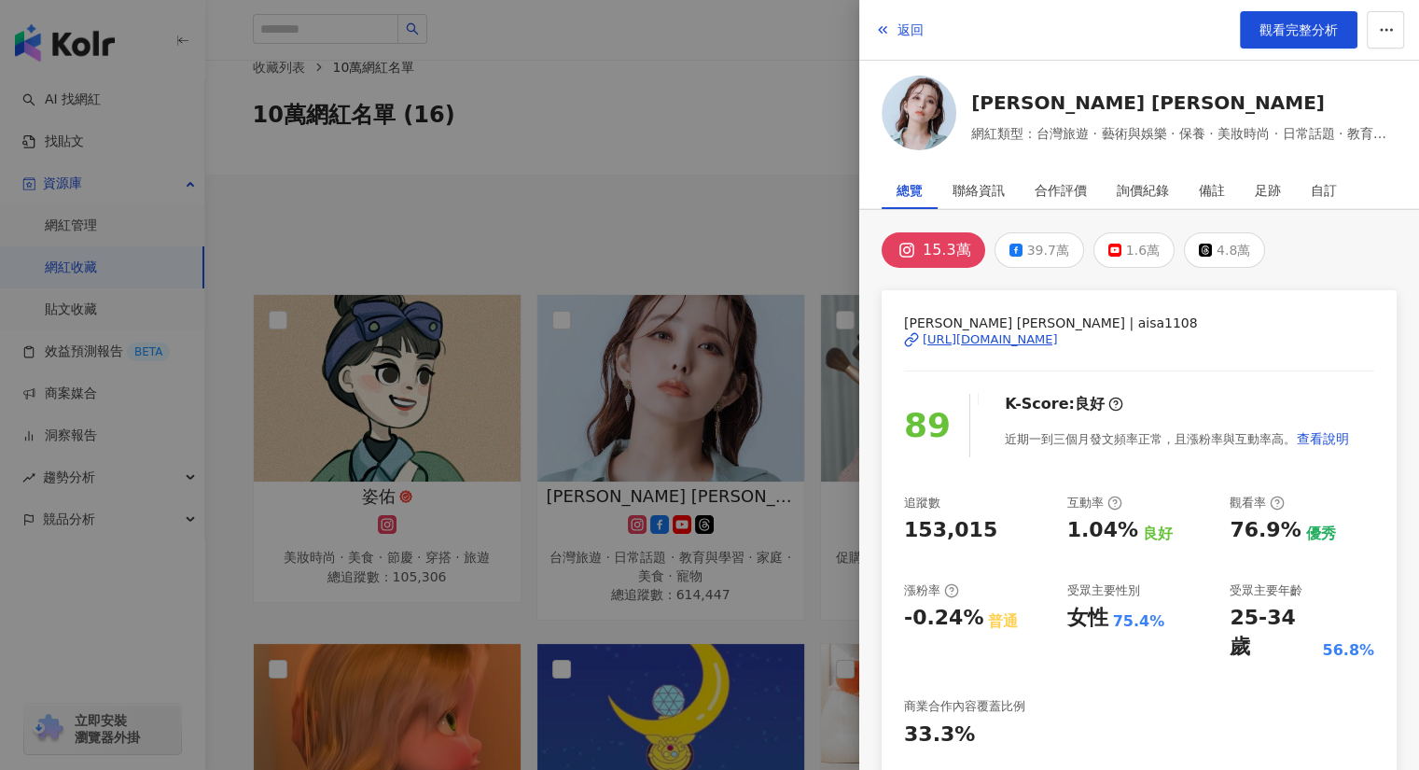
click at [637, 208] on div at bounding box center [709, 385] width 1419 height 770
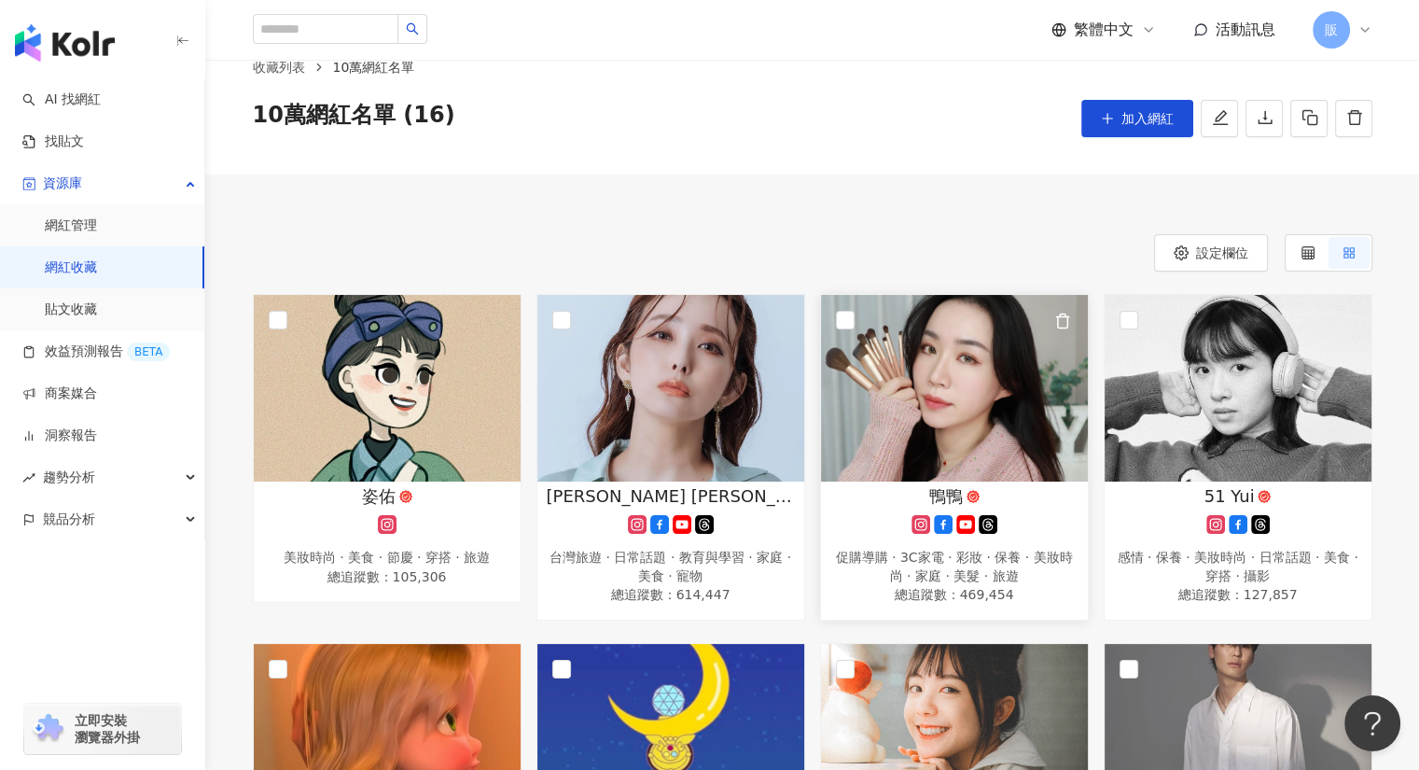
click at [937, 417] on img at bounding box center [954, 388] width 267 height 187
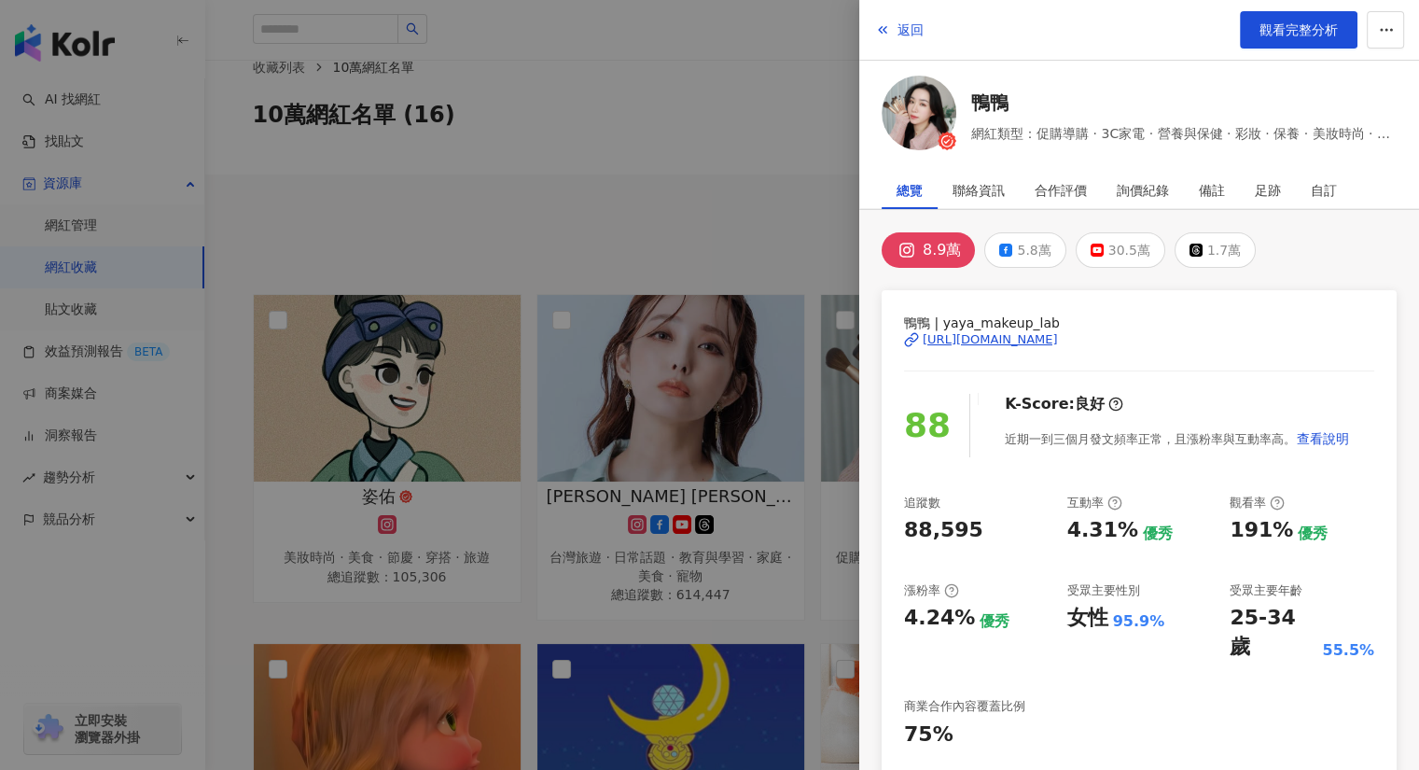
click at [644, 200] on div at bounding box center [709, 385] width 1419 height 770
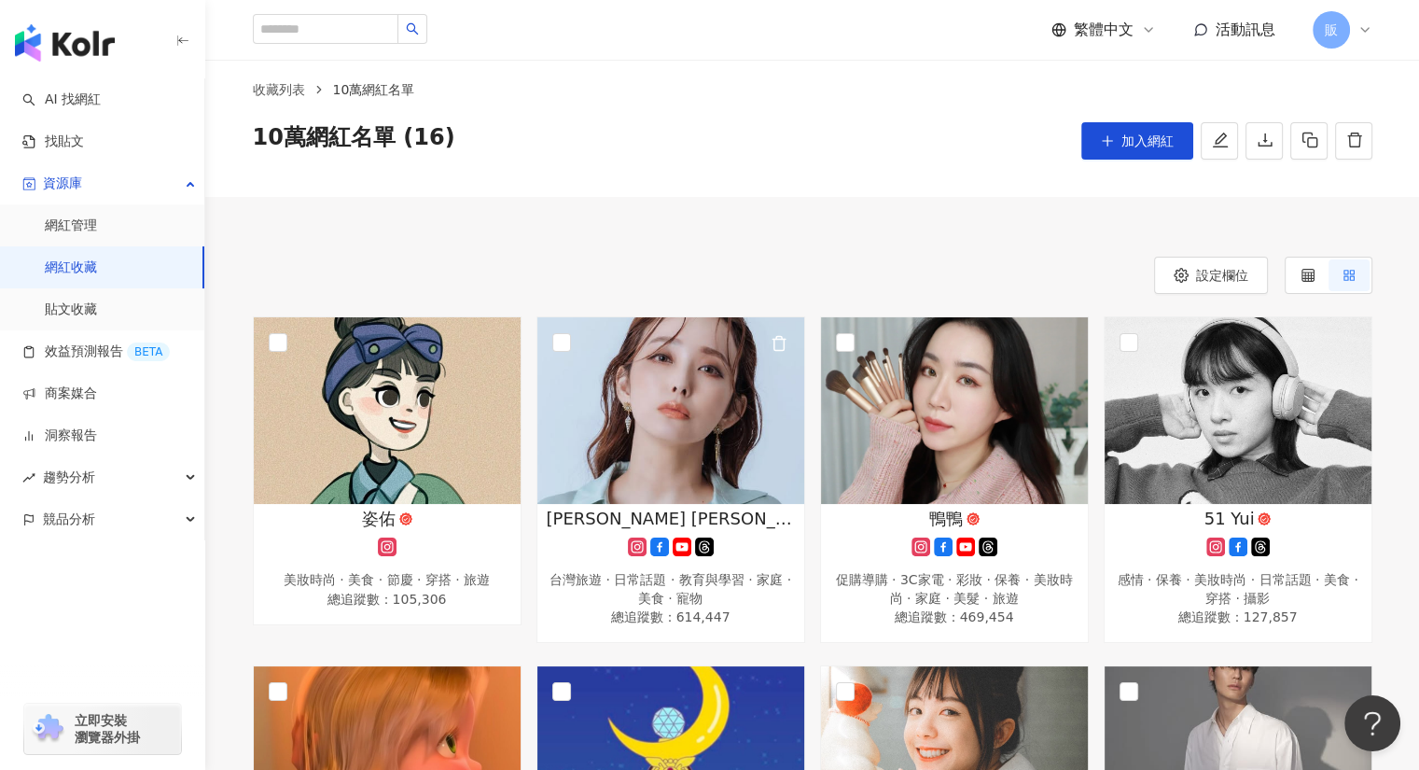
scroll to position [0, 0]
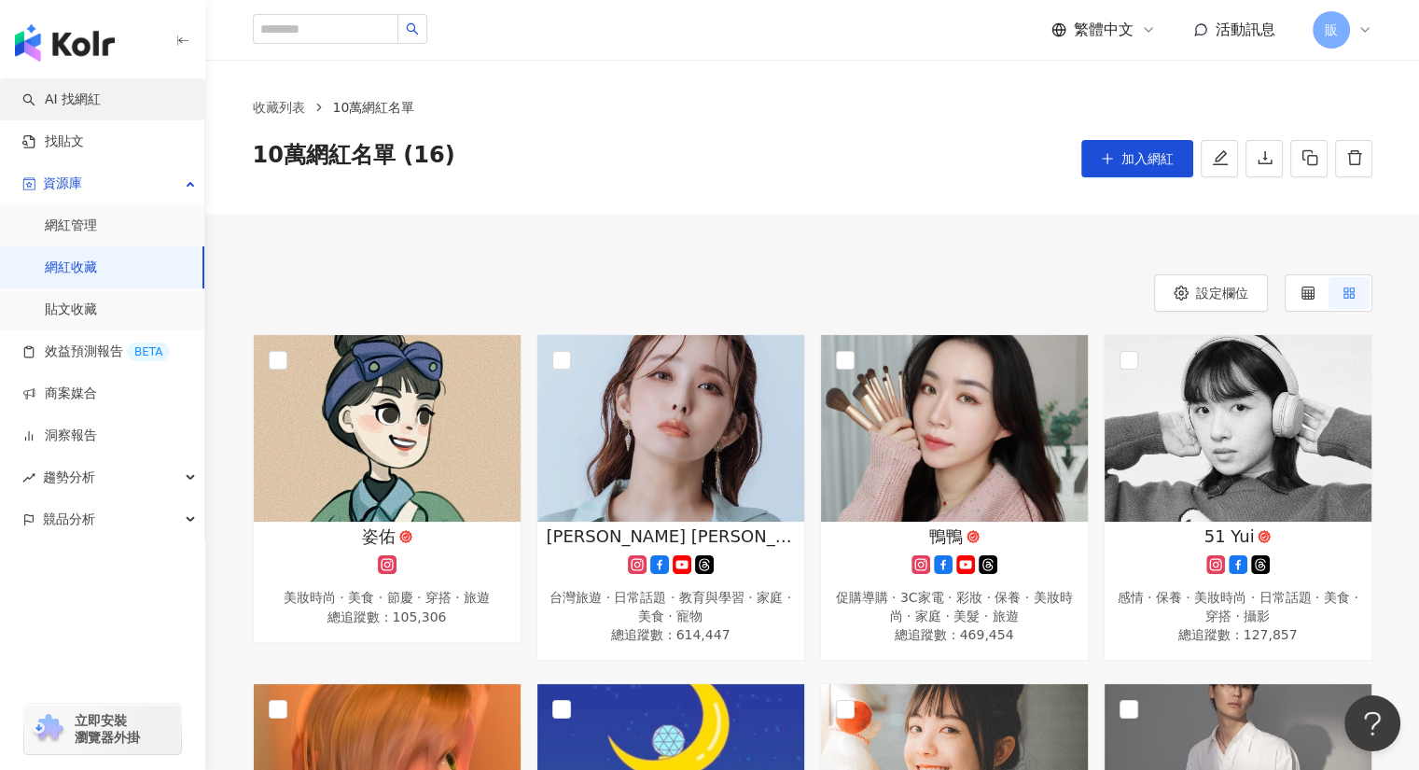
click at [98, 96] on link "AI 找網紅" at bounding box center [61, 100] width 78 height 19
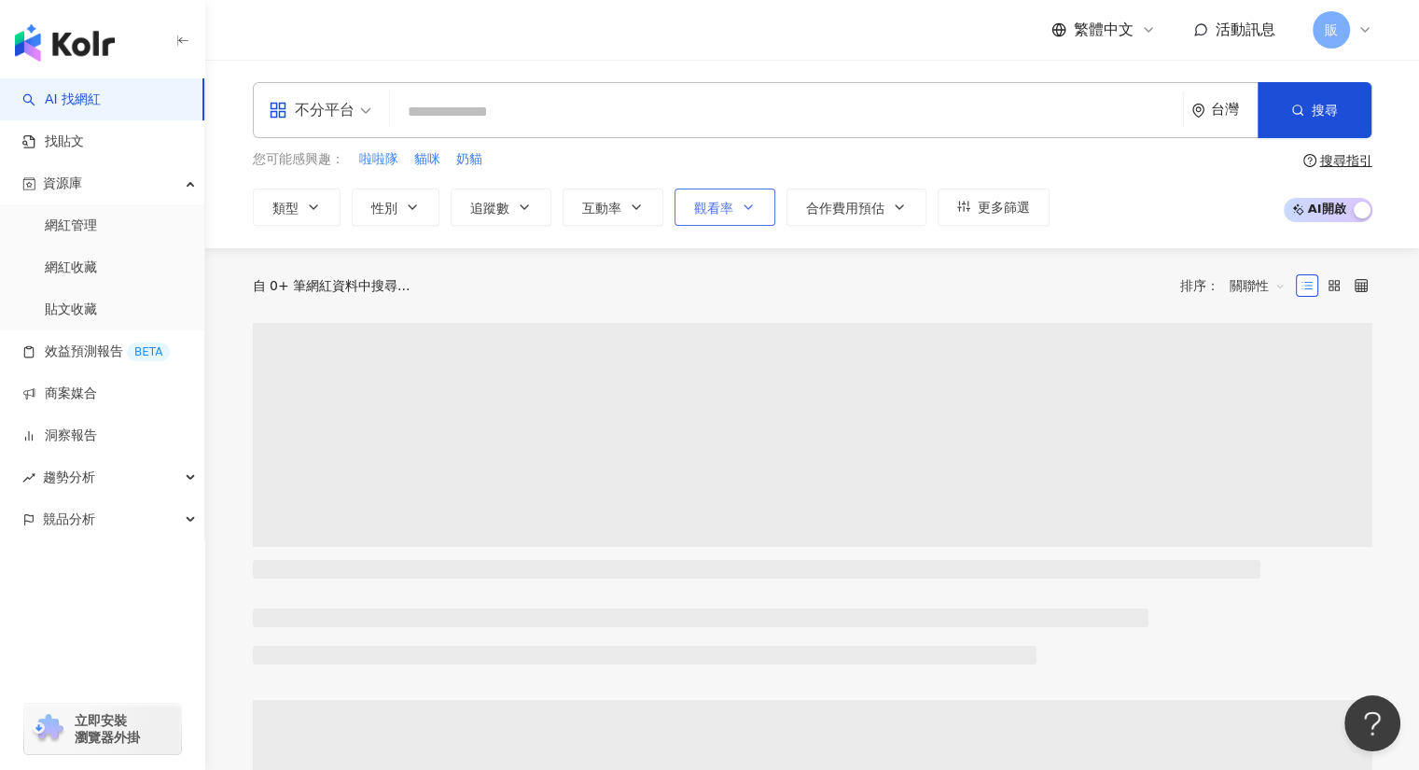
click at [732, 207] on button "觀看率" at bounding box center [725, 206] width 101 height 37
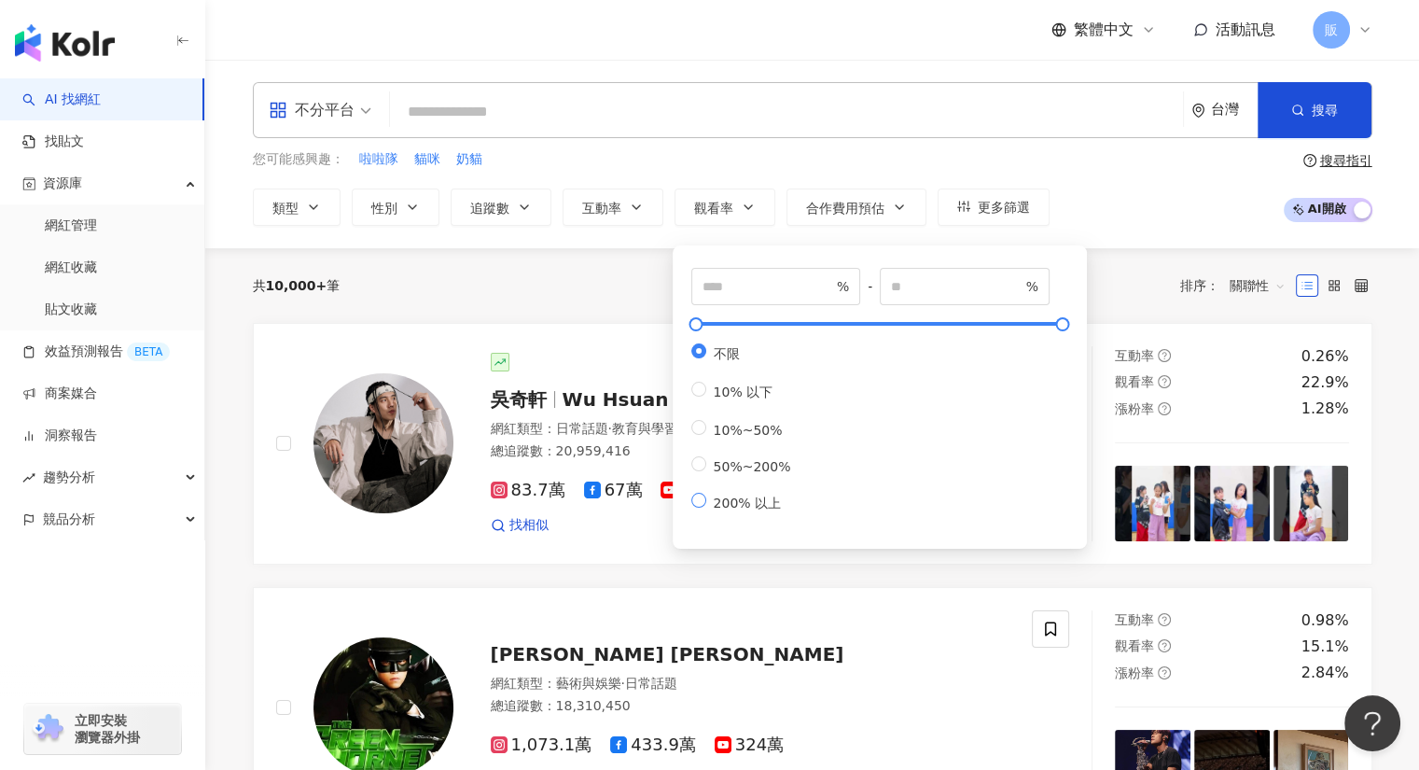
click at [766, 510] on span "200% 以上" at bounding box center [747, 502] width 82 height 15
type input "***"
click at [808, 144] on div "不分平台 台灣 搜尋 您可能感興趣： 啦啦隊 貓咪 奶貓 類型 性別 追蹤數 互動率 觀看率 合作費用預估 更多篩選 *** % - % 不限 10% 以下 …" at bounding box center [813, 154] width 1194 height 144
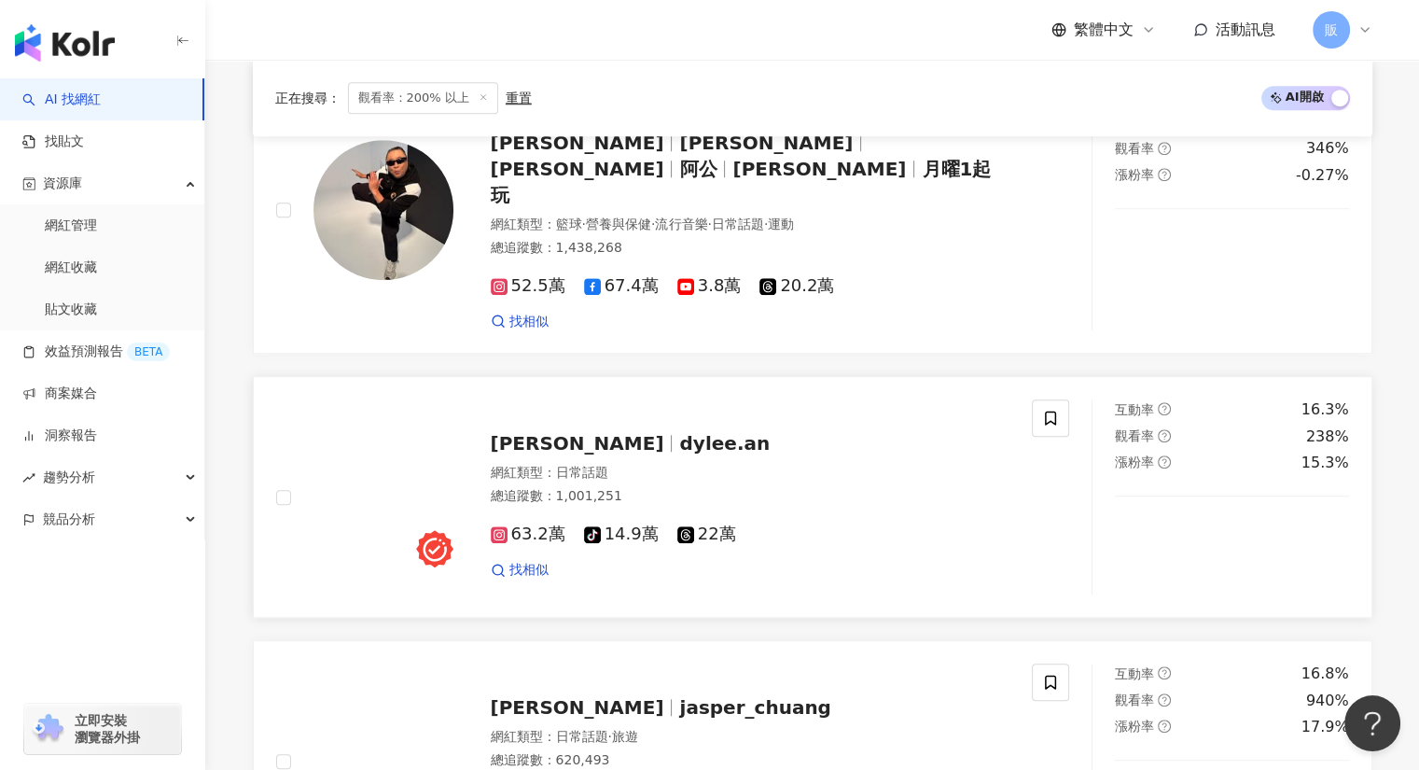
scroll to position [1399, 0]
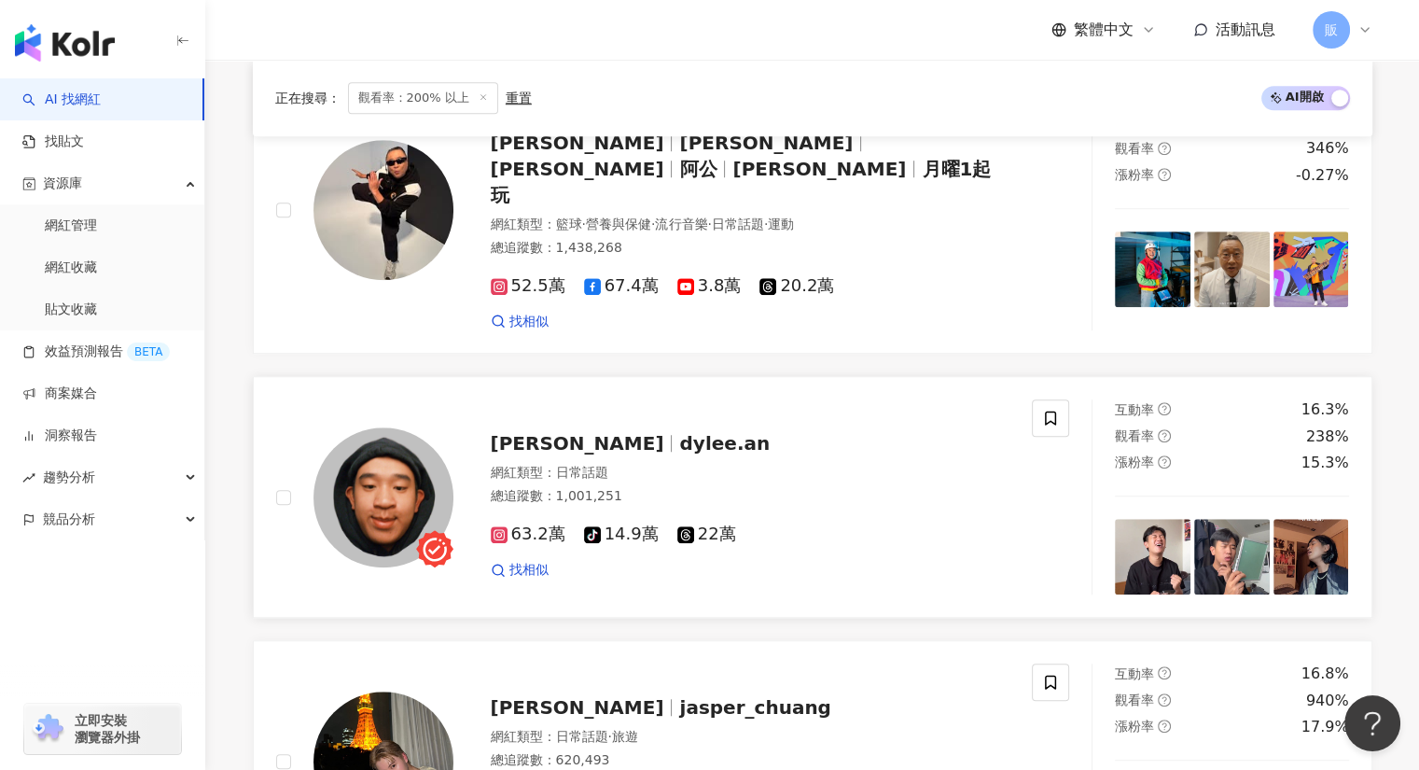
click at [542, 432] on span "滌綸木子李" at bounding box center [578, 443] width 174 height 22
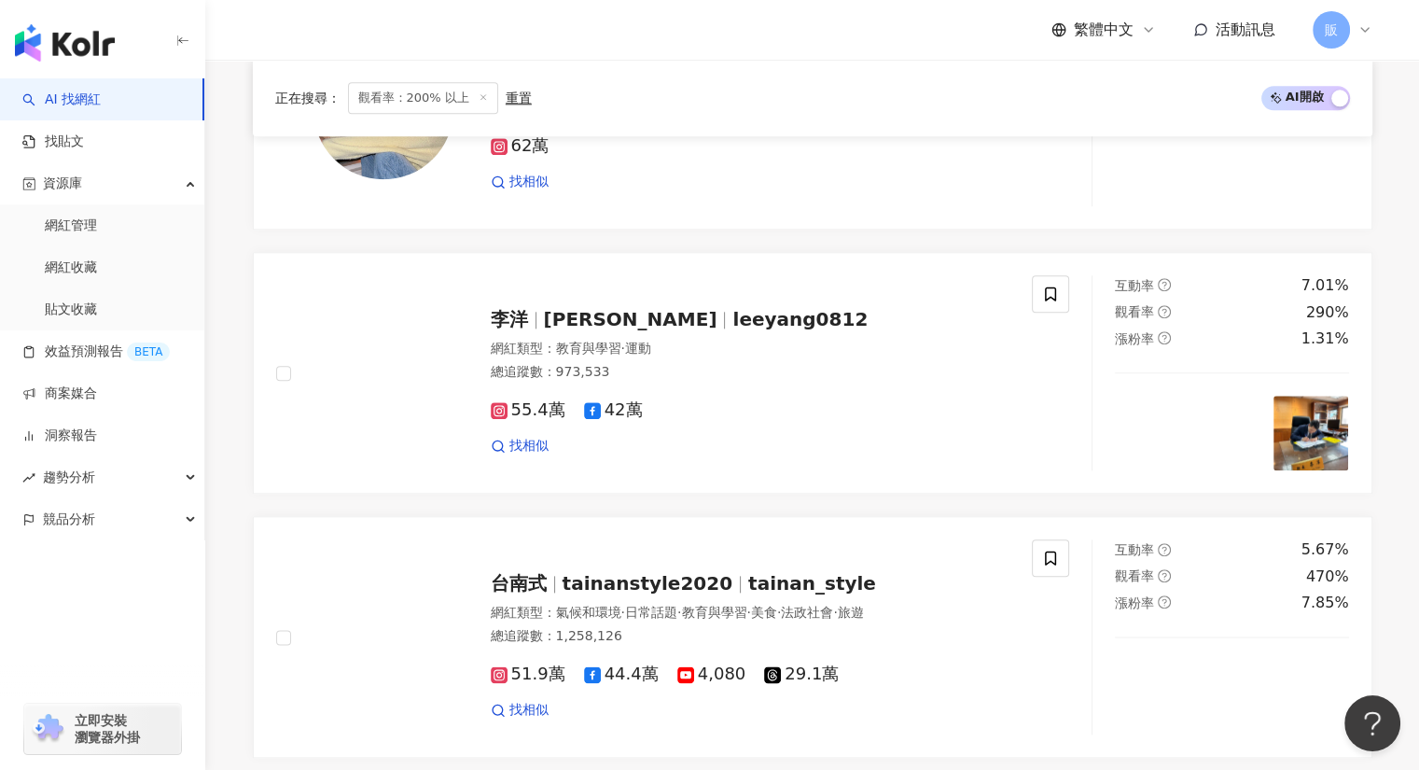
scroll to position [2051, 0]
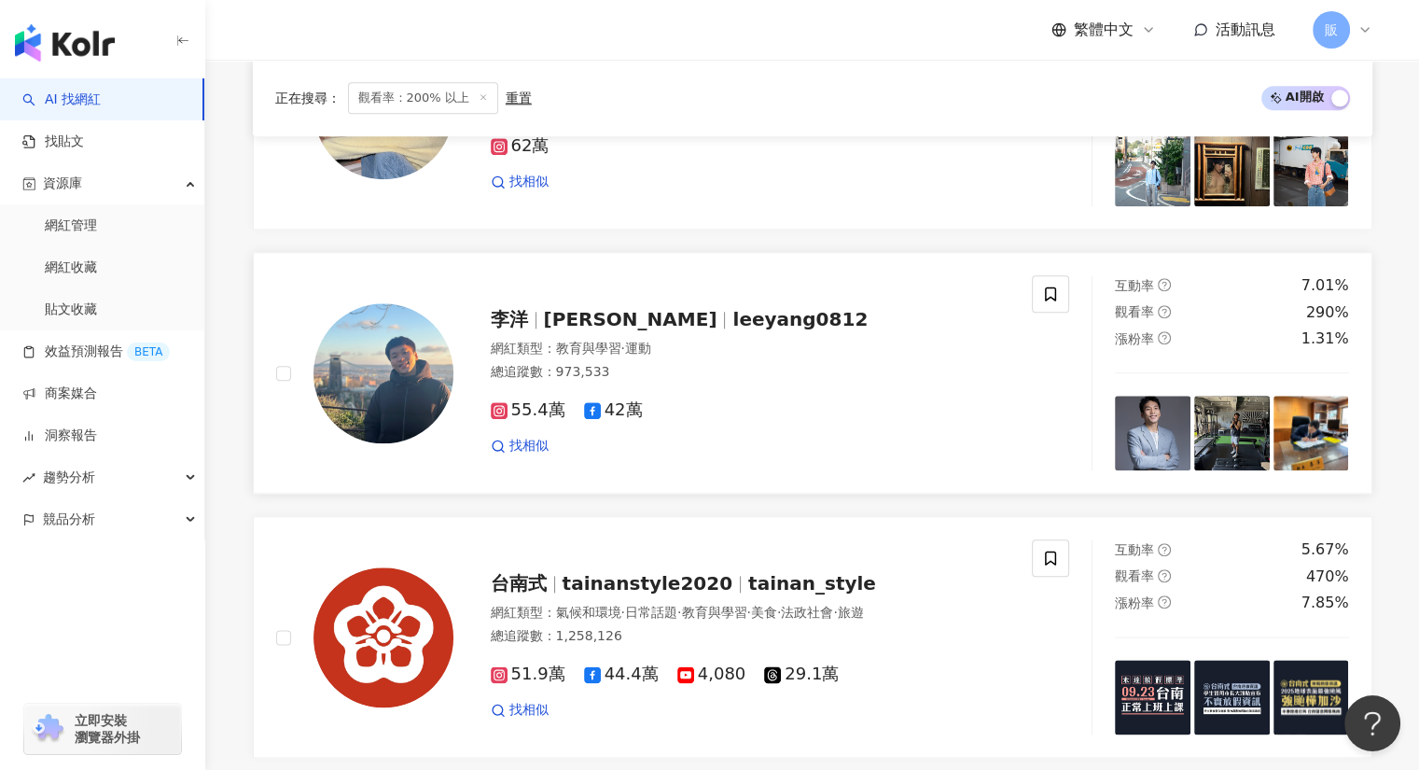
click at [517, 308] on span "李洋" at bounding box center [509, 319] width 37 height 22
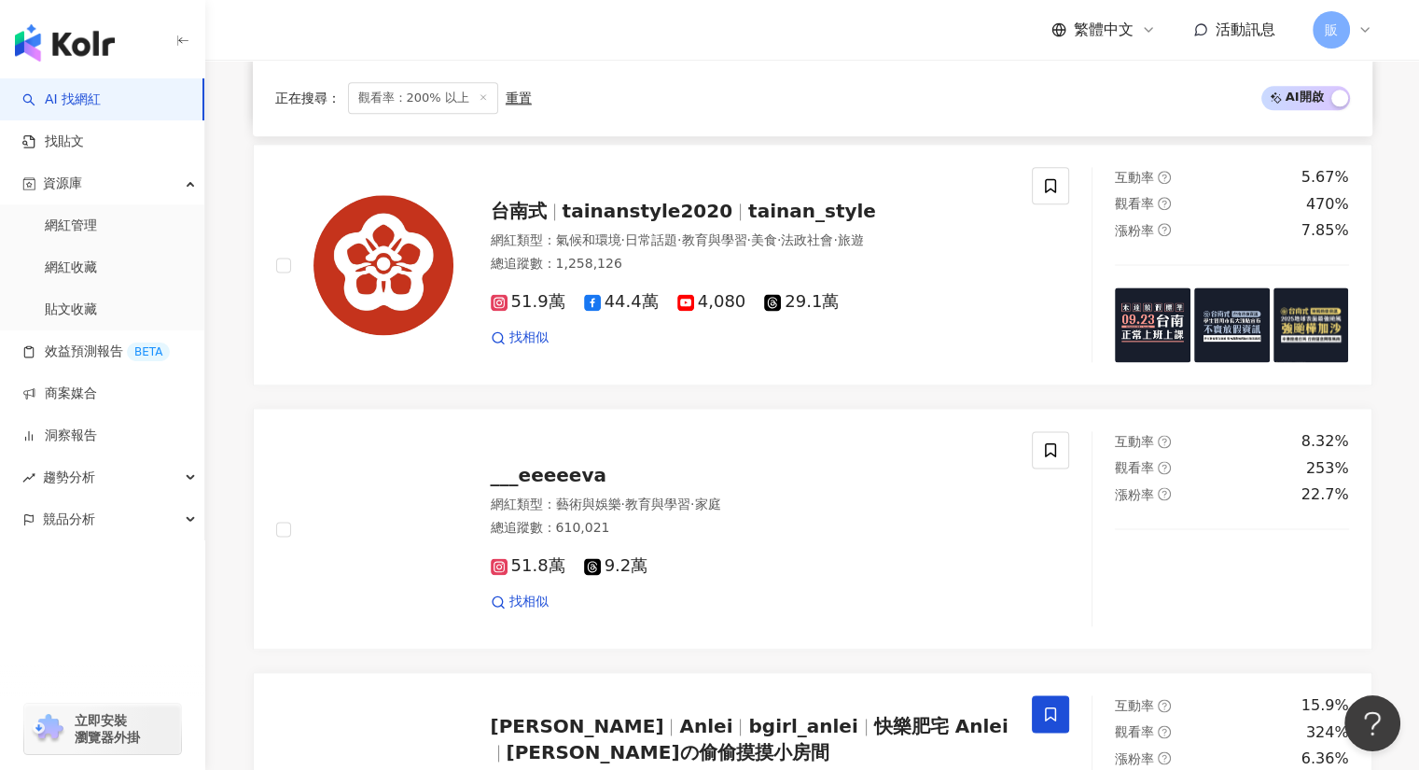
scroll to position [2424, 0]
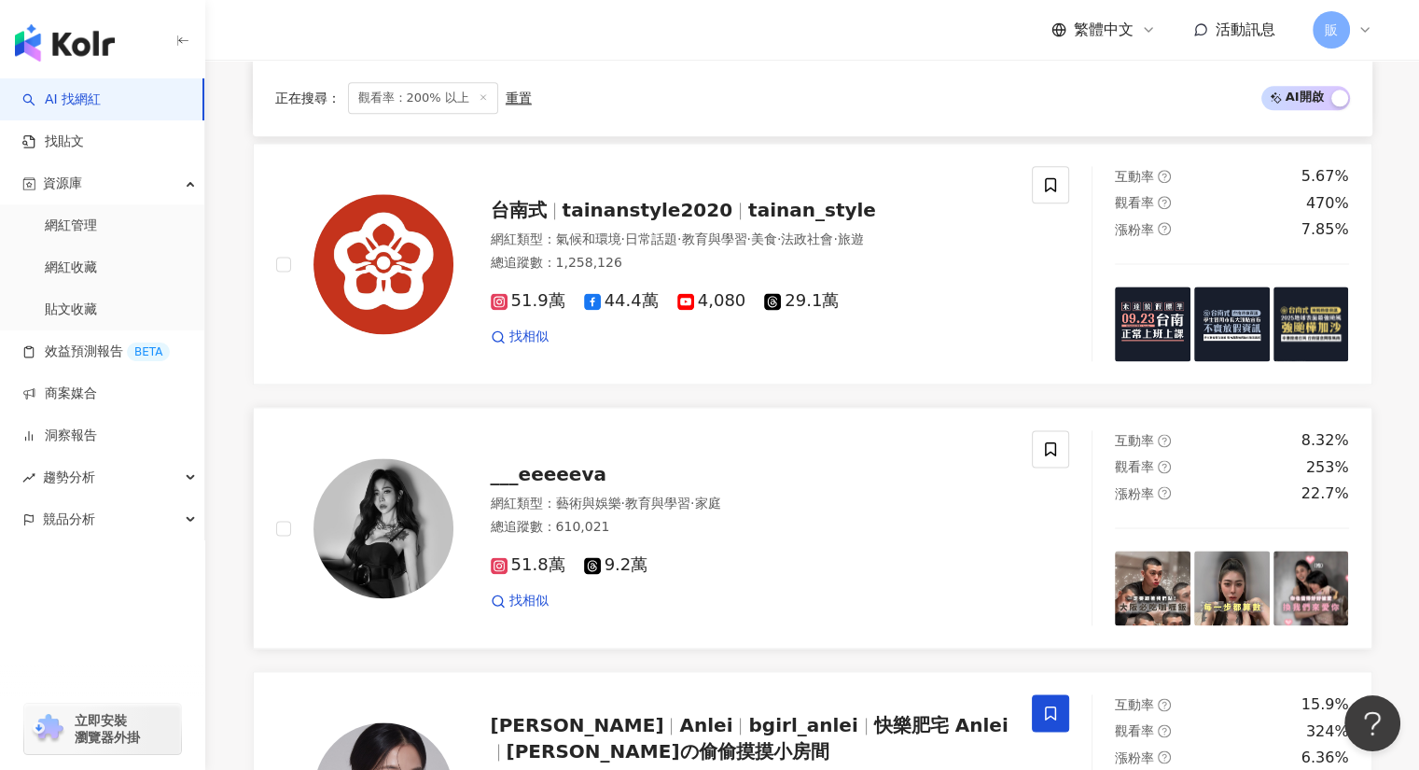
click at [562, 463] on span "___eeeeeva" at bounding box center [549, 474] width 116 height 22
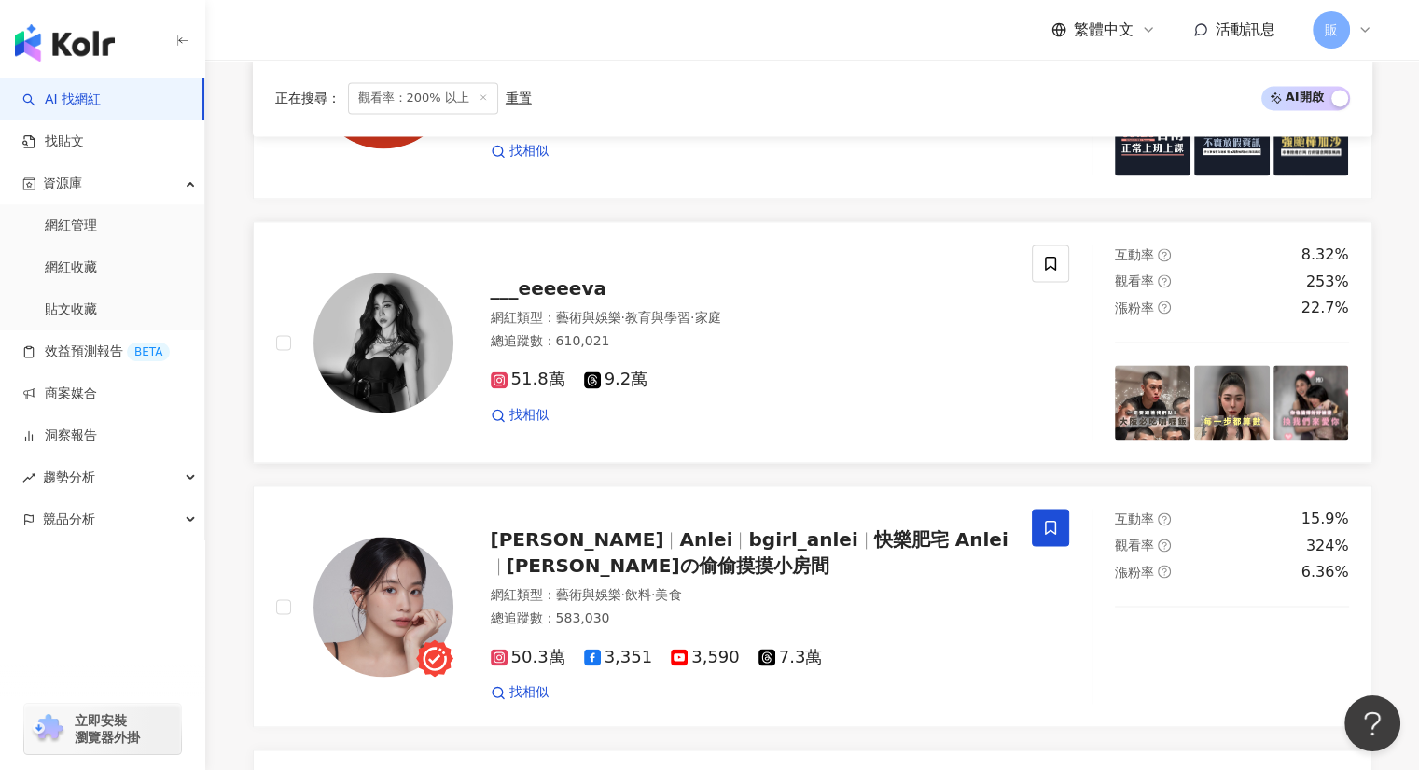
scroll to position [2611, 0]
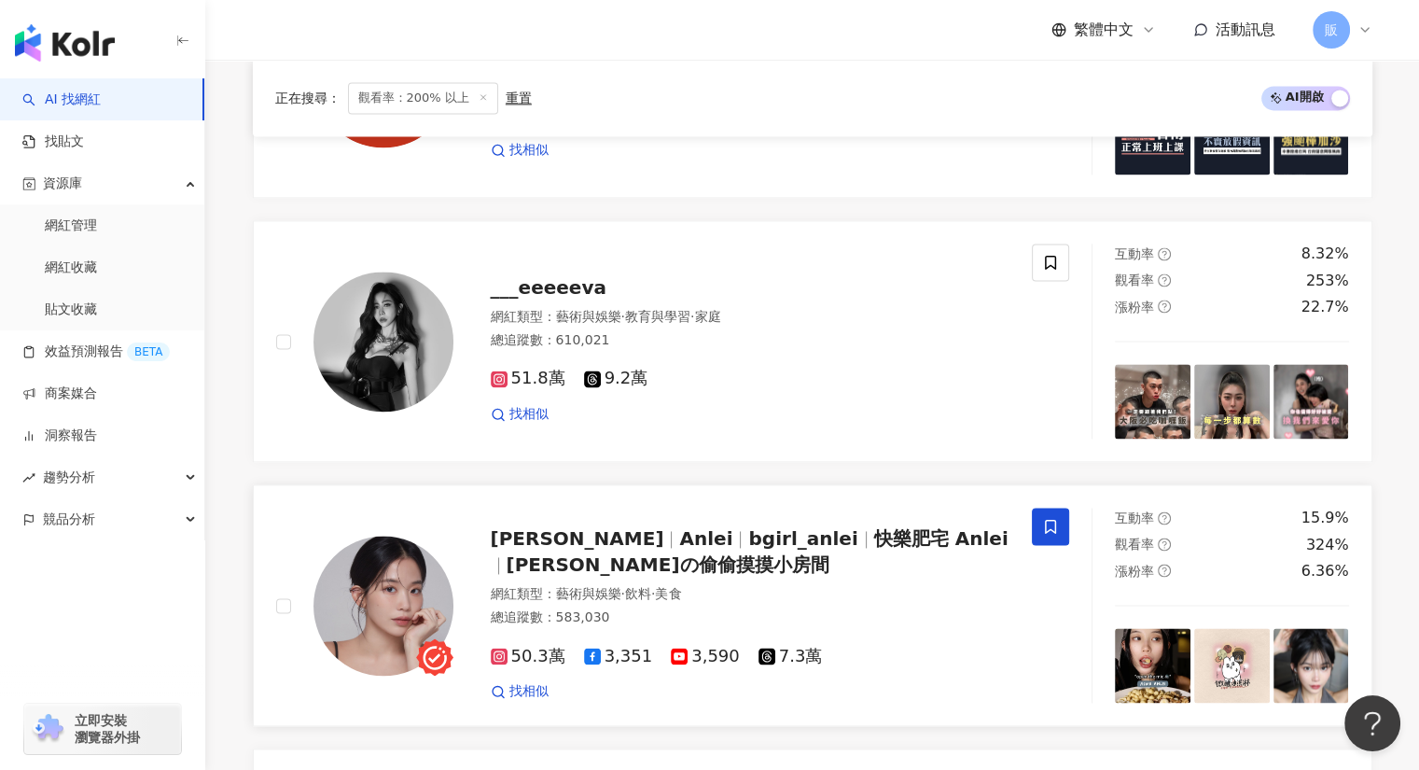
click at [748, 527] on span "bgirl_anlei" at bounding box center [802, 538] width 109 height 22
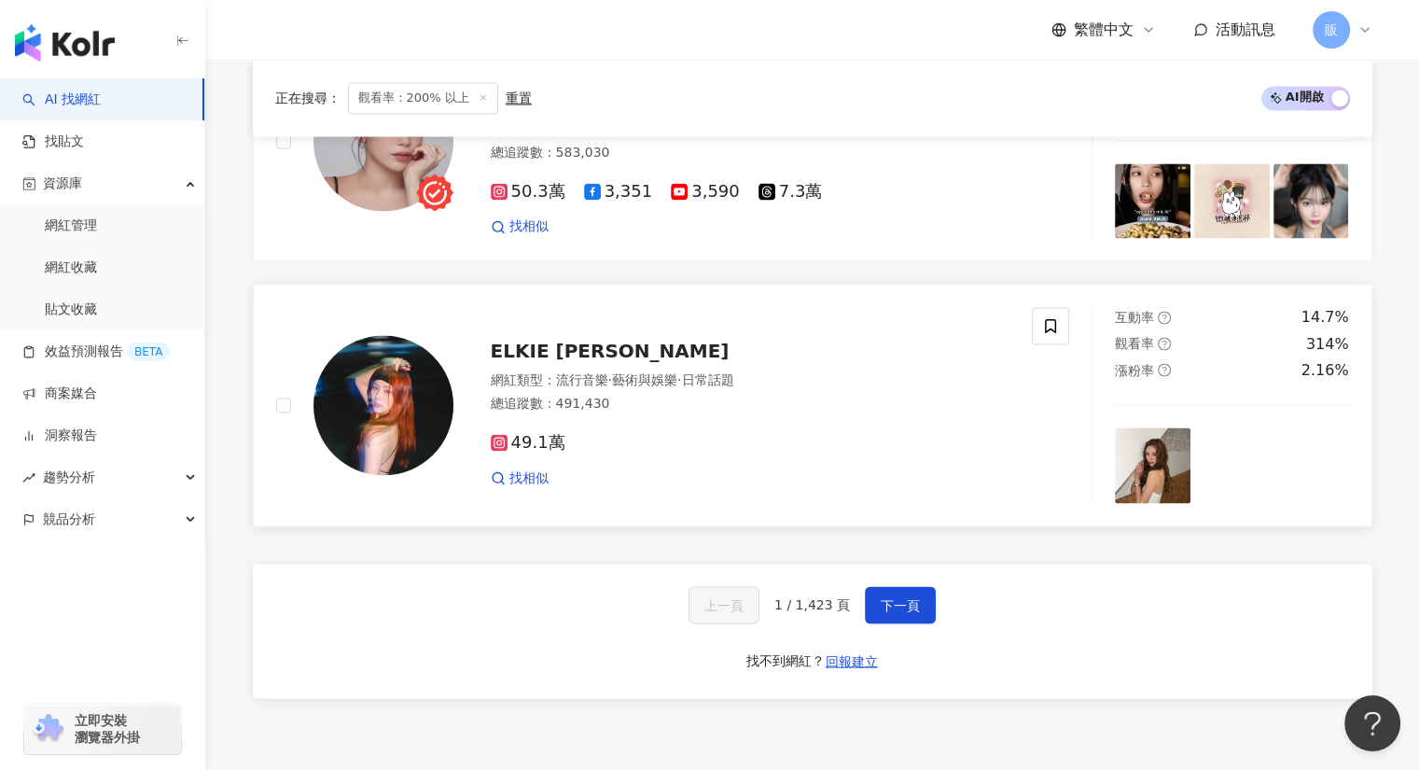
scroll to position [3076, 0]
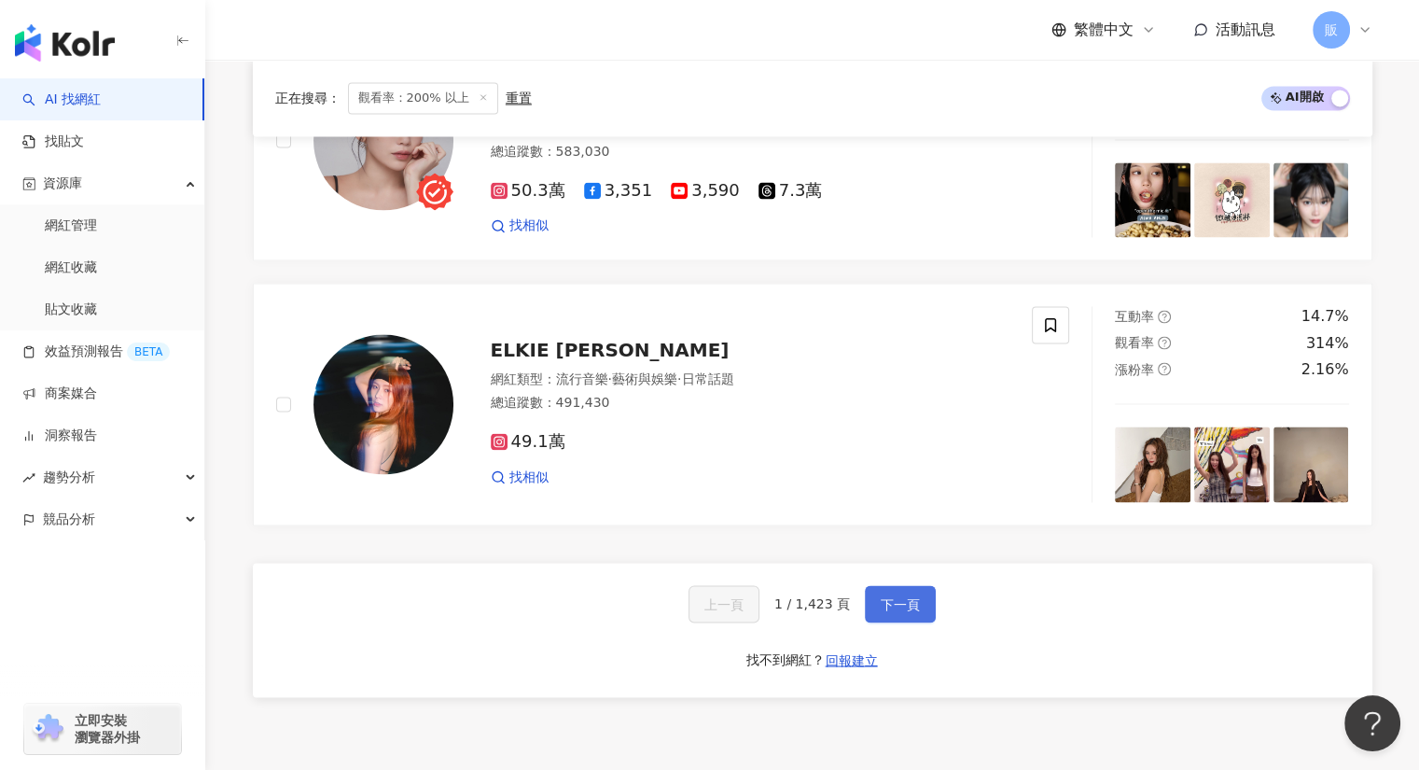
click at [919, 585] on button "下一頁" at bounding box center [900, 603] width 71 height 37
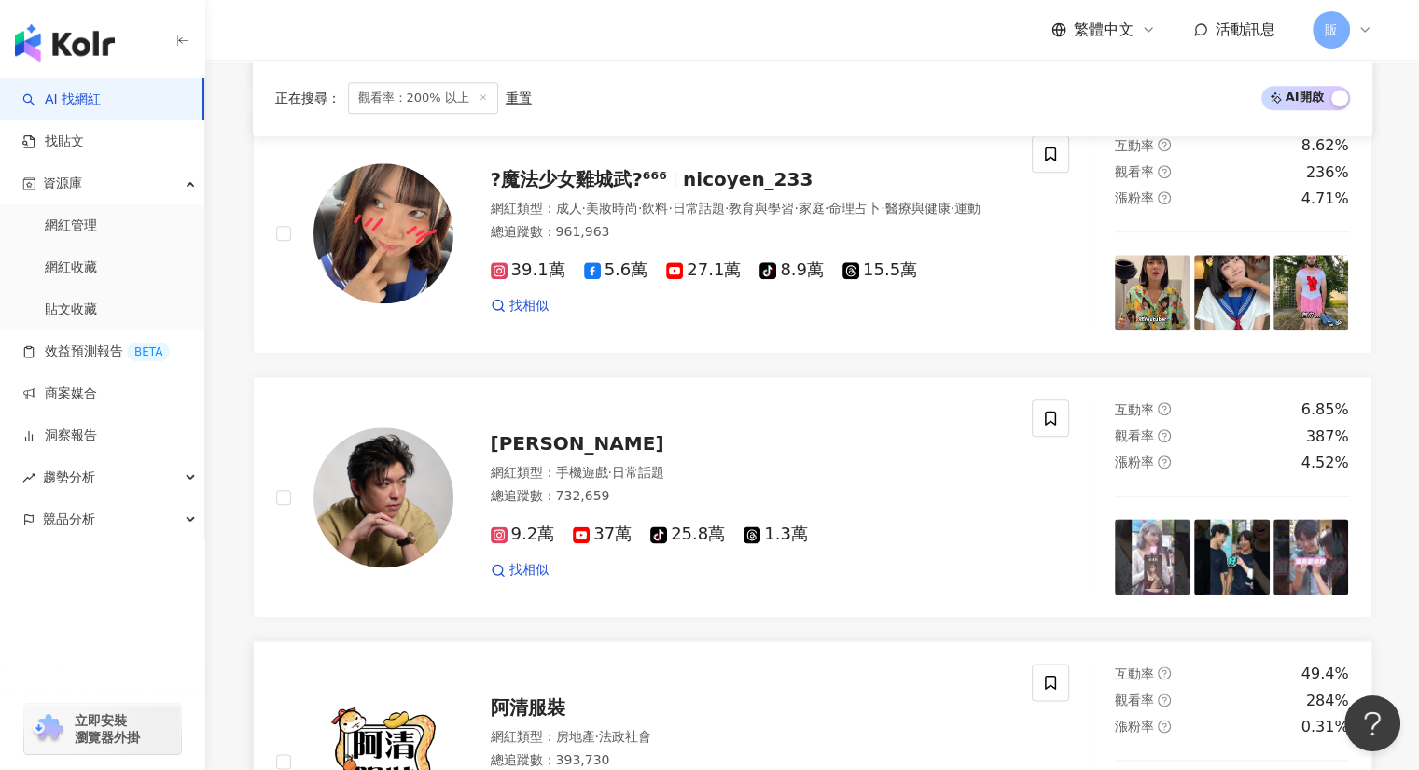
scroll to position [2144, 0]
click at [513, 439] on span "阿丹" at bounding box center [578, 443] width 174 height 22
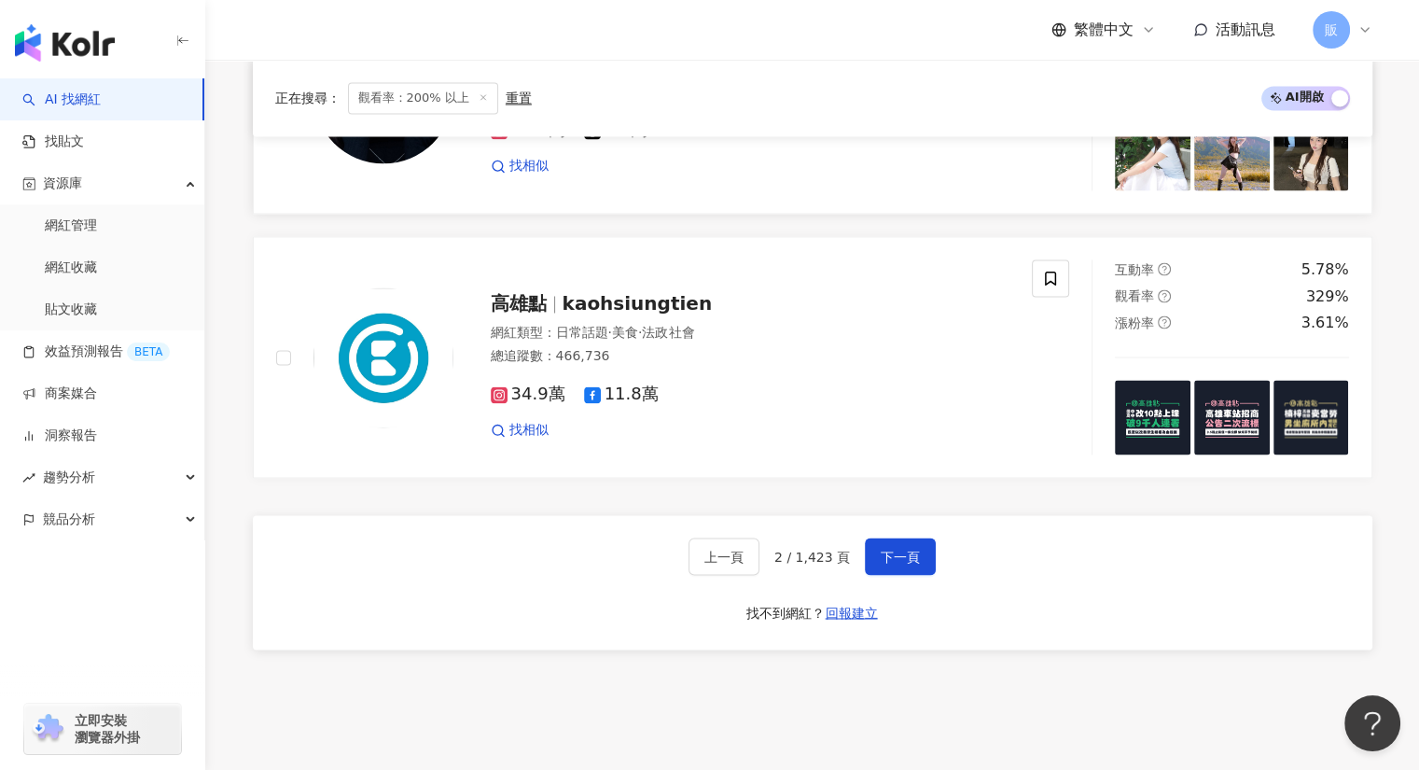
scroll to position [3077, 0]
click at [897, 537] on button "下一頁" at bounding box center [900, 555] width 71 height 37
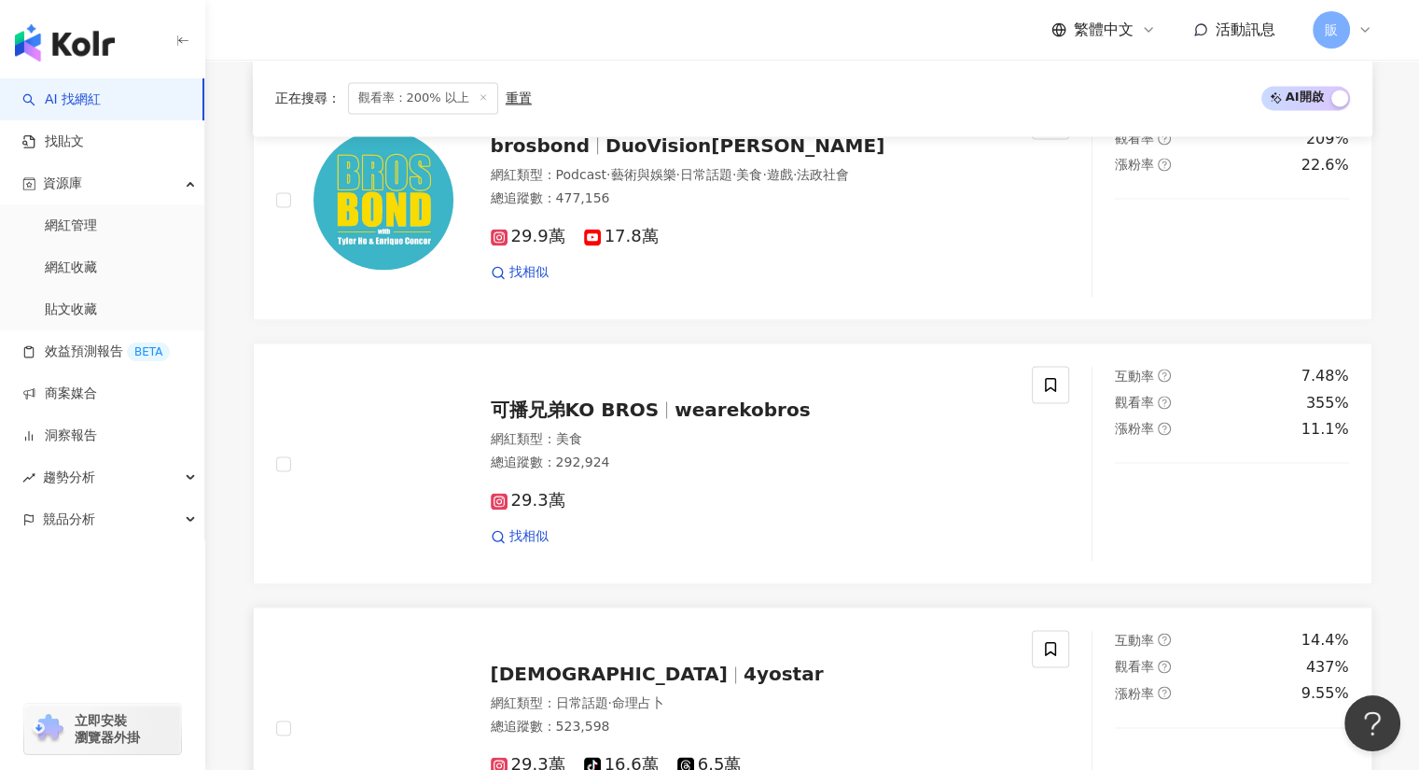
scroll to position [2705, 0]
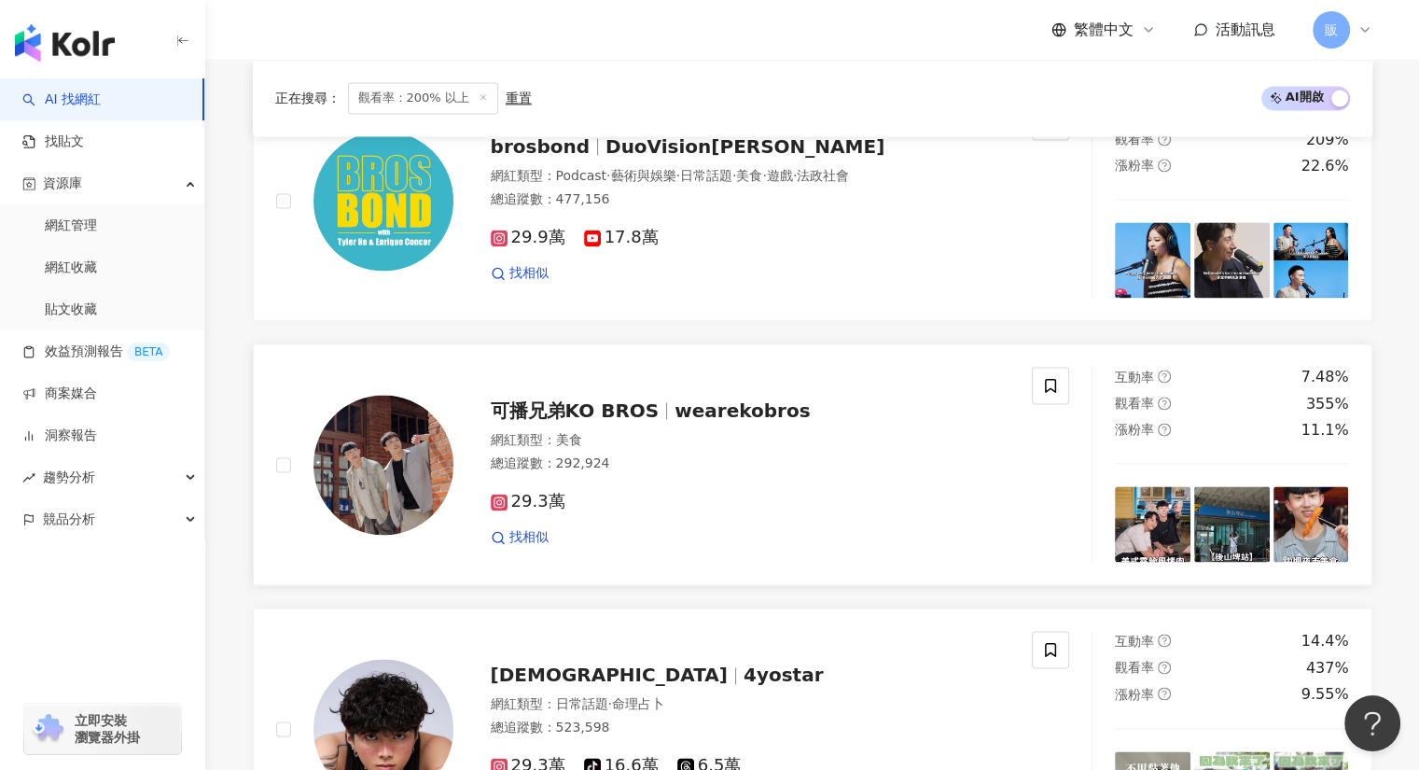
click at [537, 402] on span "可播兄弟KO BROS" at bounding box center [575, 410] width 169 height 22
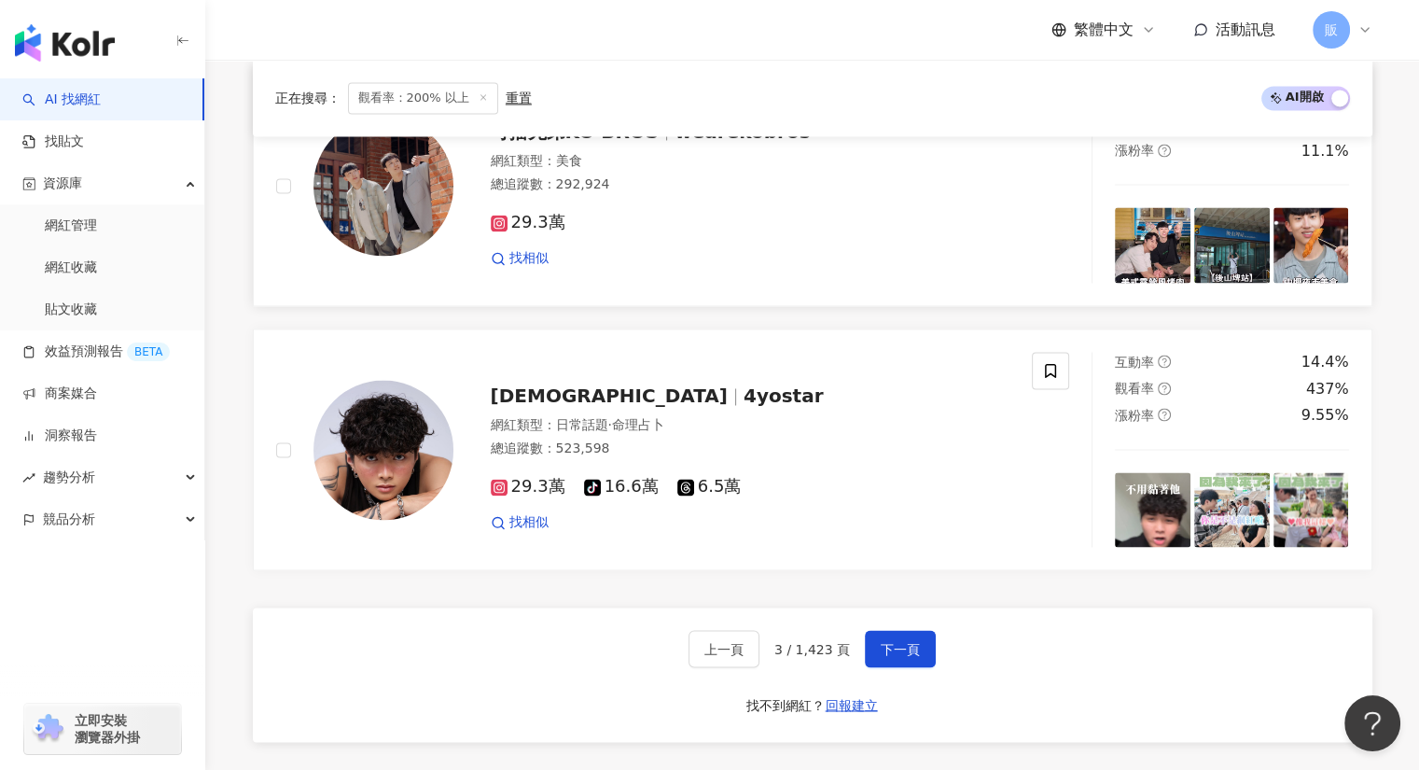
scroll to position [2984, 0]
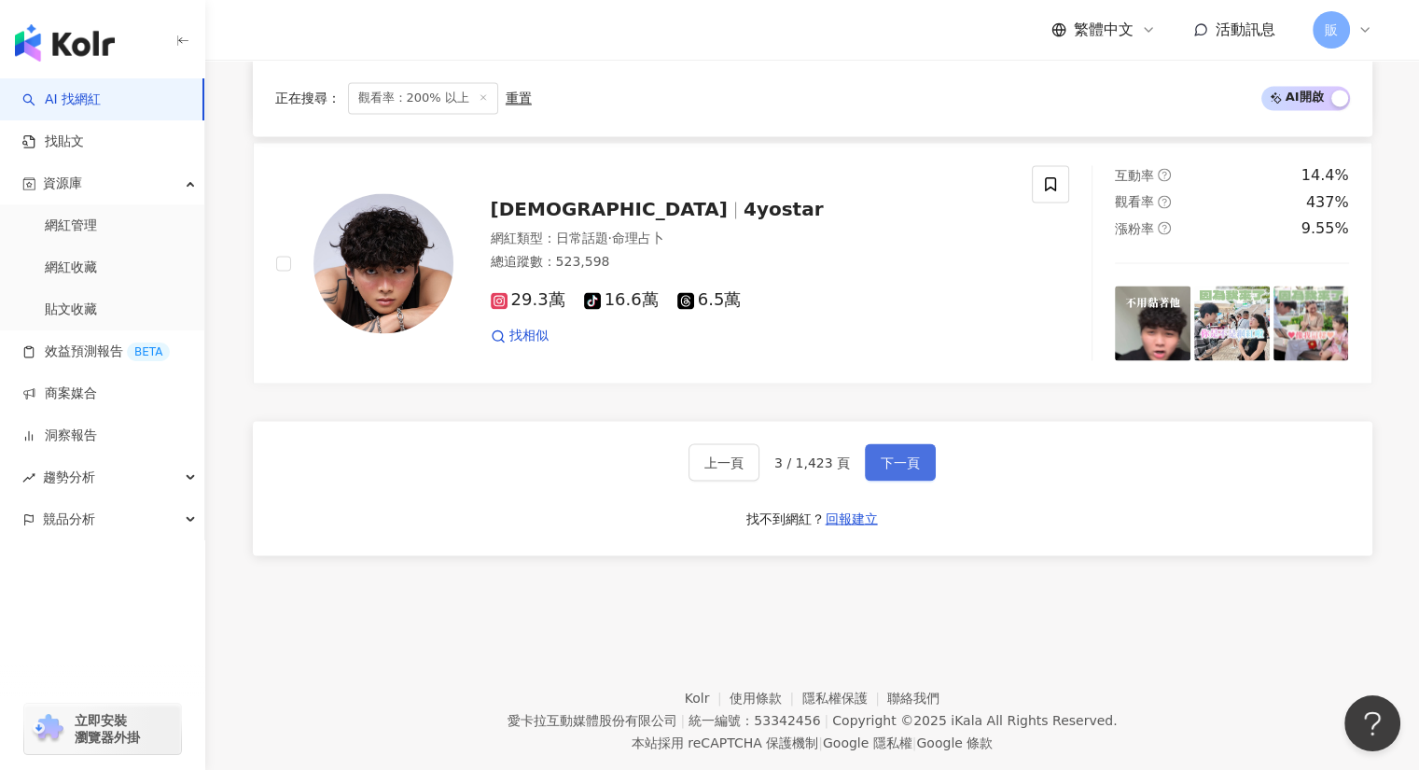
click at [894, 461] on span "下一頁" at bounding box center [900, 461] width 39 height 15
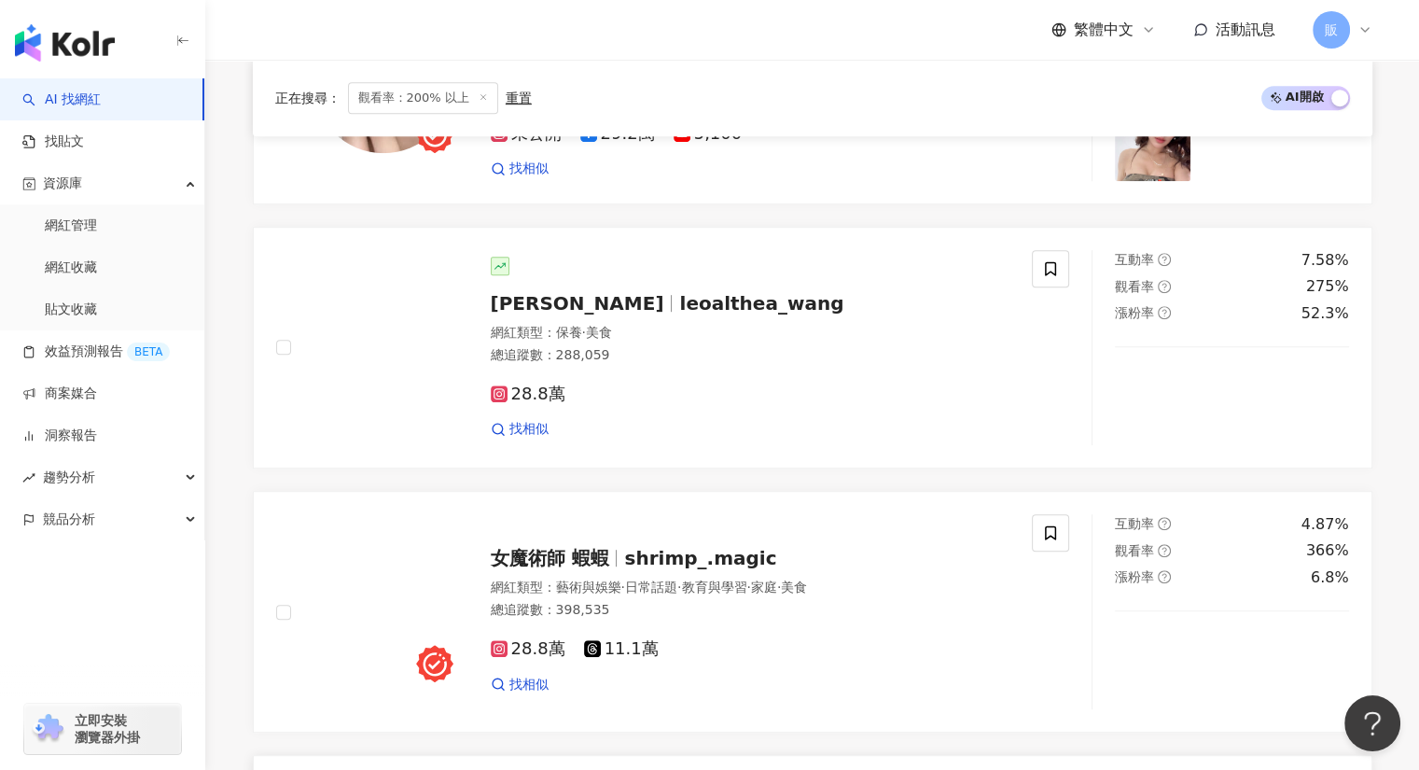
scroll to position [972, 0]
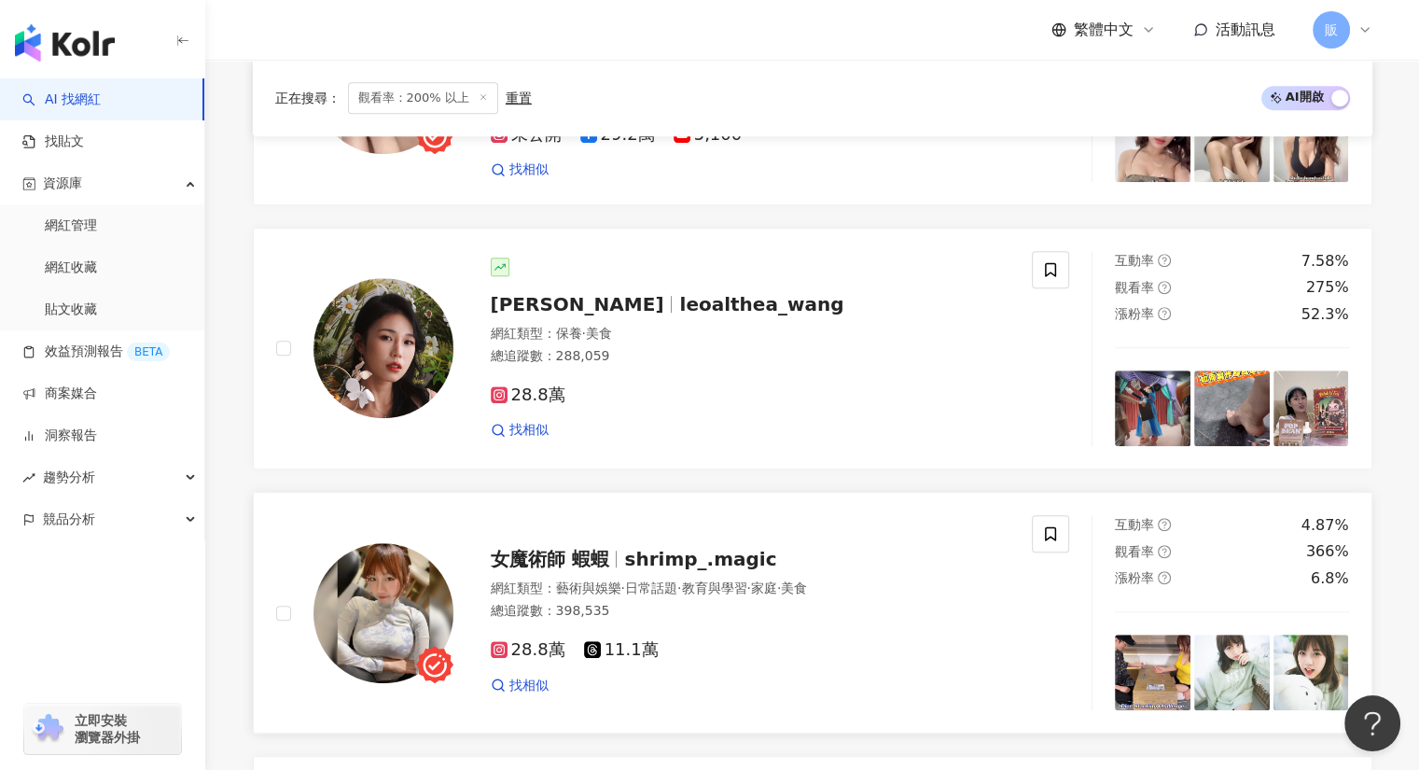
click at [524, 554] on span "女魔術師 蝦蝦" at bounding box center [550, 559] width 118 height 22
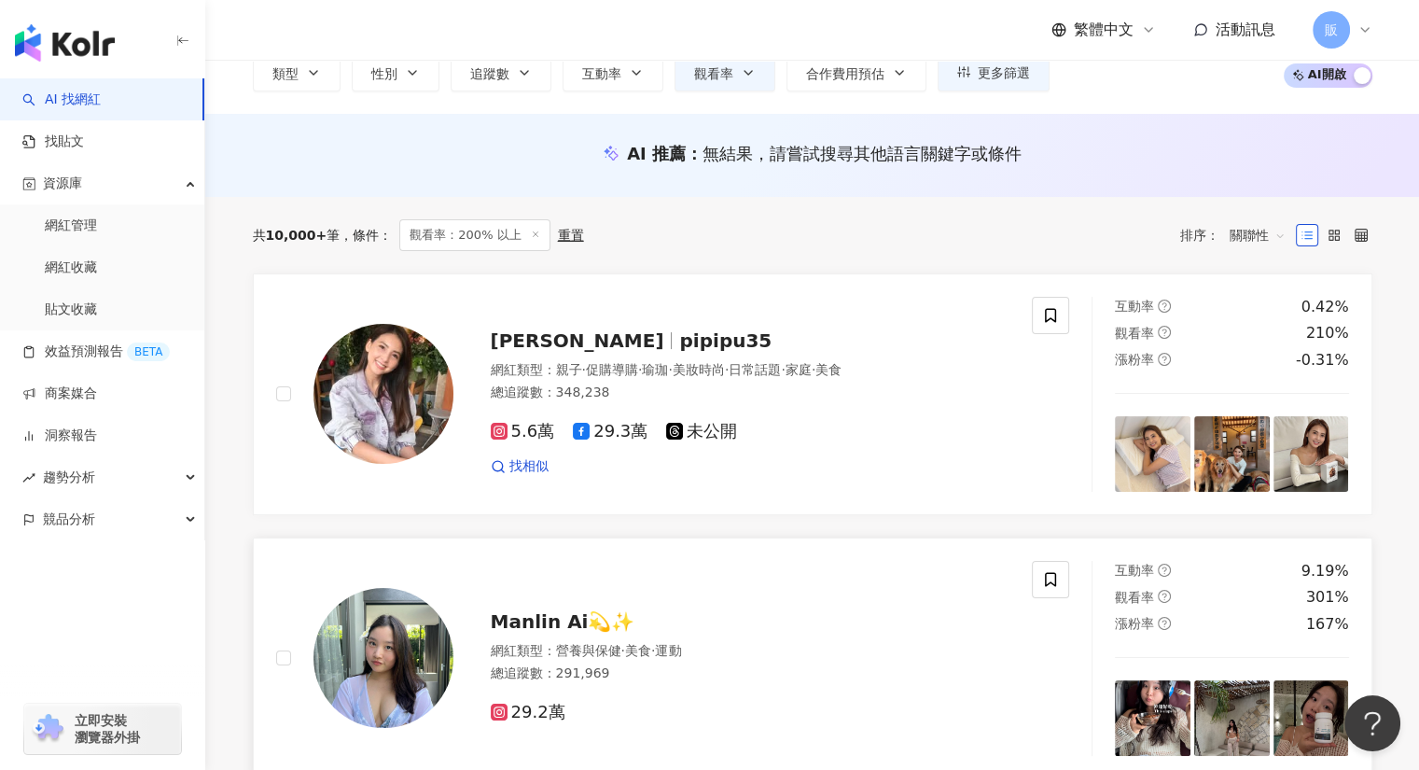
scroll to position [134, 0]
click at [521, 341] on span "韋汝" at bounding box center [578, 340] width 174 height 22
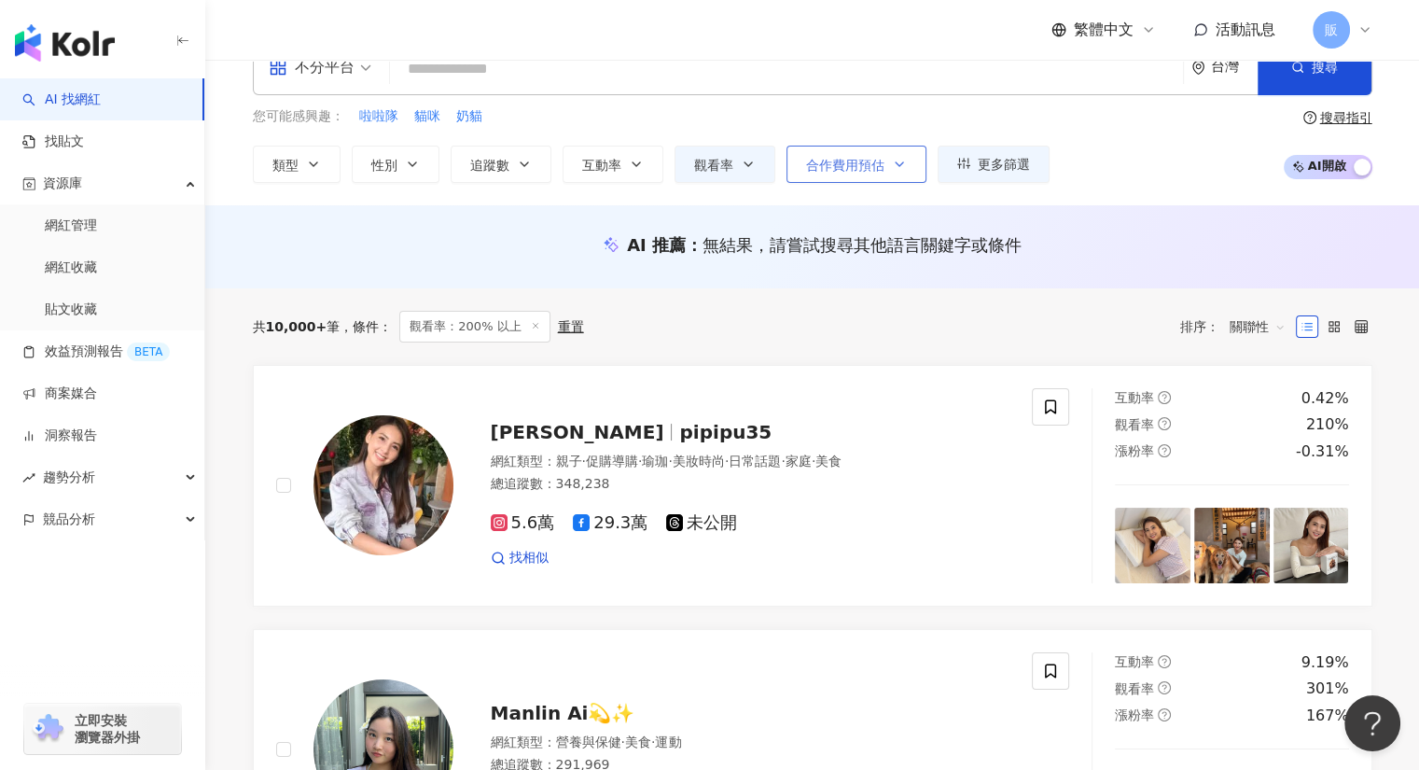
scroll to position [0, 0]
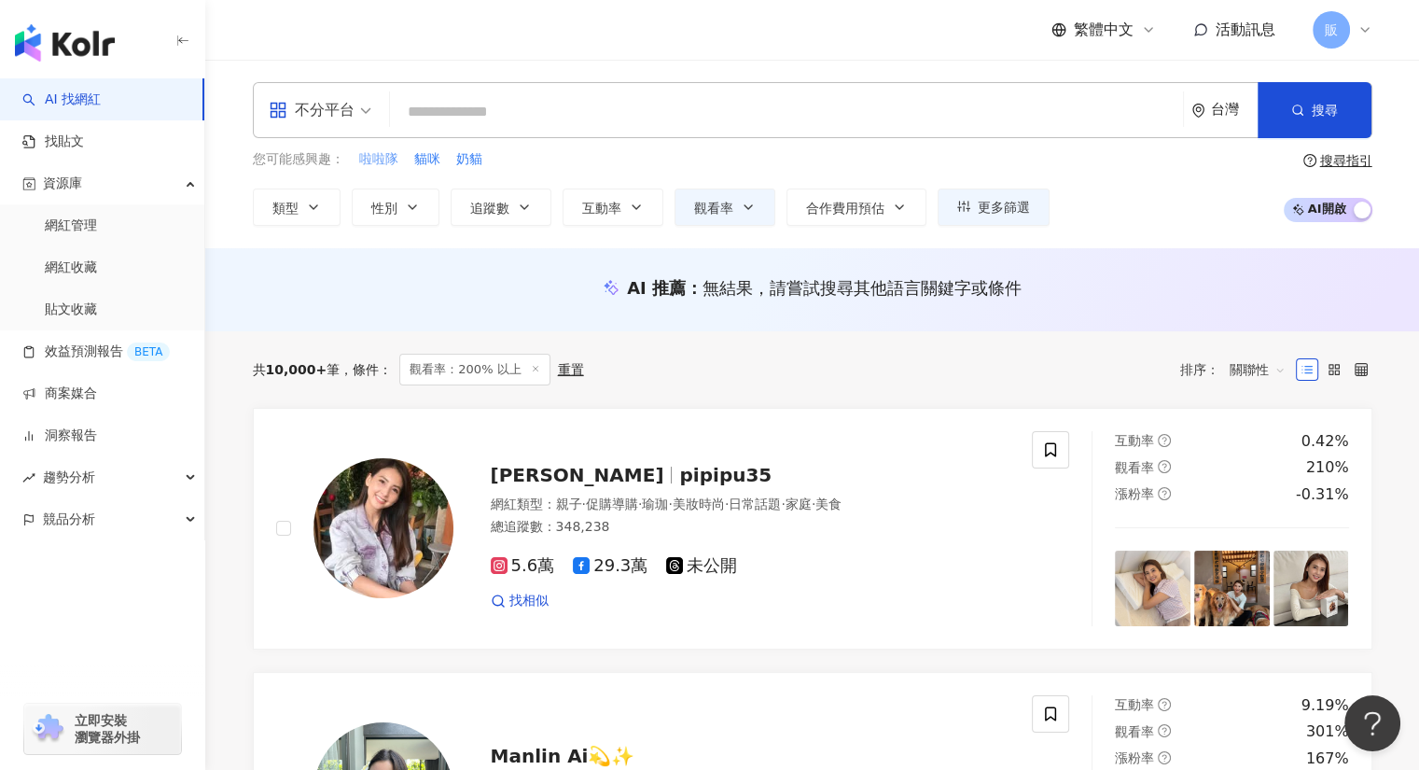
click at [388, 167] on span "啦啦隊" at bounding box center [378, 159] width 39 height 19
type input "***"
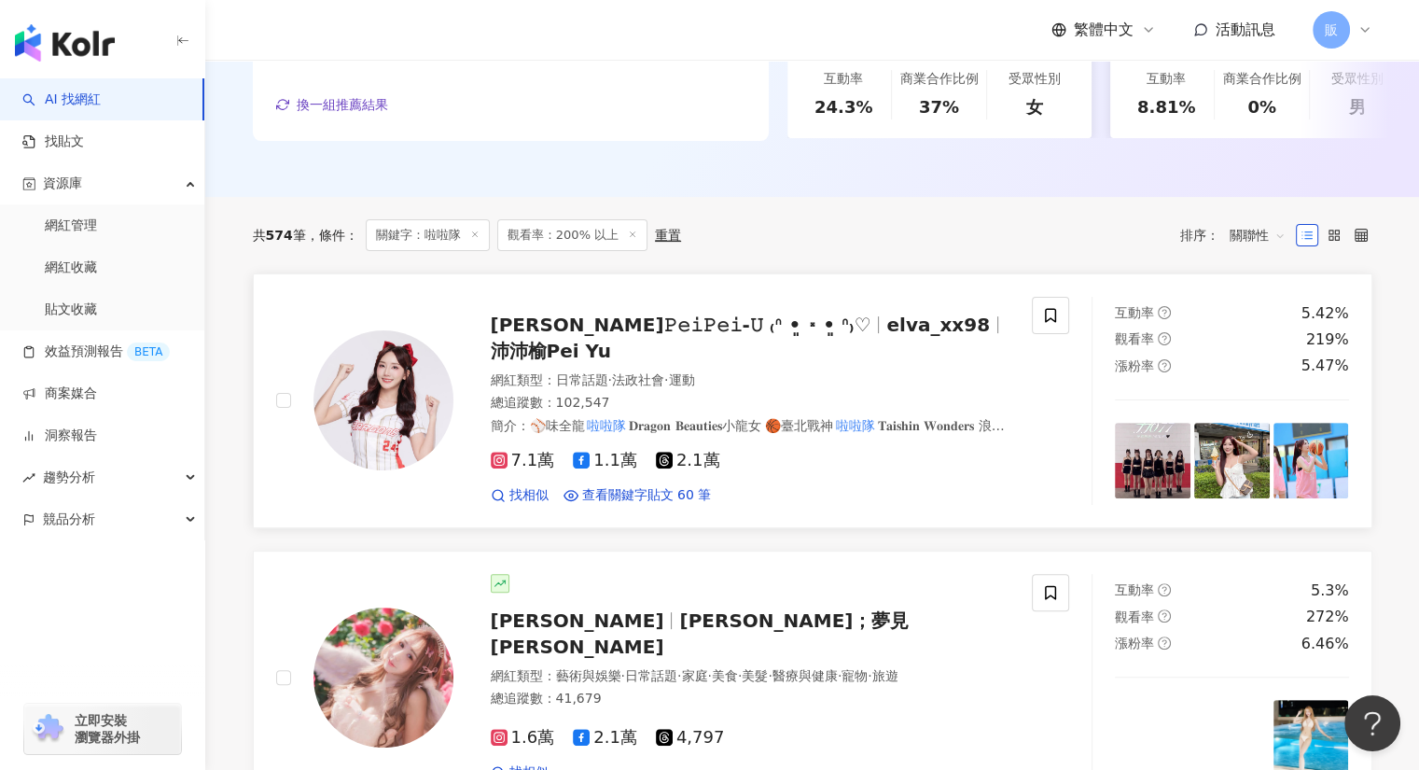
scroll to position [465, 0]
click at [515, 324] on span "沛沛𝙿𝚎𝚒𝙿𝚎𝚒-𝚄 ₍ᐢ •͈ ༝ •͈ ᐢ₎♡" at bounding box center [681, 325] width 381 height 22
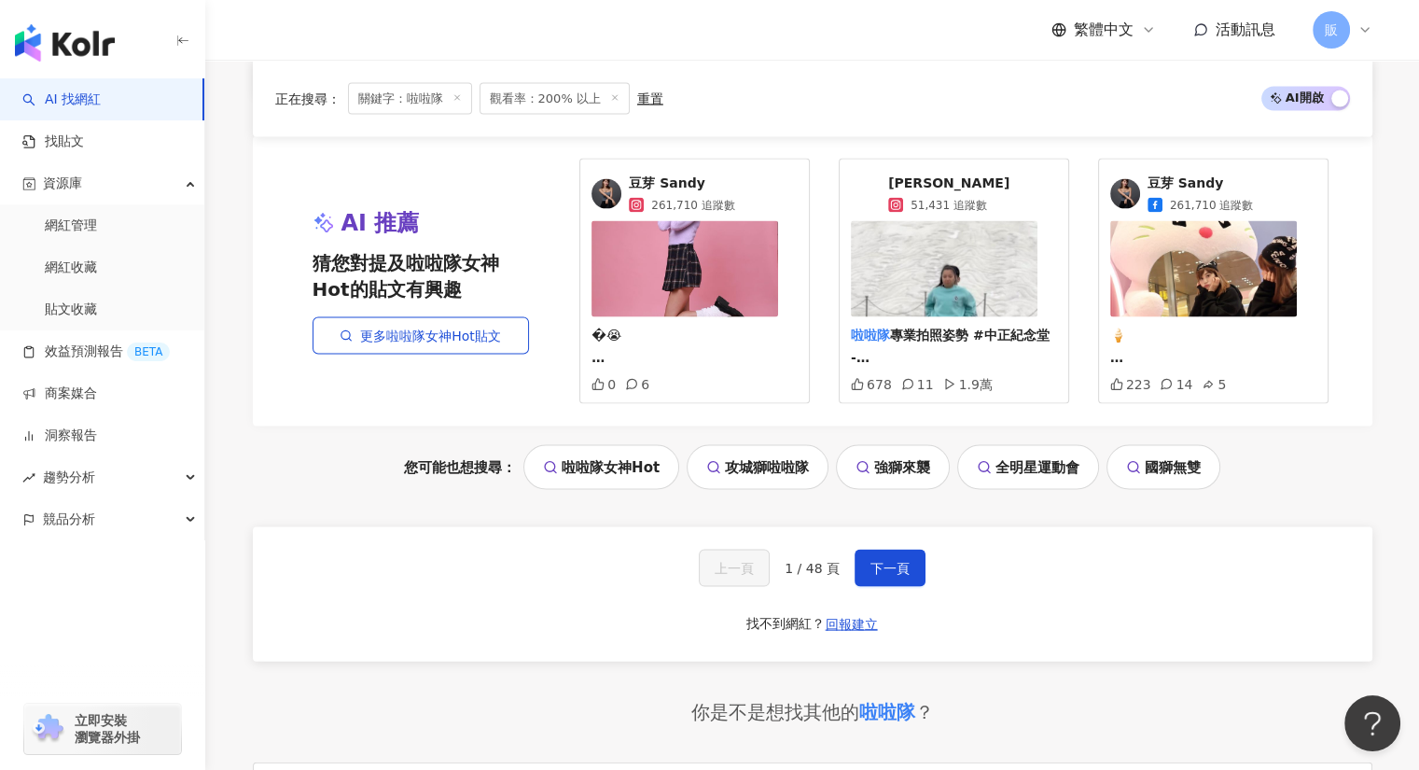
scroll to position [3818, 0]
click at [439, 96] on span "關鍵字：啦啦隊" at bounding box center [410, 98] width 124 height 32
click at [455, 96] on icon at bounding box center [457, 96] width 9 height 9
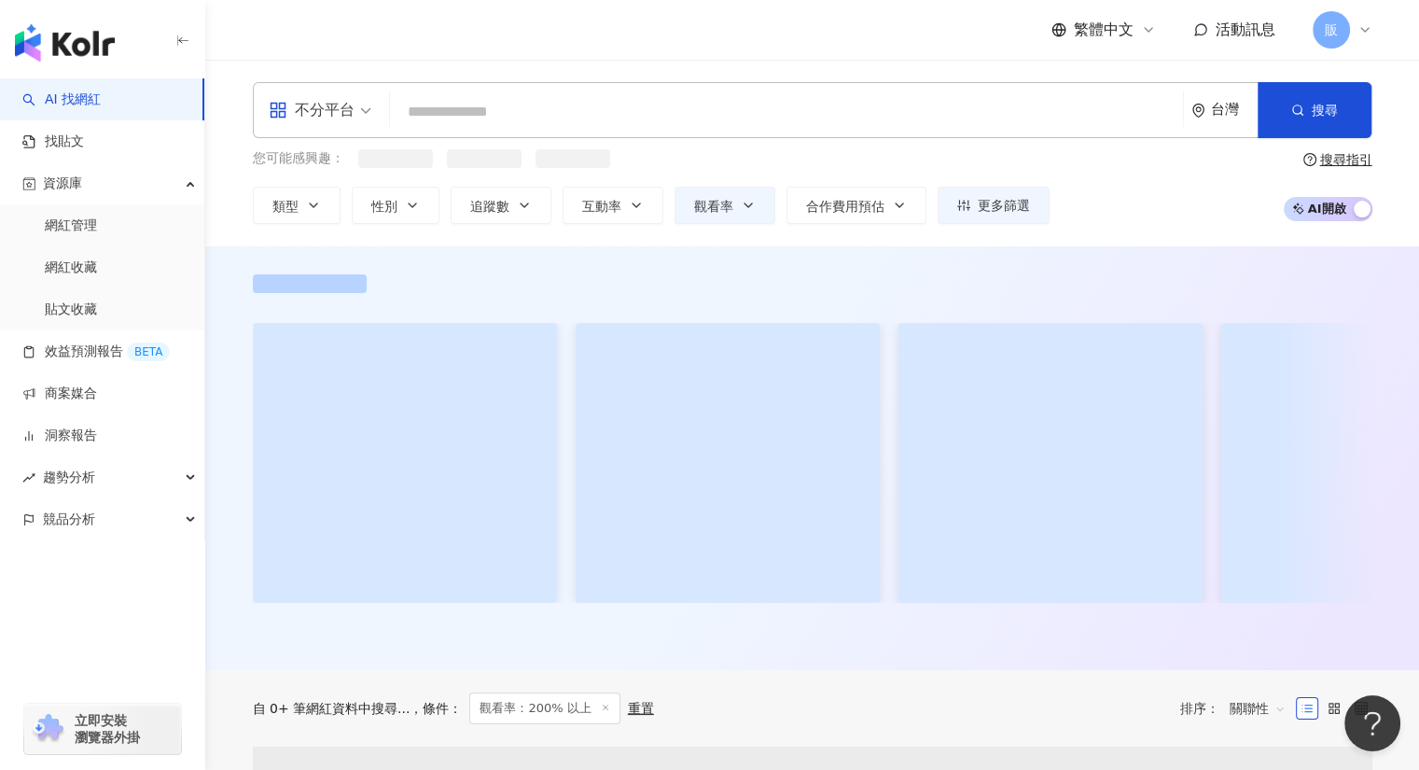
click at [455, 109] on input "search" at bounding box center [786, 111] width 778 height 35
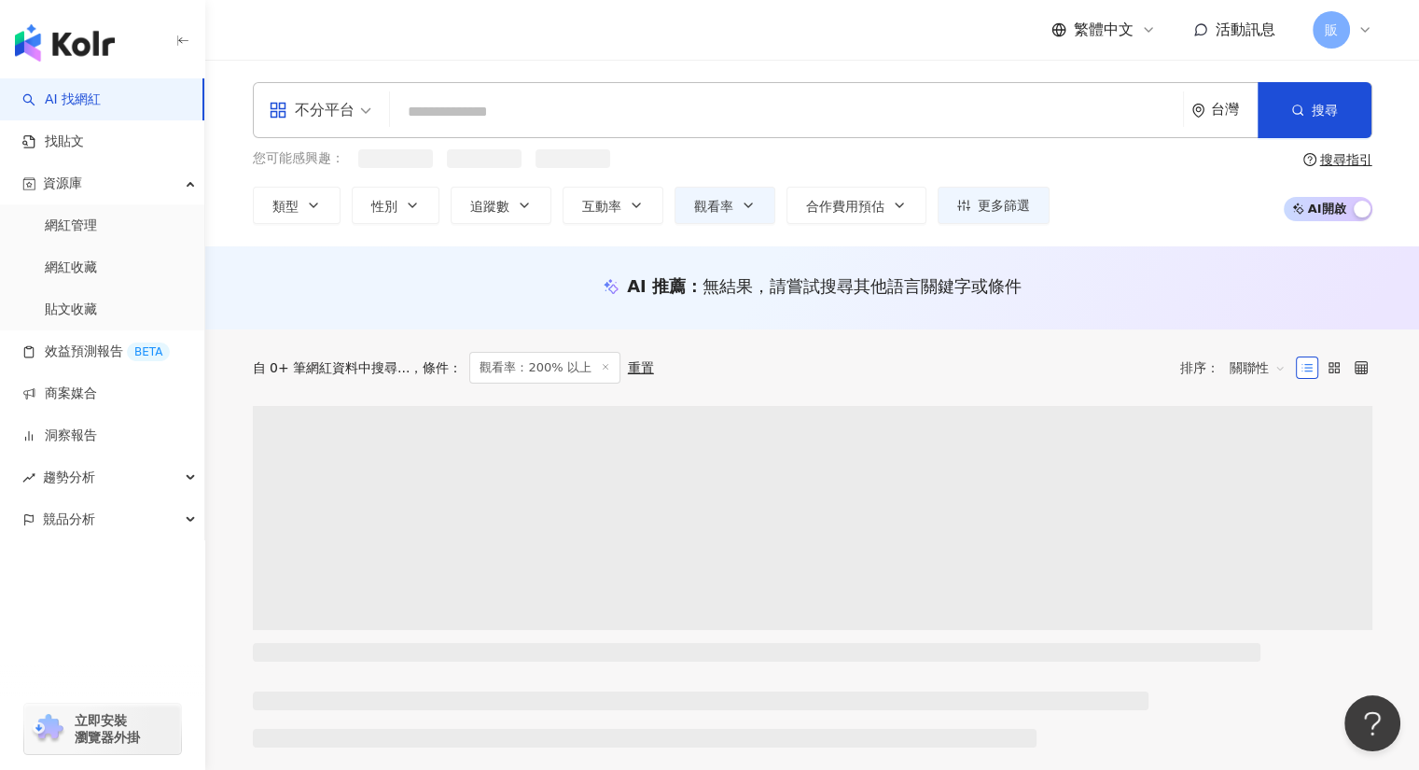
paste input "**********"
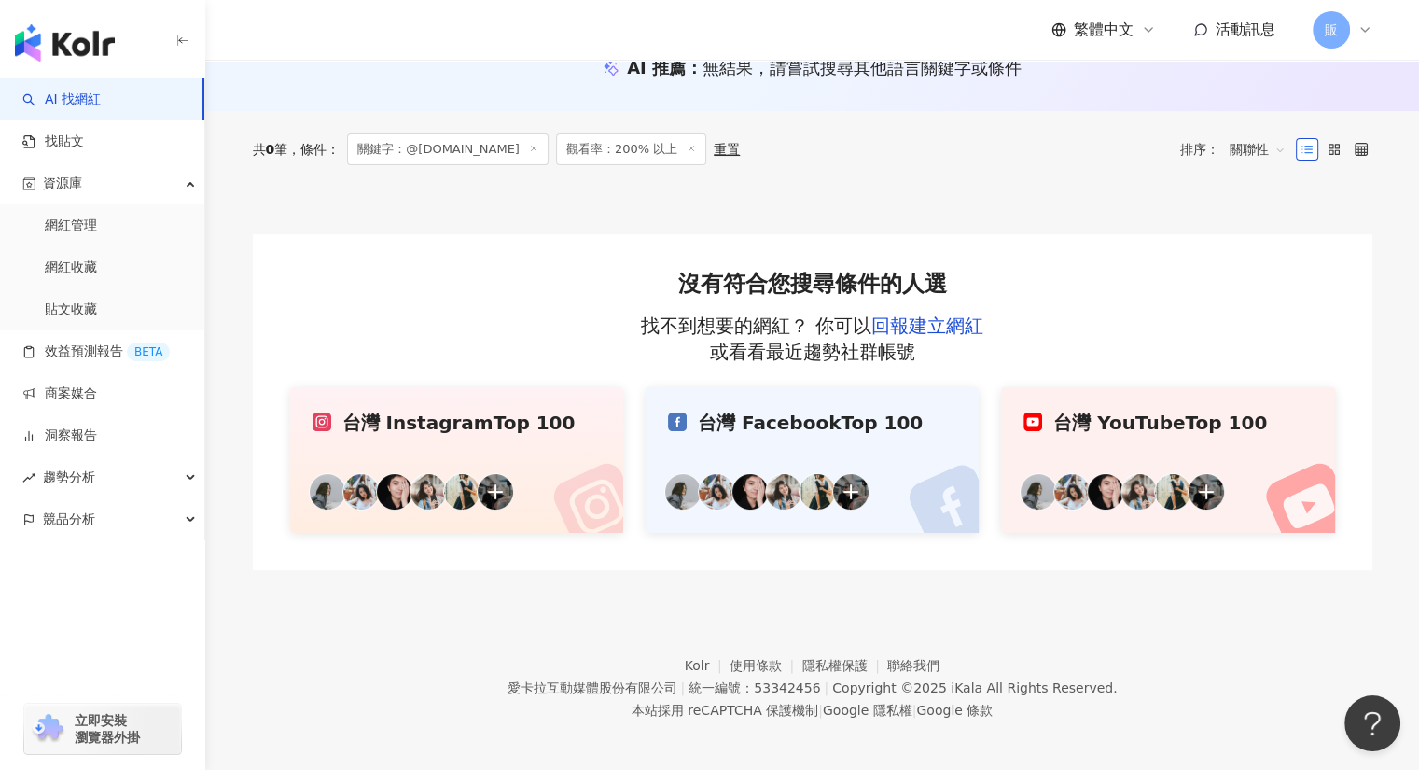
scroll to position [219, 0]
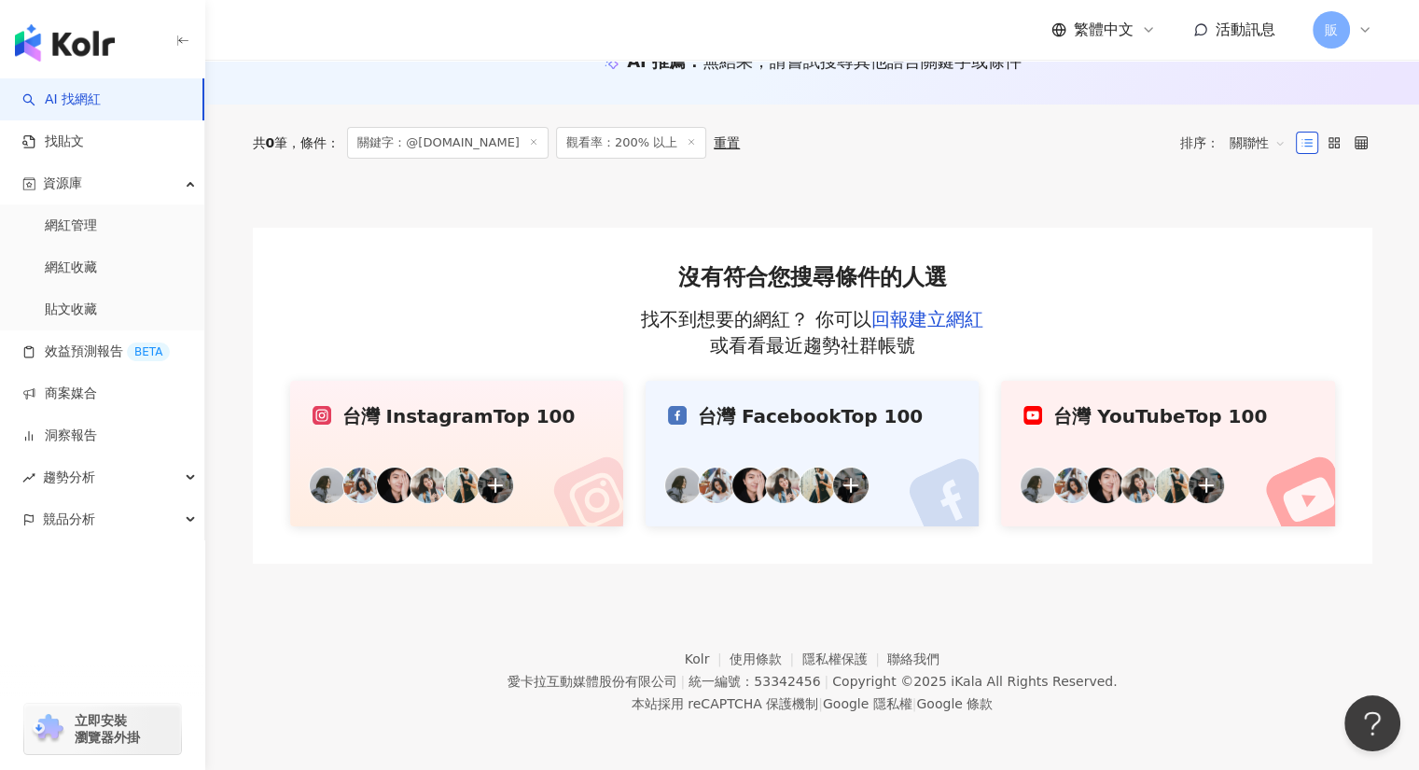
type input "**********"
click at [246, 285] on div "共 0 筆 條件 ： 關鍵字：@jasonvlog.tw 觀看率：200% 以上 重置 排序： 關聯性 沒有符合您搜尋條件的人選 找不到想要的網紅？ 你可以 …" at bounding box center [813, 334] width 1194 height 459
click at [490, 142] on span "關鍵字：@jasonvlog.tw" at bounding box center [448, 143] width 202 height 32
click at [529, 140] on icon at bounding box center [533, 141] width 9 height 9
click at [529, 142] on icon at bounding box center [533, 141] width 9 height 9
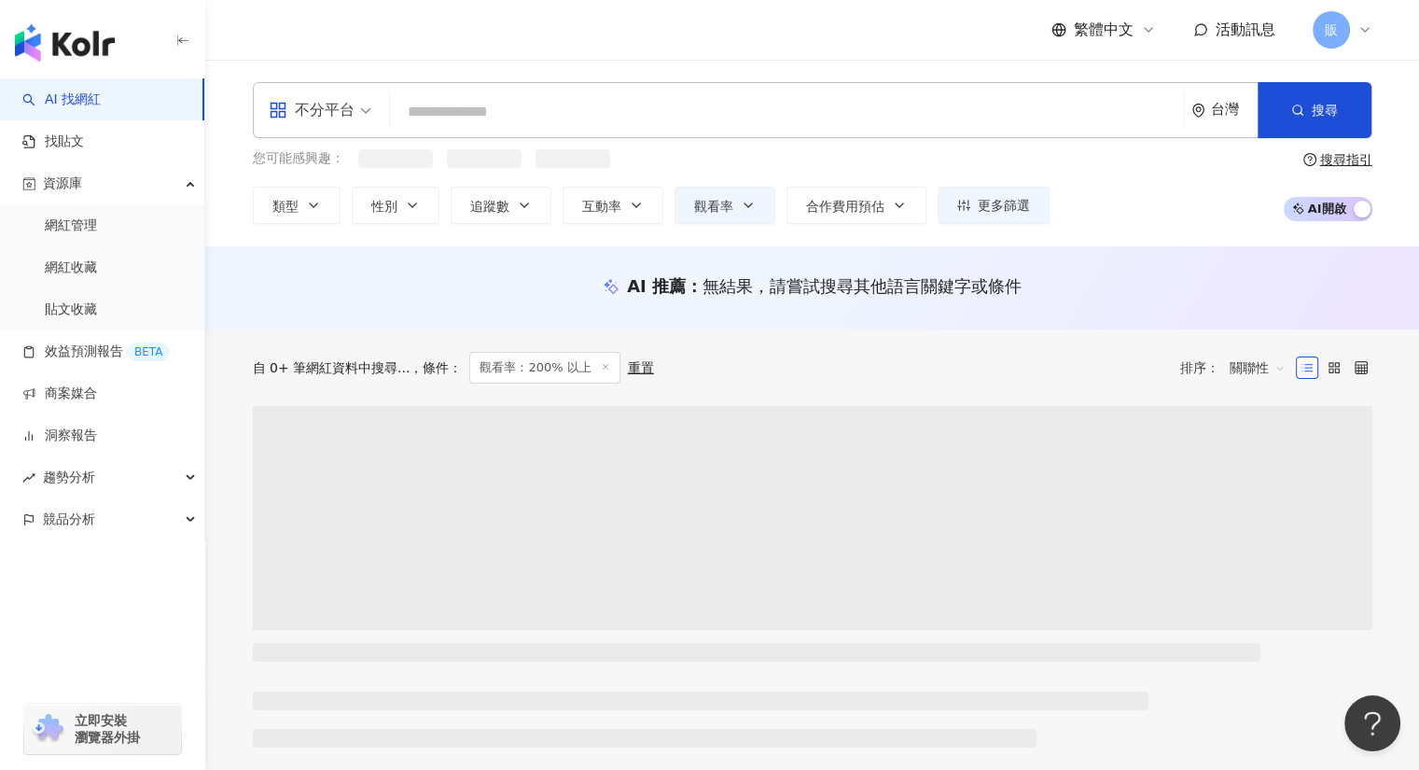
click at [500, 123] on input "search" at bounding box center [786, 111] width 778 height 35
paste input "**********"
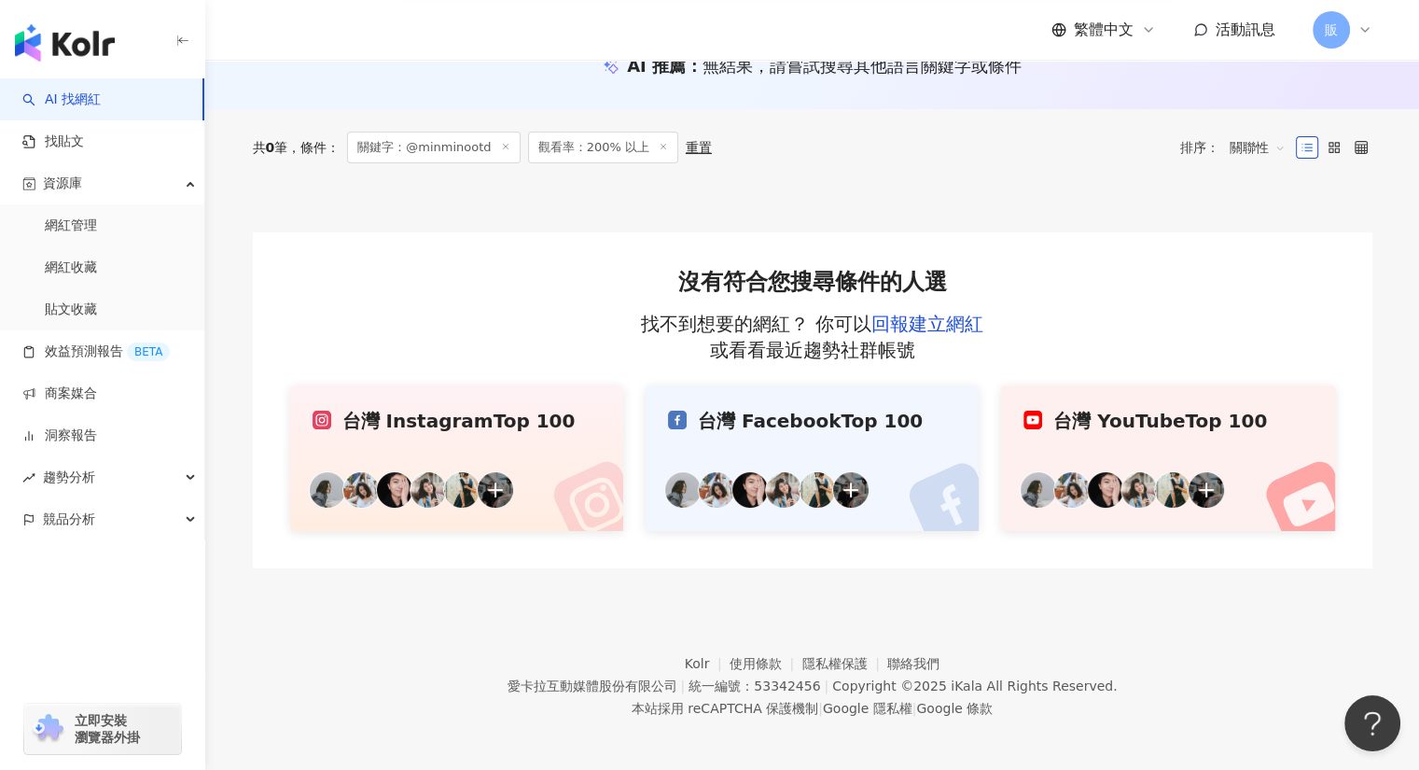
scroll to position [219, 0]
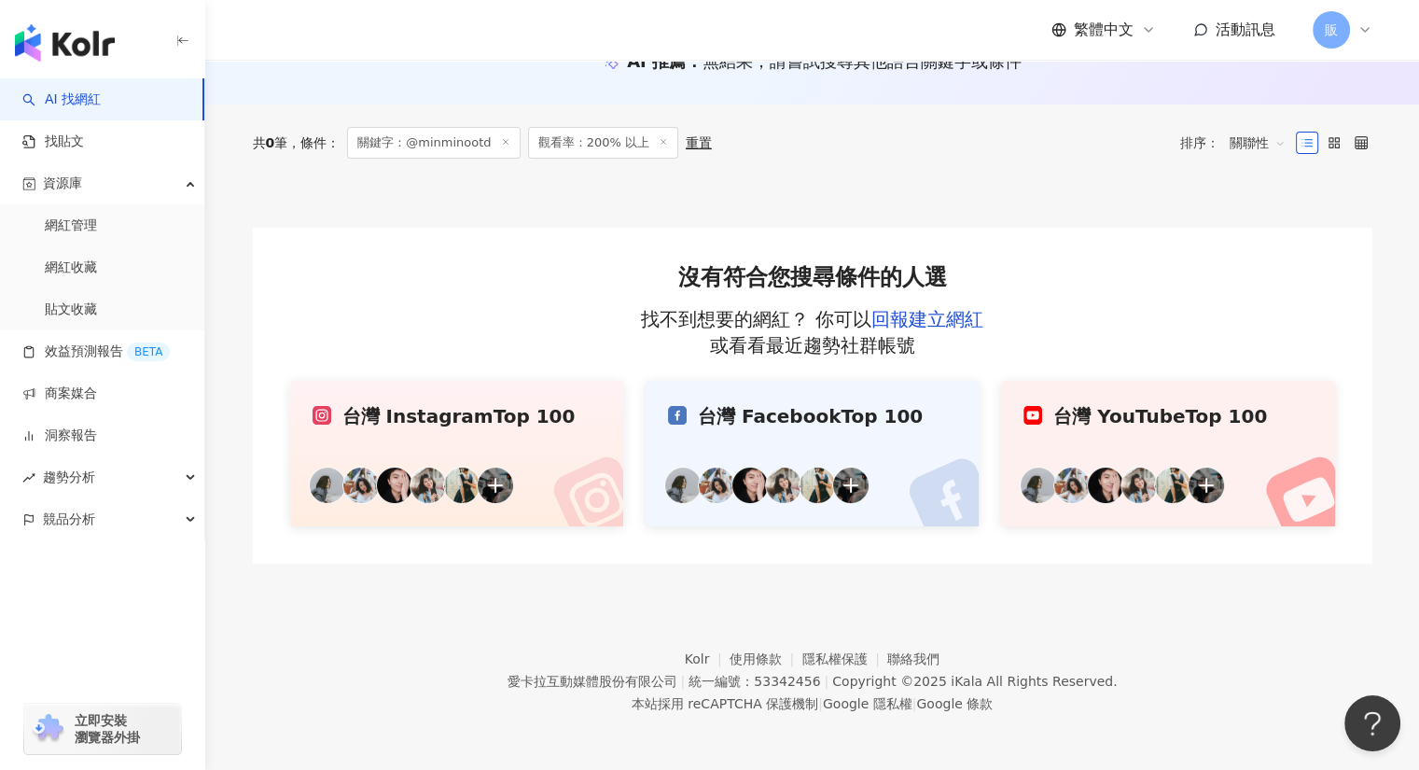
type input "**********"
drag, startPoint x: 268, startPoint y: 196, endPoint x: 394, endPoint y: 178, distance: 127.2
click at [268, 196] on div at bounding box center [813, 204] width 1120 height 47
click at [507, 146] on icon at bounding box center [505, 141] width 9 height 9
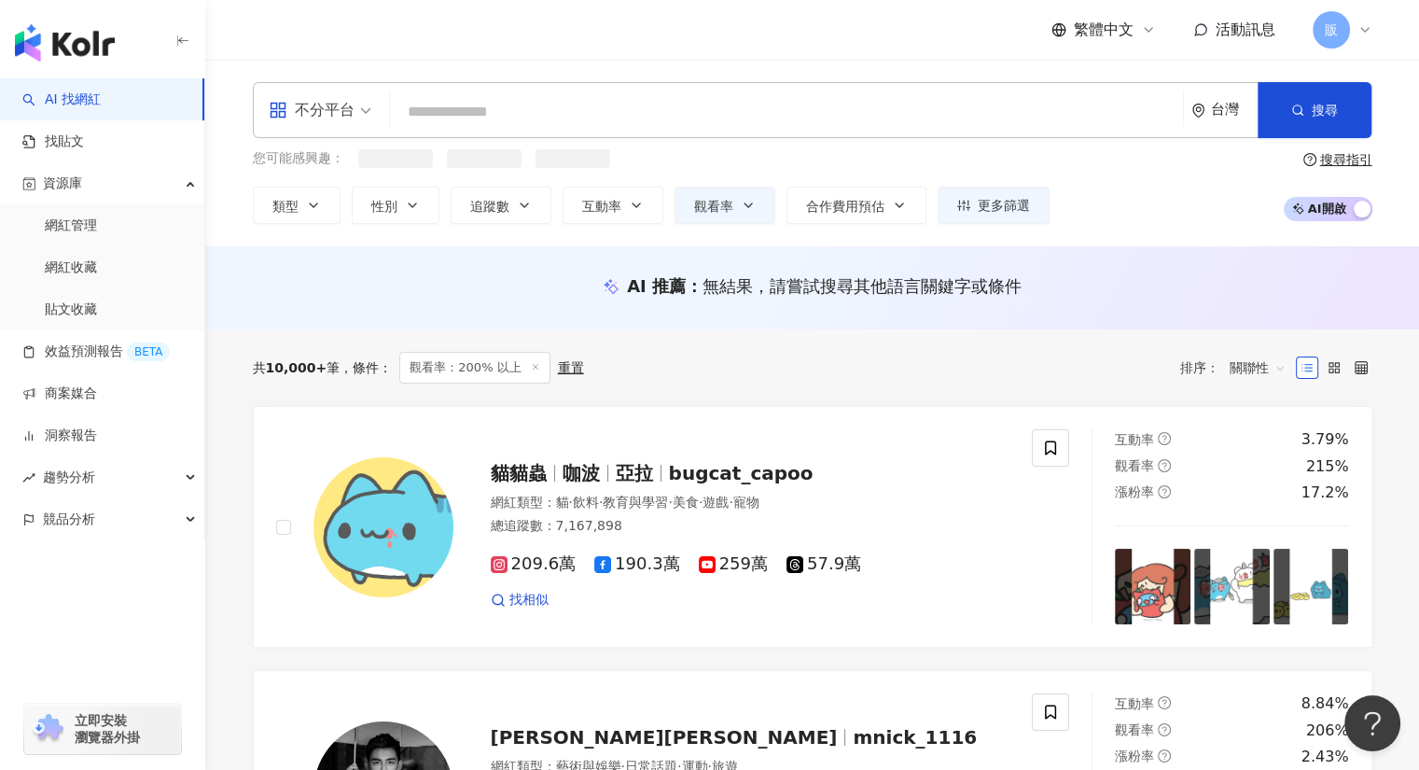
click at [425, 114] on input "search" at bounding box center [786, 111] width 778 height 35
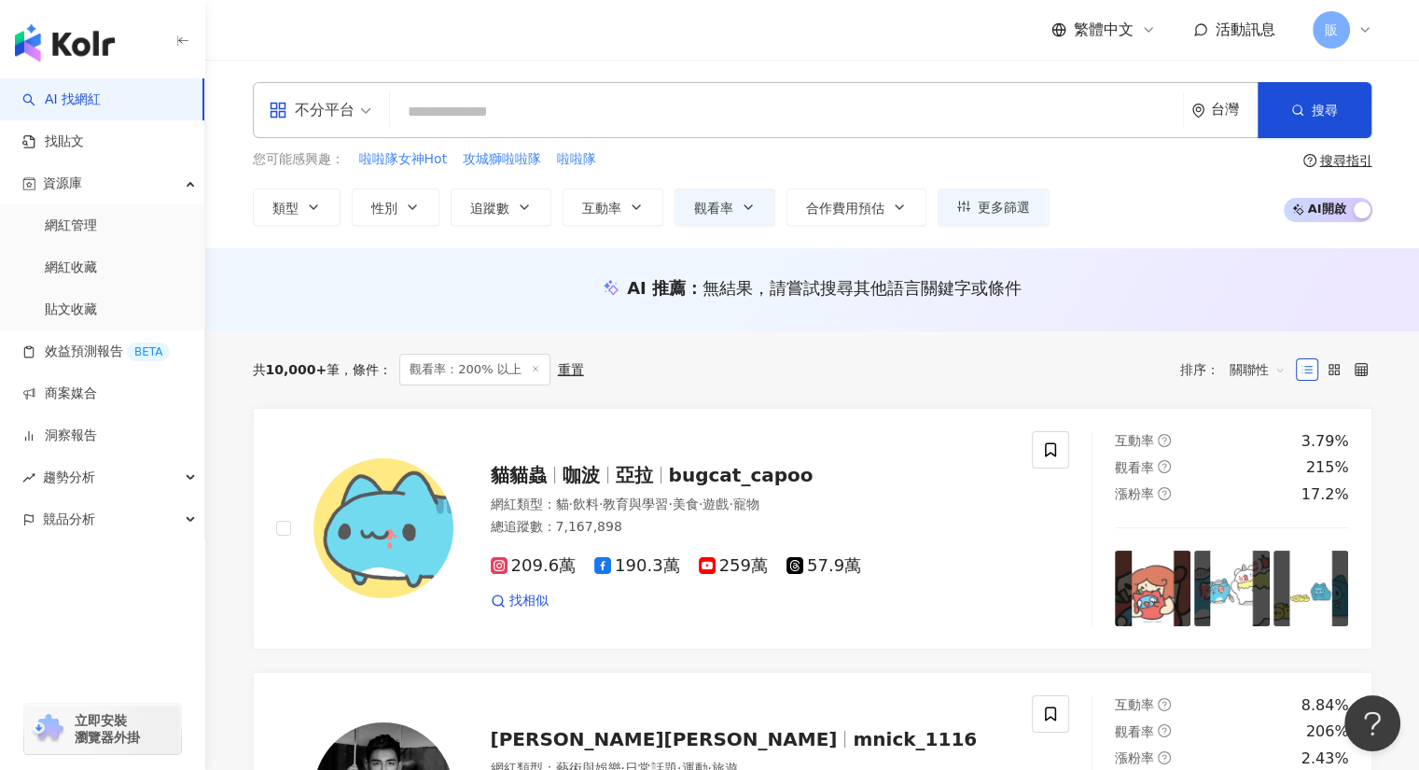
paste input "**********"
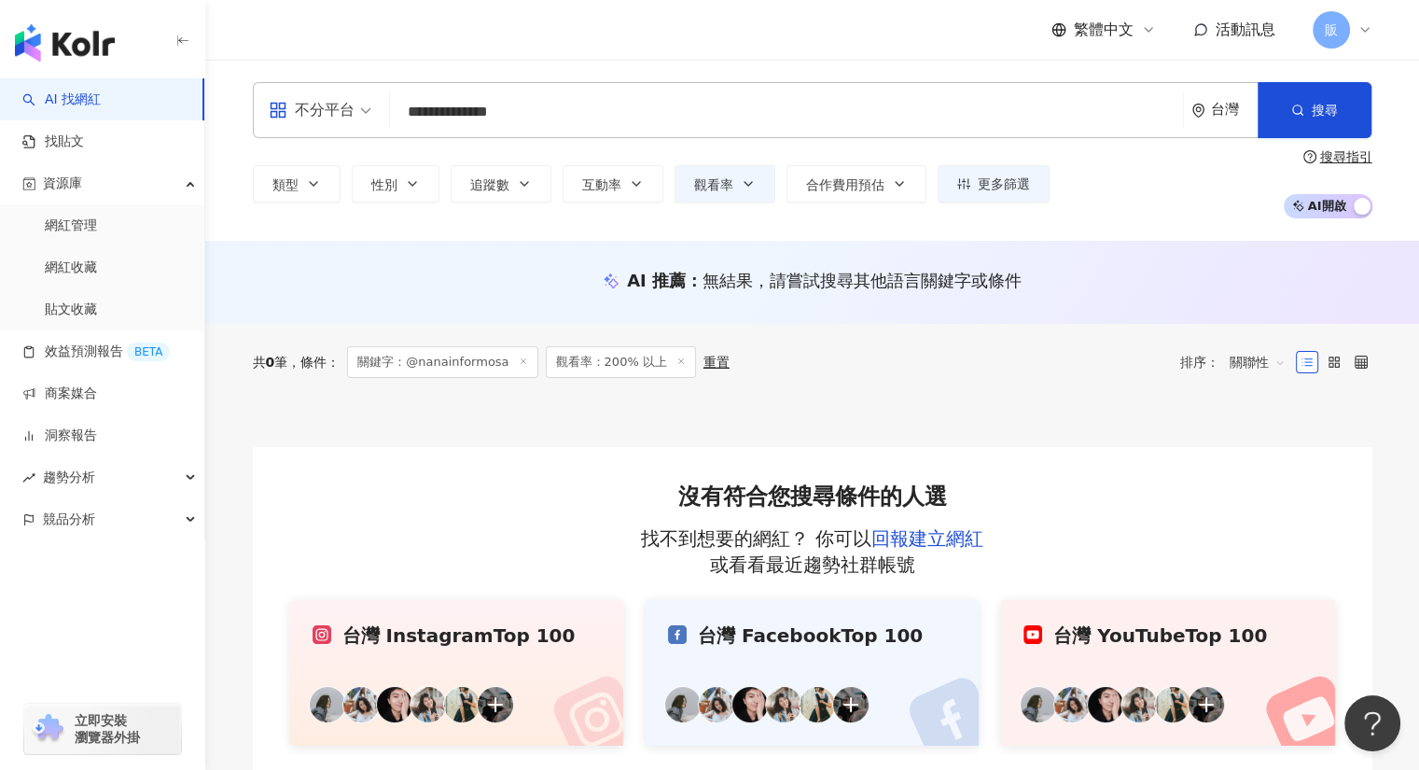
type input "**********"
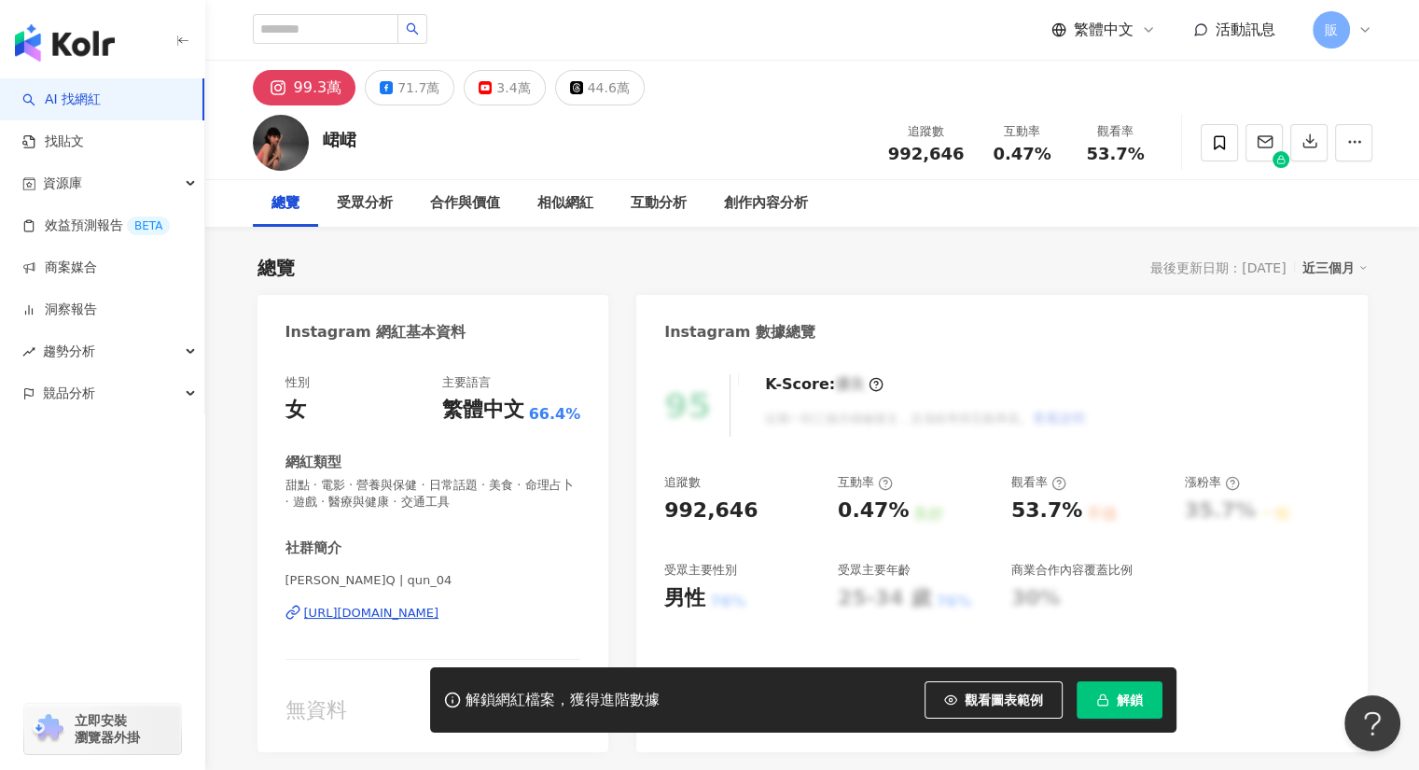
click at [411, 616] on div "[URL][DOMAIN_NAME]" at bounding box center [371, 613] width 135 height 17
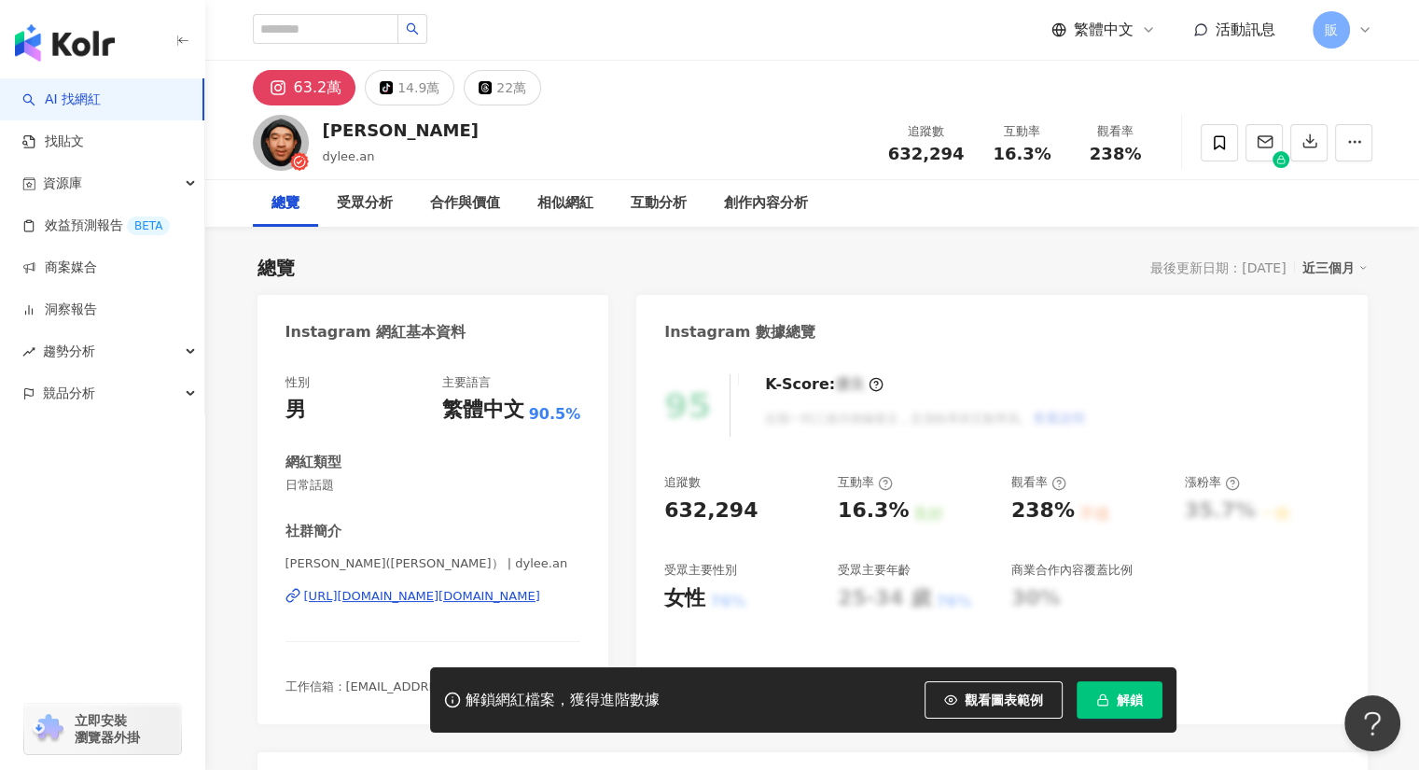
click at [412, 595] on div "https://www.instagram.com/dylee.an/" at bounding box center [422, 596] width 236 height 17
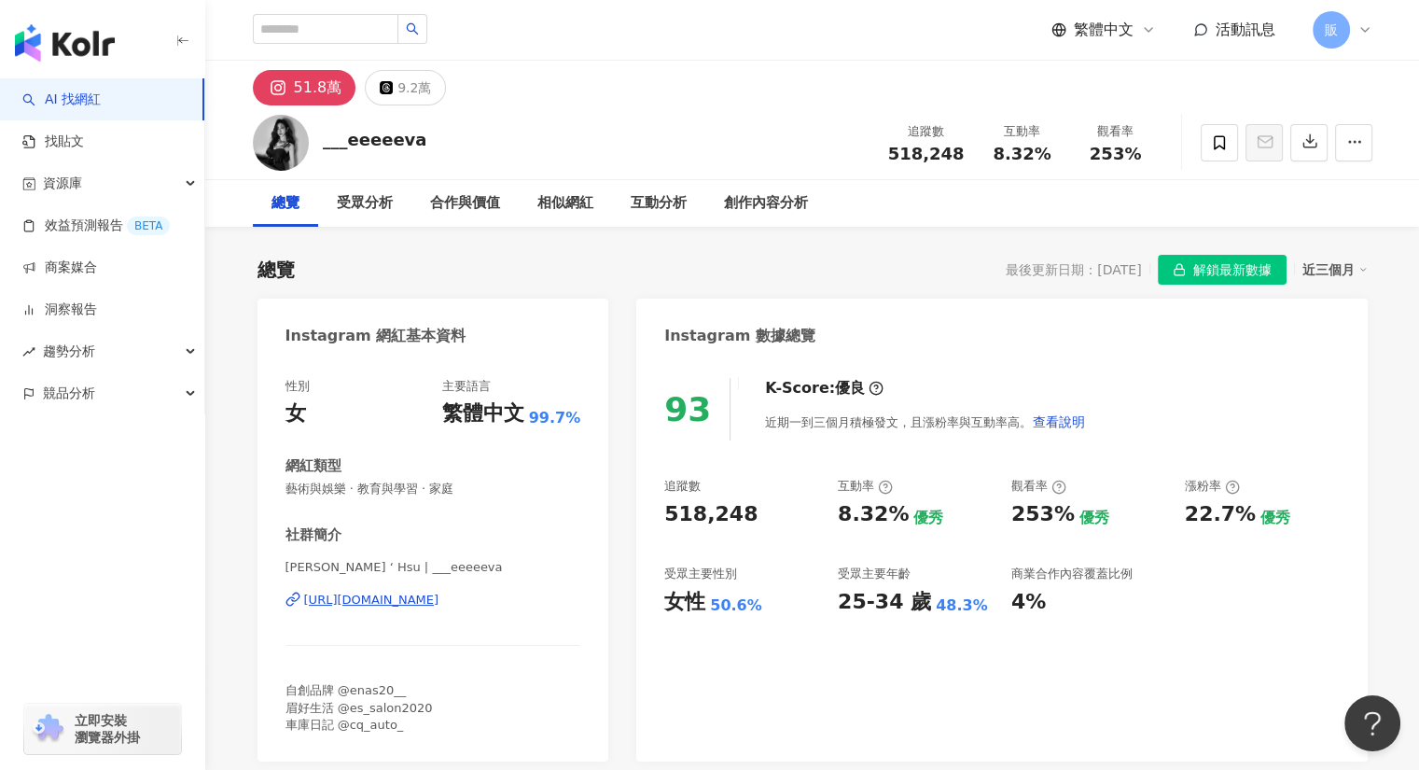
click at [425, 596] on div "https://www.instagram.com/___eeeeeva/" at bounding box center [371, 600] width 135 height 17
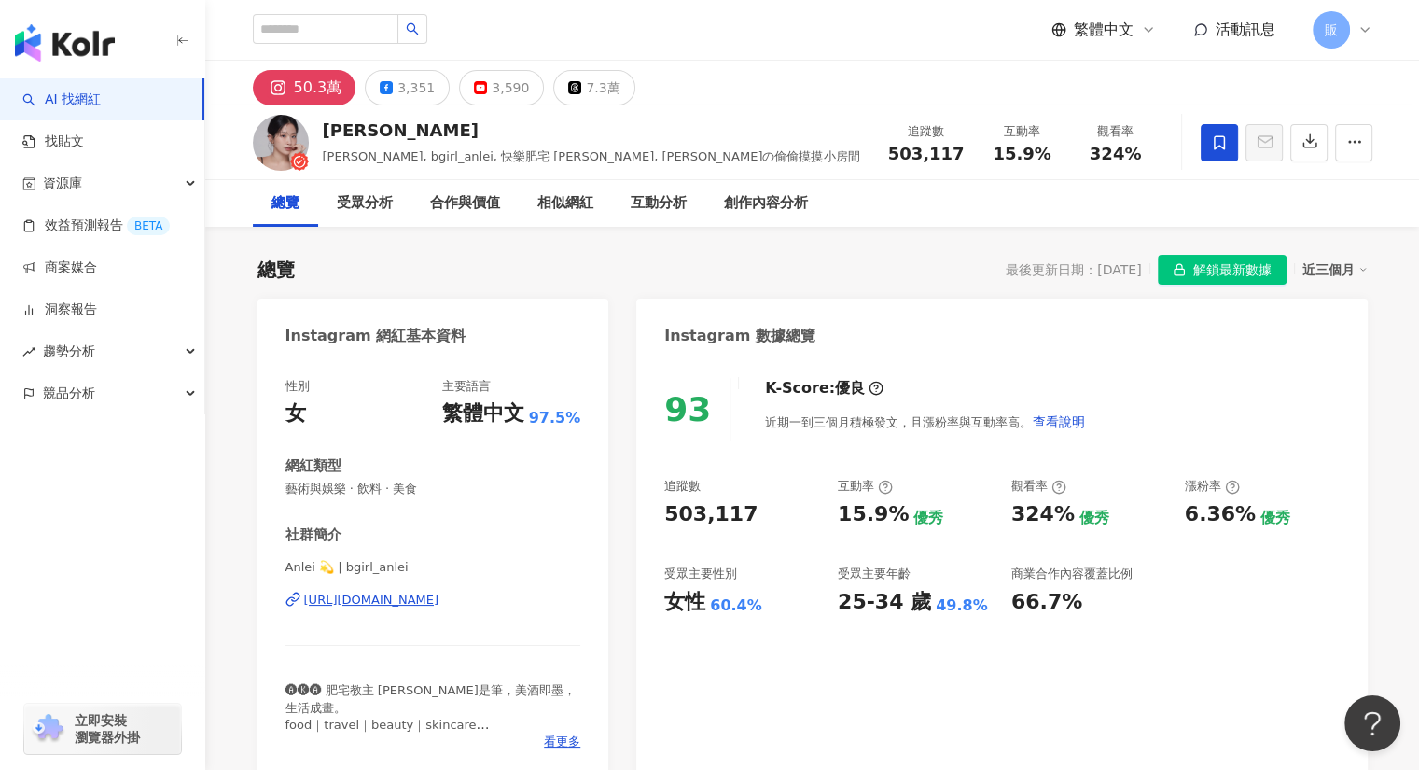
click at [425, 600] on div "https://www.instagram.com/bgirl_anlei/" at bounding box center [371, 600] width 135 height 17
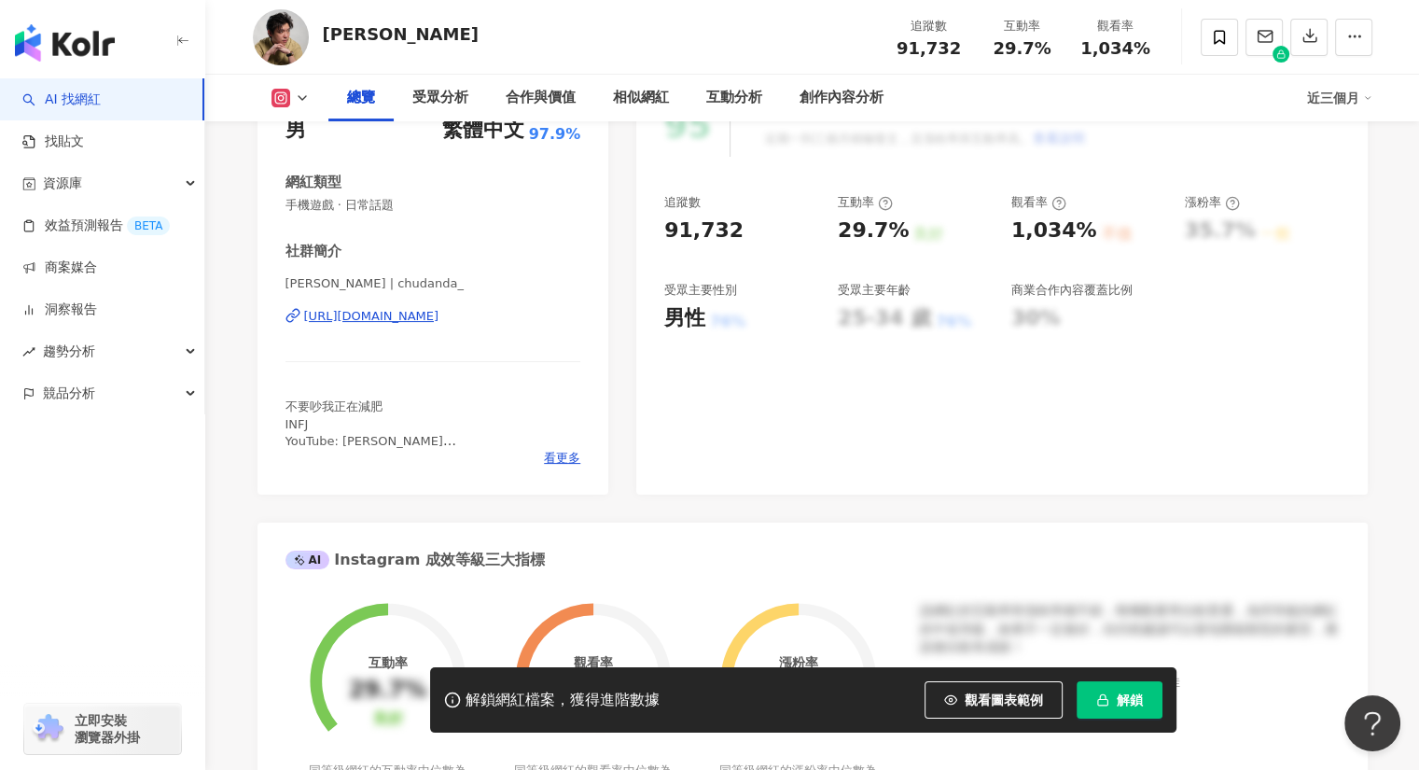
scroll to position [280, 0]
click at [439, 317] on div "https://www.instagram.com/chudanda_/" at bounding box center [371, 316] width 135 height 17
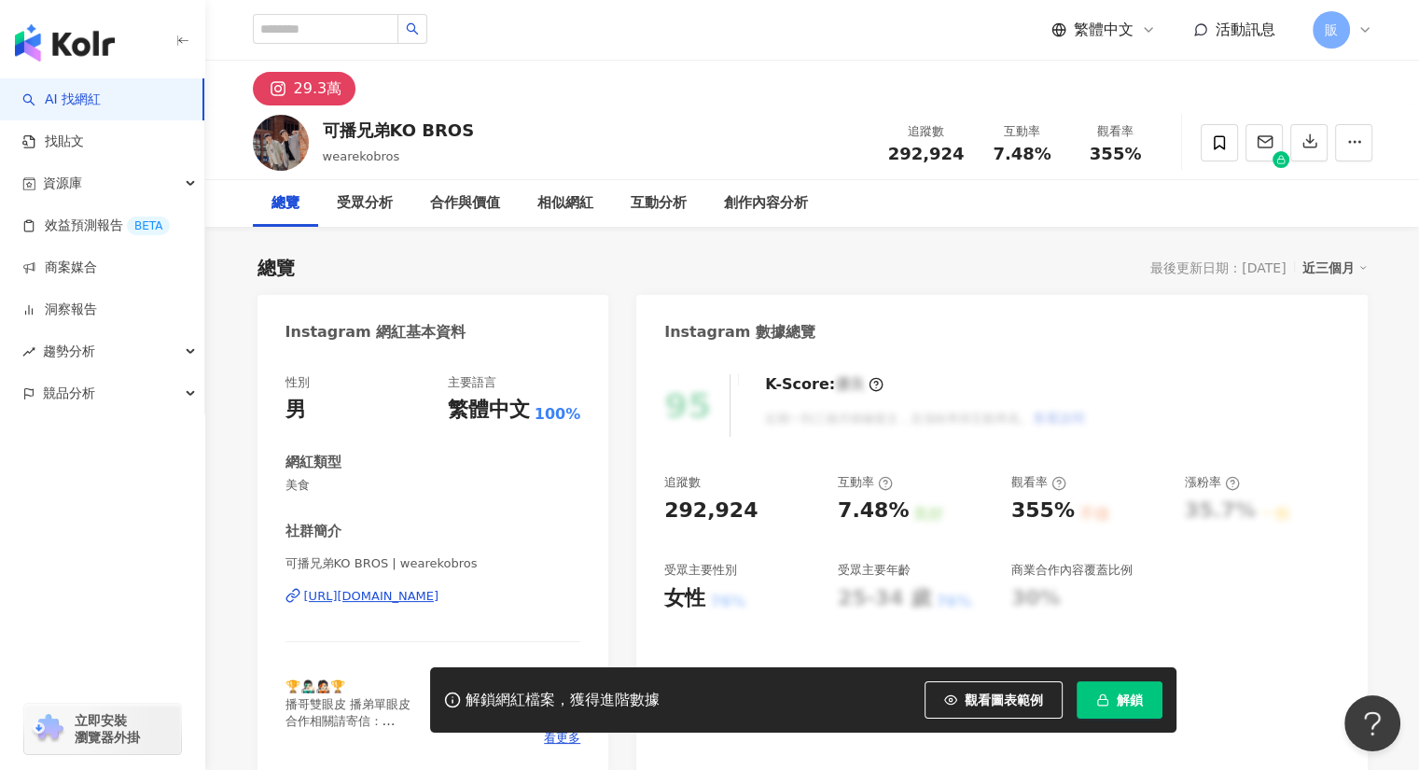
click at [439, 592] on div "[URL][DOMAIN_NAME]" at bounding box center [371, 596] width 135 height 17
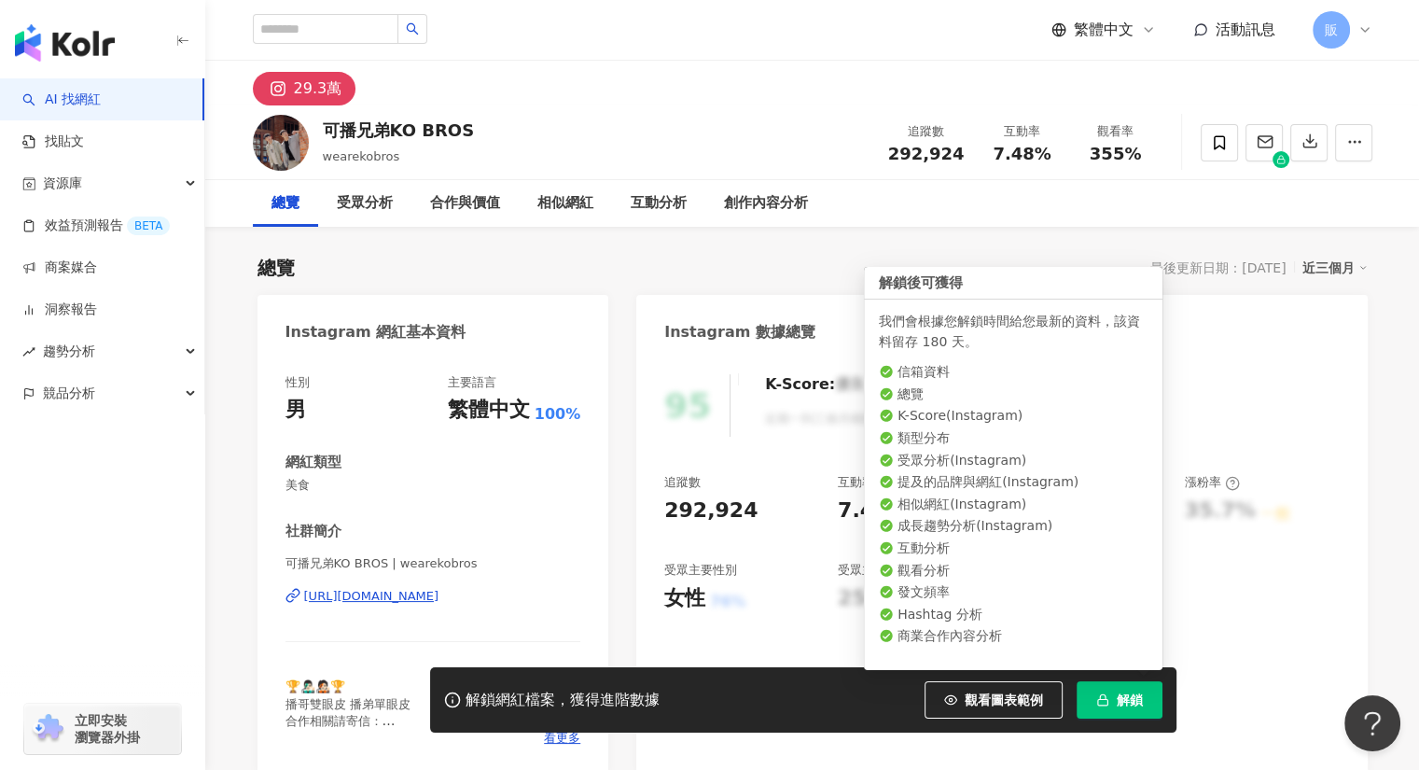
click at [1136, 704] on span "解鎖" at bounding box center [1130, 699] width 26 height 15
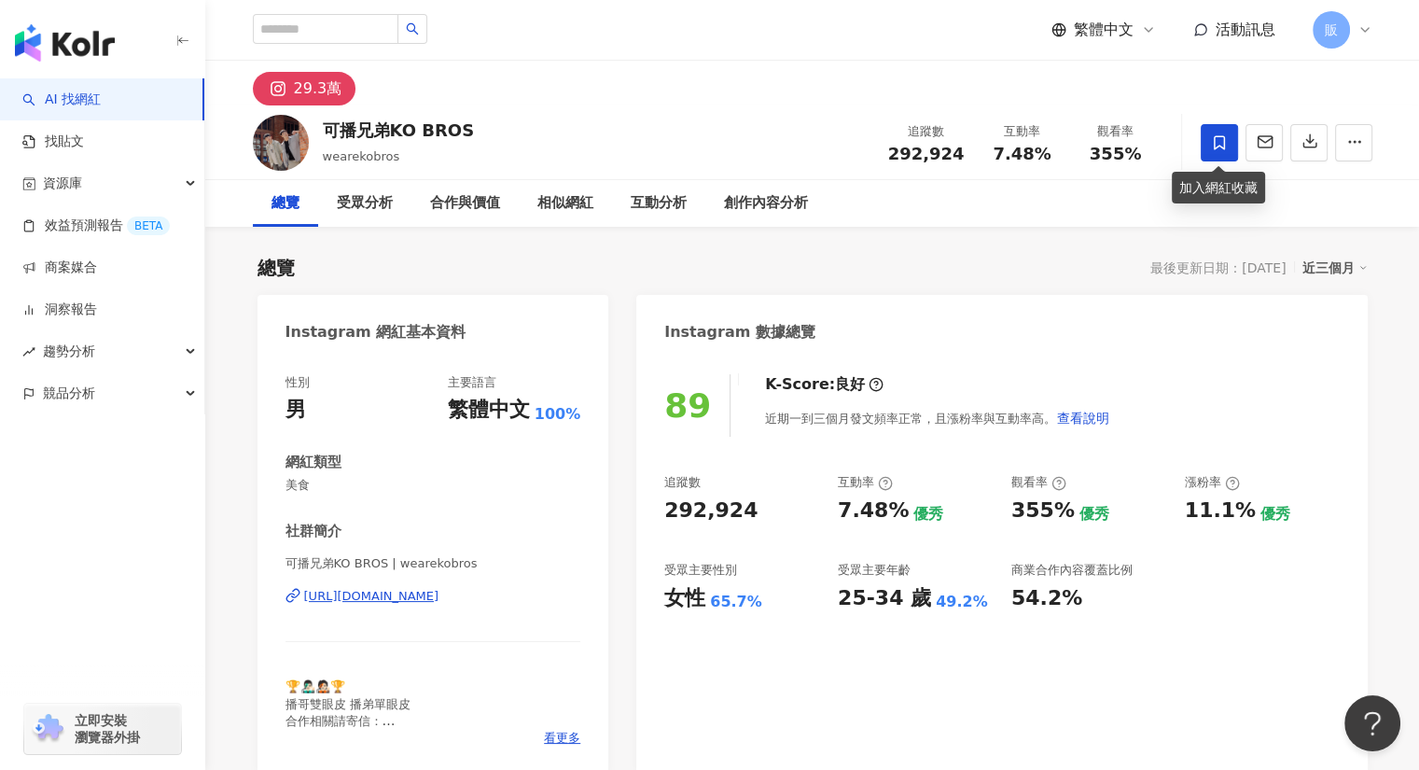
click at [1207, 139] on span at bounding box center [1219, 142] width 37 height 37
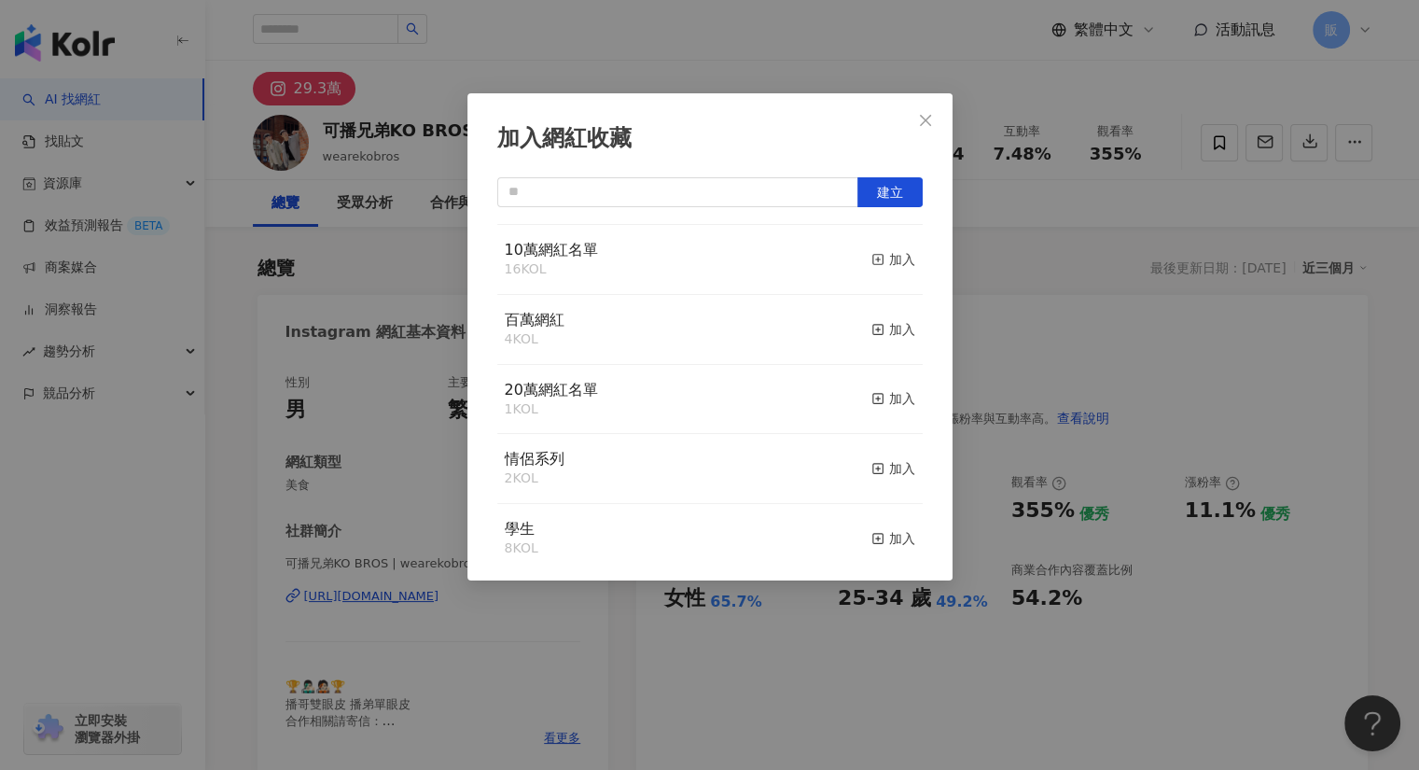
scroll to position [204, 0]
click at [872, 405] on rect "button" at bounding box center [877, 400] width 10 height 10
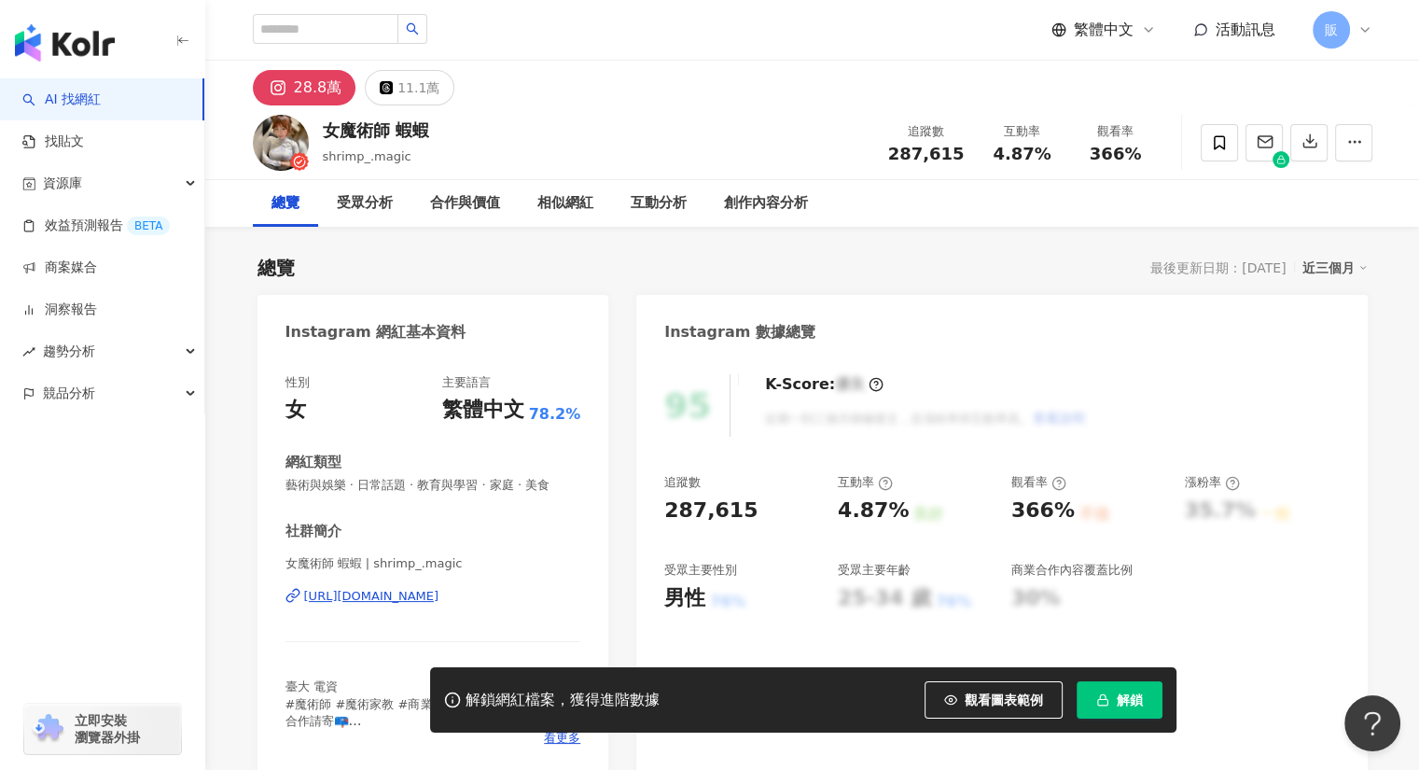
click at [439, 593] on div "[URL][DOMAIN_NAME]" at bounding box center [371, 596] width 135 height 17
